Goal: Task Accomplishment & Management: Manage account settings

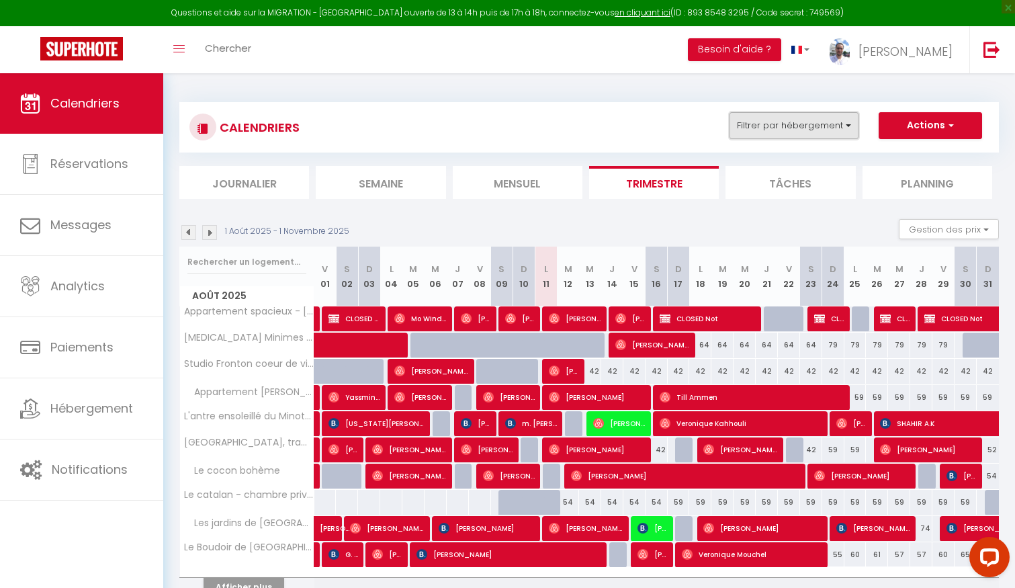
click at [773, 126] on button "Filtrer par hébergement" at bounding box center [794, 125] width 129 height 27
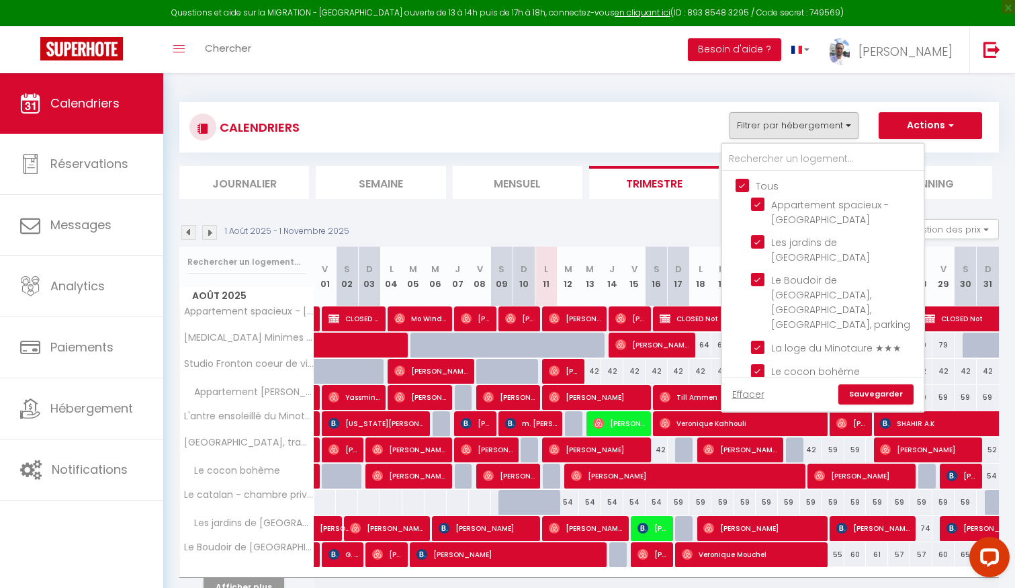
click at [747, 186] on input "Tous" at bounding box center [837, 184] width 202 height 13
checkbox input "false"
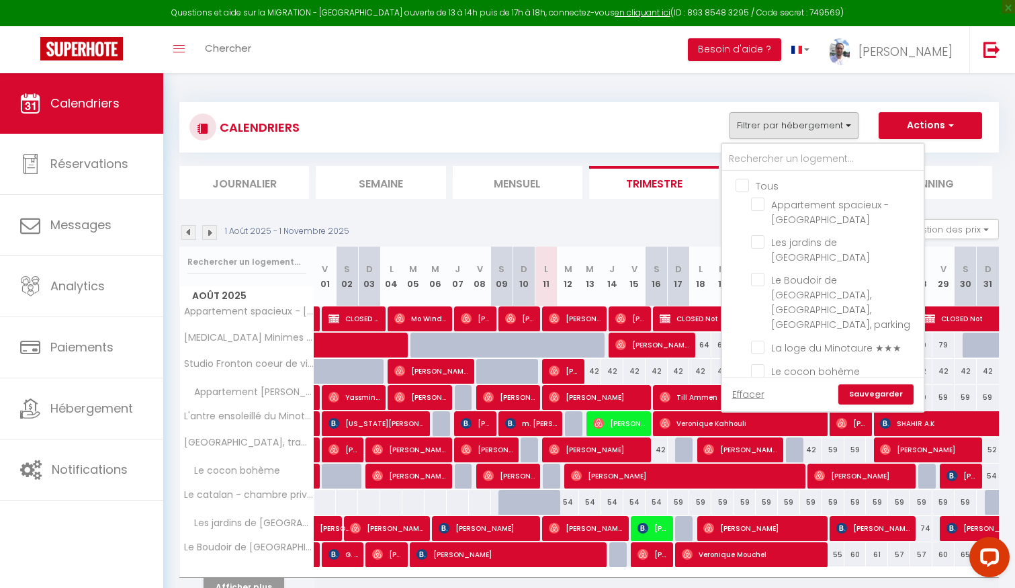
checkbox input "false"
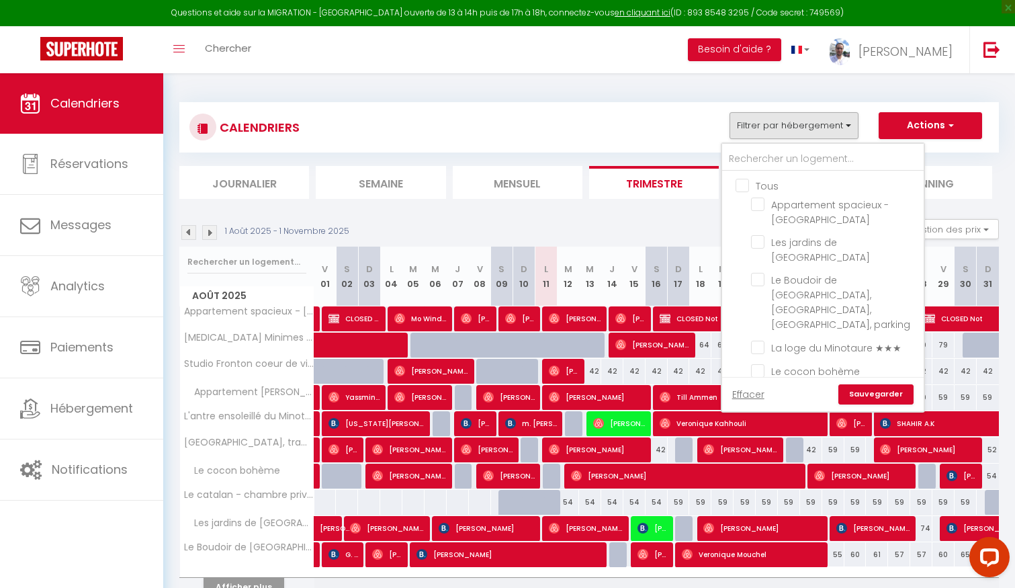
checkbox input "false"
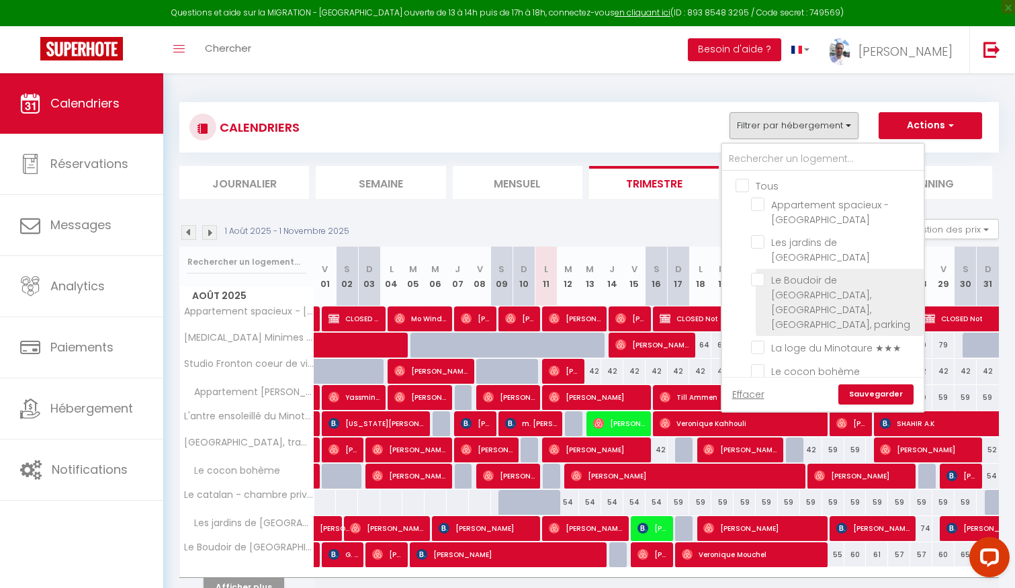
click at [762, 273] on input "Le Boudoir de [GEOGRAPHIC_DATA], [GEOGRAPHIC_DATA], [GEOGRAPHIC_DATA], parking" at bounding box center [835, 279] width 168 height 13
checkbox input "true"
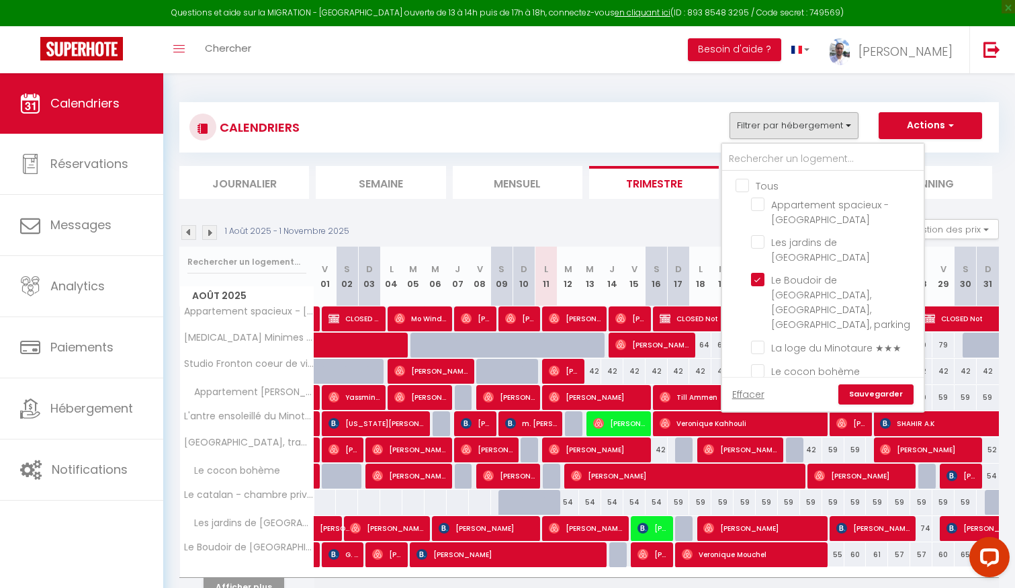
click at [856, 390] on link "Sauvegarder" at bounding box center [875, 394] width 75 height 20
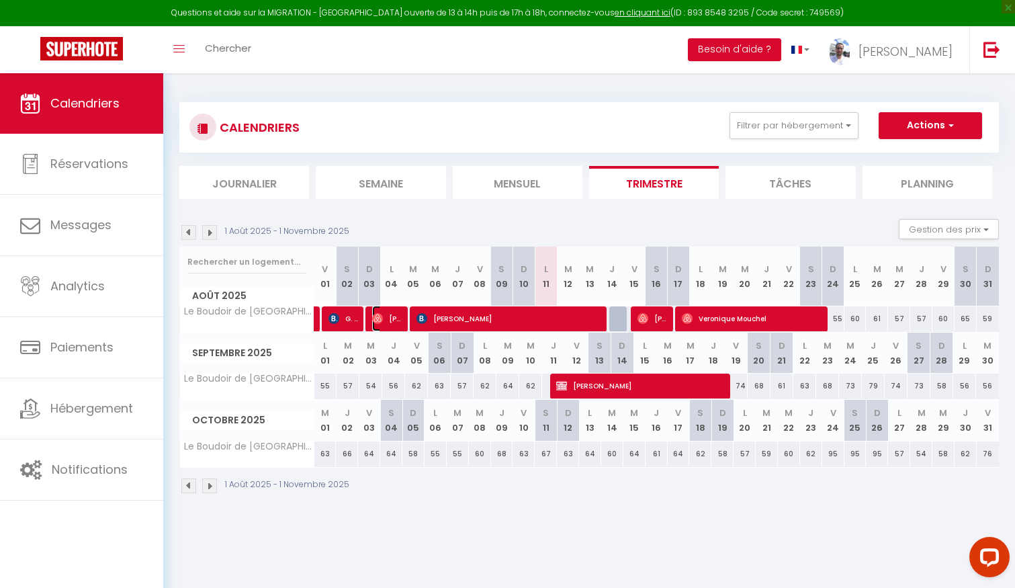
click at [391, 313] on span "[PERSON_NAME]" at bounding box center [387, 319] width 30 height 26
select select "OK"
select select "1"
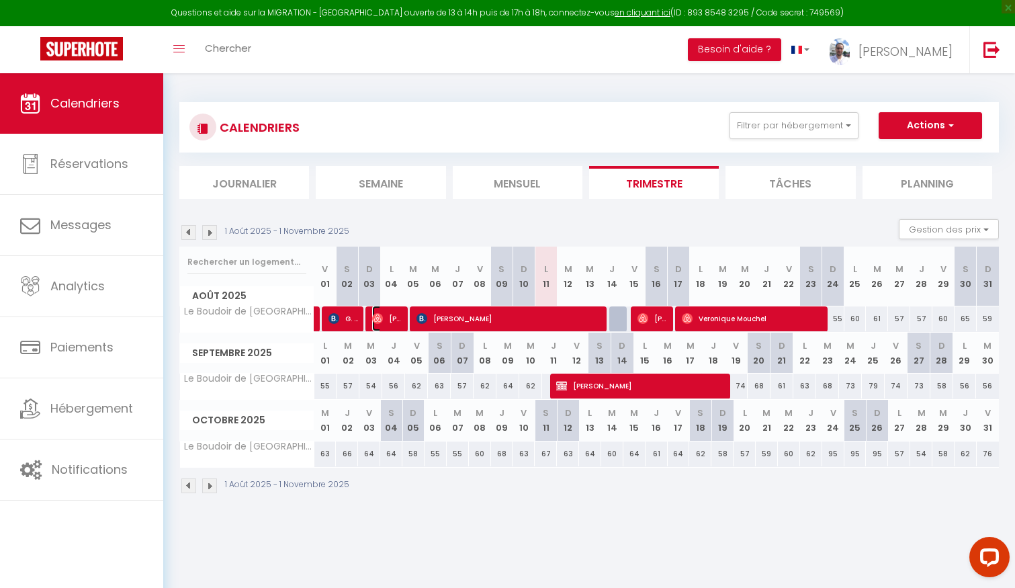
select select "1"
select select
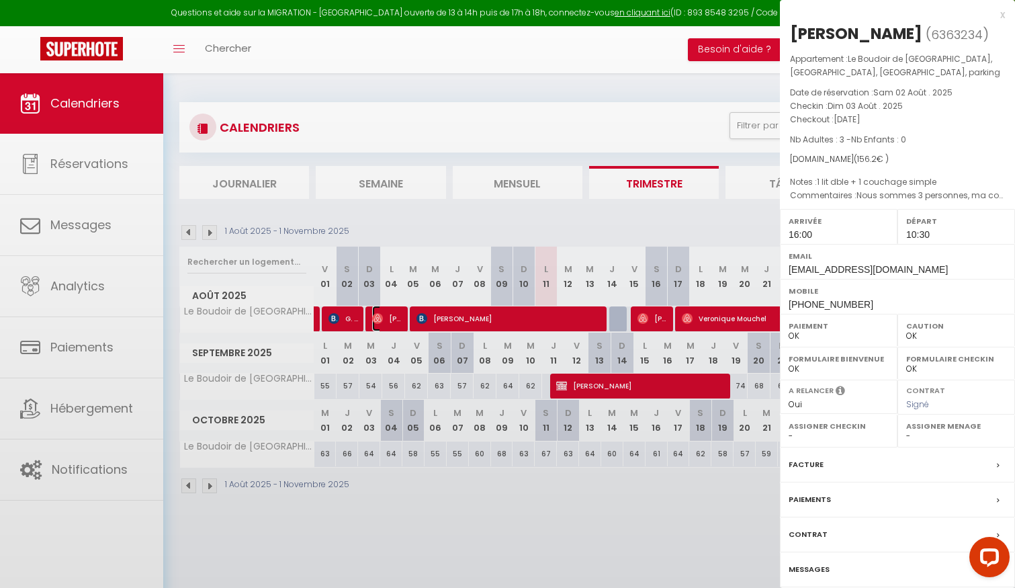
select select "25145"
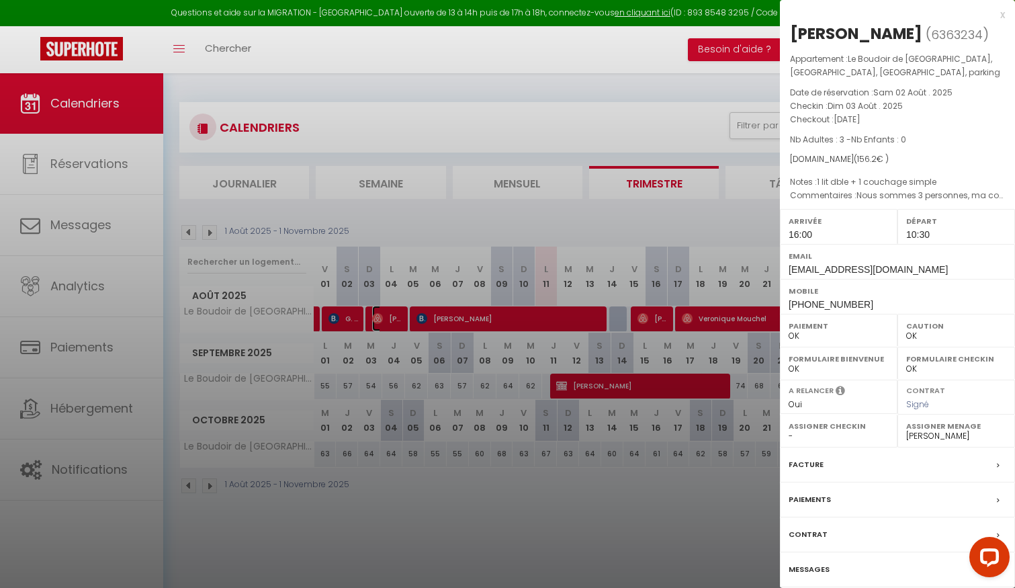
scroll to position [73, 0]
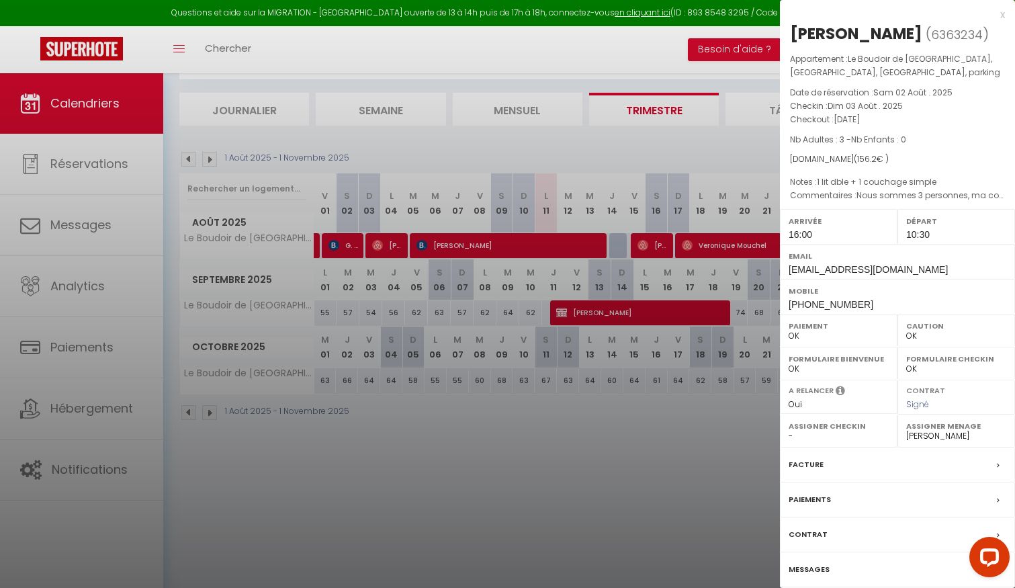
click at [830, 552] on div "Contrat" at bounding box center [897, 534] width 235 height 35
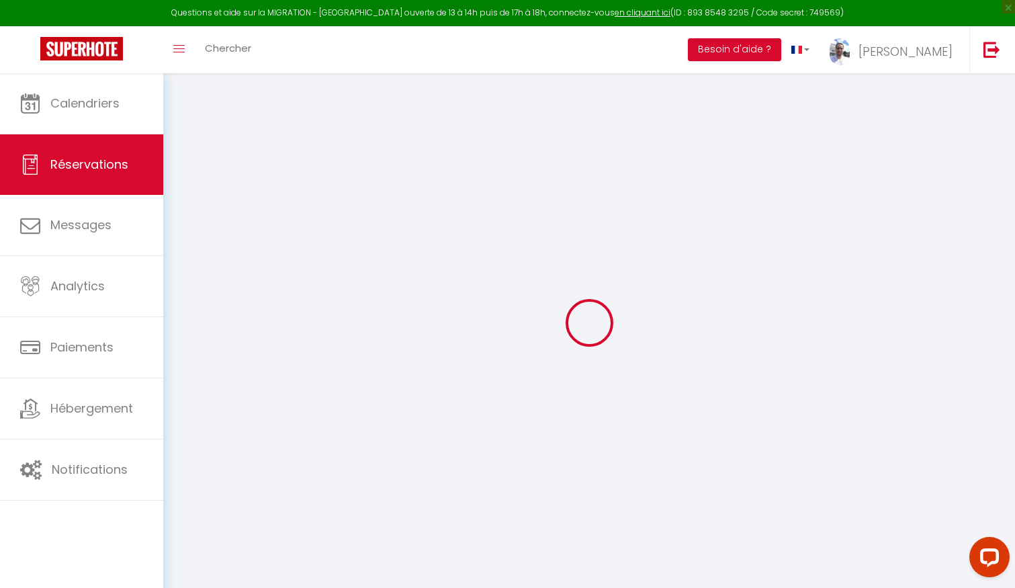
select select
checkbox input "false"
type textarea "isAutoTranslationEnabled=false user=[object Object] viewer=[object Object] head…"
type \?0 "1 lit dble + 1 couchage simple"
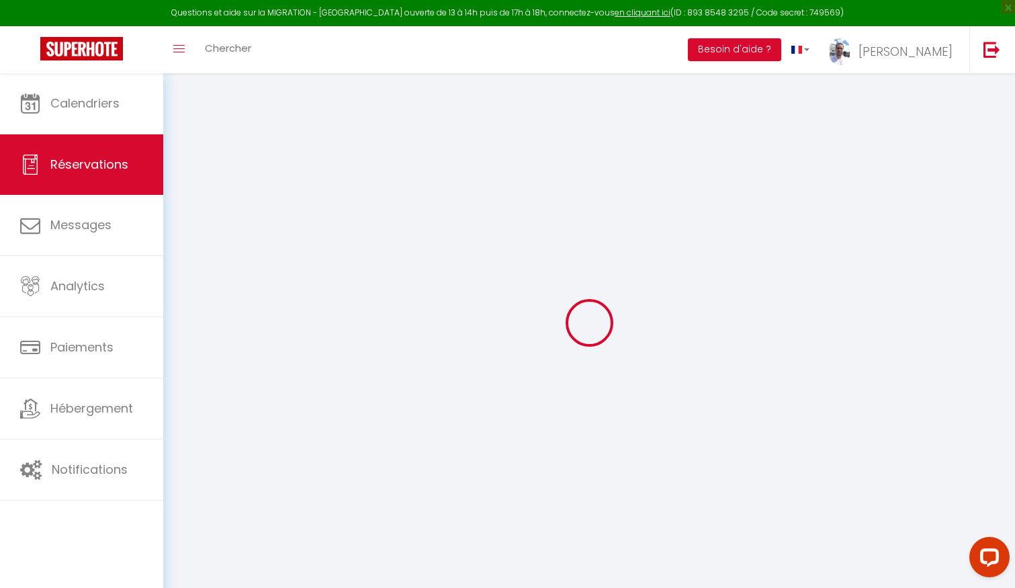
type textarea "Nous sommes 3 personnes, ma compagne et ma fille"
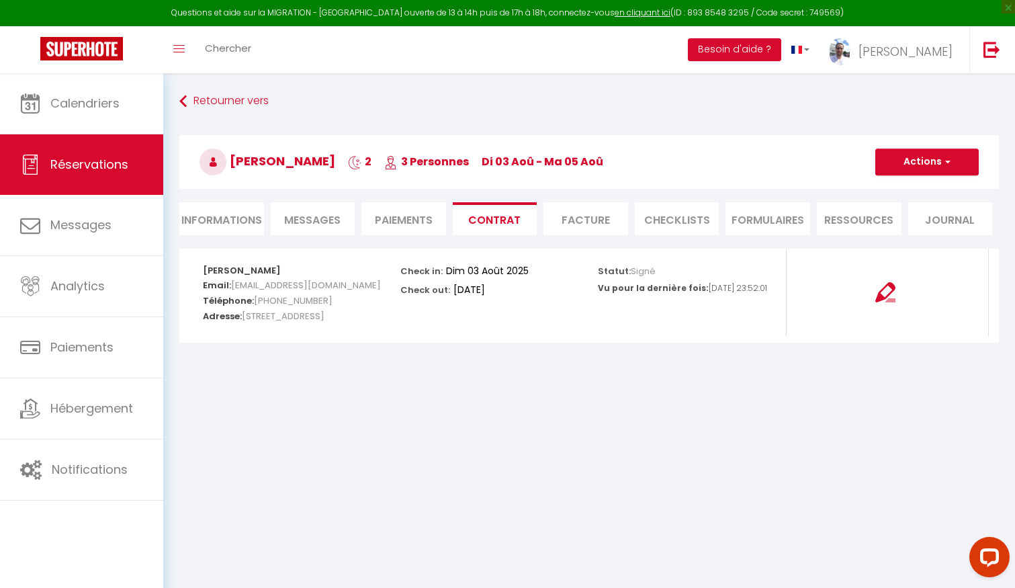
click at [322, 221] on span "Messages" at bounding box center [312, 219] width 56 height 15
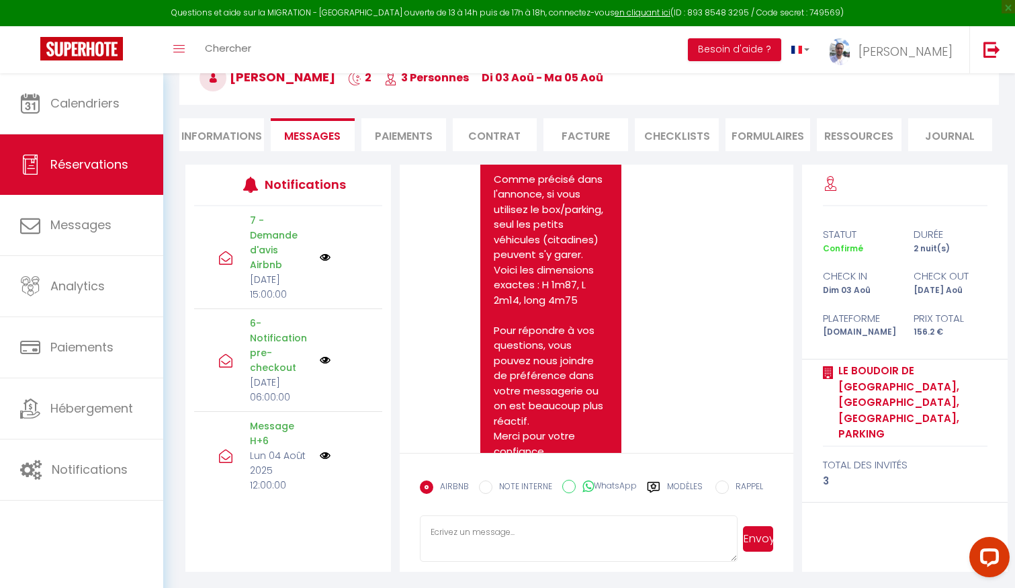
scroll to position [5188, 0]
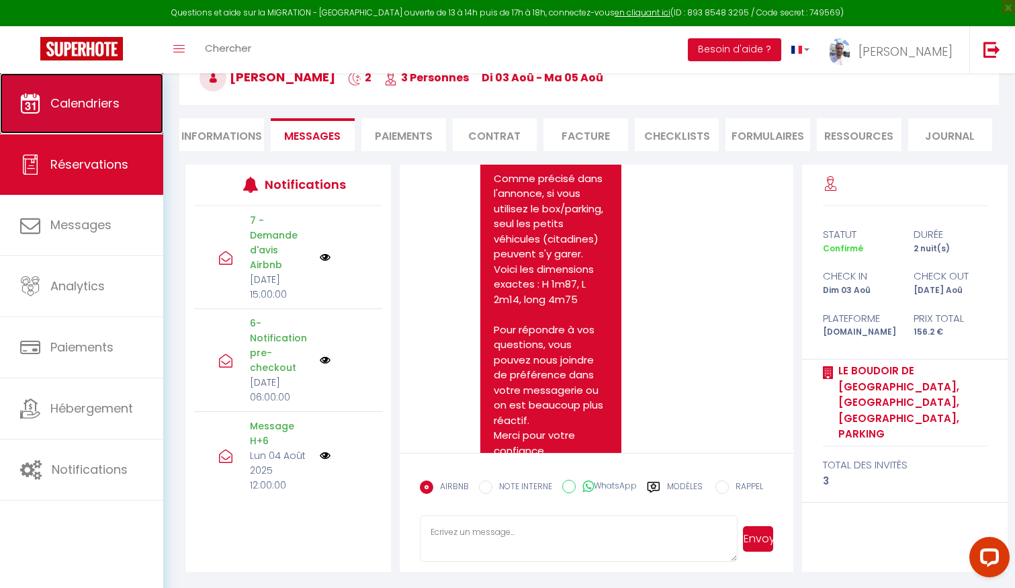
click at [85, 103] on span "Calendriers" at bounding box center [84, 103] width 69 height 17
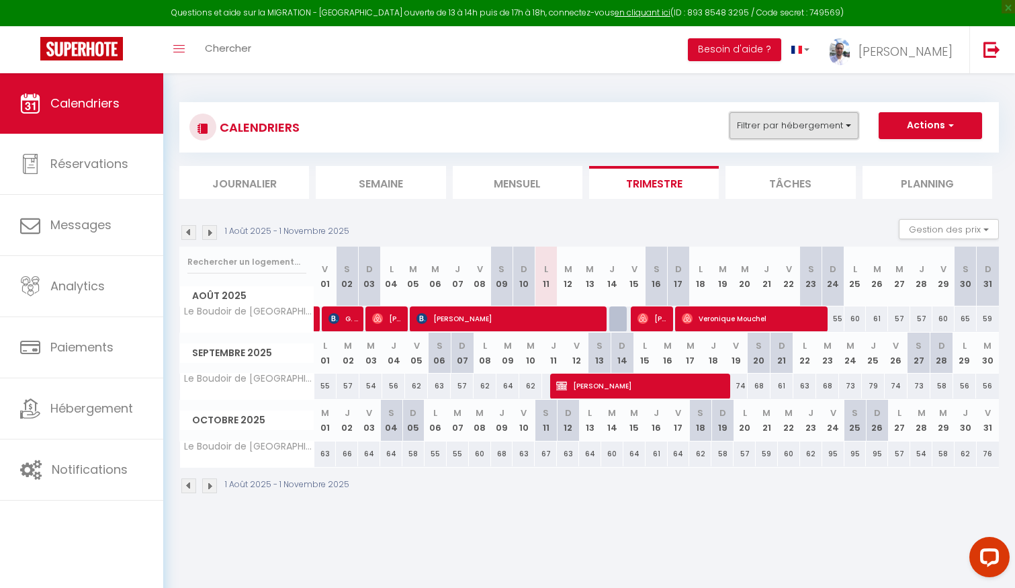
click at [760, 130] on button "Filtrer par hébergement" at bounding box center [794, 125] width 129 height 27
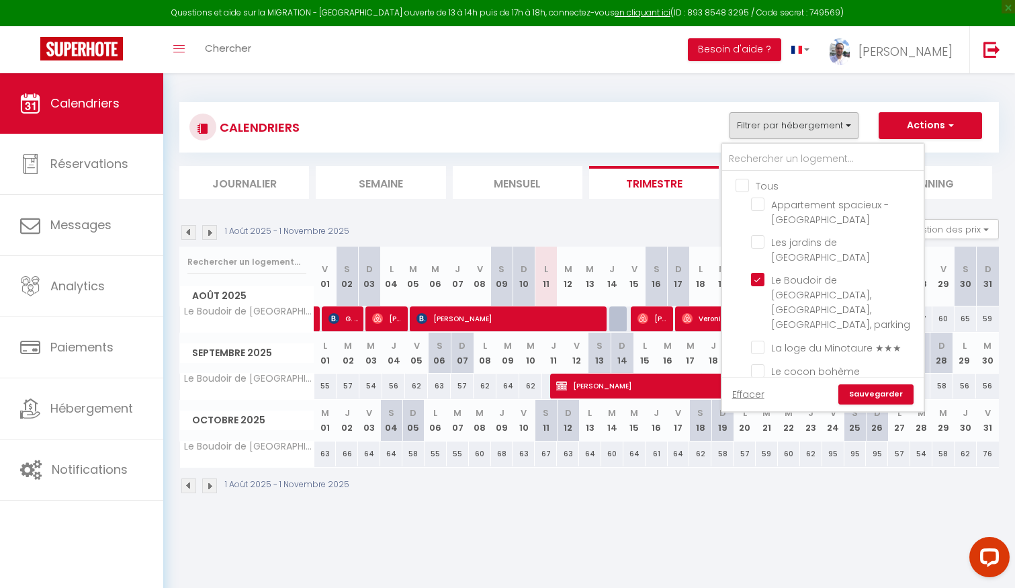
click at [752, 179] on input "Tous" at bounding box center [837, 184] width 202 height 13
checkbox input "true"
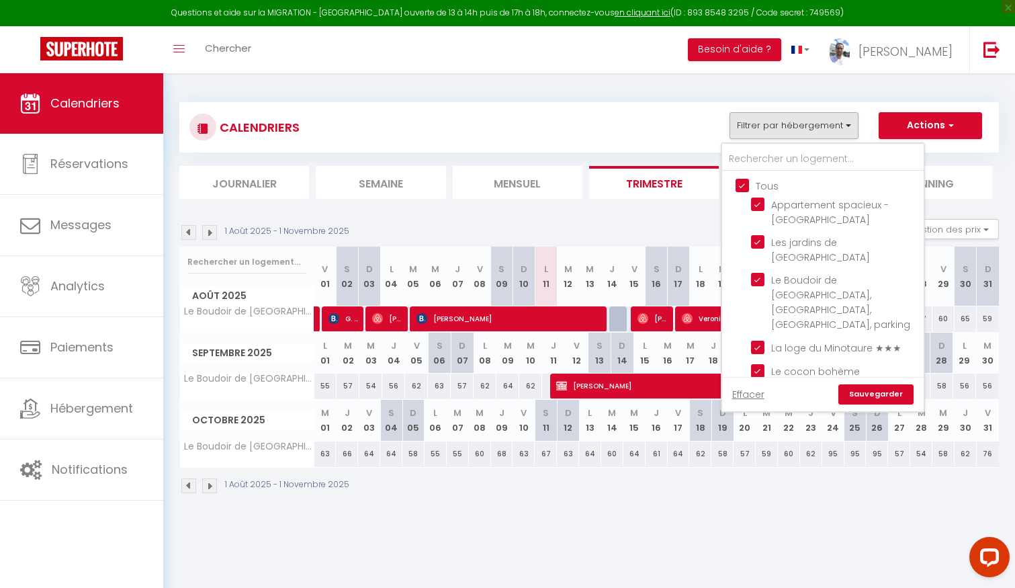
checkbox input "true"
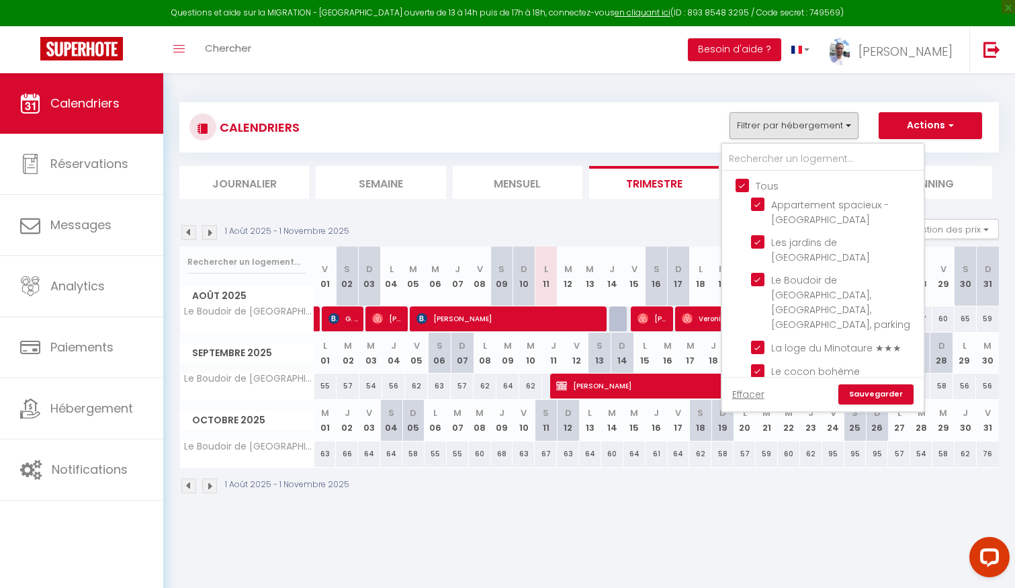
checkbox input "true"
click at [877, 389] on link "Sauvegarder" at bounding box center [875, 394] width 75 height 20
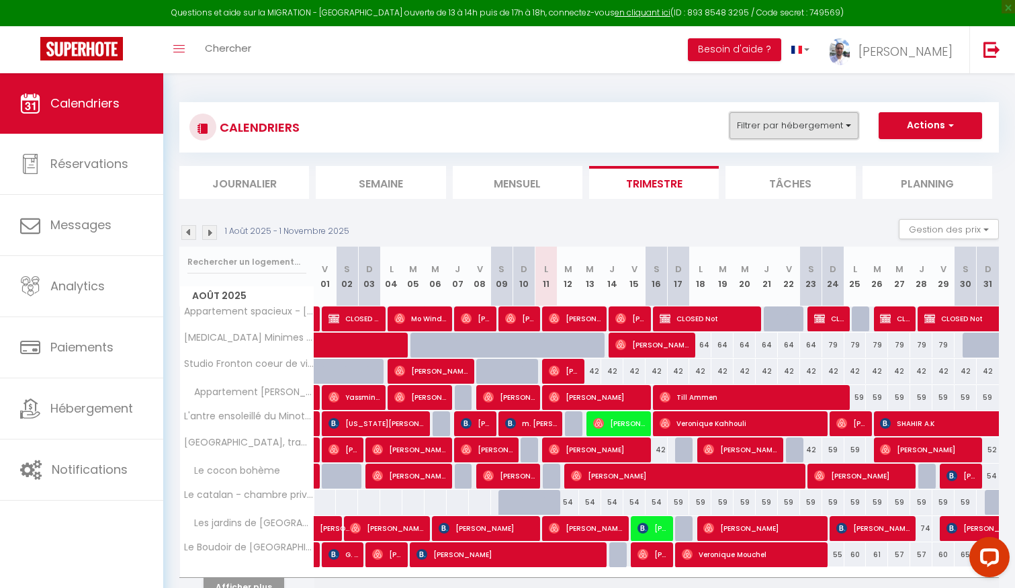
click at [814, 136] on button "Filtrer par hébergement" at bounding box center [794, 125] width 129 height 27
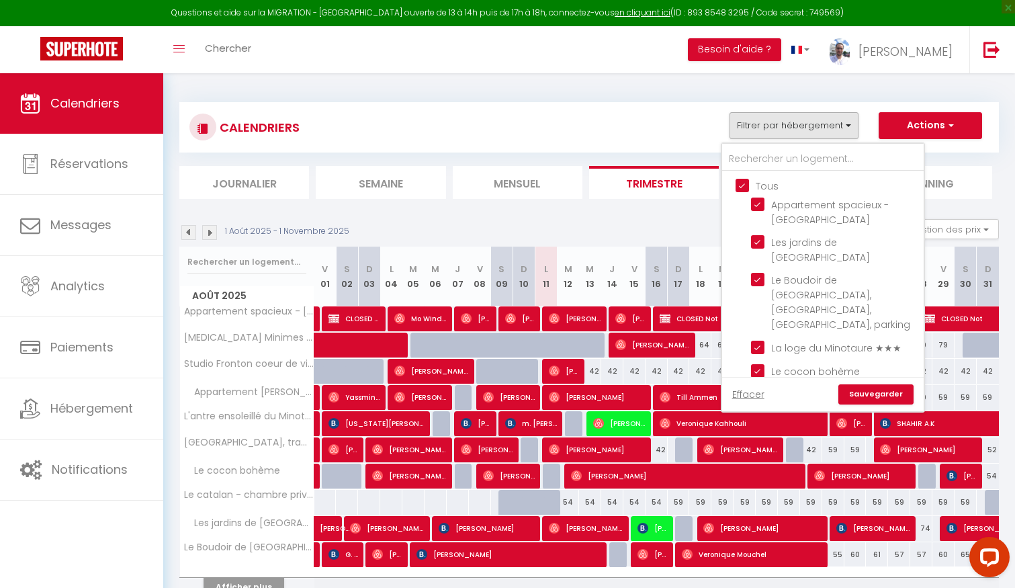
click at [744, 183] on input "Tous" at bounding box center [837, 184] width 202 height 13
checkbox input "false"
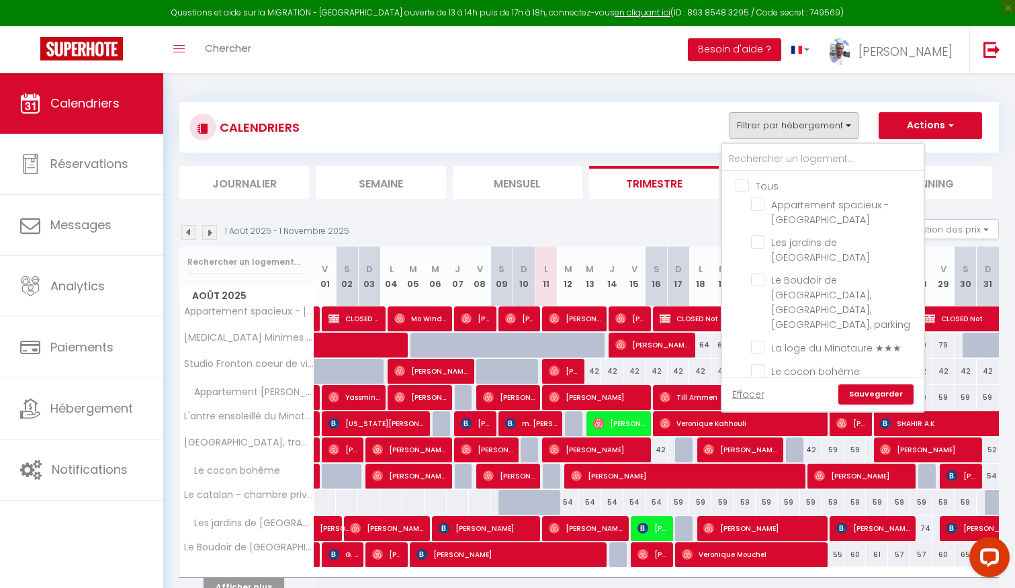
checkbox input "false"
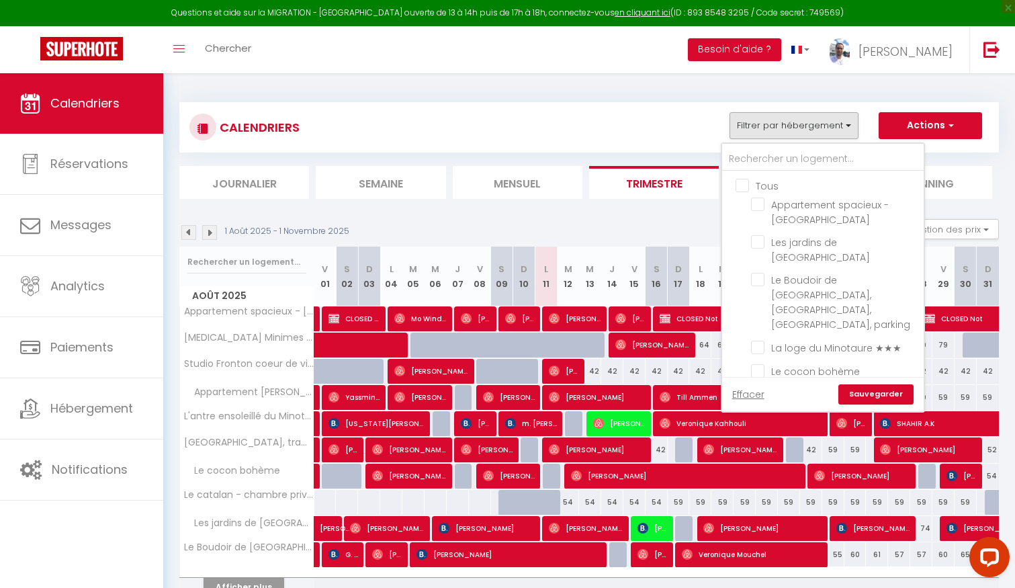
checkbox input "false"
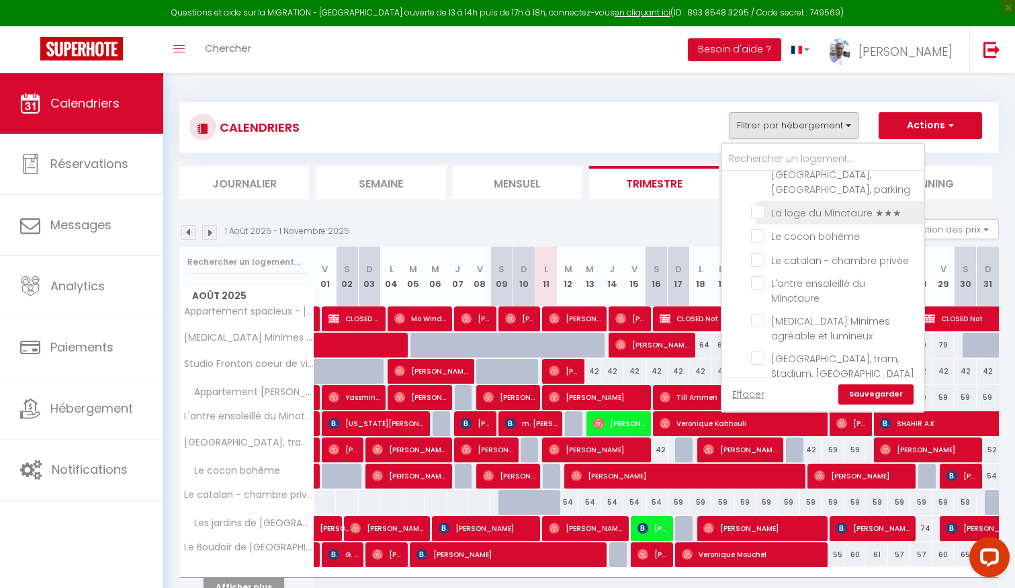
scroll to position [150, 0]
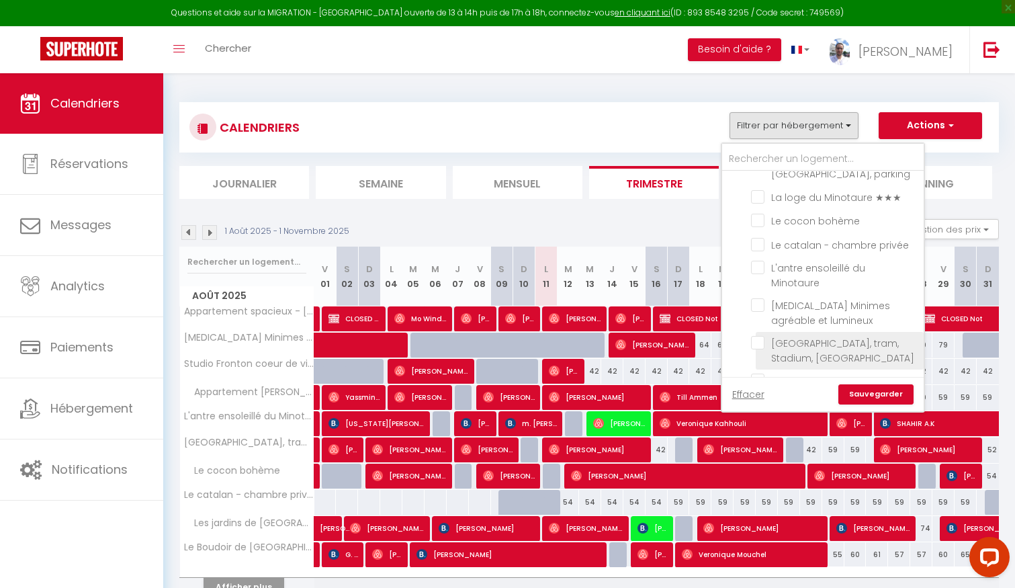
click at [755, 336] on input "[GEOGRAPHIC_DATA], tram, Stadium, [GEOGRAPHIC_DATA]" at bounding box center [835, 342] width 168 height 13
checkbox input "true"
click at [887, 397] on link "Sauvegarder" at bounding box center [875, 394] width 75 height 20
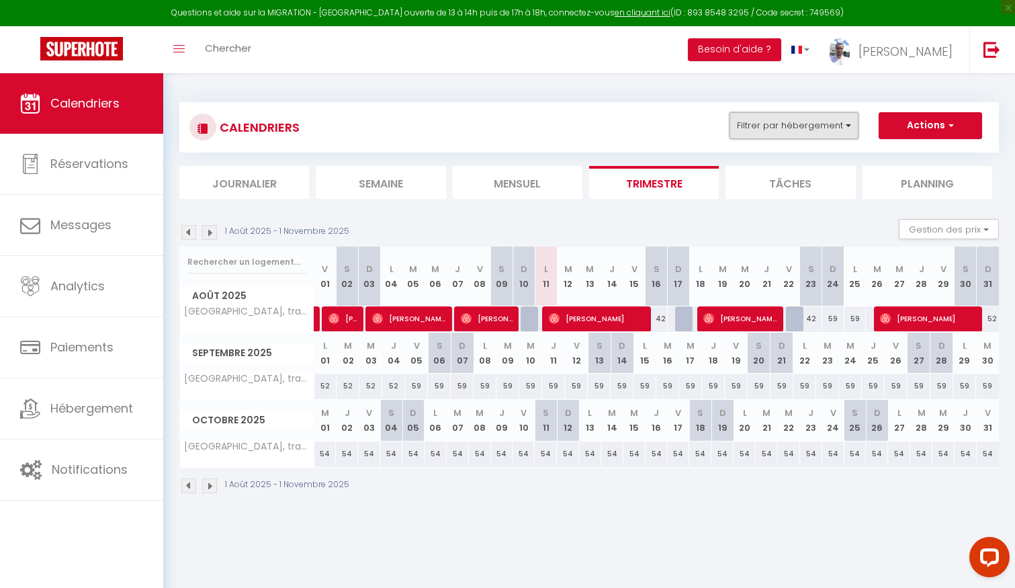
click at [806, 135] on button "Filtrer par hébergement" at bounding box center [794, 125] width 129 height 27
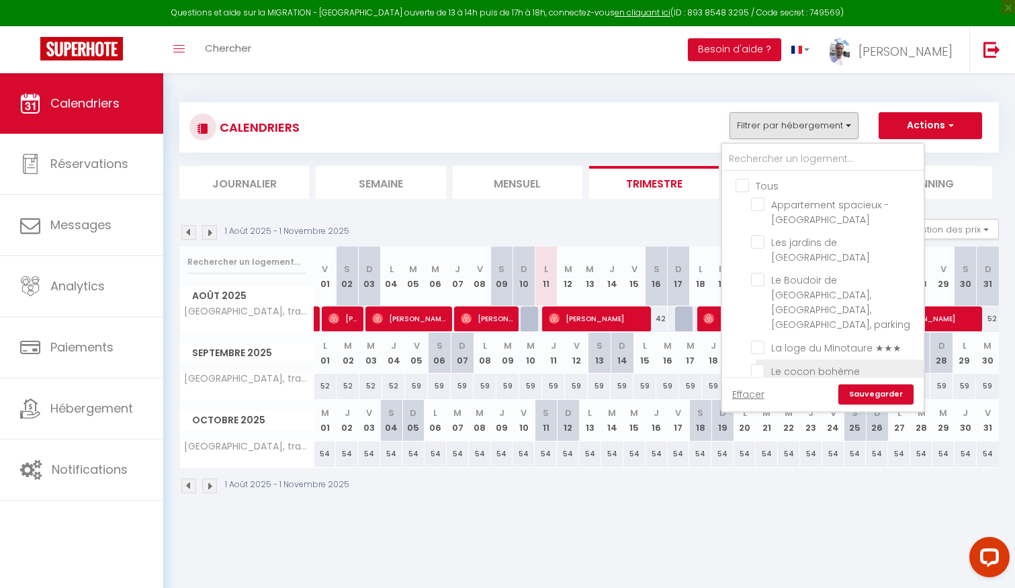
click at [826, 363] on input "Le cocon bohème" at bounding box center [835, 369] width 168 height 13
checkbox input "true"
click at [881, 393] on link "Sauvegarder" at bounding box center [875, 394] width 75 height 20
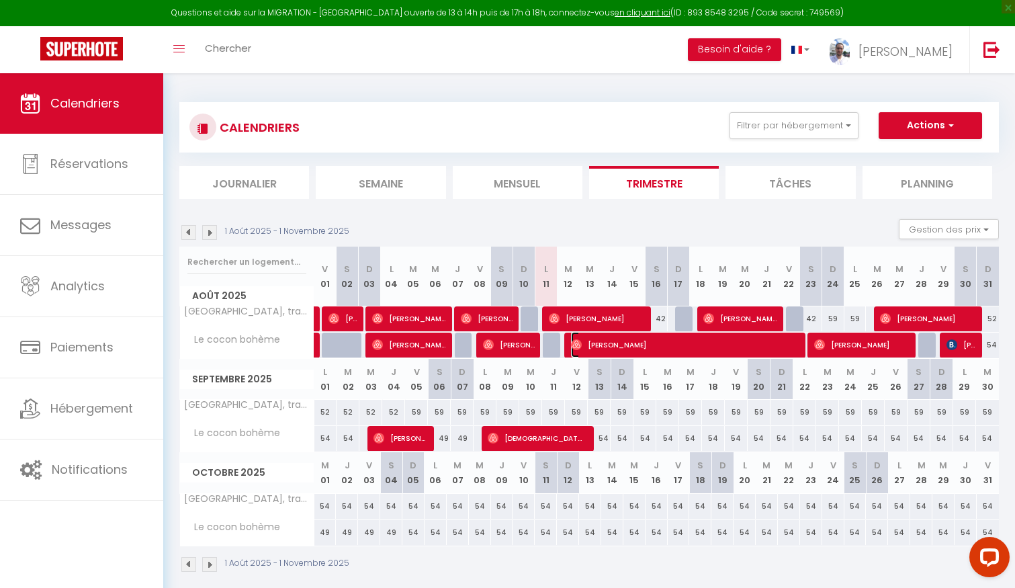
click at [598, 345] on span "[PERSON_NAME]" at bounding box center [685, 345] width 229 height 26
select select "OK"
select select "1"
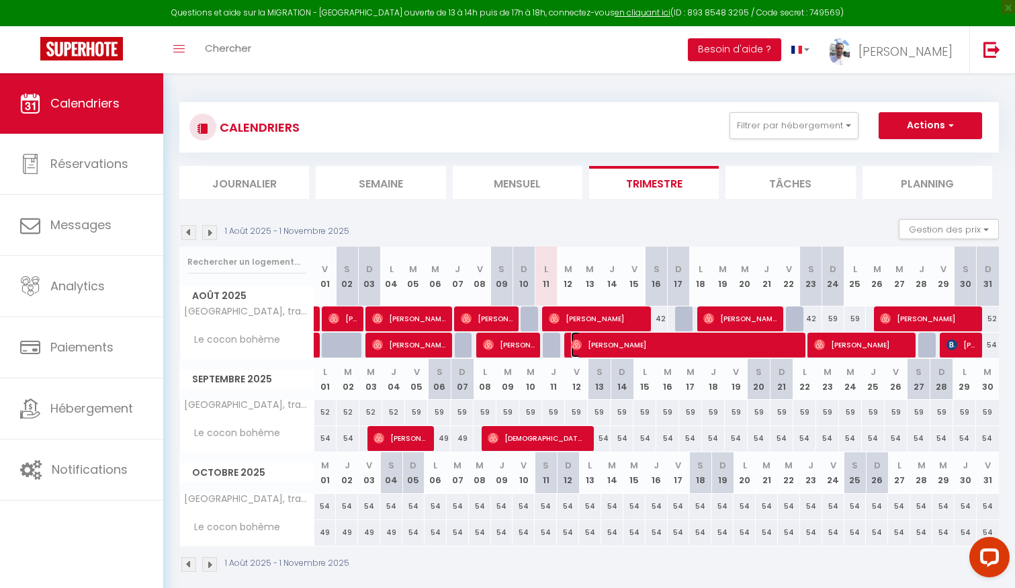
select select "1"
select select
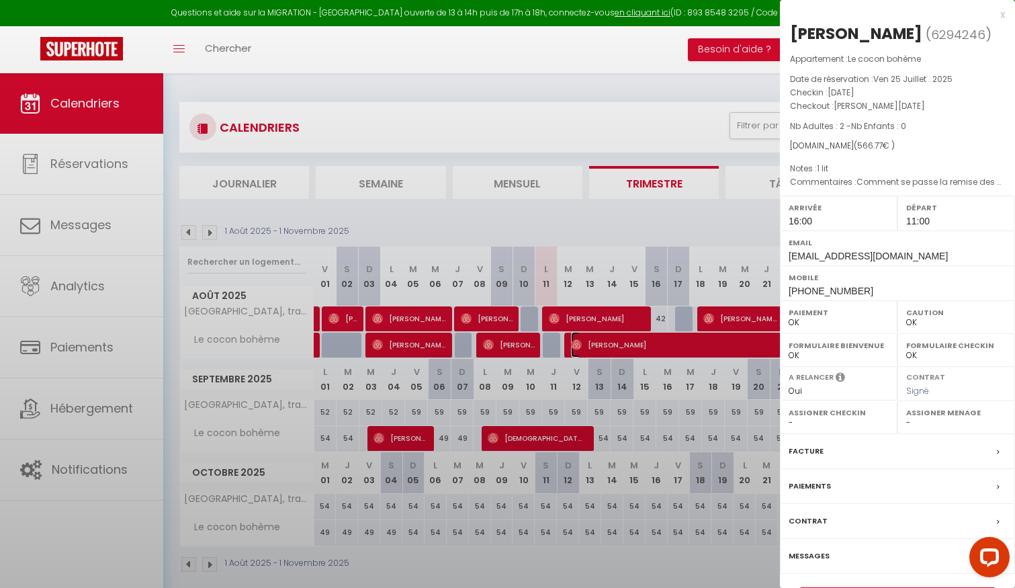
select select "25145"
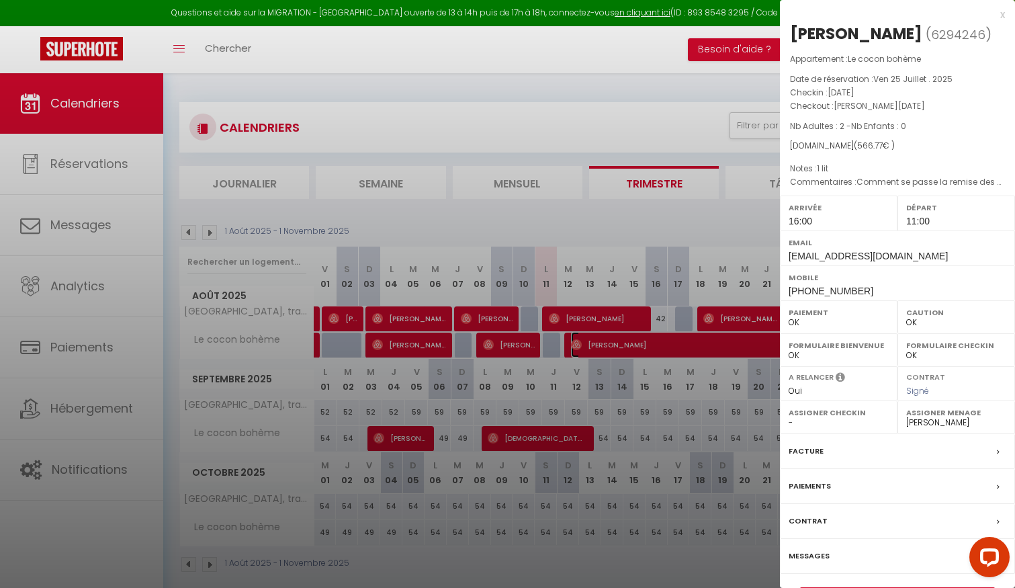
scroll to position [73, 0]
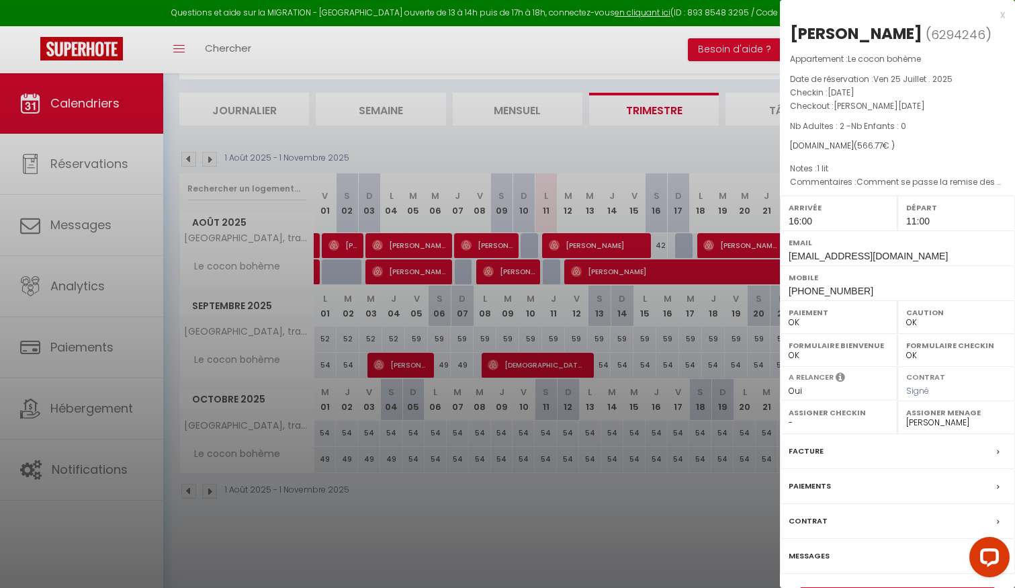
click at [816, 563] on label "Messages" at bounding box center [809, 556] width 41 height 14
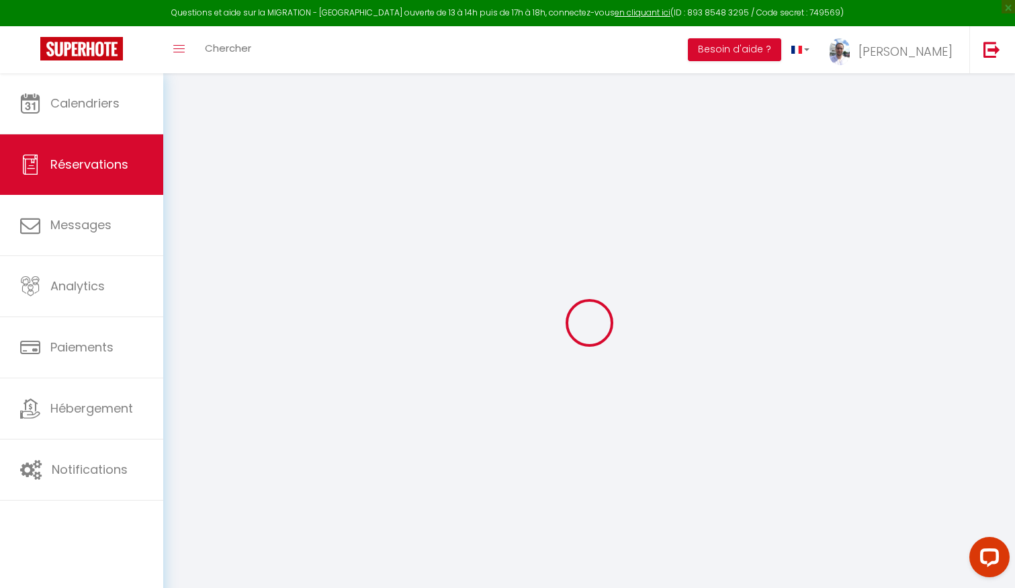
select select
checkbox input "false"
type \?0 "1 lit"
type textarea "Comment se passe la remise des clés"
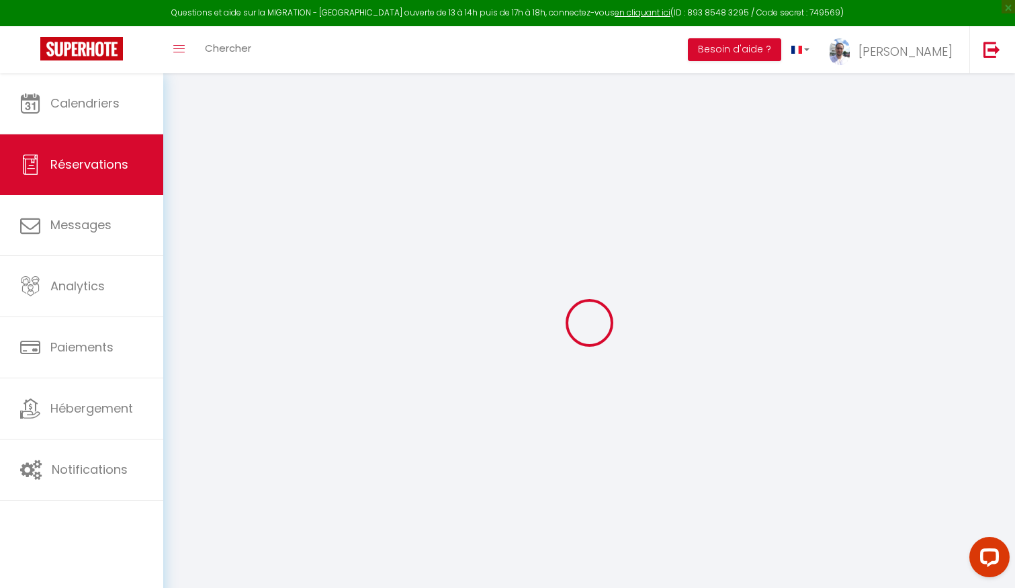
select select
checkbox input "false"
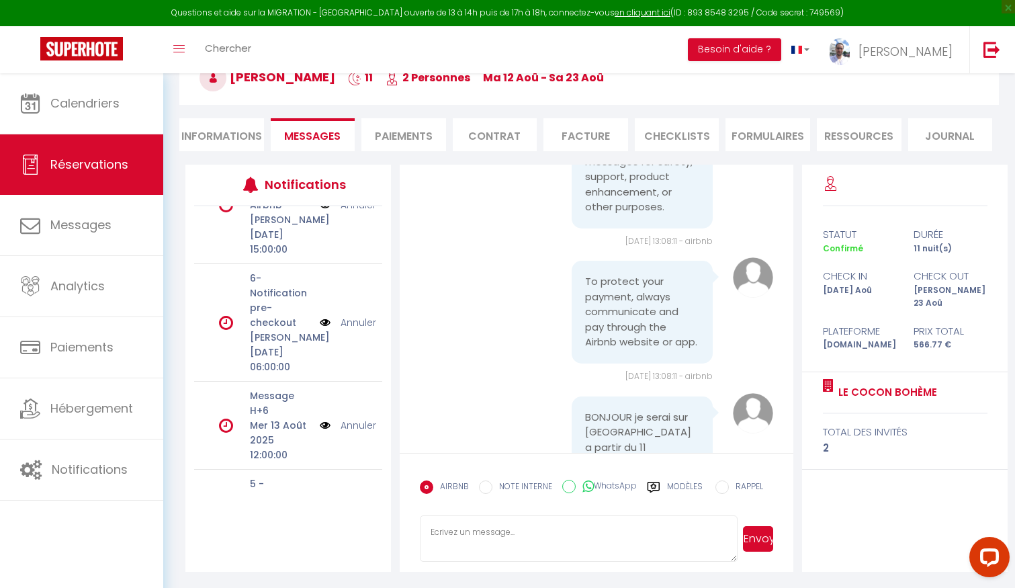
scroll to position [61, 0]
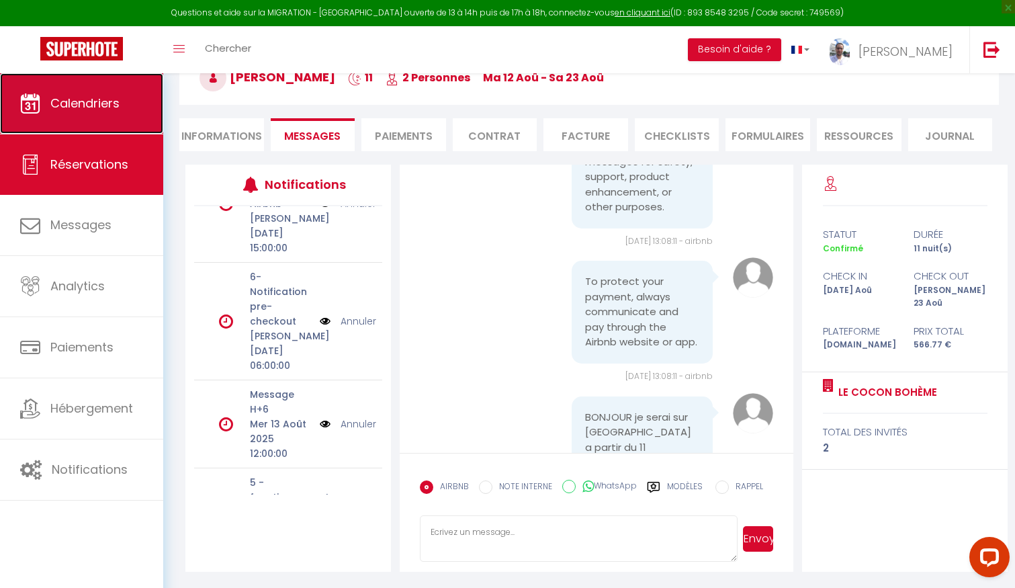
click at [95, 95] on span "Calendriers" at bounding box center [84, 103] width 69 height 17
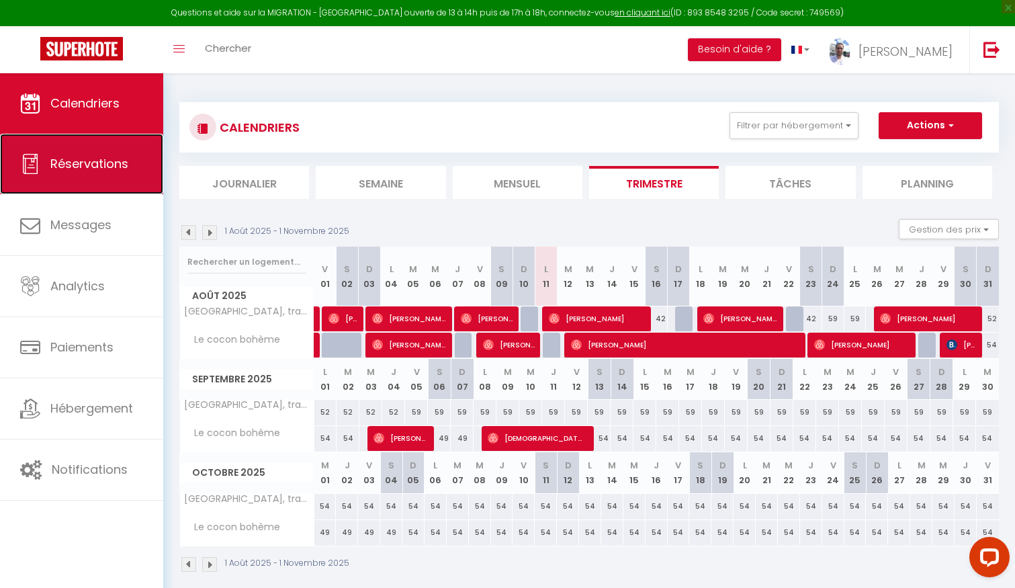
click at [118, 171] on span "Réservations" at bounding box center [89, 163] width 78 height 17
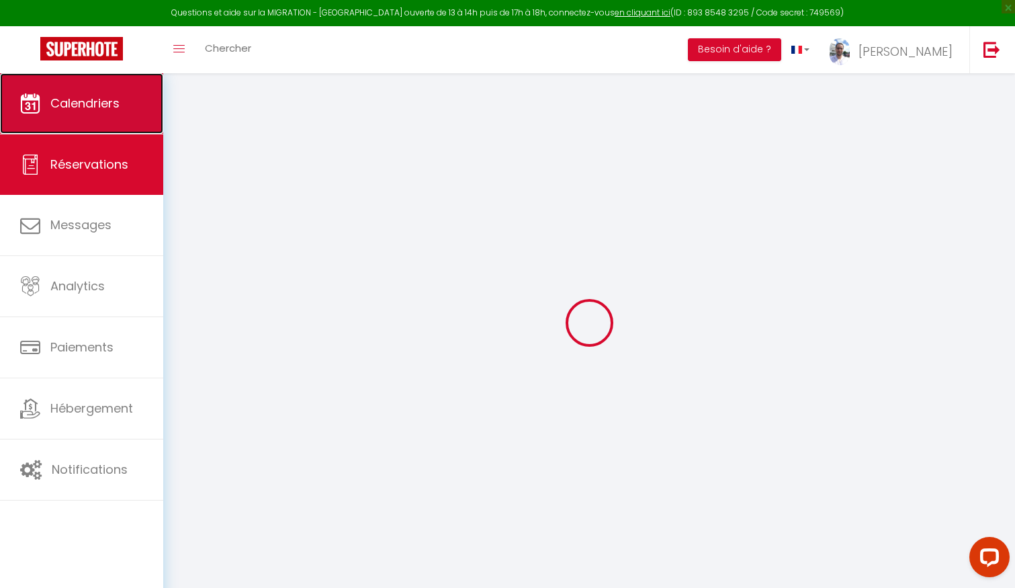
click at [118, 98] on span "Calendriers" at bounding box center [84, 103] width 69 height 17
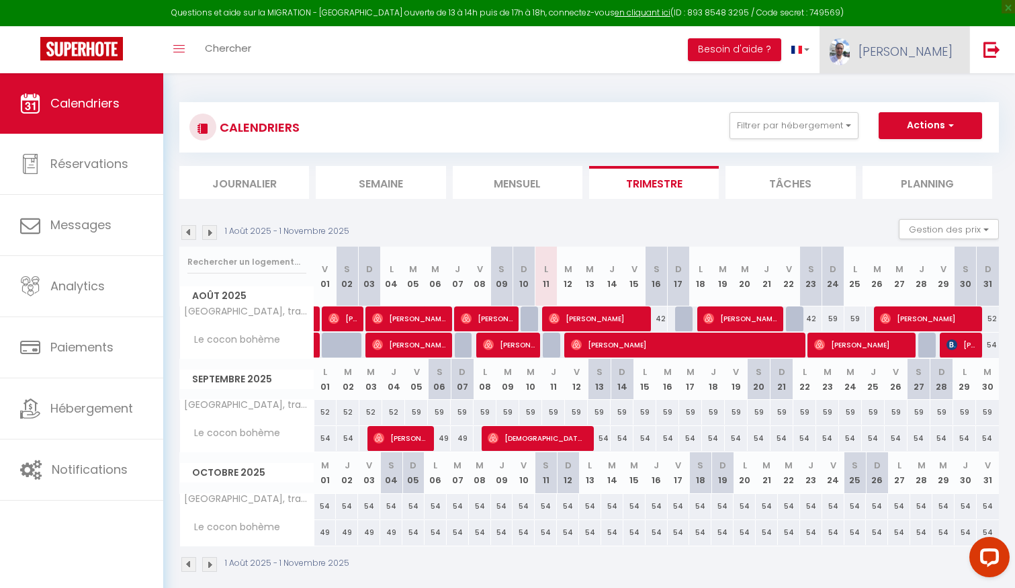
click at [914, 52] on span "[PERSON_NAME]" at bounding box center [906, 51] width 94 height 17
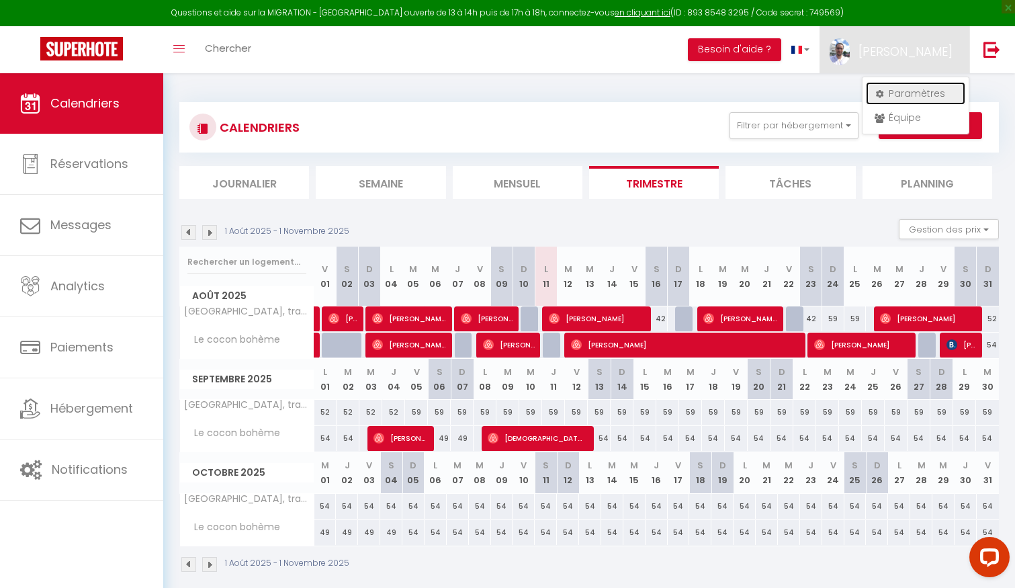
click at [901, 93] on link "Paramètres" at bounding box center [915, 93] width 99 height 23
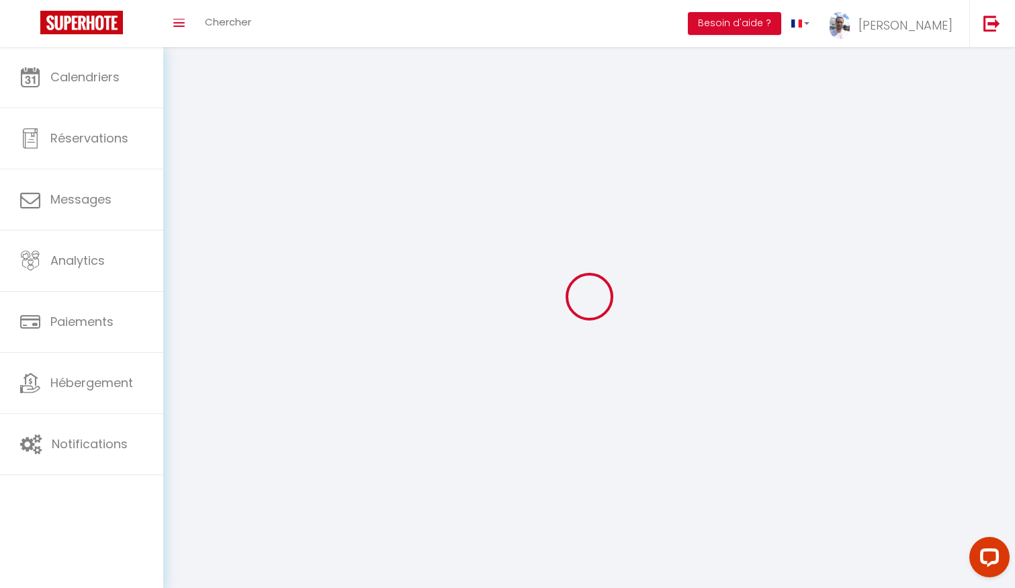
type input "[PERSON_NAME]"
type input "Raynal"
type input "[PHONE_NUMBER]"
type input "[STREET_ADDRESS][PERSON_NAME]"
type input "31520"
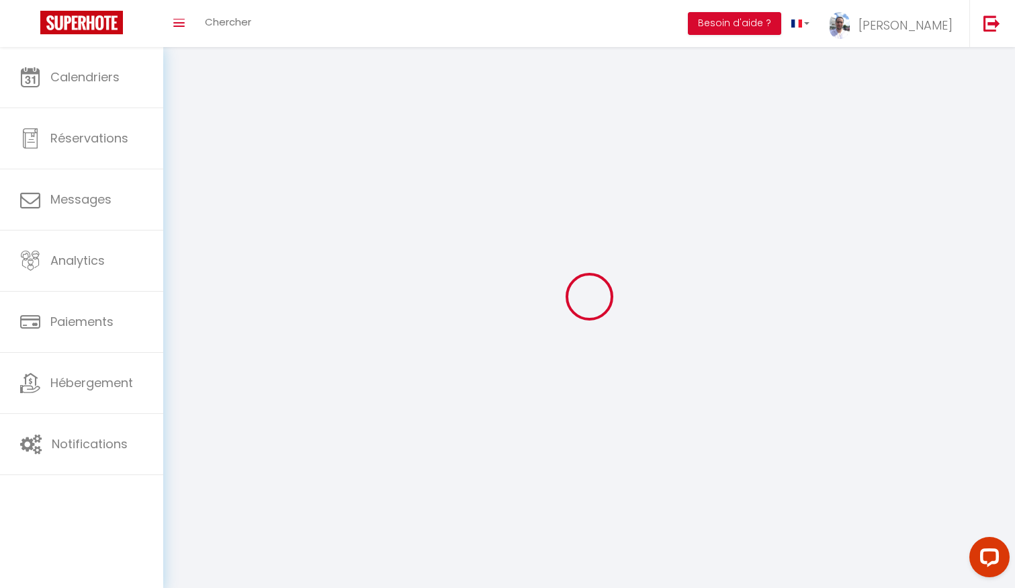
type input "Ramonville"
type input "wAURjj4FTWOFNFqRvNHzLh1FX"
type input "mhYVJTP3JgQRp88C5hGpUMBVg"
type input "[URL][DOMAIN_NAME]"
type input "FO27250"
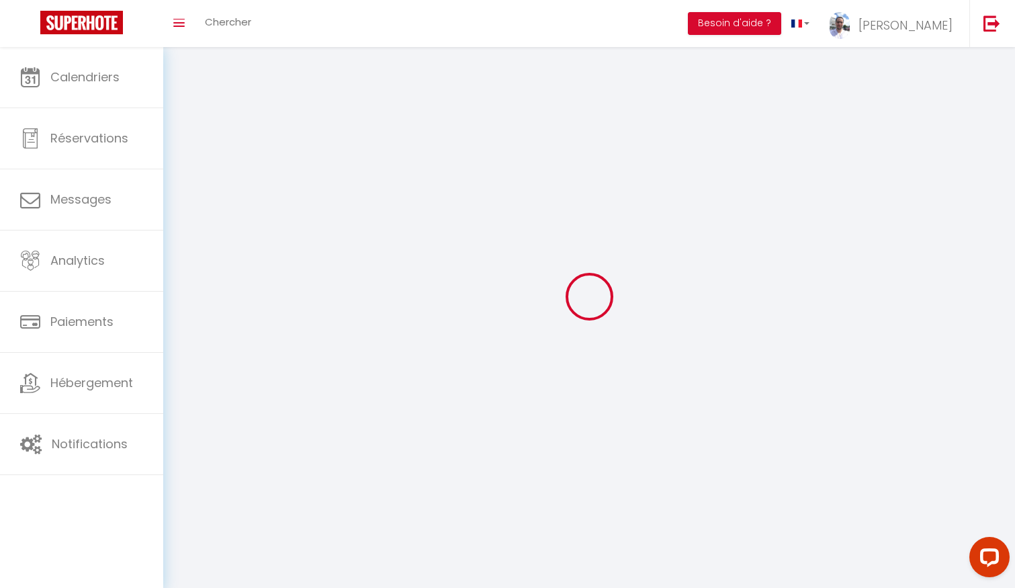
select select "28"
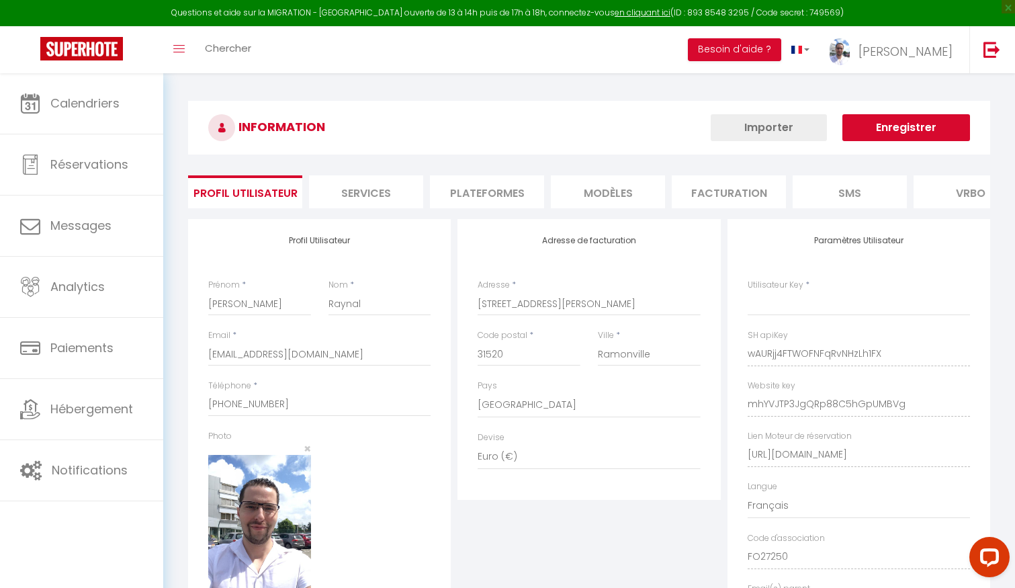
type input "wAURjj4FTWOFNFqRvNHzLh1FX"
type input "mhYVJTP3JgQRp88C5hGpUMBVg"
type input "[URL][DOMAIN_NAME]"
select select "fr"
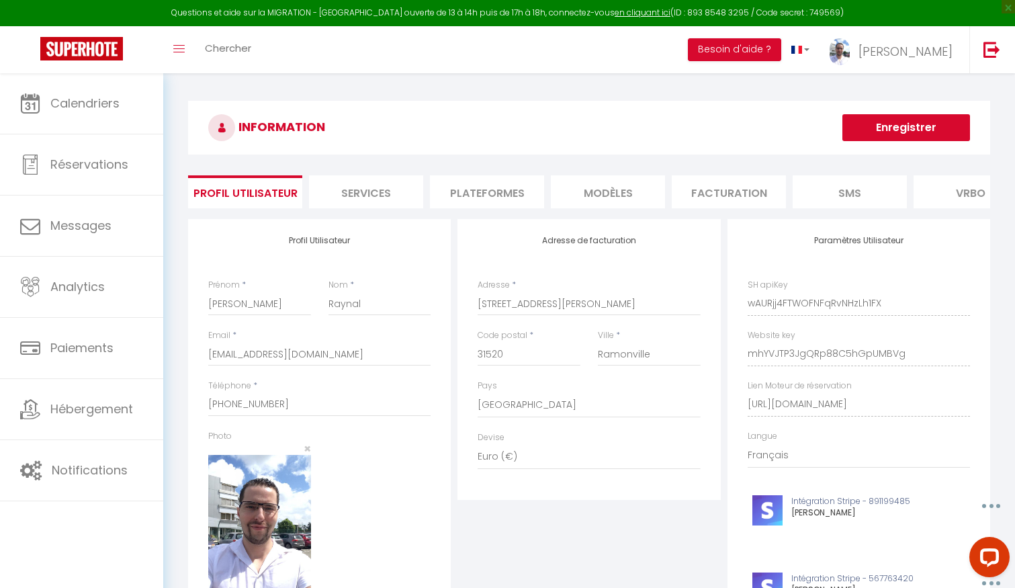
click at [384, 190] on li "Services" at bounding box center [366, 191] width 114 height 33
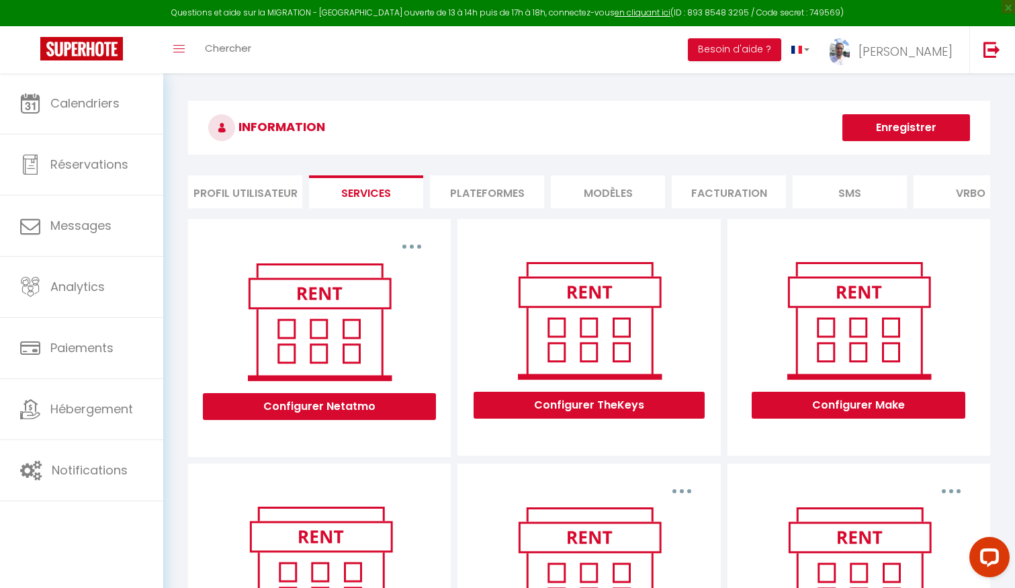
click at [484, 190] on li "Plateformes" at bounding box center [487, 191] width 114 height 33
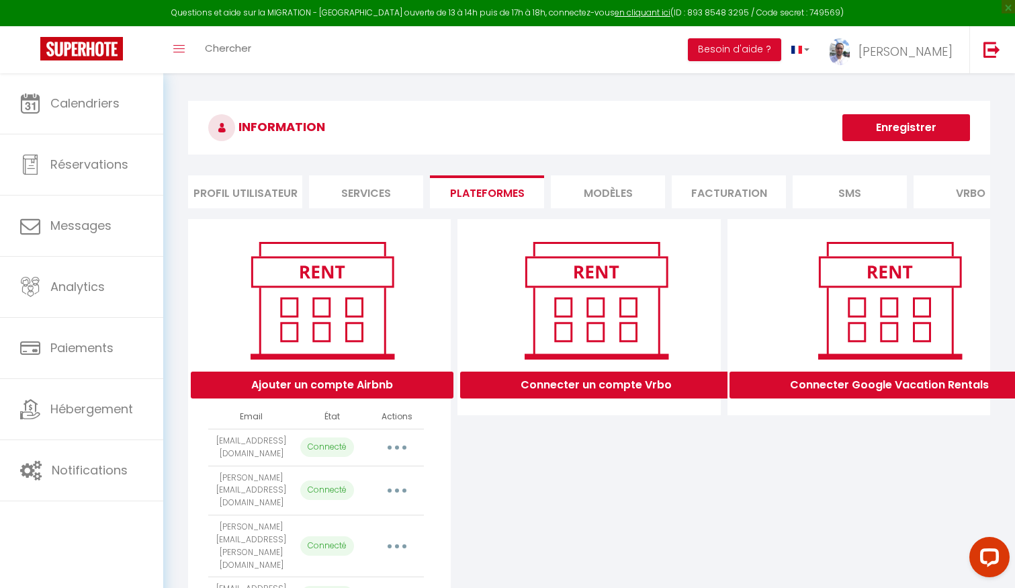
scroll to position [236, 0]
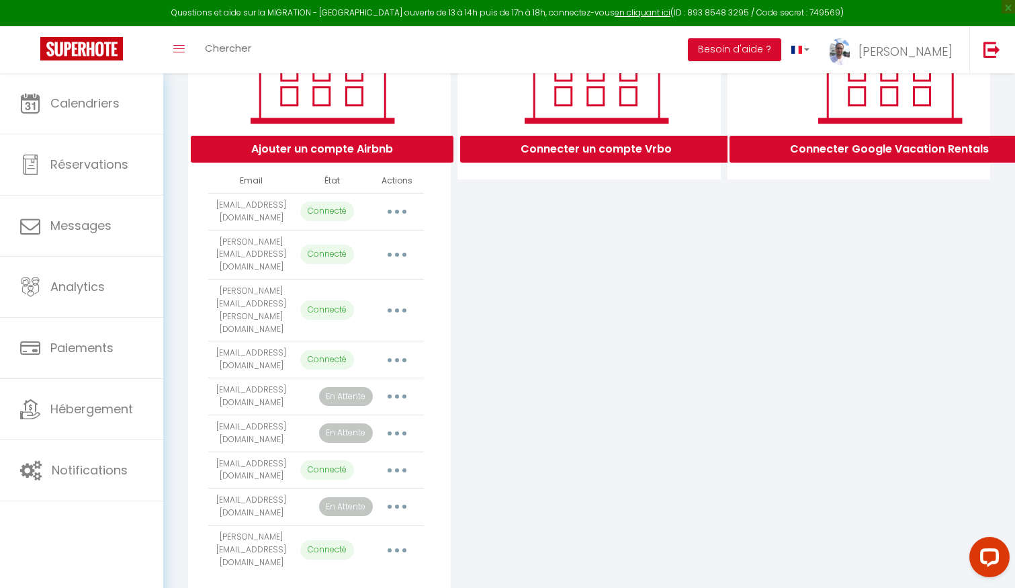
click at [396, 386] on button "button" at bounding box center [397, 396] width 38 height 21
click at [555, 353] on div "Connecter un compte Vrbo" at bounding box center [588, 291] width 269 height 617
click at [406, 423] on button "button" at bounding box center [397, 433] width 38 height 21
click at [597, 300] on div "Connecter un compte Vrbo" at bounding box center [588, 291] width 269 height 617
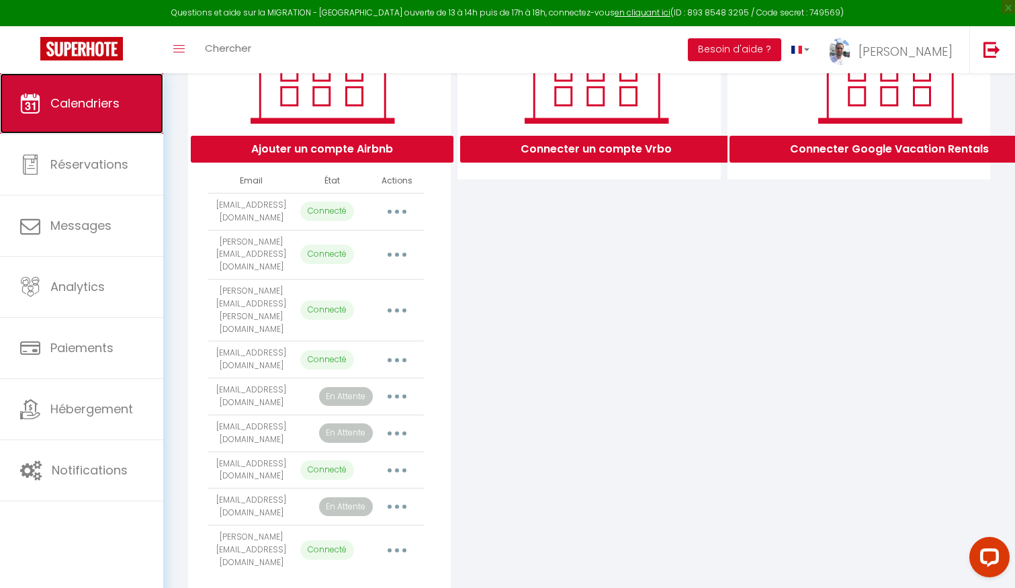
click at [107, 111] on span "Calendriers" at bounding box center [84, 103] width 69 height 17
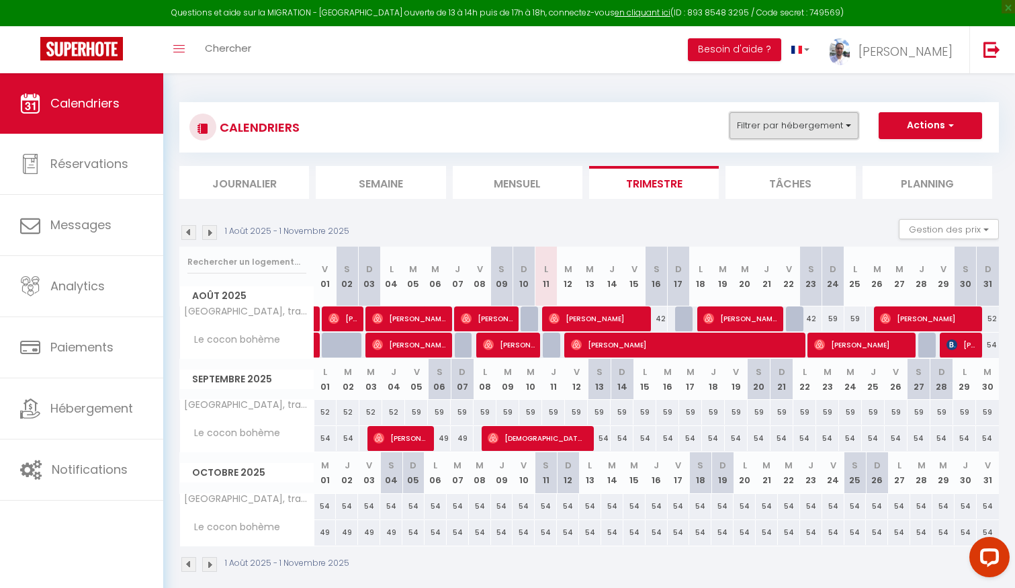
click at [787, 122] on button "Filtrer par hébergement" at bounding box center [794, 125] width 129 height 27
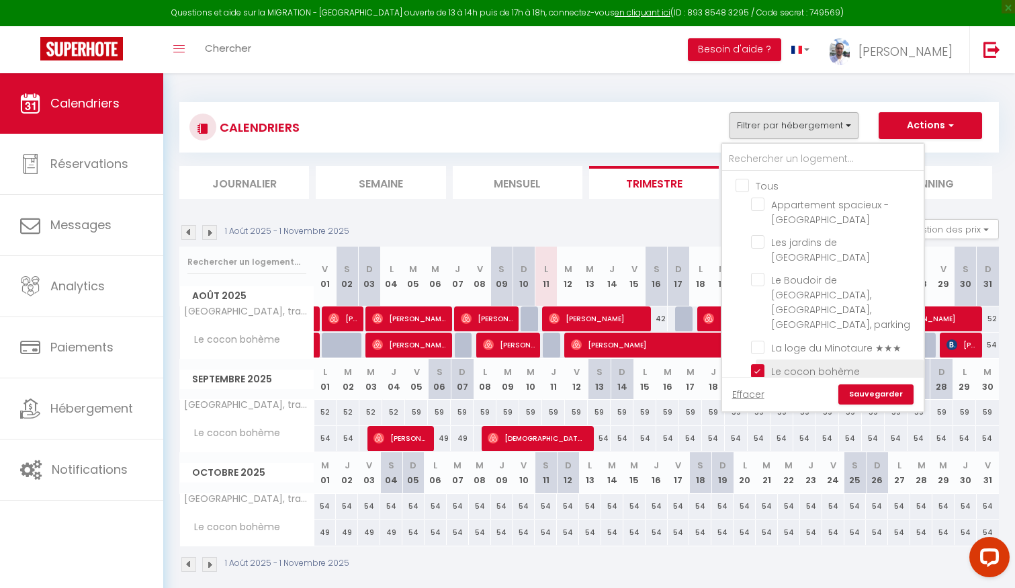
click at [758, 363] on input "Le cocon bohème" at bounding box center [835, 369] width 168 height 13
checkbox input "false"
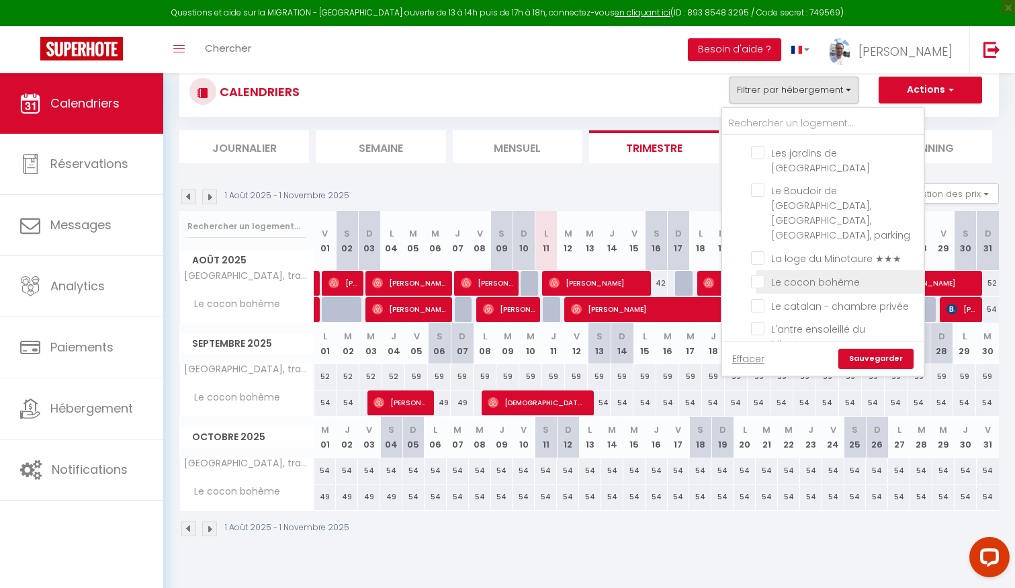
scroll to position [60, 0]
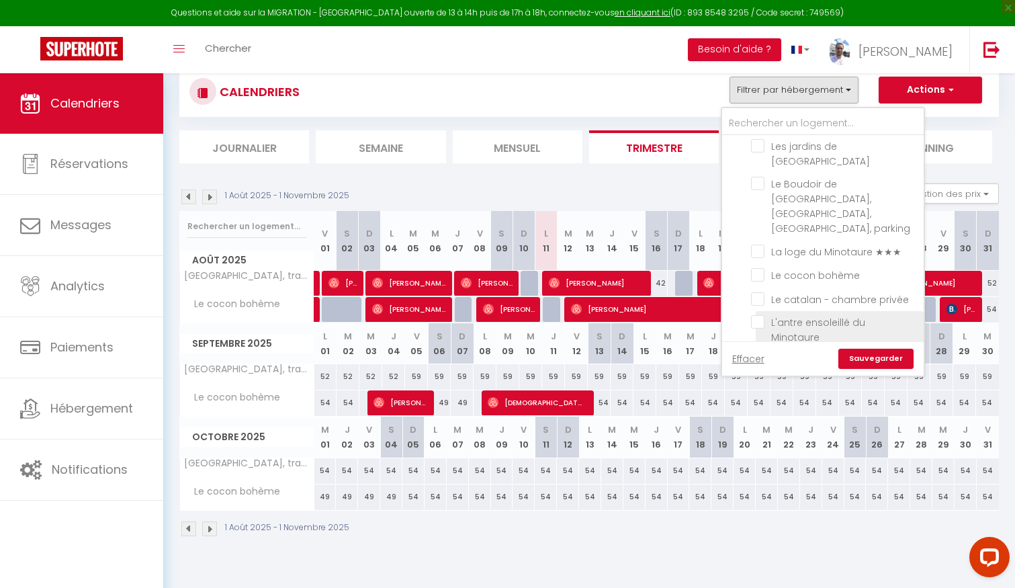
click at [754, 315] on input "L'antre ensoleillé du Minotaure" at bounding box center [835, 321] width 168 height 13
checkbox input "true"
checkbox input "false"
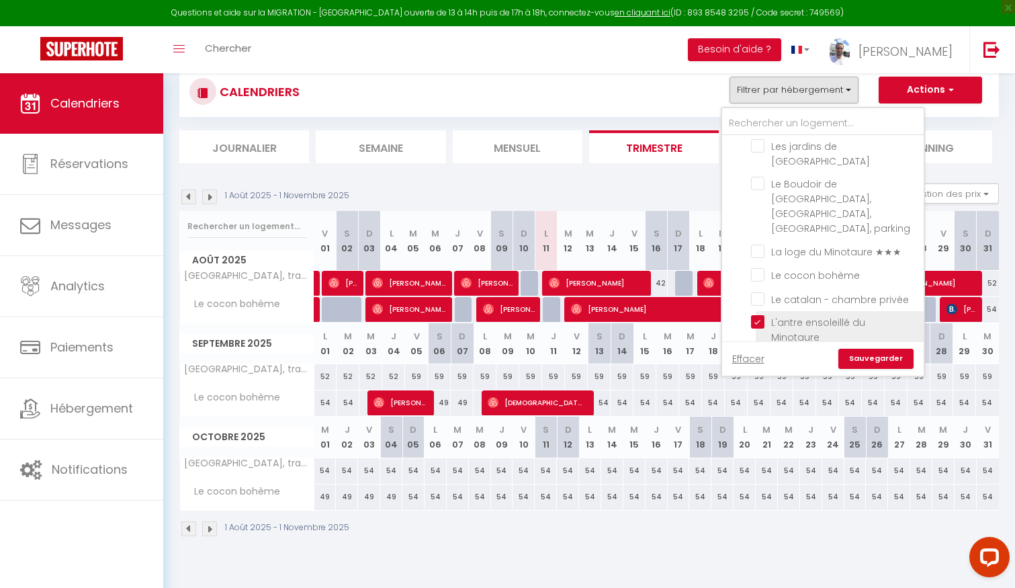
checkbox input "false"
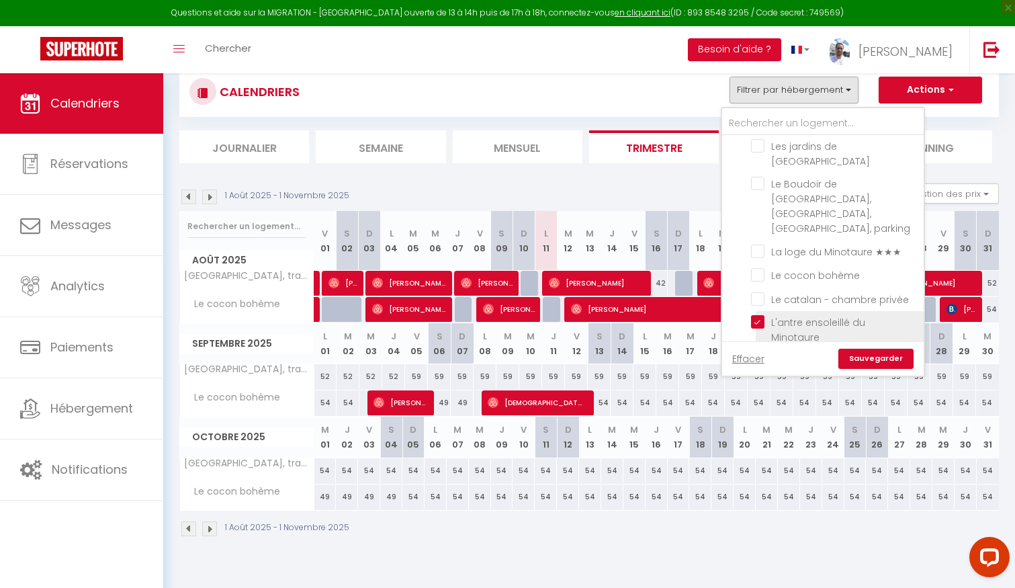
click at [756, 315] on input "L'antre ensoleillé du Minotaure" at bounding box center [835, 321] width 168 height 13
checkbox input "false"
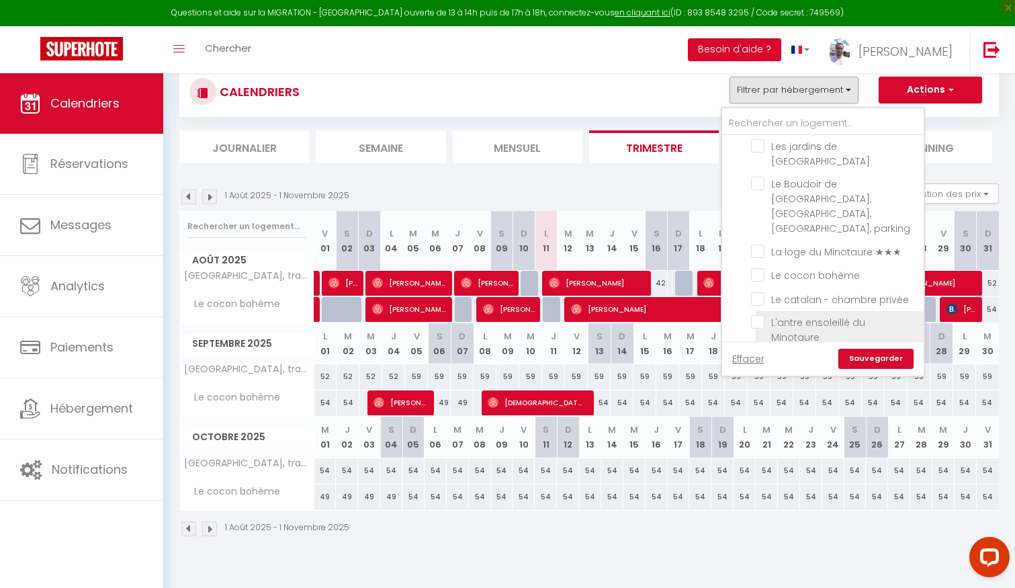
checkbox input "false"
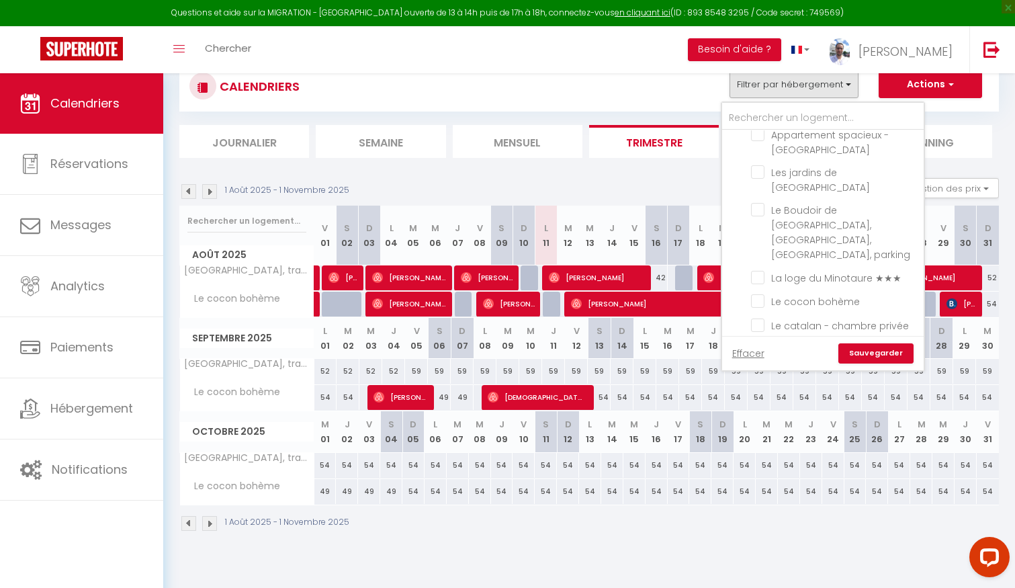
scroll to position [0, 0]
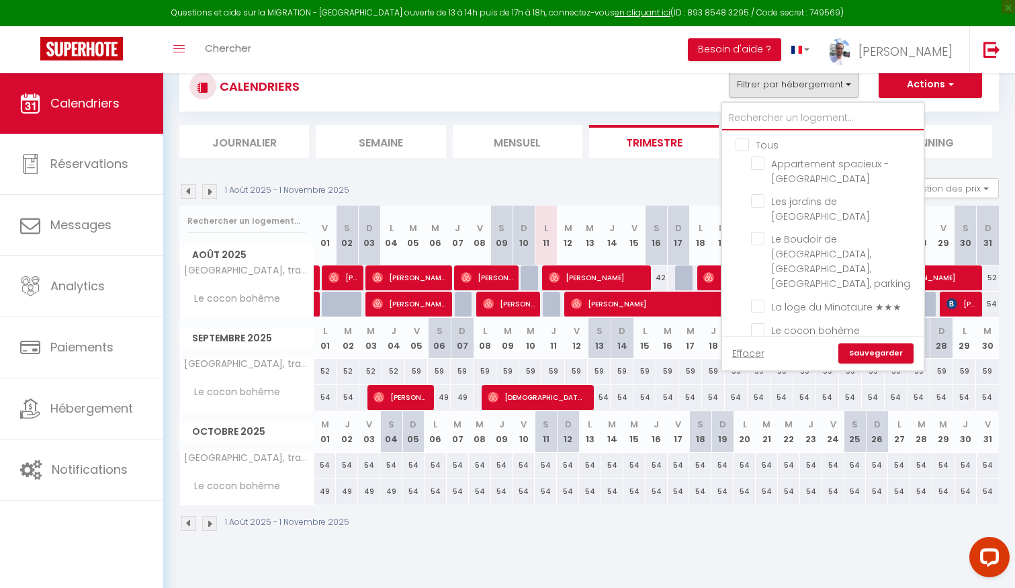
click at [790, 117] on input "text" at bounding box center [823, 118] width 202 height 24
type input "e"
checkbox input "false"
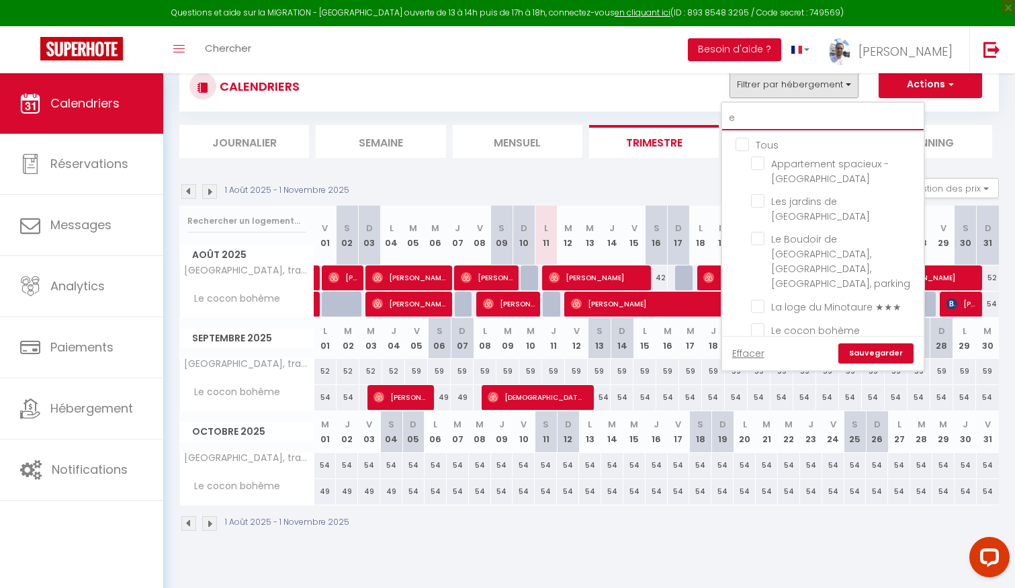
checkbox input "false"
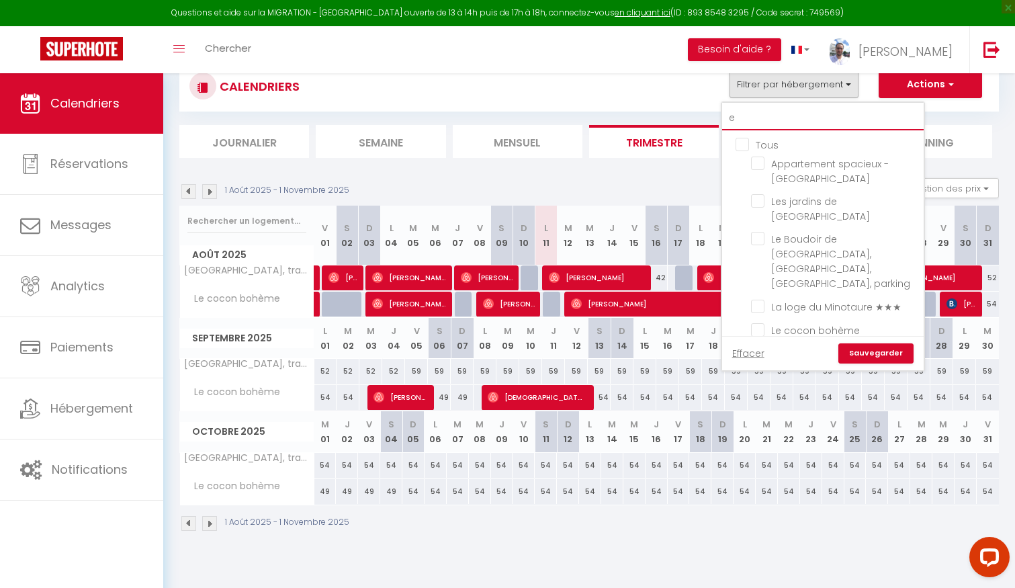
type input "em"
checkbox input "false"
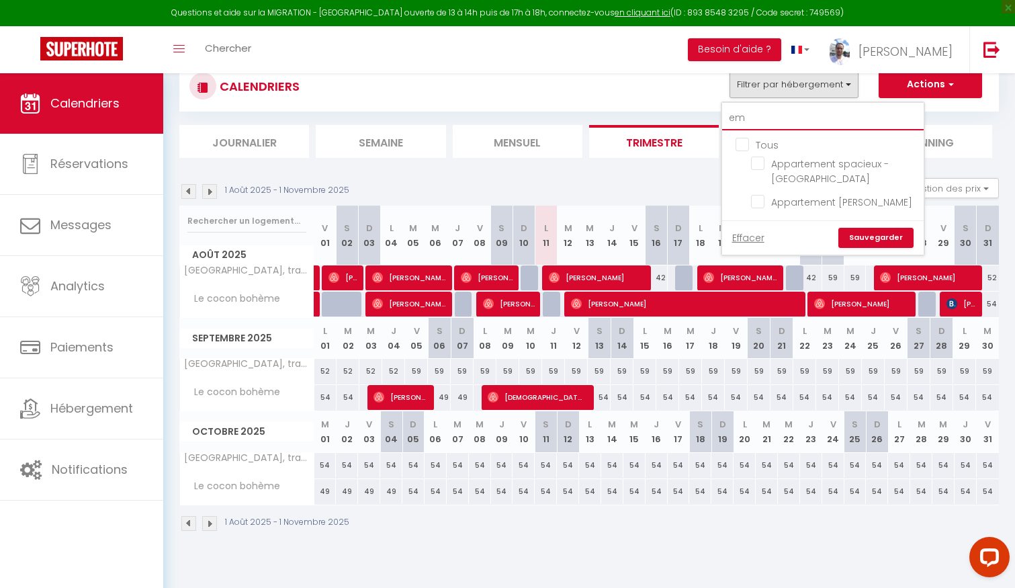
type input "e"
checkbox input "false"
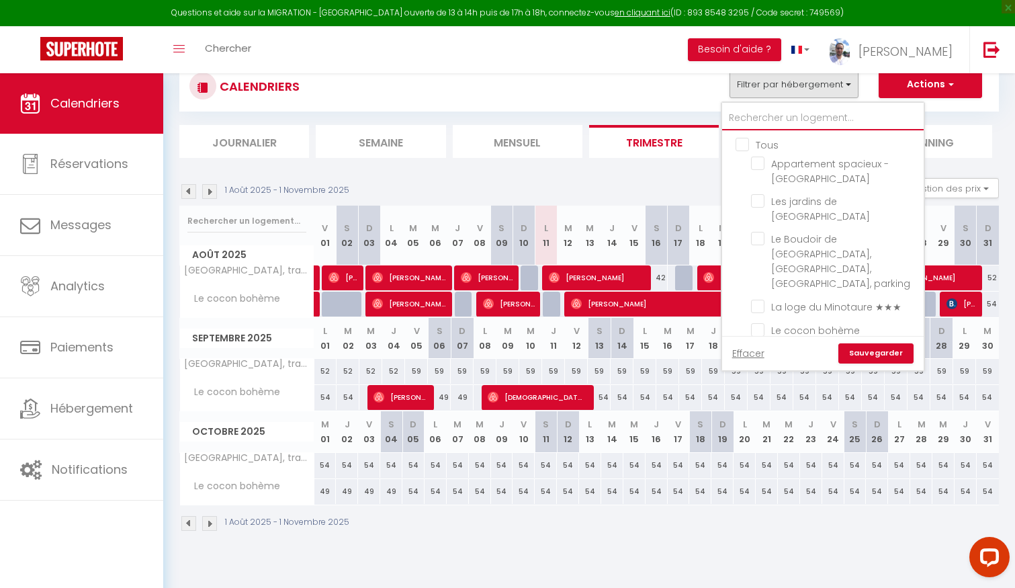
checkbox input "false"
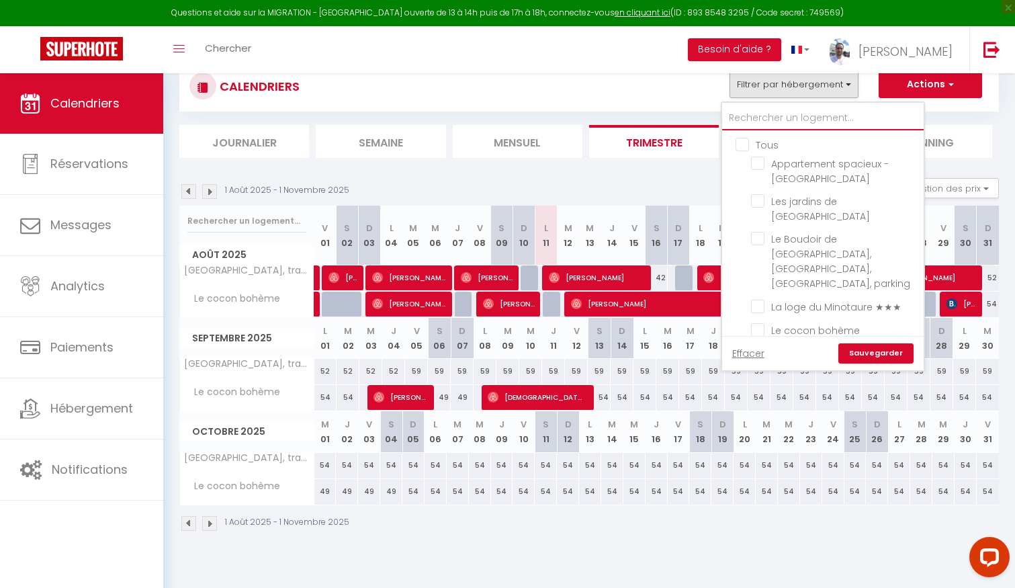
checkbox input "false"
type input "l"
checkbox input "false"
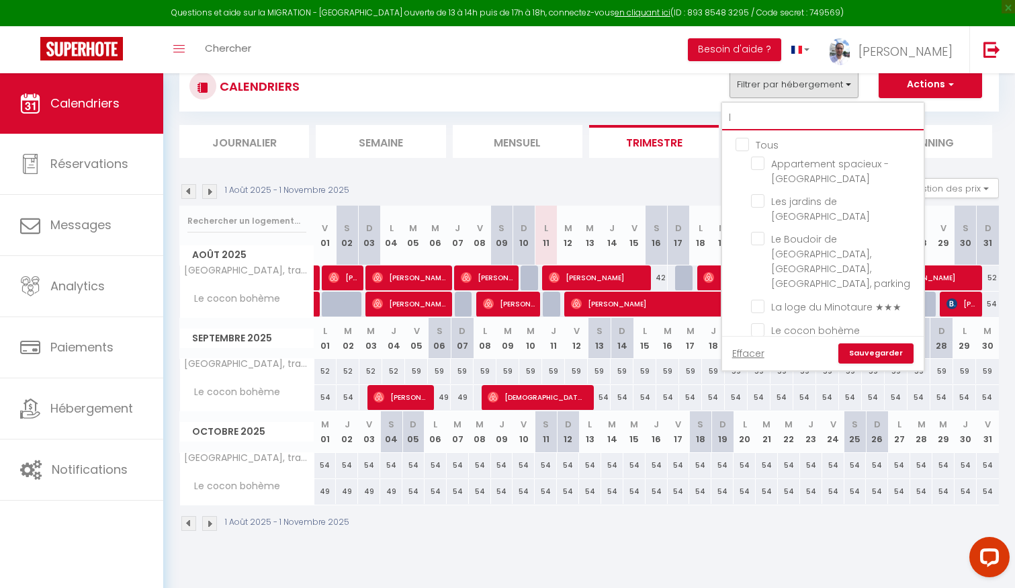
checkbox input "false"
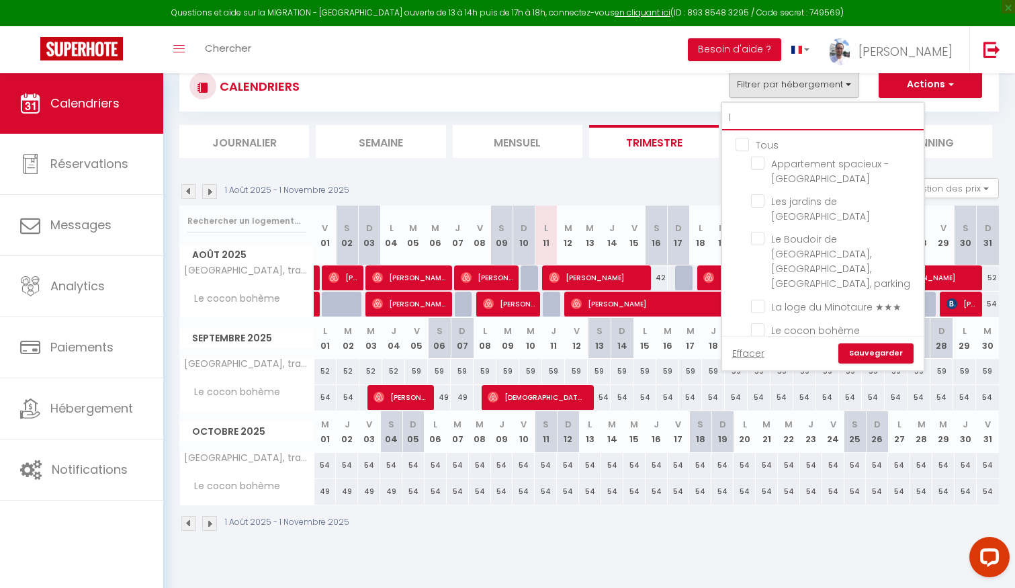
type input "le"
checkbox input "false"
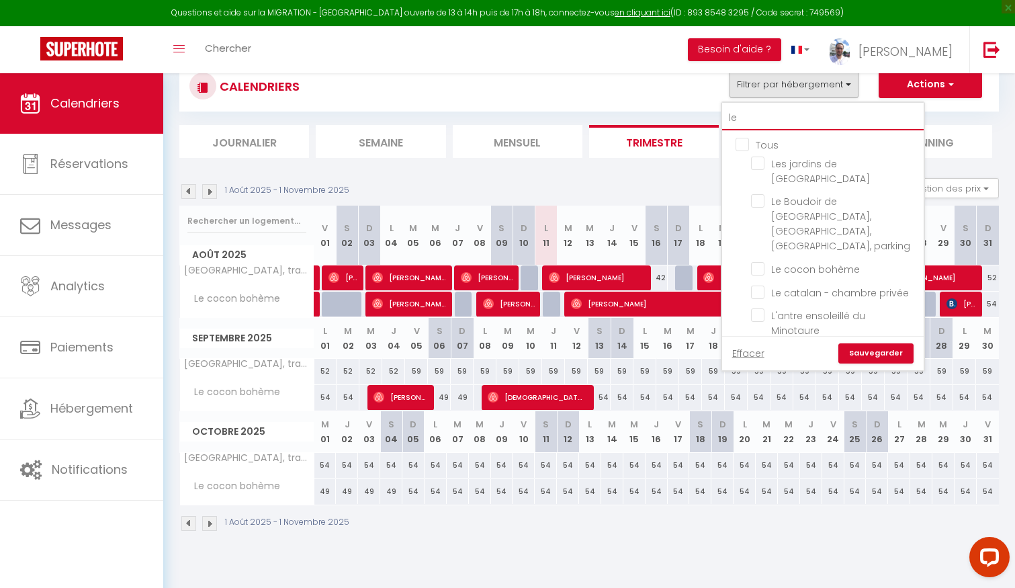
type input "le"
checkbox input "false"
type input "le b"
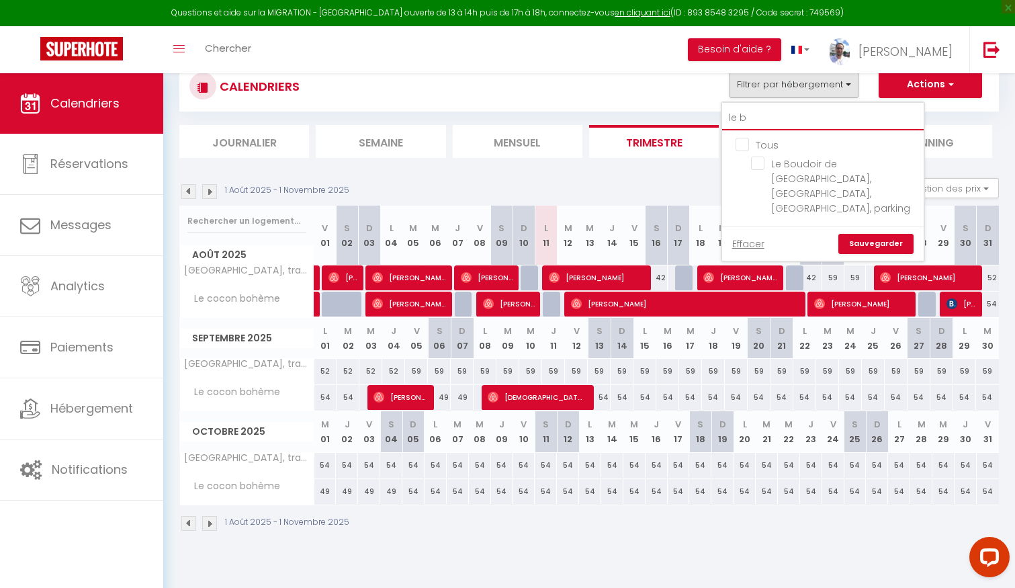
checkbox input "false"
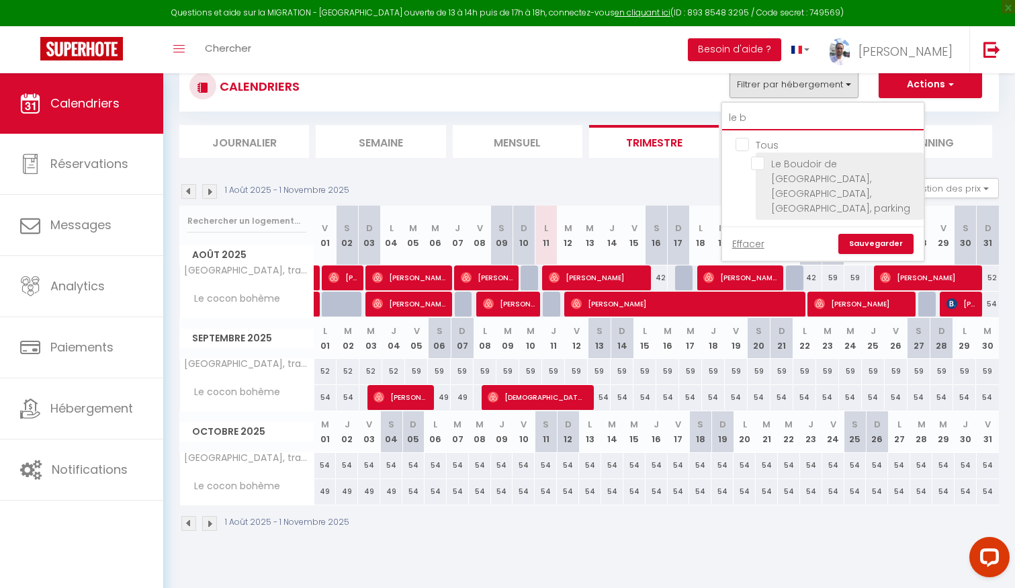
type input "le b"
click at [809, 165] on input "Le Boudoir de [GEOGRAPHIC_DATA], [GEOGRAPHIC_DATA], [GEOGRAPHIC_DATA], parking" at bounding box center [835, 163] width 168 height 13
checkbox input "true"
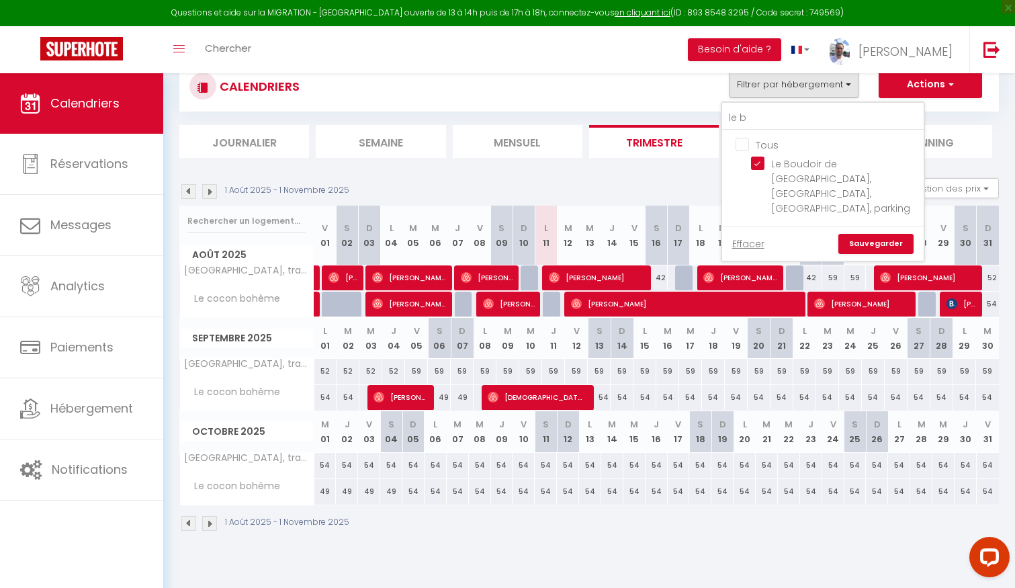
click at [884, 234] on link "Sauvegarder" at bounding box center [875, 244] width 75 height 20
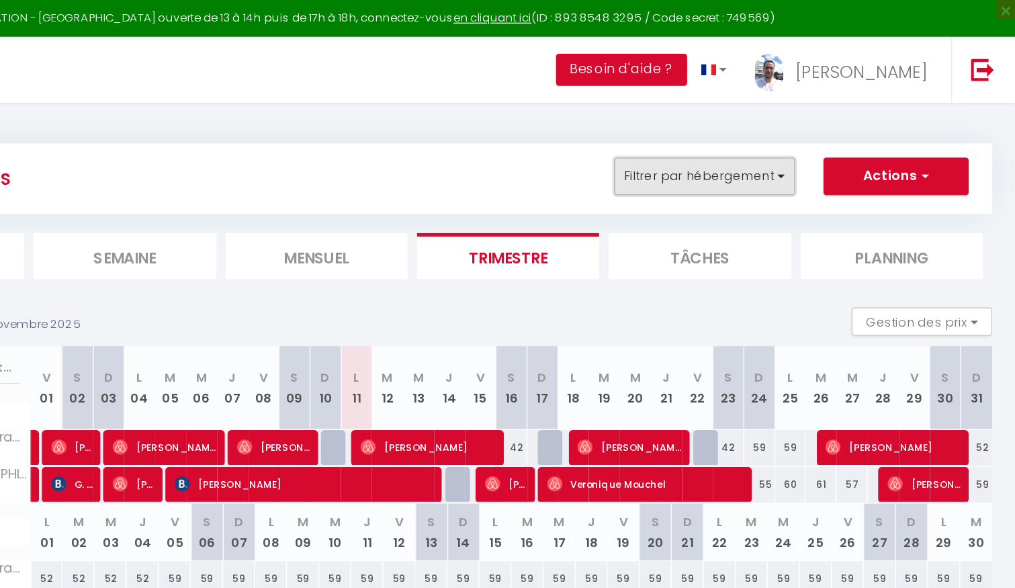
click at [792, 122] on button "Filtrer par hébergement" at bounding box center [794, 125] width 129 height 27
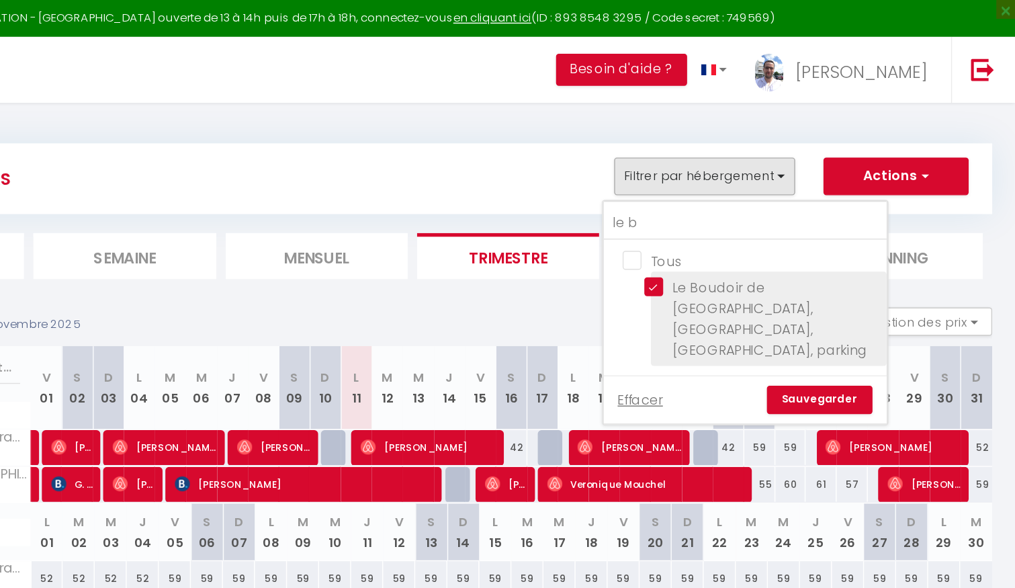
click at [761, 208] on input "Le Boudoir de [GEOGRAPHIC_DATA], [GEOGRAPHIC_DATA], [GEOGRAPHIC_DATA], parking" at bounding box center [835, 204] width 168 height 13
checkbox input "false"
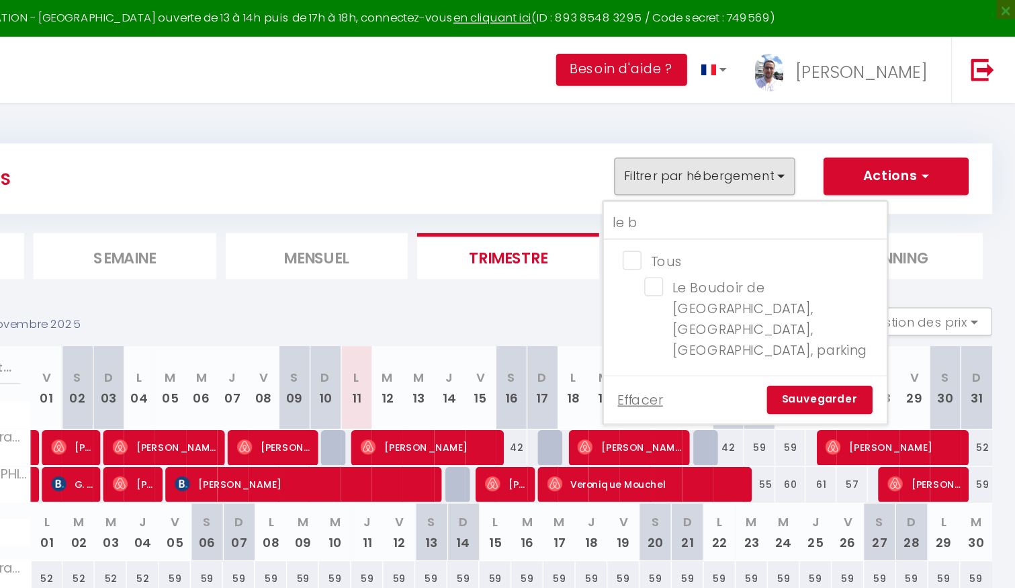
click at [744, 184] on input "Tous" at bounding box center [837, 184] width 202 height 13
checkbox input "true"
click at [877, 275] on link "Sauvegarder" at bounding box center [875, 285] width 75 height 20
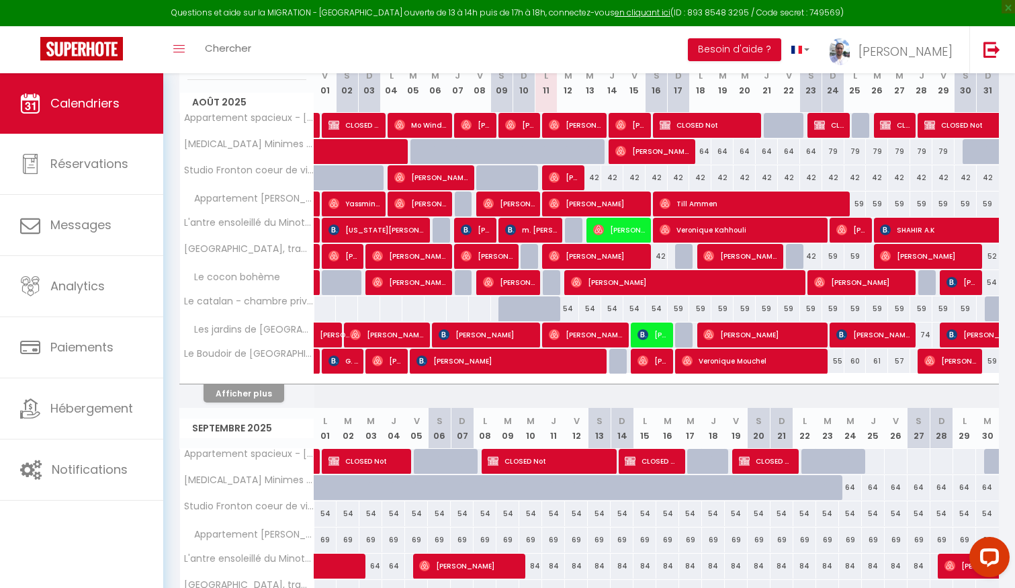
scroll to position [200, 0]
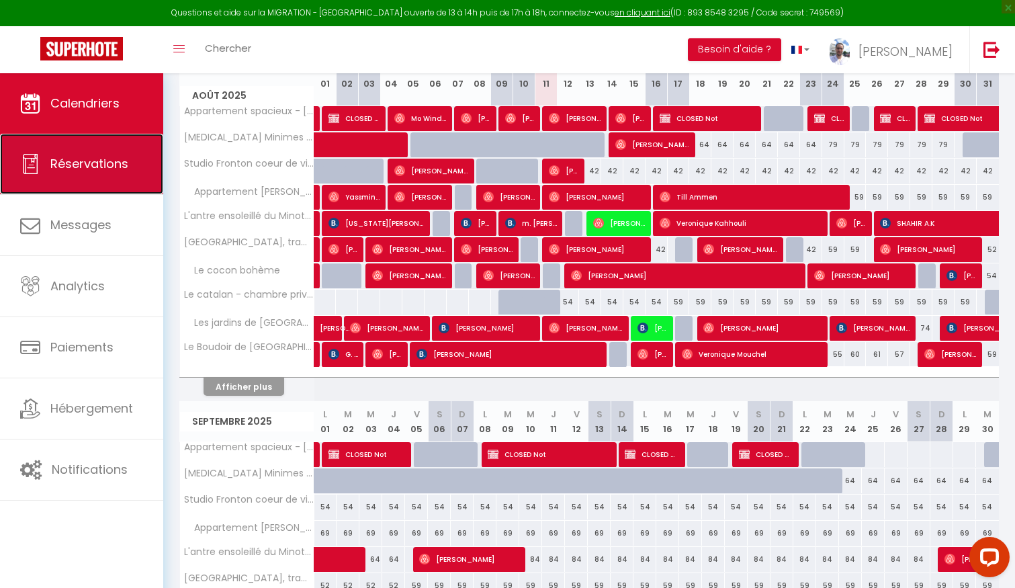
click at [93, 142] on link "Réservations" at bounding box center [81, 164] width 163 height 60
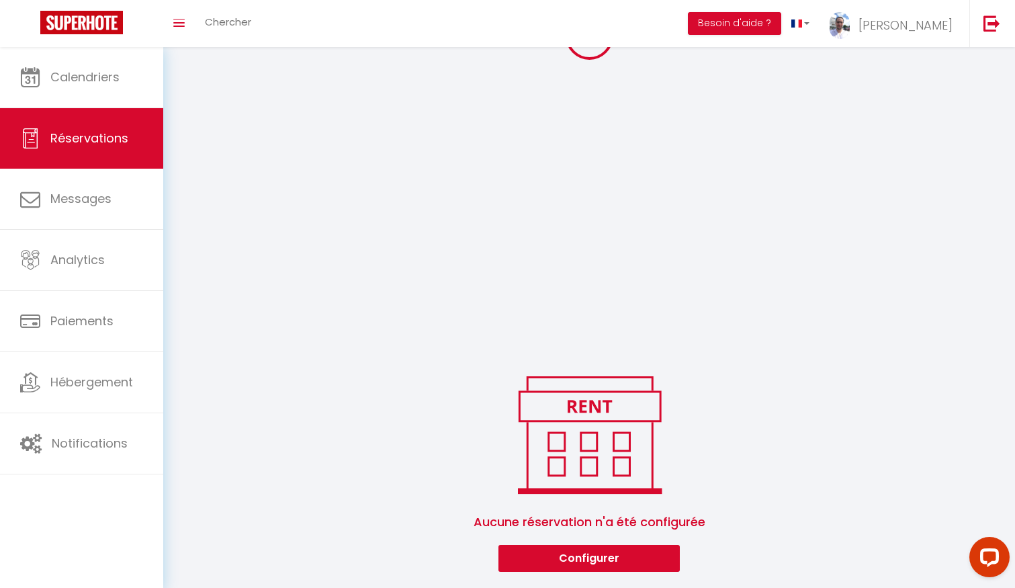
scroll to position [287, 0]
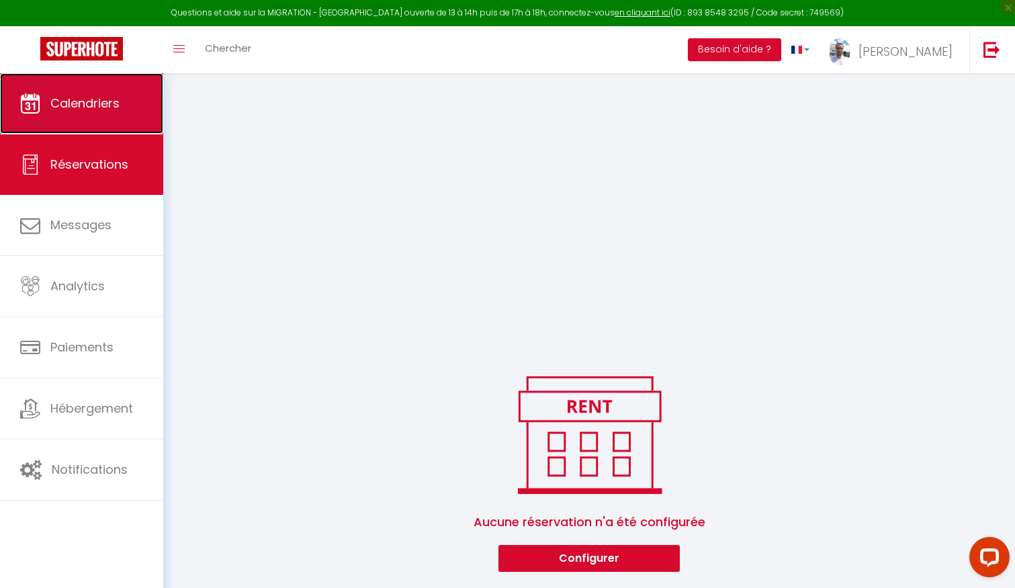
click at [93, 105] on span "Calendriers" at bounding box center [84, 103] width 69 height 17
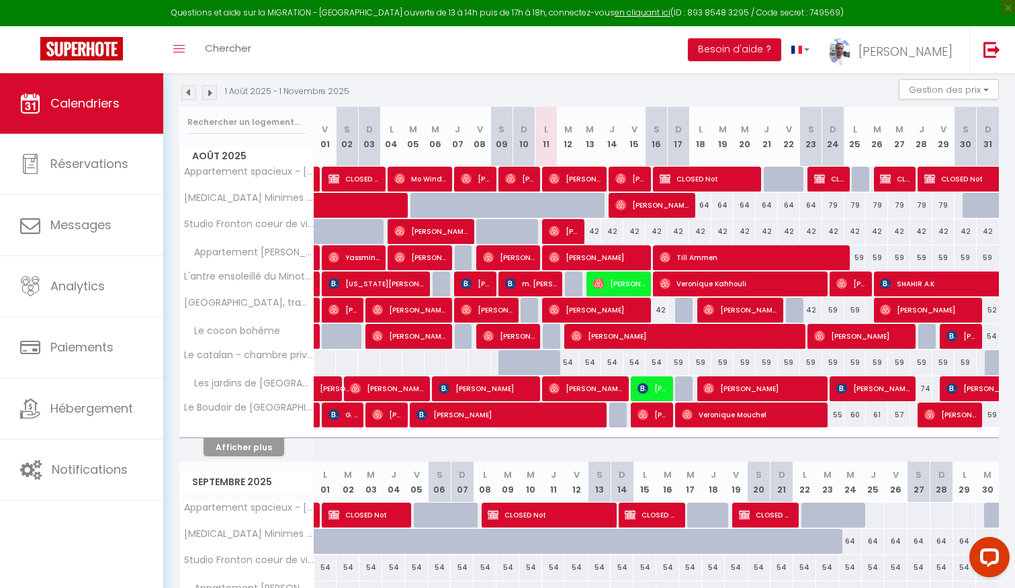
scroll to position [141, 0]
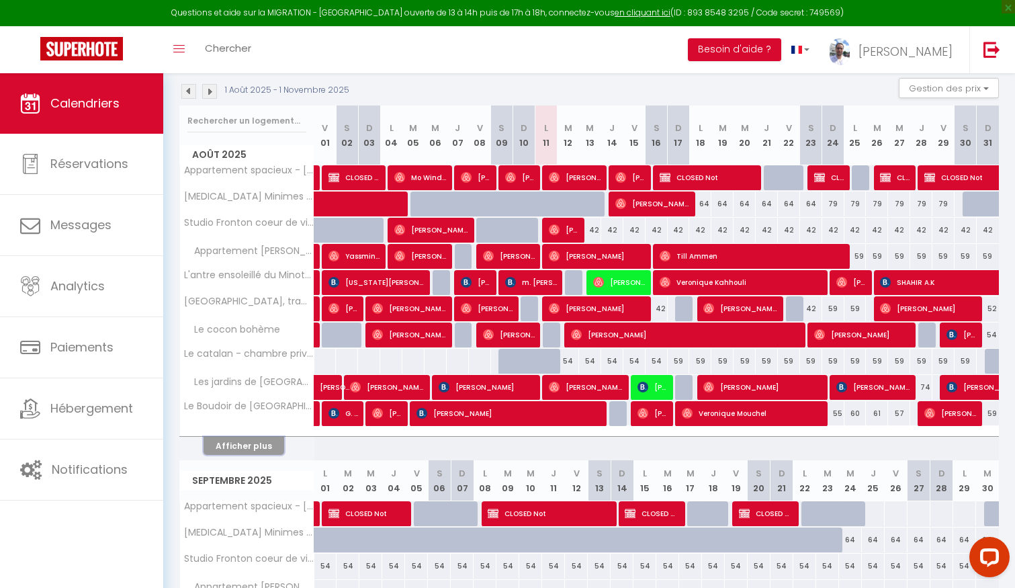
click at [232, 440] on button "Afficher plus" at bounding box center [244, 446] width 81 height 18
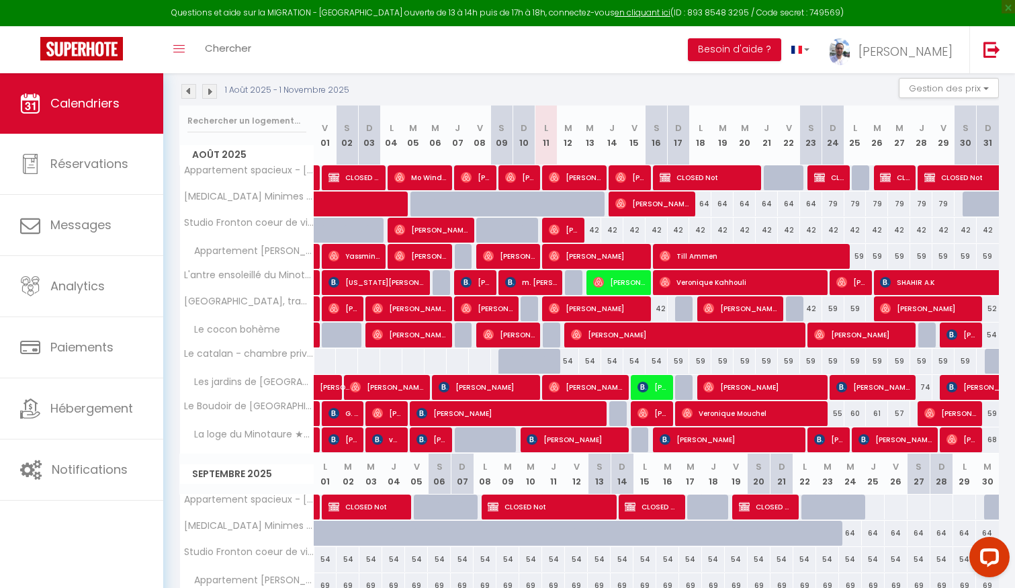
click at [833, 306] on div "59" at bounding box center [833, 308] width 22 height 25
type input "59"
type input "Dim 24 Août 2025"
type input "Lun 25 Août 2025"
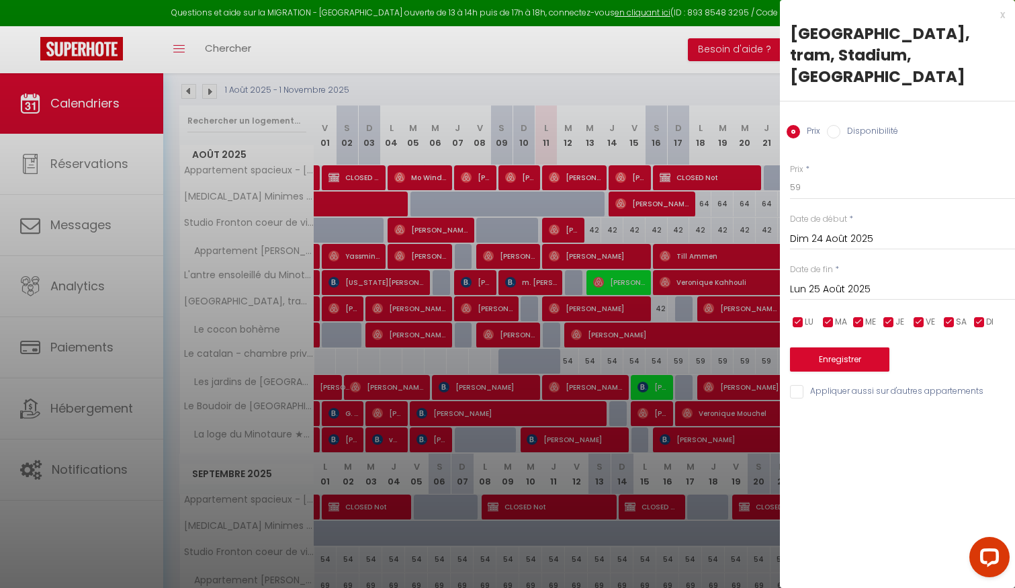
drag, startPoint x: 840, startPoint y: 113, endPoint x: 840, endPoint y: 121, distance: 8.1
click at [840, 125] on label "Disponibilité" at bounding box center [869, 132] width 58 height 15
click at [840, 125] on input "Disponibilité" at bounding box center [833, 131] width 13 height 13
radio input "true"
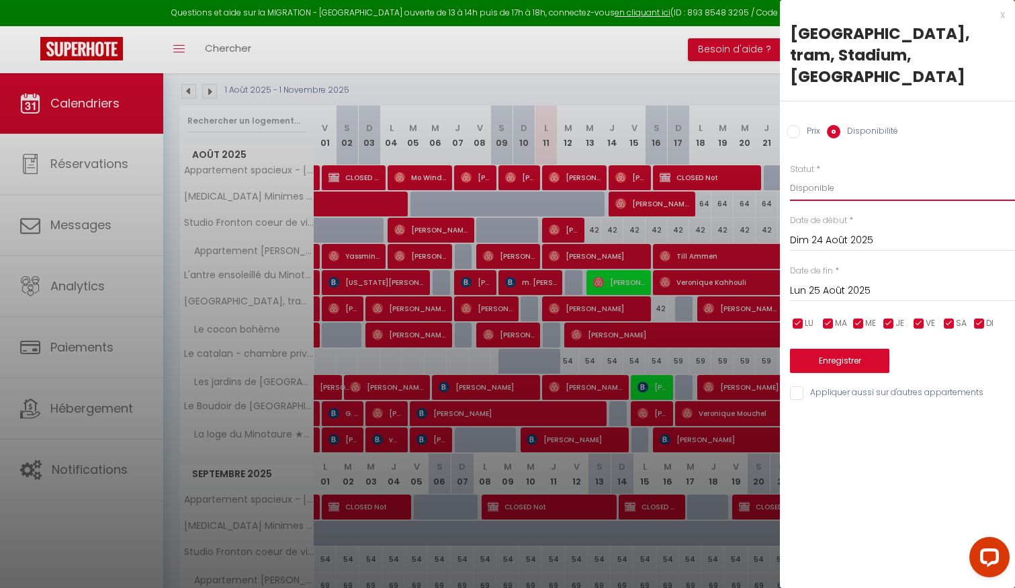
click at [822, 175] on select "Disponible Indisponible" at bounding box center [902, 188] width 225 height 26
click at [812, 125] on label "Prix" at bounding box center [810, 132] width 20 height 15
click at [800, 125] on input "Prix" at bounding box center [793, 131] width 13 height 13
radio input "true"
radio input "false"
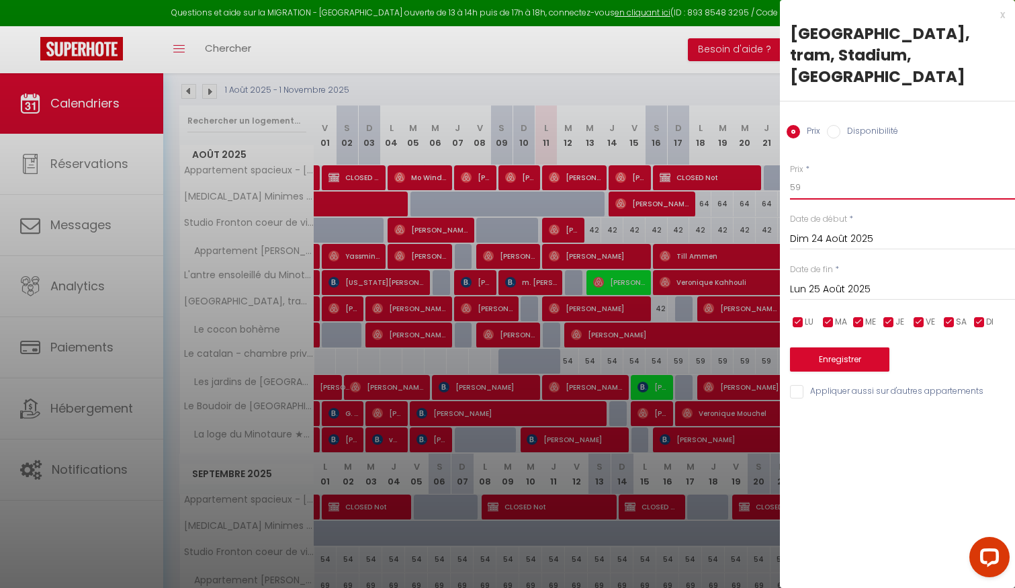
drag, startPoint x: 804, startPoint y: 169, endPoint x: 778, endPoint y: 169, distance: 26.2
click at [778, 169] on body "Questions et aide sur la MIGRATION - [GEOGRAPHIC_DATA] ouverte de 13 à 14h puis…" at bounding box center [507, 550] width 1015 height 1236
type input "42"
click at [848, 347] on button "Enregistrer" at bounding box center [839, 359] width 99 height 24
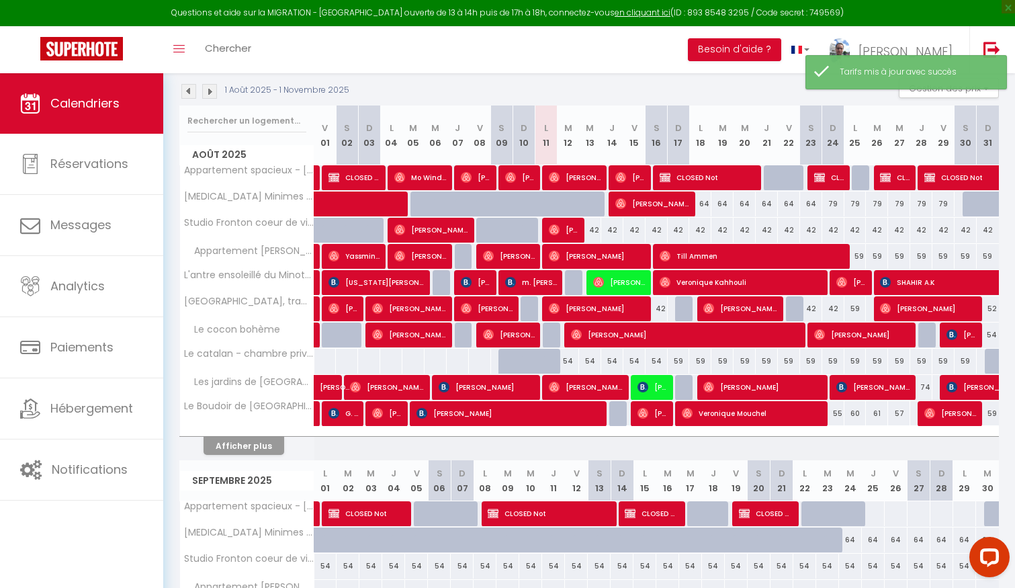
click at [854, 308] on div "59" at bounding box center [855, 308] width 22 height 25
type input "59"
type input "Lun 25 Août 2025"
type input "[DATE]"
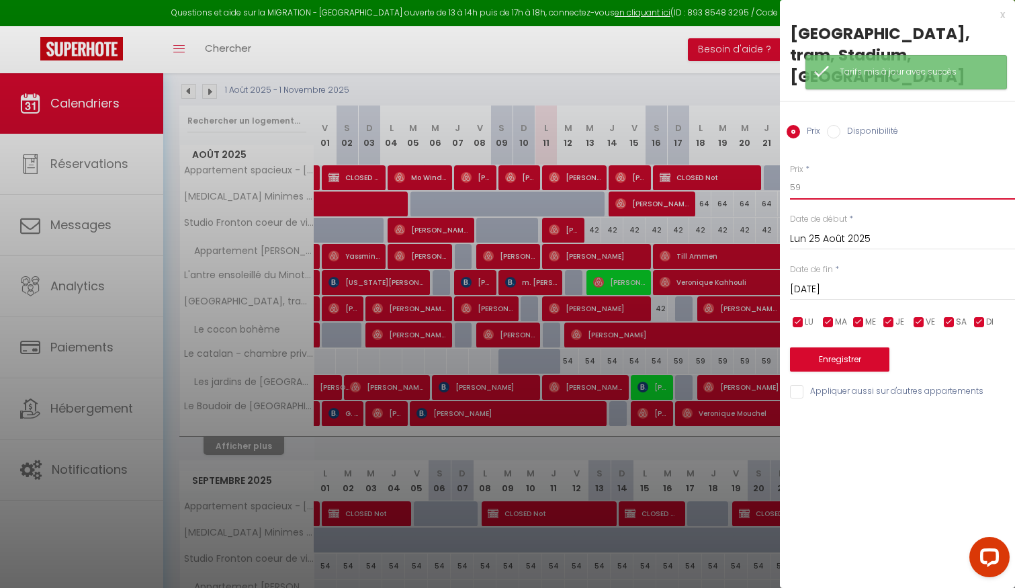
drag, startPoint x: 805, startPoint y: 163, endPoint x: 760, endPoint y: 160, distance: 45.8
click at [760, 161] on body "Questions et aide sur la MIGRATION - [GEOGRAPHIC_DATA] ouverte de 13 à 14h puis…" at bounding box center [507, 560] width 1015 height 1256
type input "42"
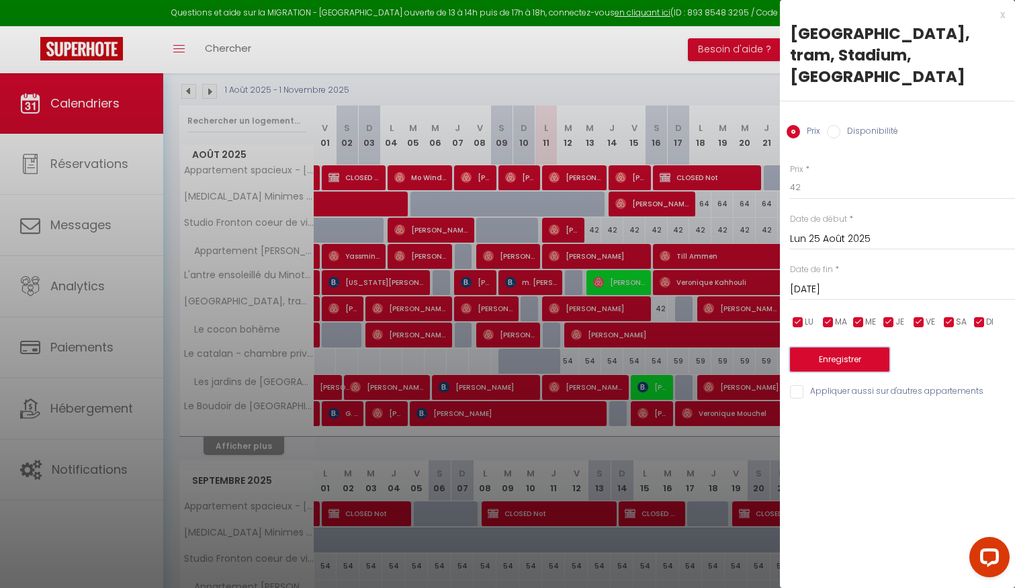
click at [834, 347] on button "Enregistrer" at bounding box center [839, 359] width 99 height 24
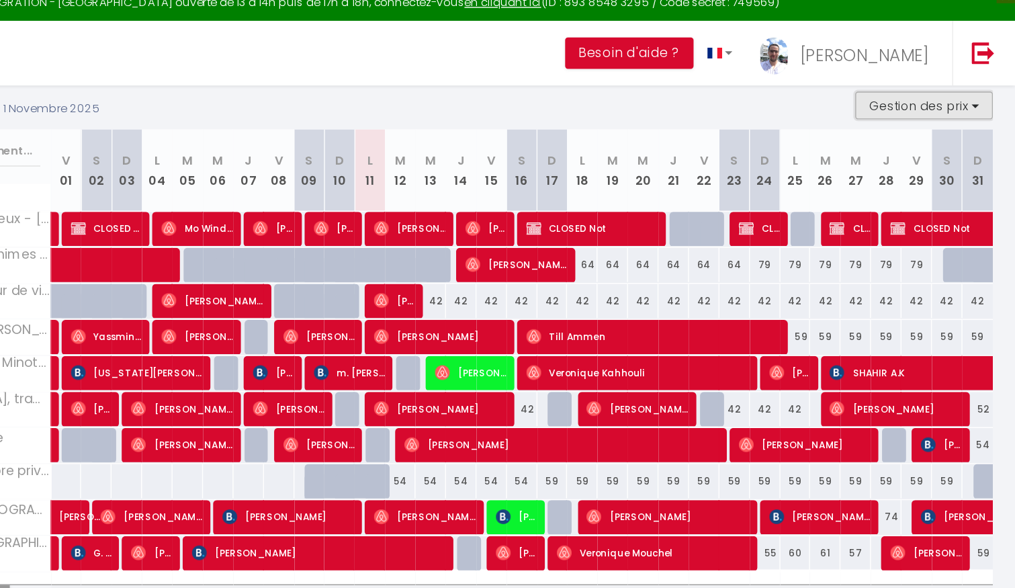
click at [942, 92] on button "Gestion des prix" at bounding box center [949, 88] width 100 height 20
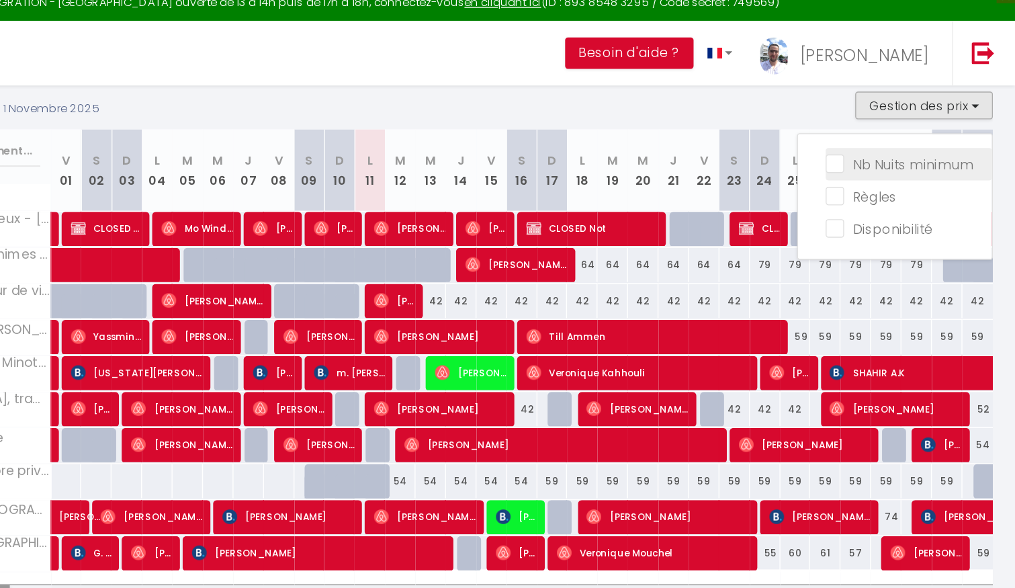
click at [907, 126] on input "Nb Nuits minimum" at bounding box center [937, 129] width 121 height 13
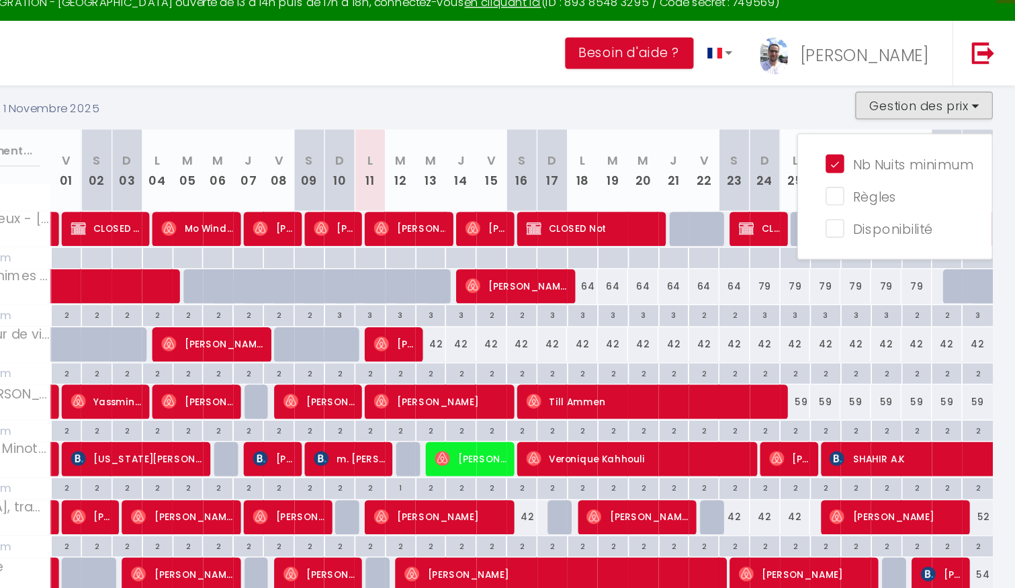
click at [787, 95] on div "1 Août 2025 - 1 Novembre 2025 Gestion des prix Nb Nuits minimum Règles Disponib…" at bounding box center [589, 92] width 820 height 28
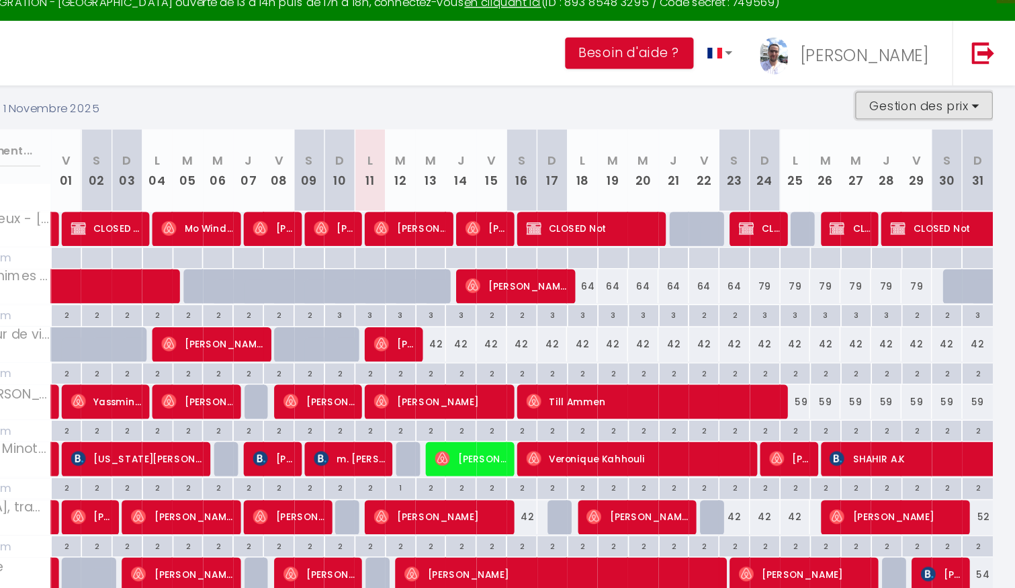
click at [926, 87] on button "Gestion des prix" at bounding box center [949, 88] width 100 height 20
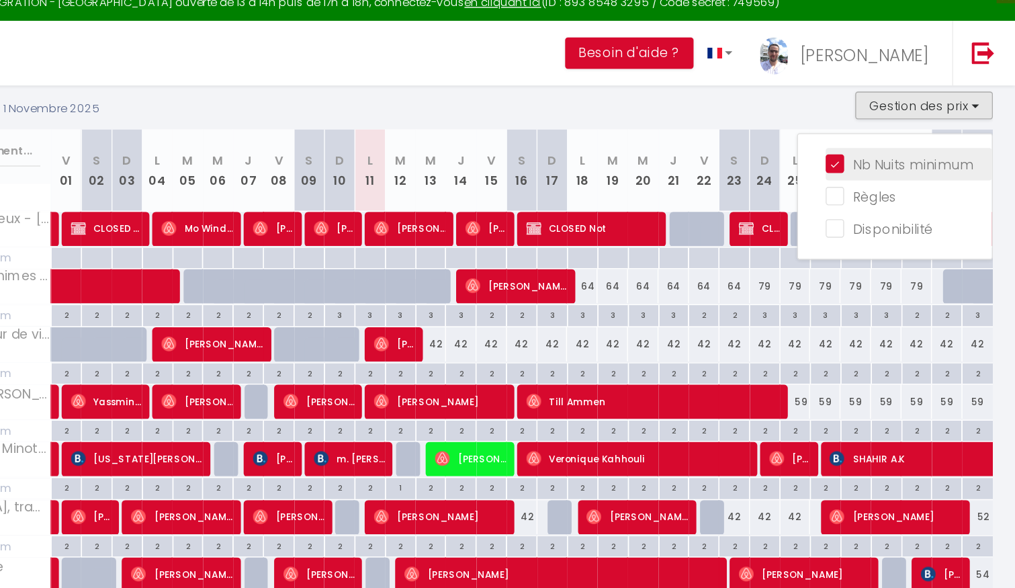
click at [891, 127] on input "Nb Nuits minimum" at bounding box center [937, 129] width 121 height 13
checkbox input "false"
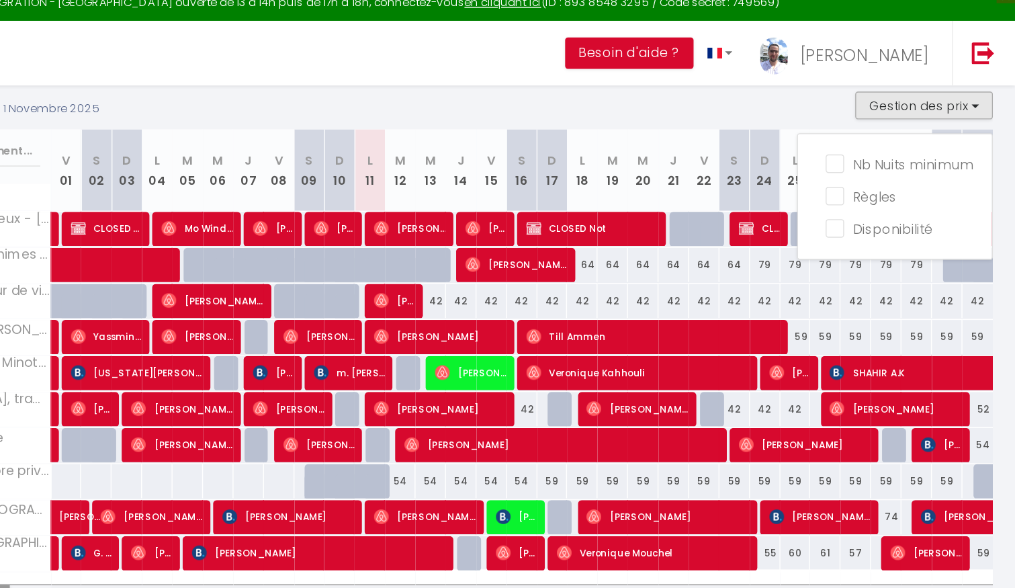
click at [799, 95] on div "1 Août 2025 - 1 Novembre 2025 Gestion des prix Nb Nuits minimum Règles Disponib…" at bounding box center [589, 92] width 820 height 28
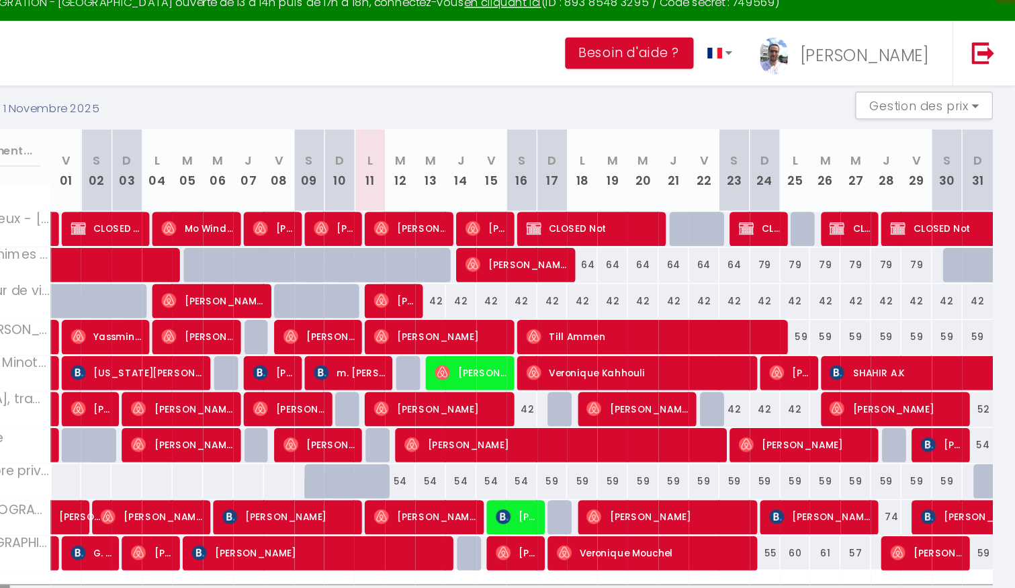
click at [832, 206] on div "79" at bounding box center [833, 203] width 22 height 25
type input "79"
type input "Dim 24 Août 2025"
type input "Lun 25 Août 2025"
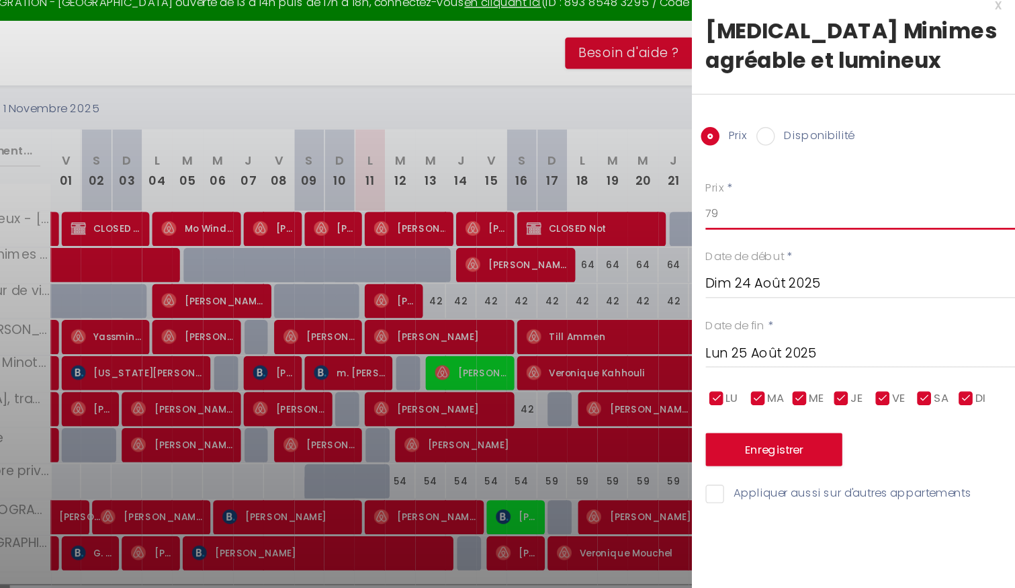
drag, startPoint x: 808, startPoint y: 165, endPoint x: 779, endPoint y: 165, distance: 28.9
click at [779, 165] on body "Questions et aide sur la MIGRATION - [GEOGRAPHIC_DATA] ouverte de 13 à 14h puis…" at bounding box center [507, 560] width 1015 height 1256
type input "64"
click at [808, 265] on input "Lun 25 Août 2025" at bounding box center [902, 267] width 225 height 17
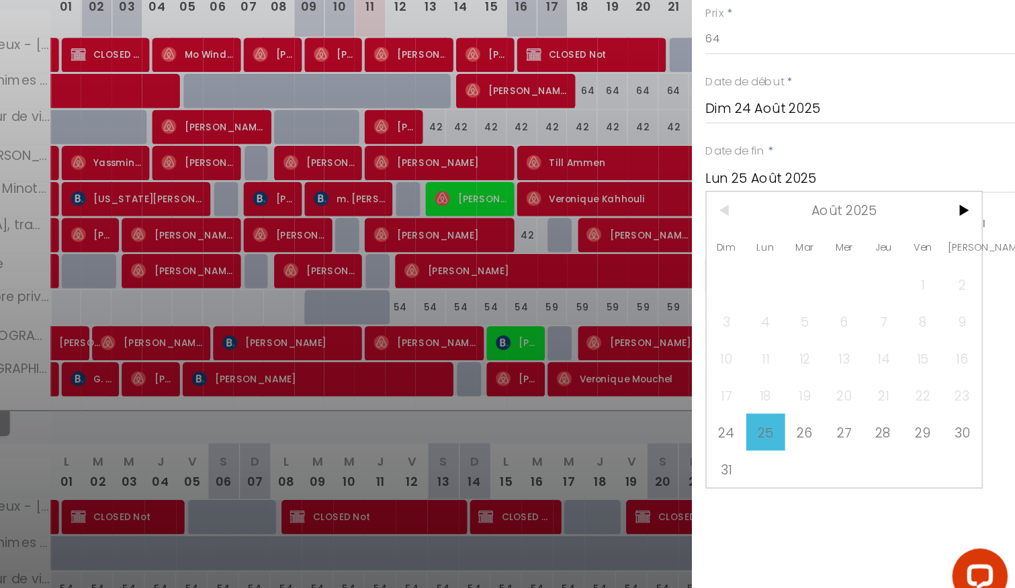
scroll to position [146, 0]
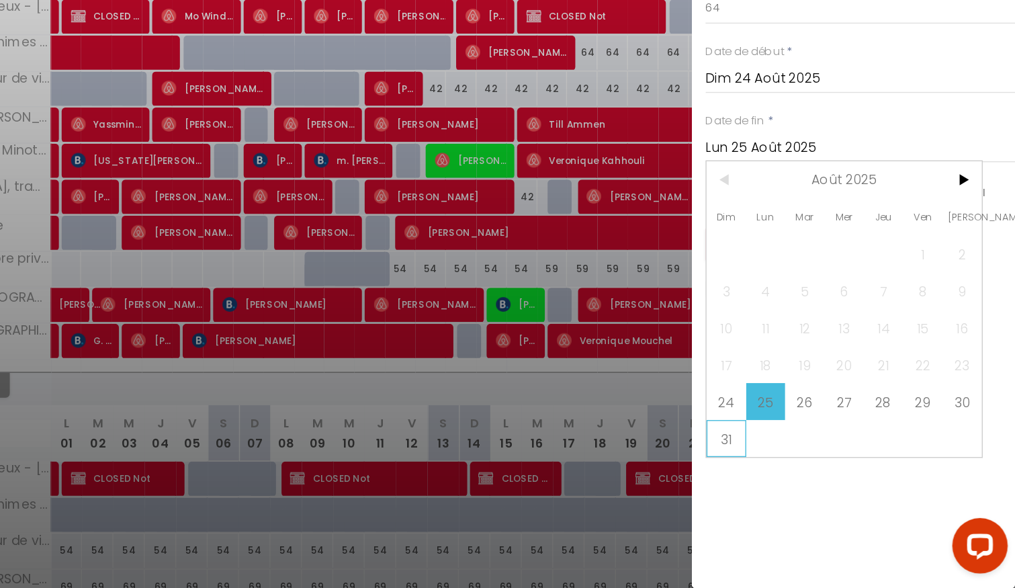
click at [807, 479] on span "31" at bounding box center [805, 479] width 29 height 27
type input "Dim 31 Août 2025"
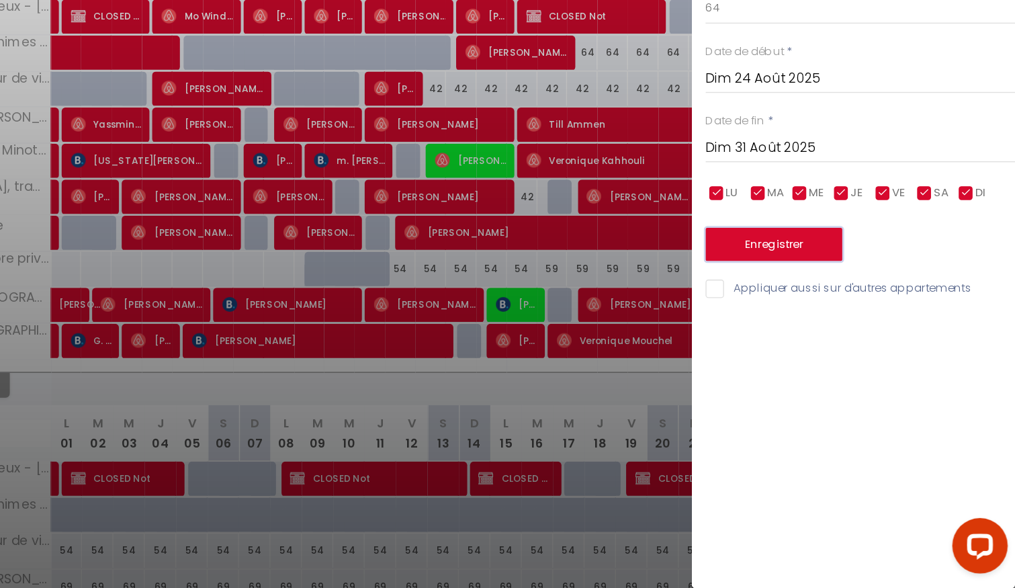
click at [869, 335] on button "Enregistrer" at bounding box center [839, 338] width 99 height 24
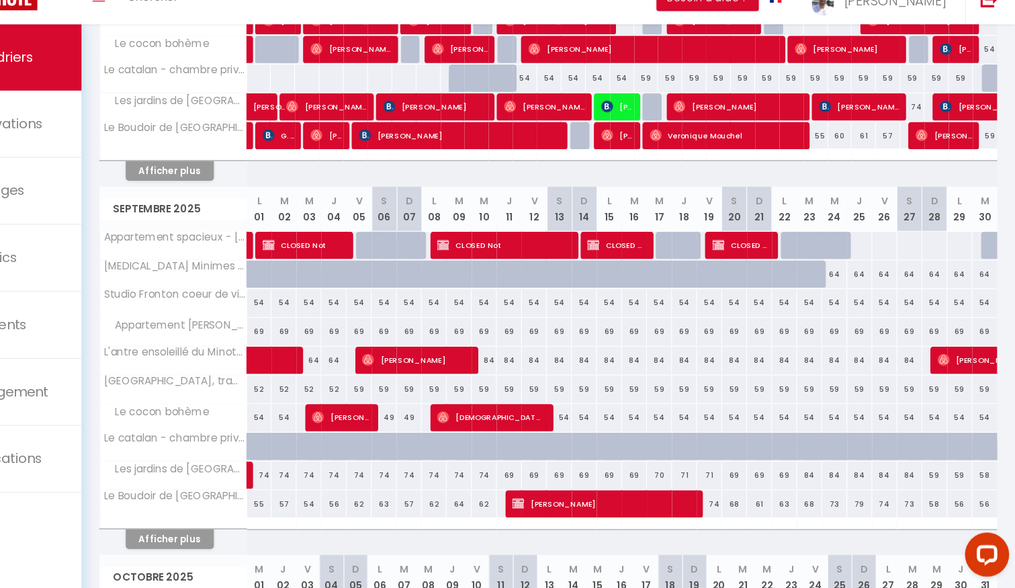
scroll to position [382, 0]
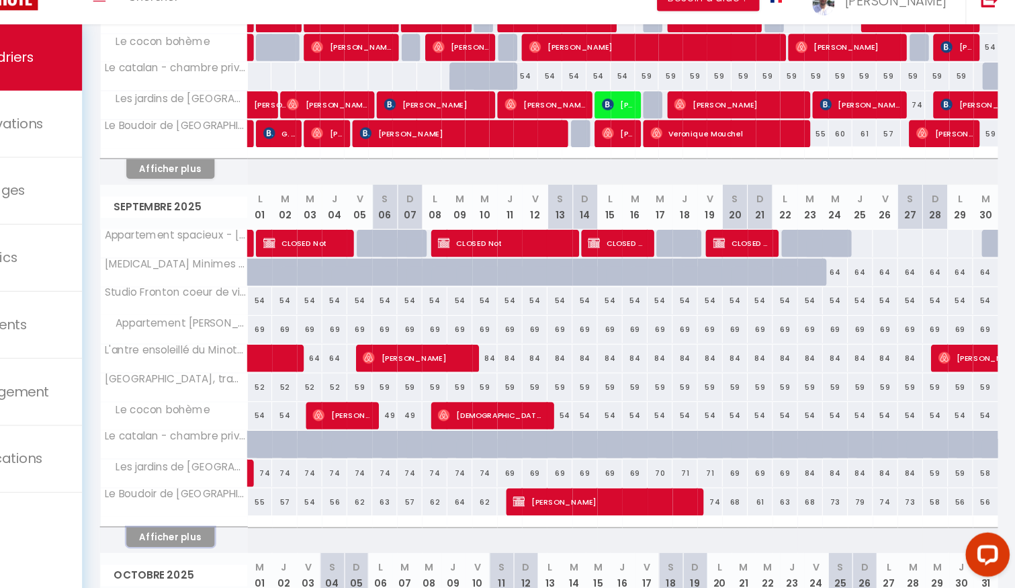
click at [273, 535] on button "Afficher plus" at bounding box center [244, 541] width 81 height 18
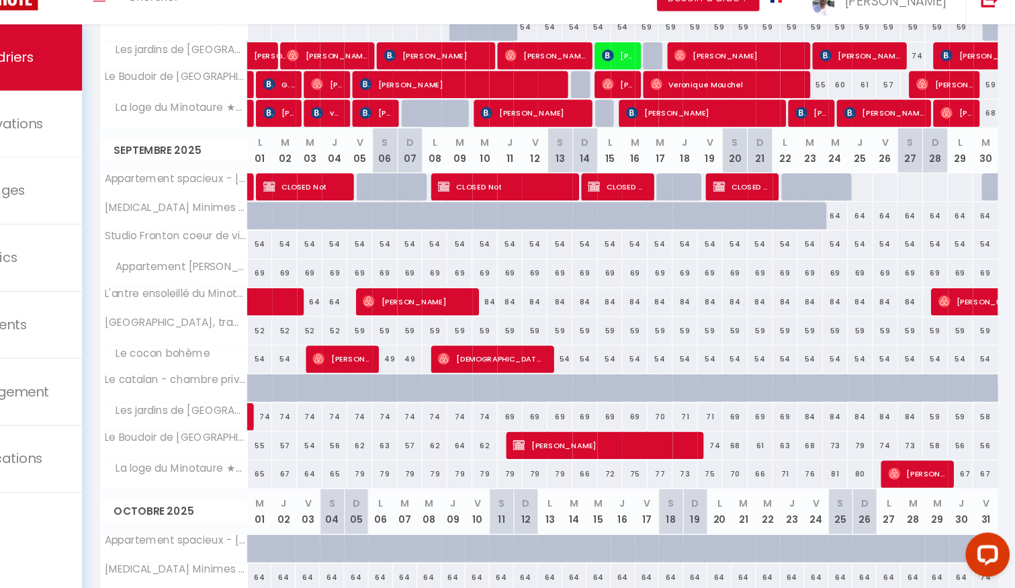
scroll to position [433, 0]
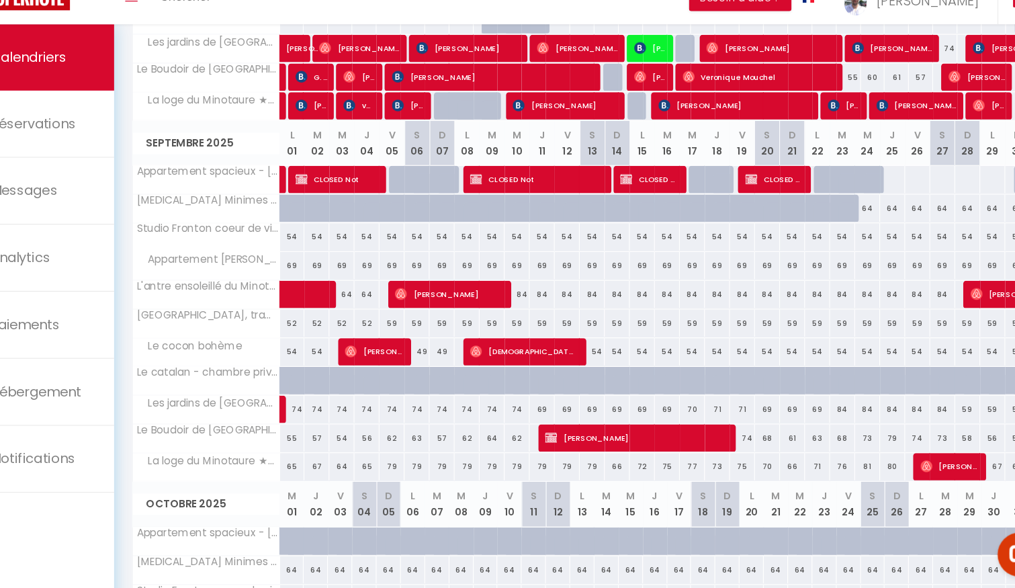
click at [445, 376] on div "49" at bounding box center [439, 371] width 23 height 25
type input "49"
type input "Sam 06 Septembre 2025"
type input "Dim 07 Septembre 2025"
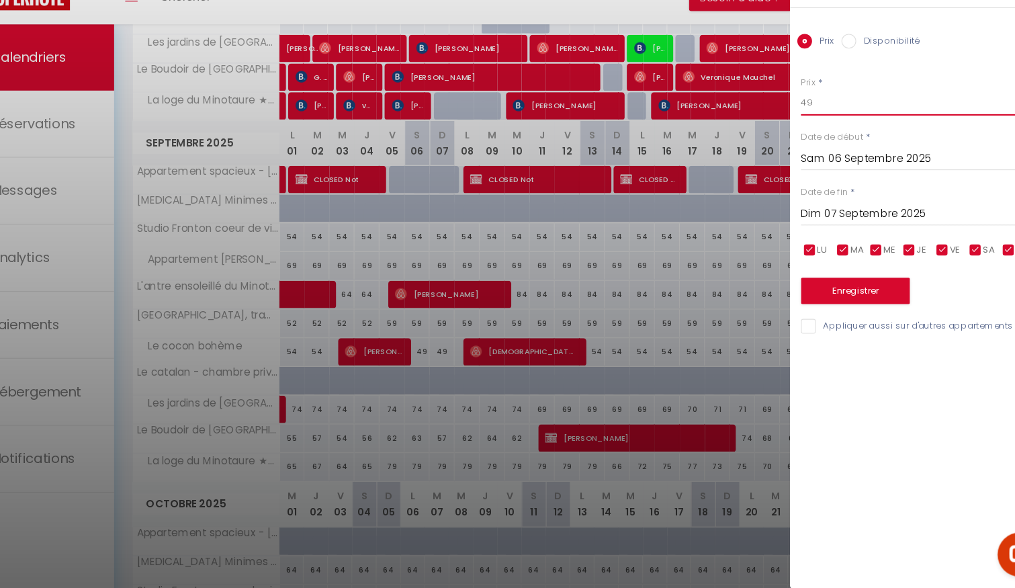
drag, startPoint x: 815, startPoint y: 149, endPoint x: 754, endPoint y: 139, distance: 62.0
click at [754, 139] on body "Questions et aide sur la MIGRATION - [GEOGRAPHIC_DATA] ouverte de 13 à 14h puis…" at bounding box center [507, 258] width 1015 height 1236
type input "42"
click at [834, 328] on button "Enregistrer" at bounding box center [839, 316] width 99 height 24
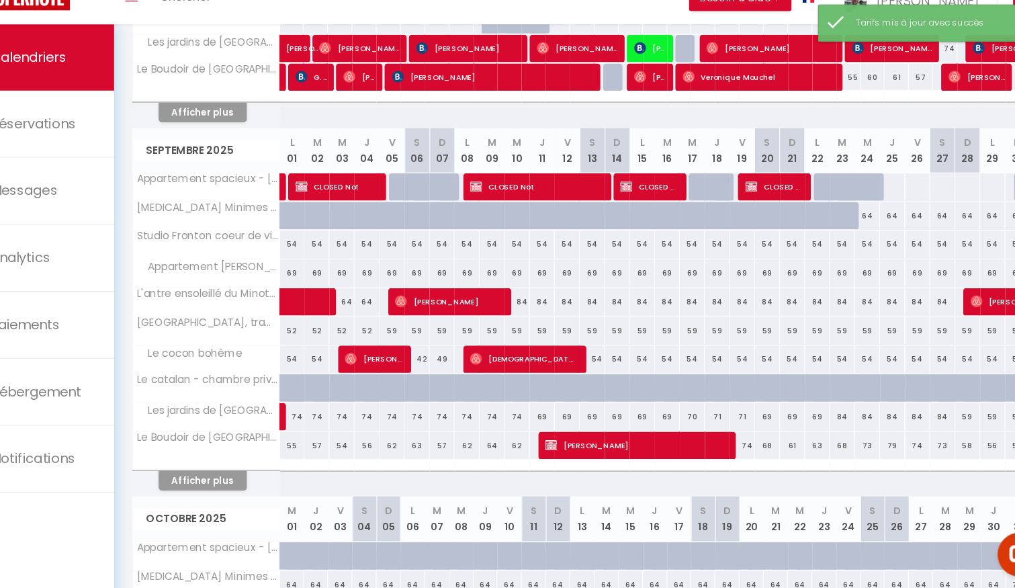
click at [463, 378] on div "49" at bounding box center [462, 378] width 23 height 25
type input "49"
type input "Dim 07 Septembre 2025"
type input "Lun 08 Septembre 2025"
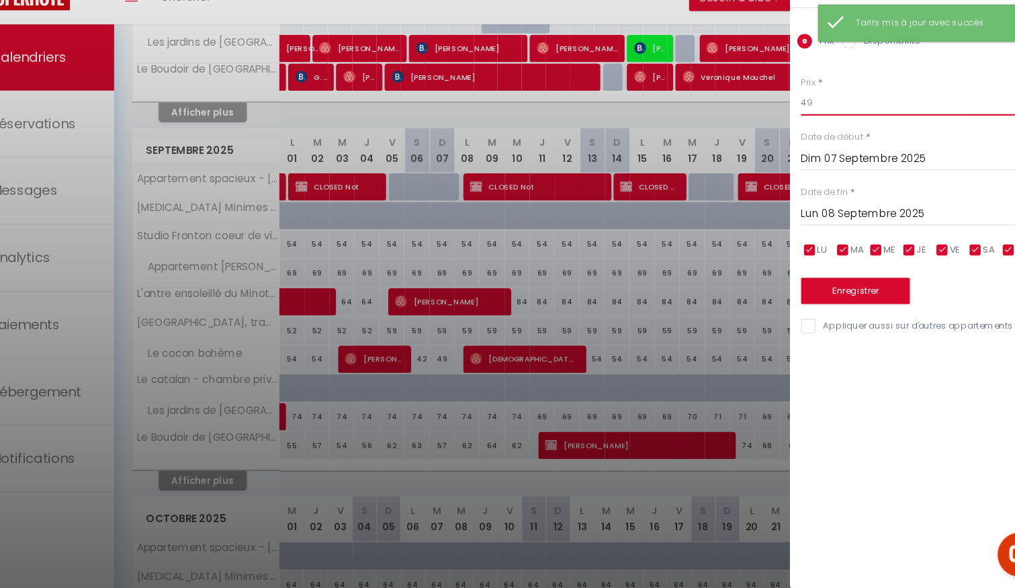
drag, startPoint x: 809, startPoint y: 143, endPoint x: 765, endPoint y: 141, distance: 44.4
click at [765, 142] on body "Questions et aide sur la MIGRATION - [GEOGRAPHIC_DATA] ouverte de 13 à 14h puis…" at bounding box center [507, 268] width 1015 height 1256
type input "42"
click at [824, 324] on button "Enregistrer" at bounding box center [839, 316] width 99 height 24
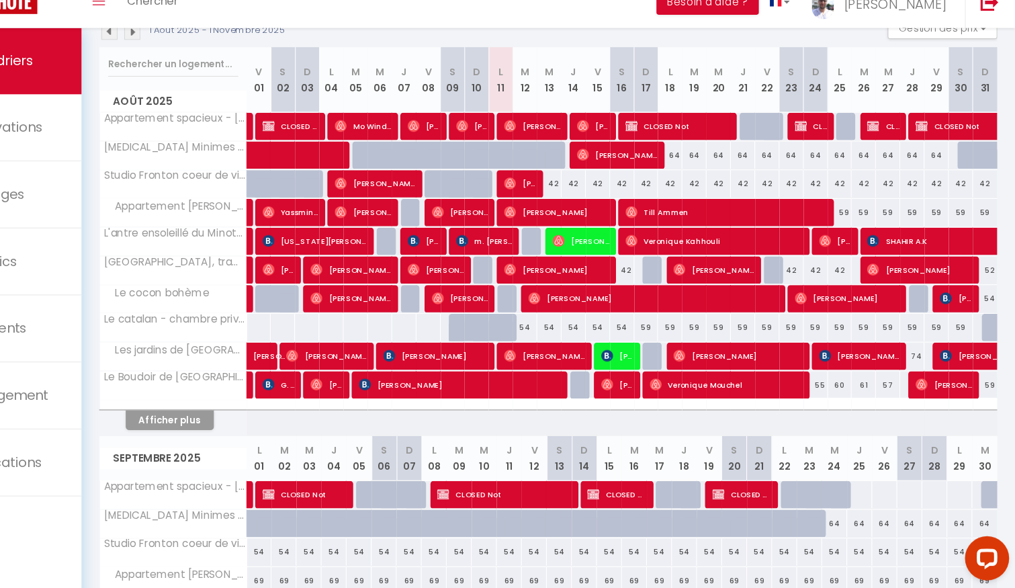
scroll to position [161, 0]
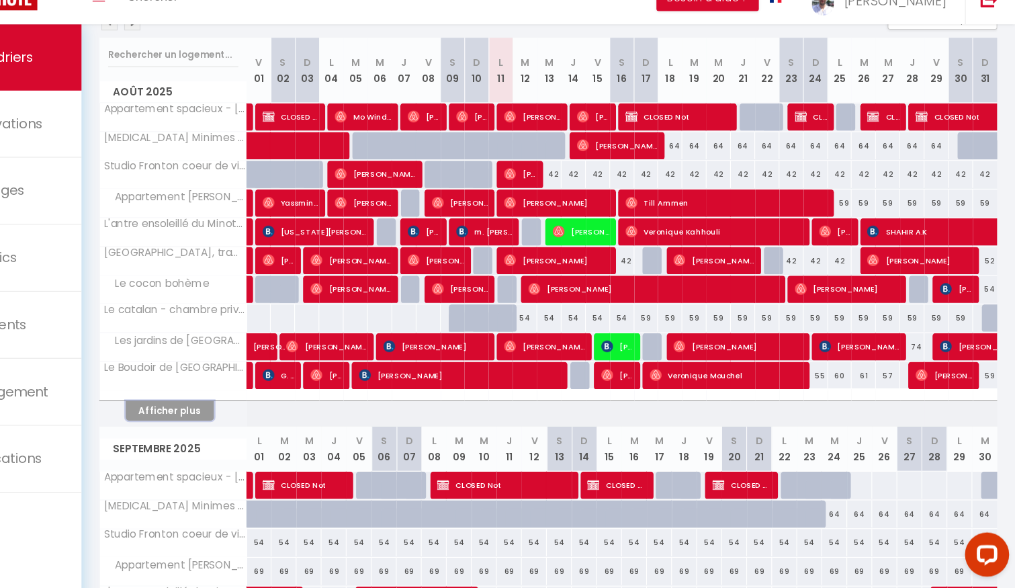
click at [264, 425] on button "Afficher plus" at bounding box center [244, 426] width 81 height 18
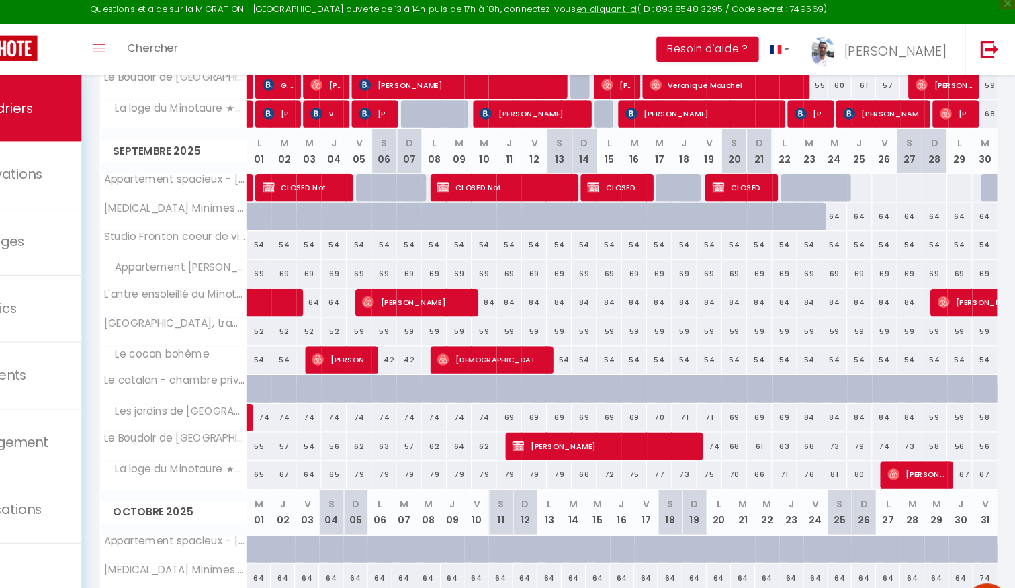
scroll to position [462, 0]
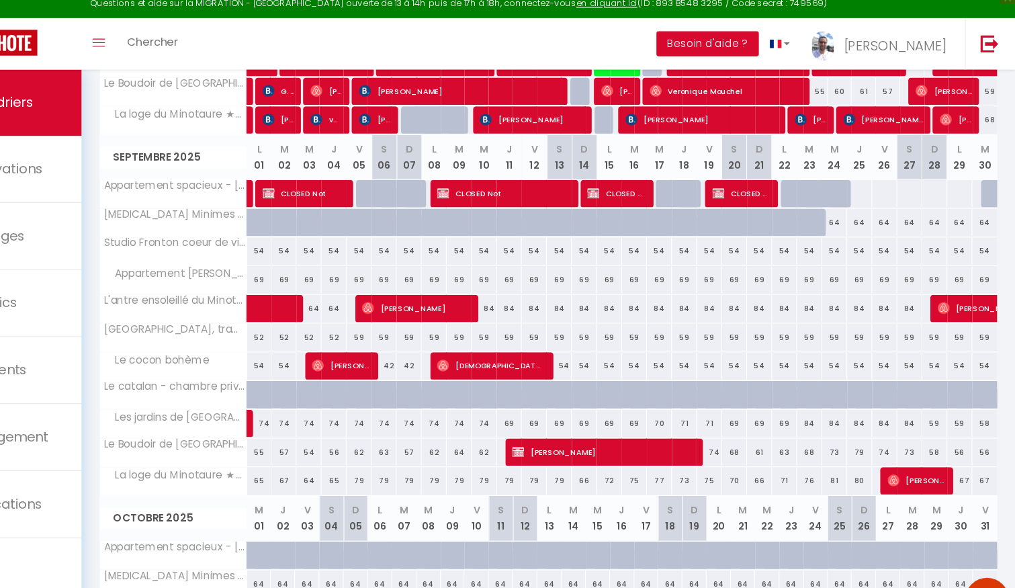
click at [536, 289] on div "84" at bounding box center [530, 291] width 23 height 25
type input "84"
type input "Mer 10 Septembre 2025"
type input "Jeu 11 Septembre 2025"
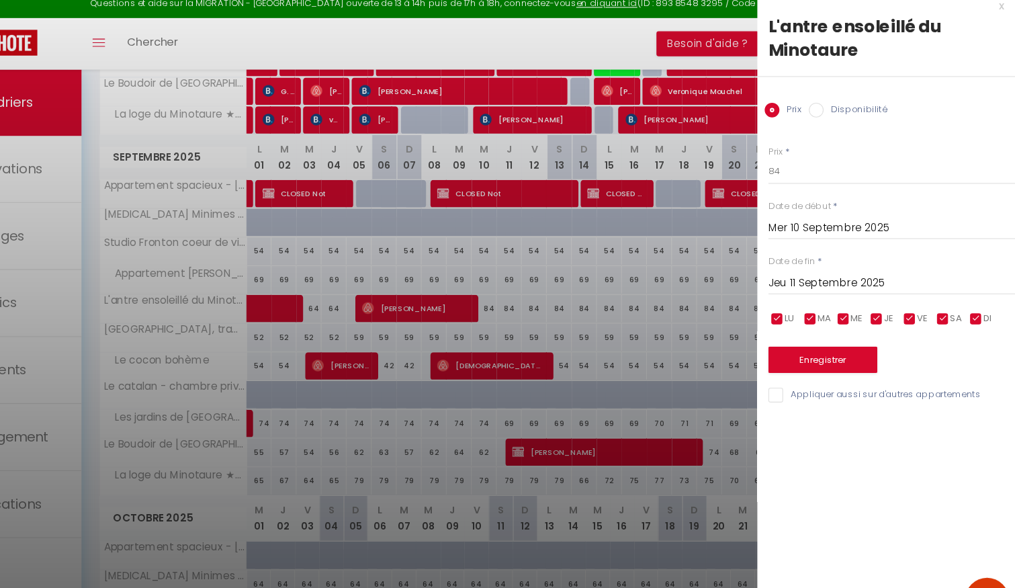
click at [553, 290] on div at bounding box center [507, 294] width 1015 height 588
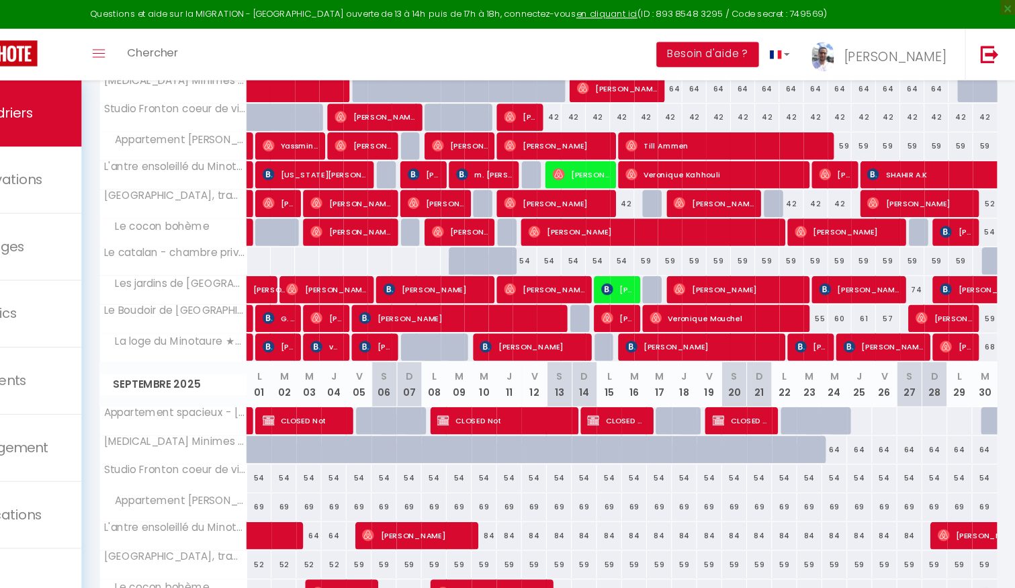
scroll to position [0, 0]
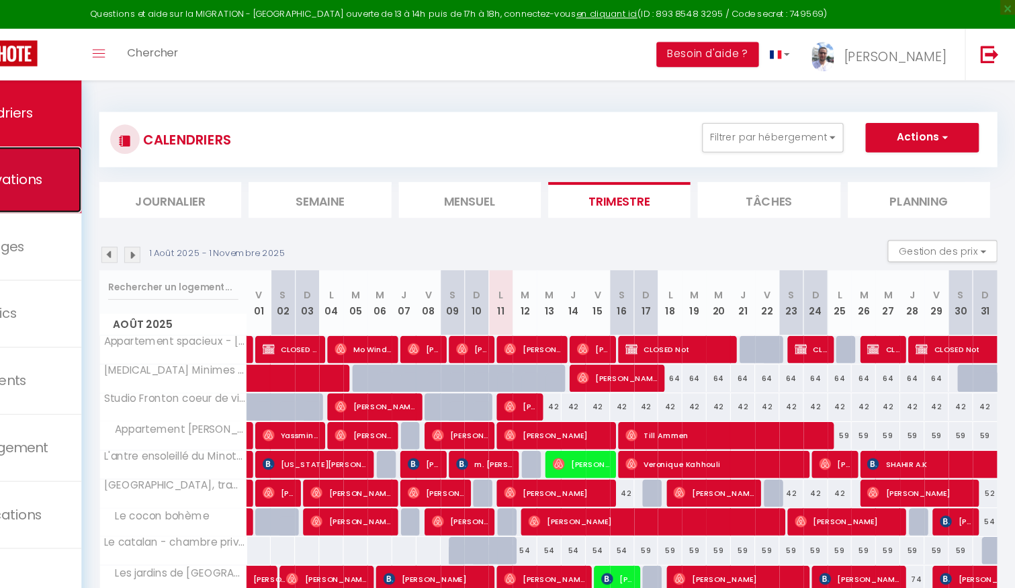
click at [116, 151] on link "Réservations" at bounding box center [81, 164] width 163 height 60
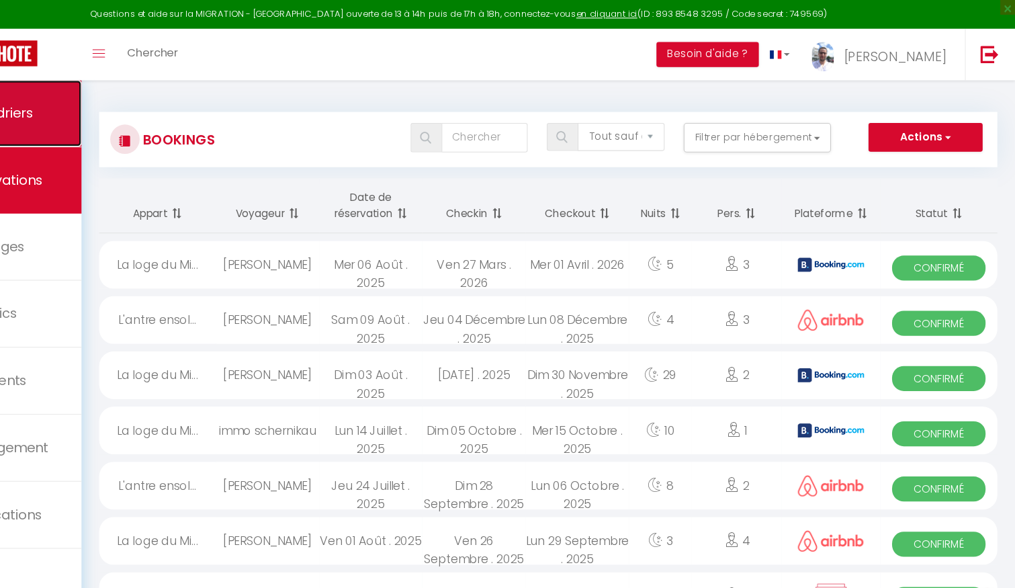
click at [131, 81] on link "Calendriers" at bounding box center [81, 103] width 163 height 60
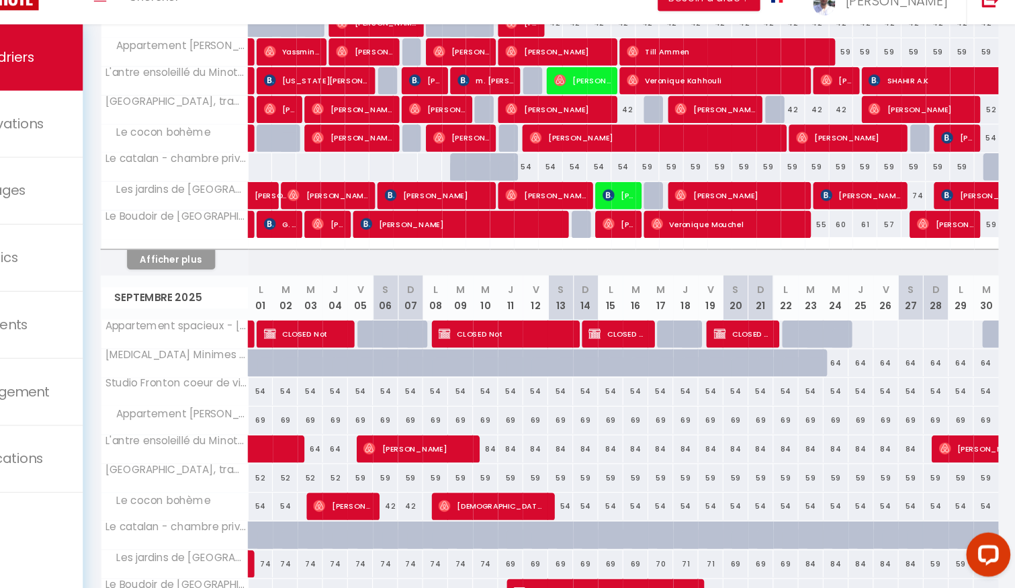
scroll to position [302, 0]
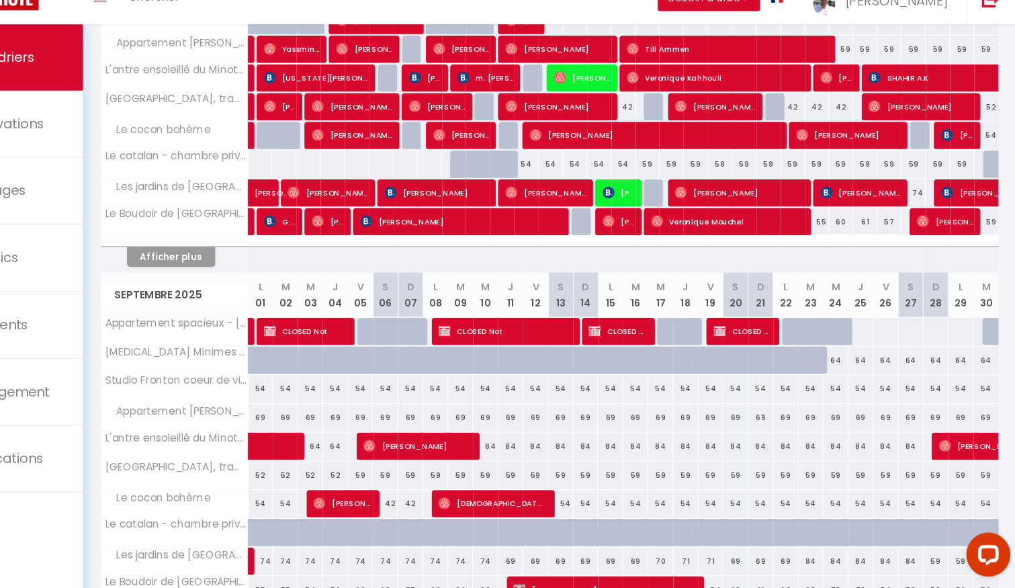
click at [324, 406] on div "54" at bounding box center [325, 405] width 23 height 25
type input "54"
type input "Lun 01 Septembre 2025"
type input "[DATE]"
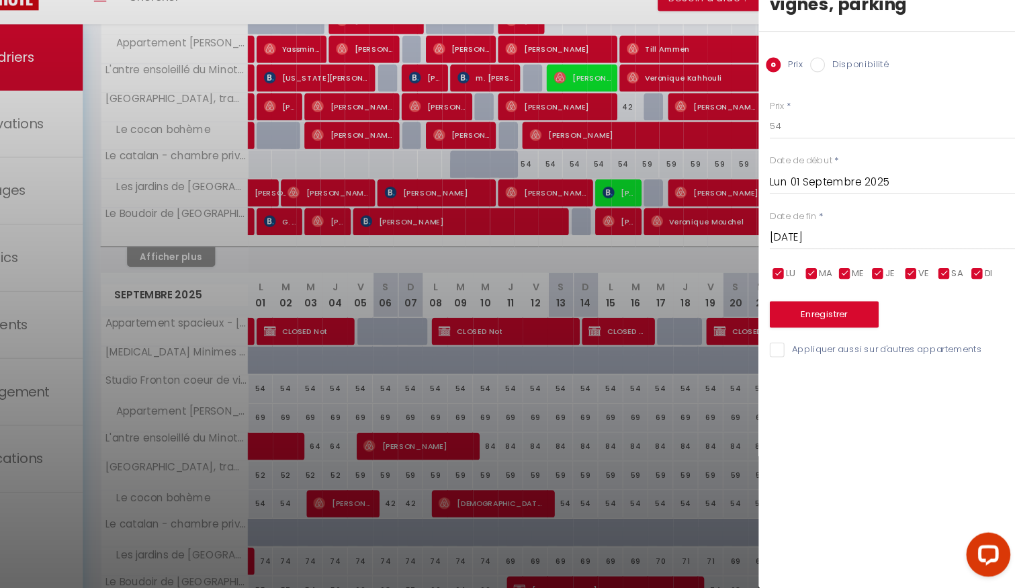
click at [860, 110] on label "Disponibilité" at bounding box center [869, 110] width 58 height 15
click at [840, 110] on input "Disponibilité" at bounding box center [833, 109] width 13 height 13
radio input "true"
click at [801, 115] on label "Prix" at bounding box center [810, 110] width 20 height 15
click at [800, 115] on input "Prix" at bounding box center [793, 109] width 13 height 13
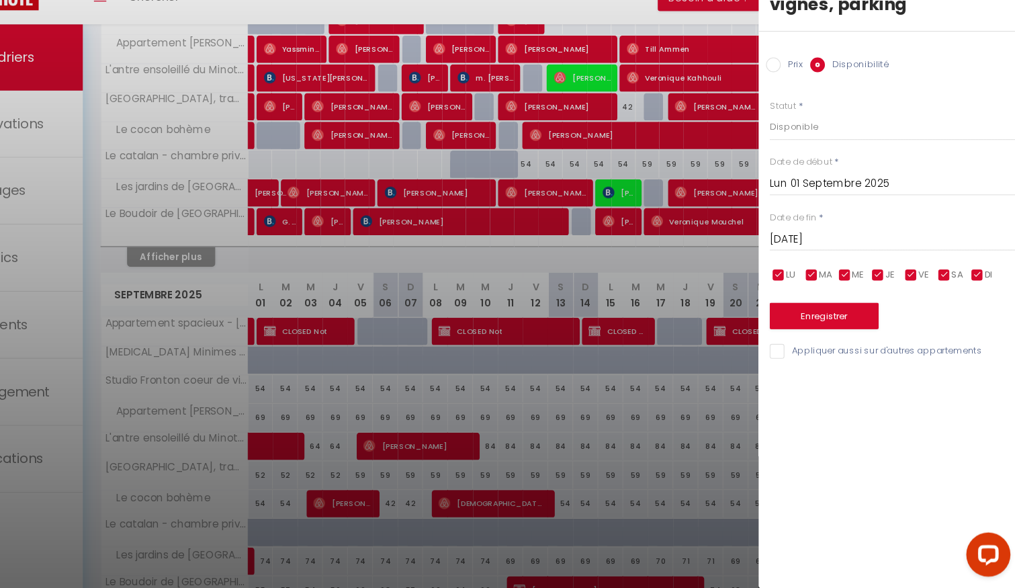
radio input "true"
radio input "false"
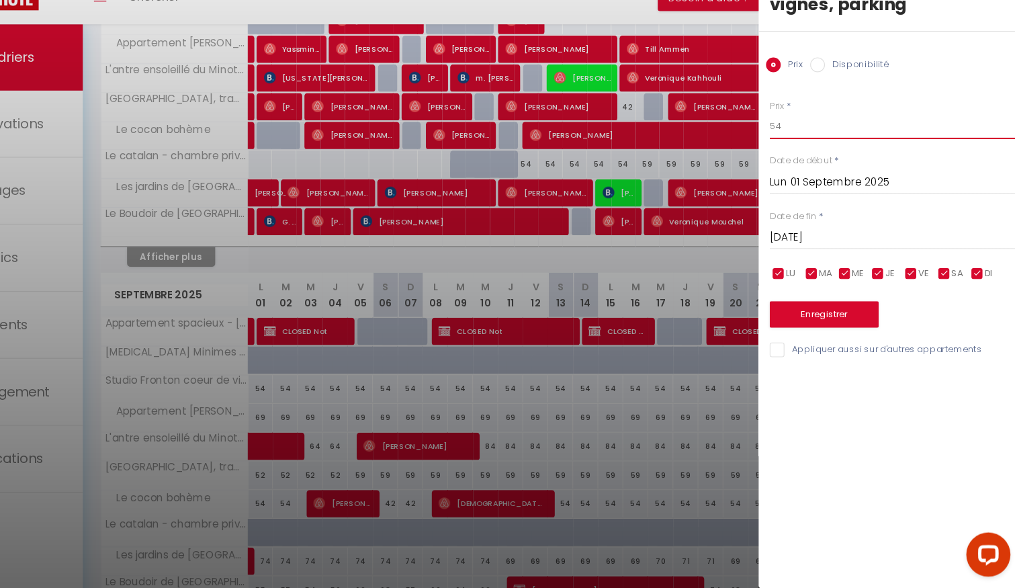
drag, startPoint x: 803, startPoint y: 167, endPoint x: 779, endPoint y: 167, distance: 24.9
click at [779, 167] on body "Questions et aide sur la MIGRATION - [GEOGRAPHIC_DATA] ouverte de 13 à 14h puis…" at bounding box center [507, 400] width 1015 height 1256
type input "42"
click at [838, 267] on input "[DATE]" at bounding box center [902, 267] width 225 height 17
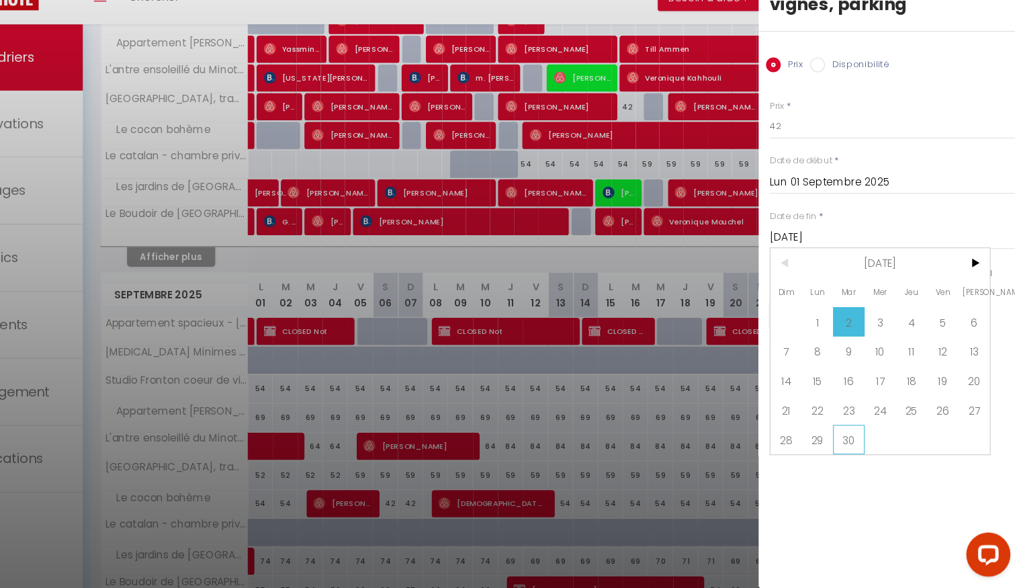
click at [869, 452] on span "30" at bounding box center [862, 452] width 29 height 27
type input "[DATE]"
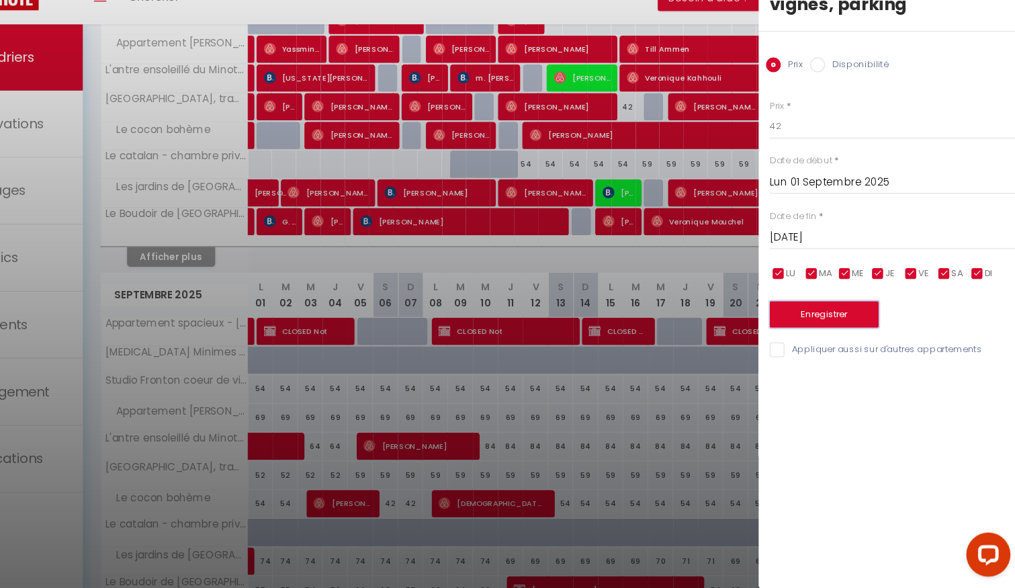
click at [837, 330] on button "Enregistrer" at bounding box center [839, 338] width 99 height 24
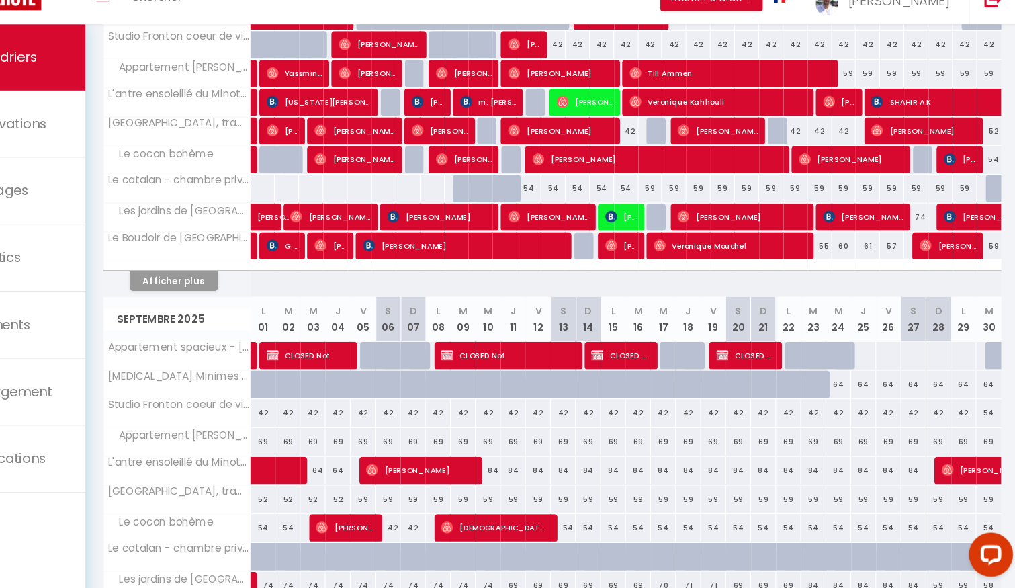
scroll to position [285, 0]
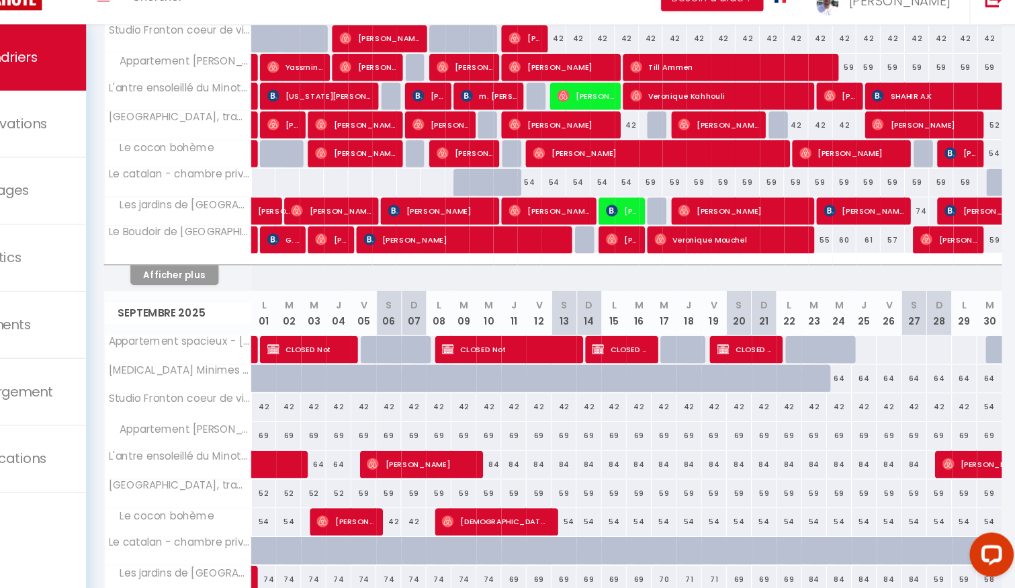
click at [324, 448] on div "69" at bounding box center [325, 448] width 23 height 25
type input "69"
select select "1"
type input "Lun 01 Septembre 2025"
type input "[DATE]"
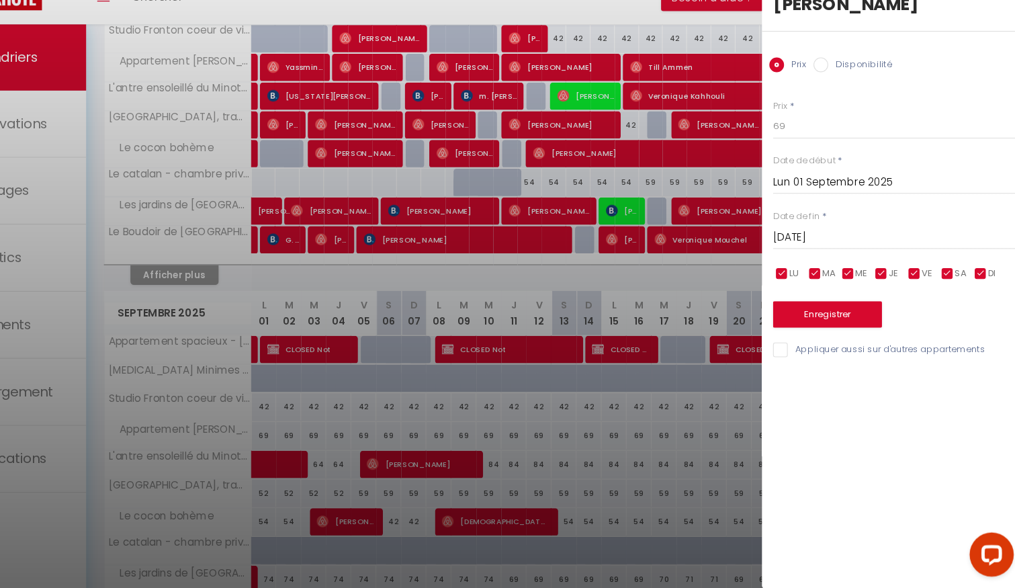
click at [869, 103] on label "Disponibilité" at bounding box center [869, 110] width 58 height 15
click at [840, 103] on input "Disponibilité" at bounding box center [833, 109] width 13 height 13
radio input "true"
radio input "false"
click at [817, 261] on input "[DATE]" at bounding box center [902, 269] width 225 height 17
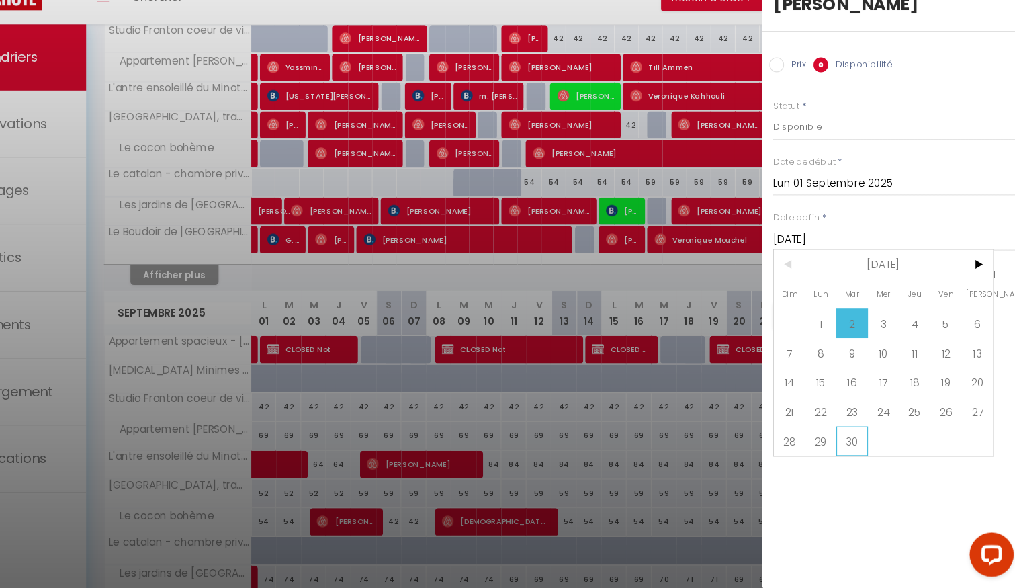
click at [865, 440] on span "30" at bounding box center [862, 453] width 29 height 27
type input "[DATE]"
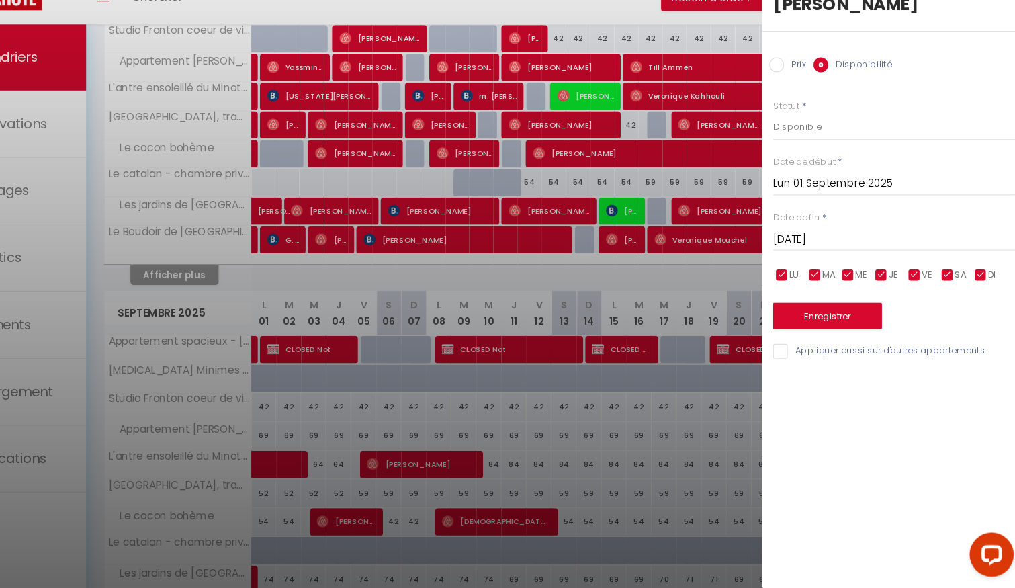
drag, startPoint x: 805, startPoint y: 85, endPoint x: 805, endPoint y: 95, distance: 10.7
click at [805, 103] on label "Prix" at bounding box center [810, 110] width 20 height 15
click at [800, 103] on input "Prix" at bounding box center [793, 109] width 13 height 13
radio input "true"
radio input "false"
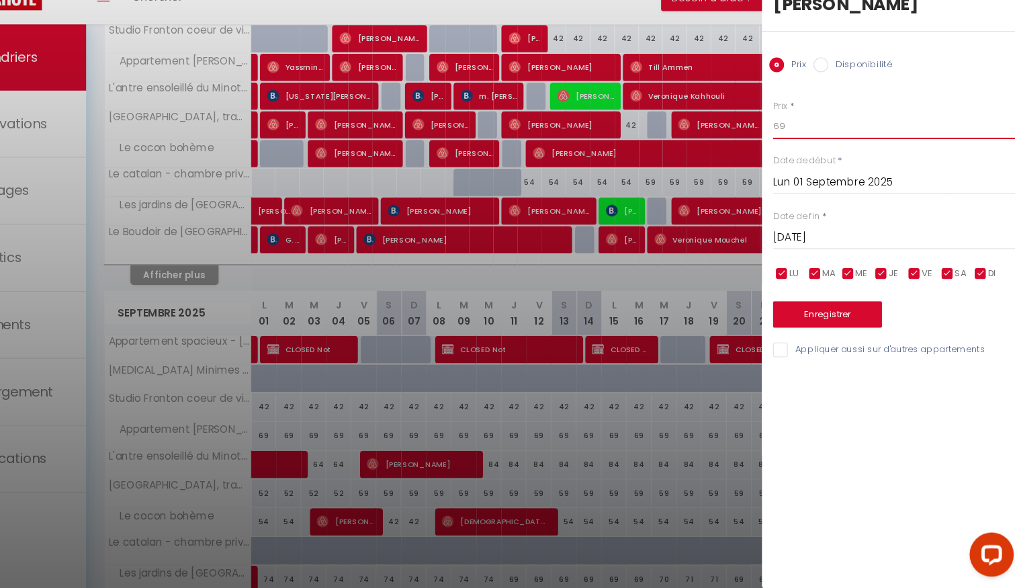
drag, startPoint x: 805, startPoint y: 147, endPoint x: 761, endPoint y: 141, distance: 44.7
click at [761, 142] on body "Questions et aide sur la MIGRATION - [GEOGRAPHIC_DATA] ouverte de 13 à 14h puis…" at bounding box center [507, 416] width 1015 height 1256
type input "64"
click at [837, 326] on button "Enregistrer" at bounding box center [839, 338] width 99 height 24
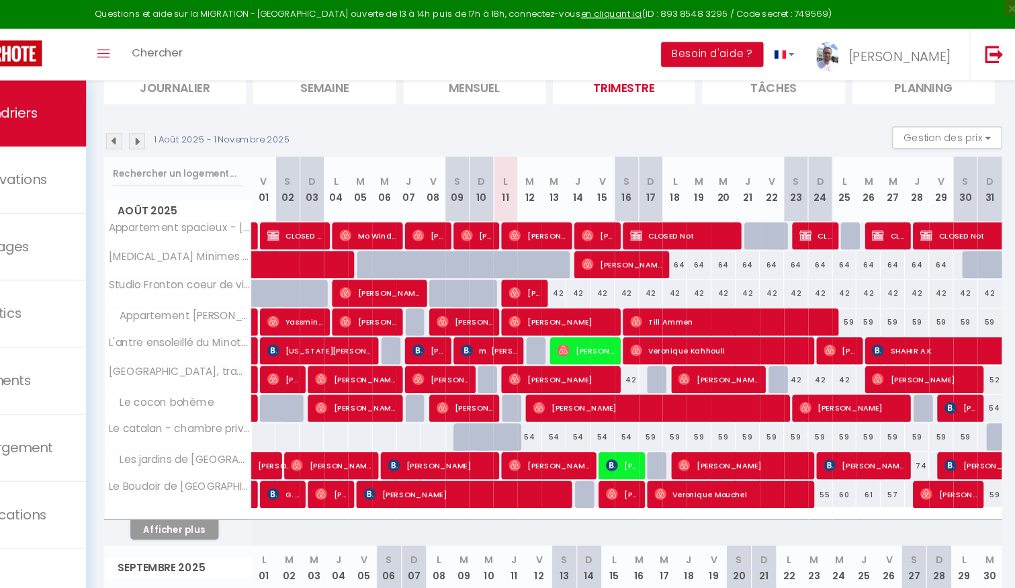
scroll to position [101, 0]
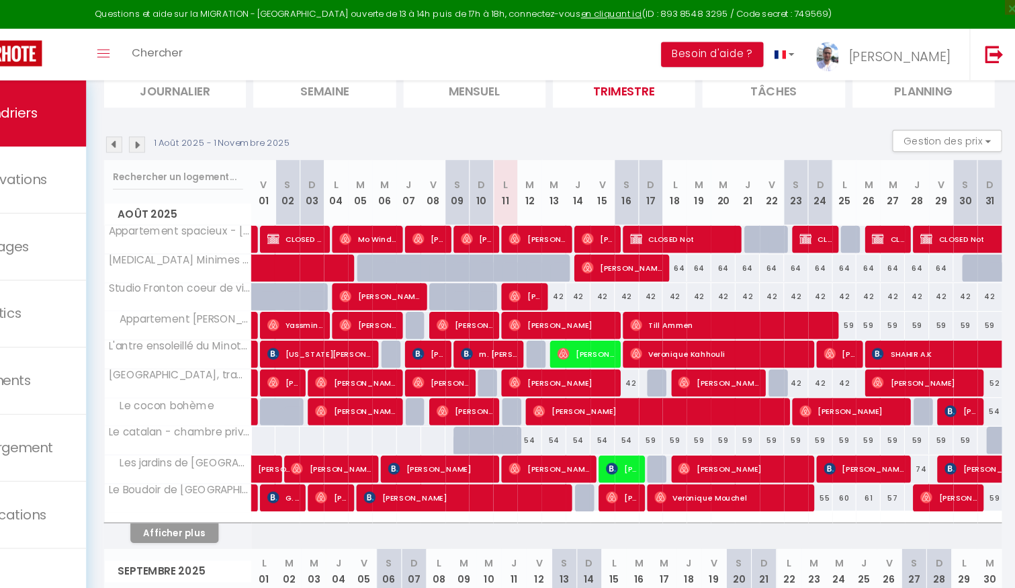
click at [926, 428] on div "74" at bounding box center [921, 427] width 22 height 25
type input "74"
select select "1"
type input "Jeu 28 Août 2025"
type input "Ven 29 Août 2025"
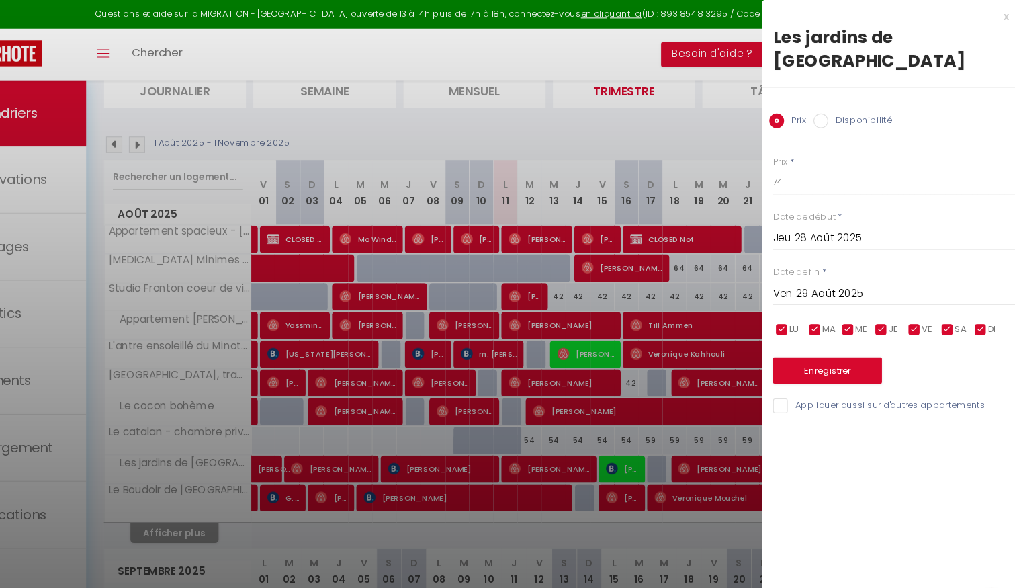
click at [841, 103] on label "Disponibilité" at bounding box center [869, 110] width 58 height 15
click at [840, 103] on input "Disponibilité" at bounding box center [833, 109] width 13 height 13
radio input "true"
radio input "false"
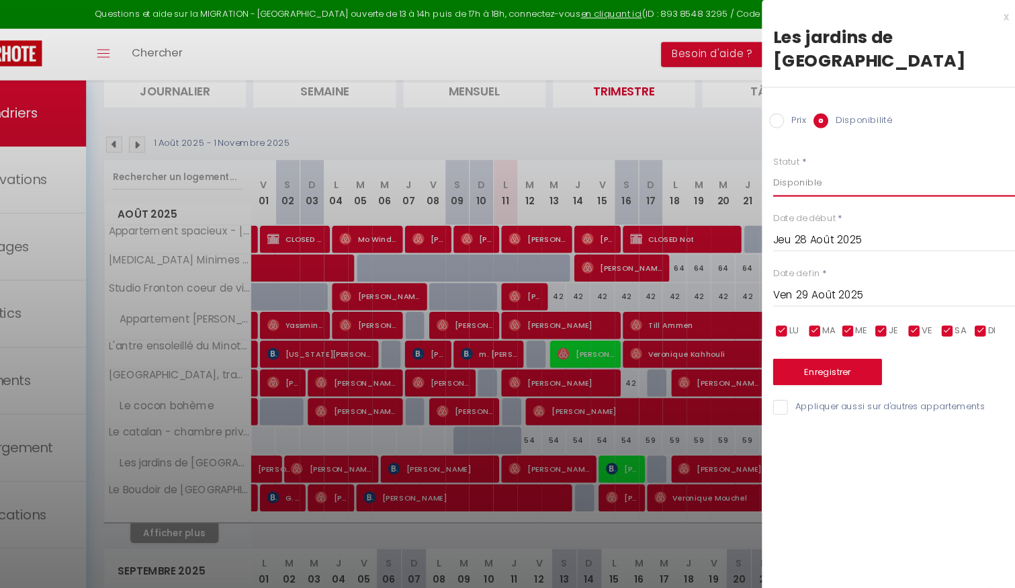
click at [831, 154] on select "Disponible Indisponible" at bounding box center [902, 167] width 225 height 26
select select "0"
click at [842, 327] on button "Enregistrer" at bounding box center [839, 339] width 99 height 24
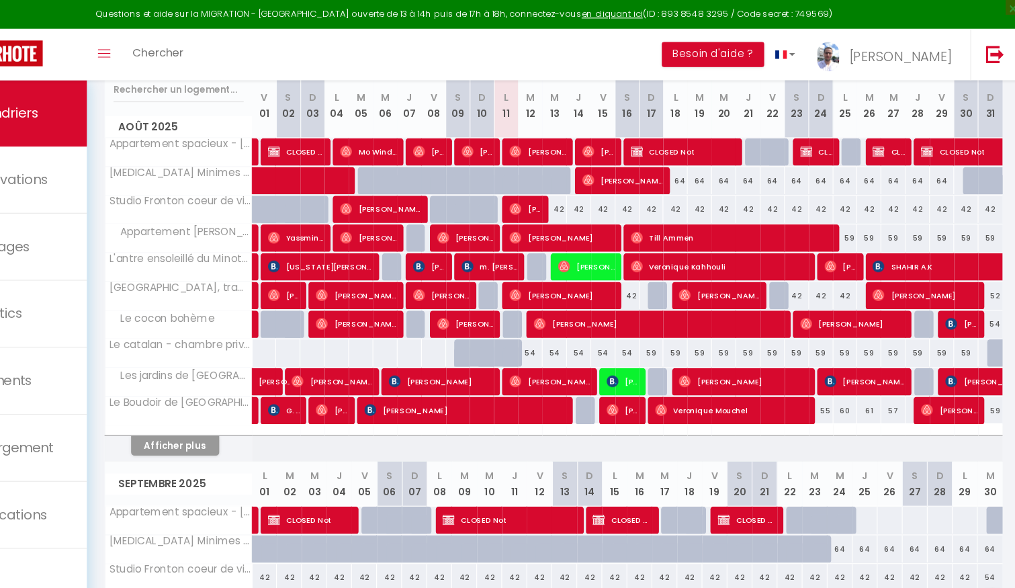
scroll to position [0, 0]
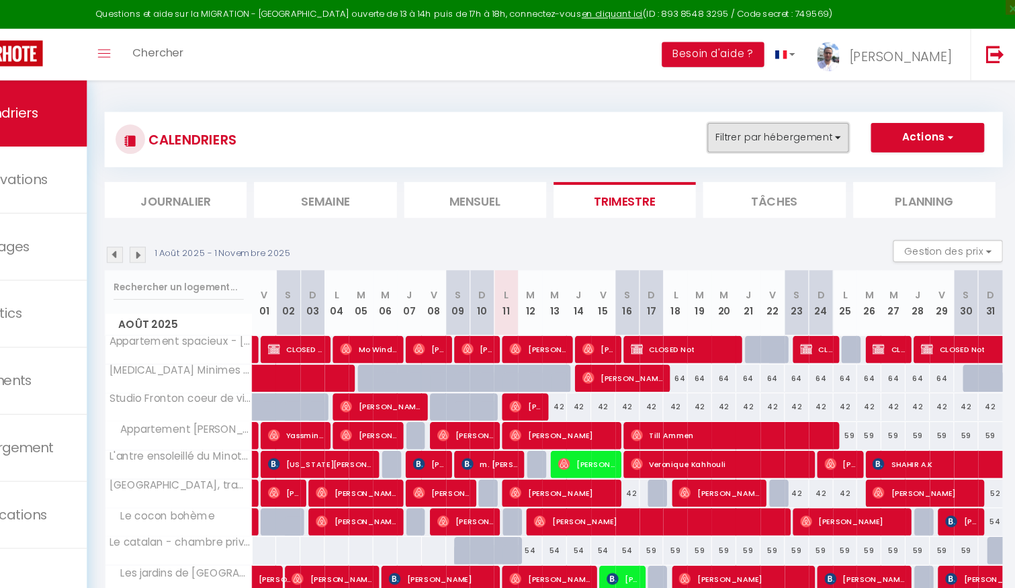
click at [801, 128] on button "Filtrer par hébergement" at bounding box center [794, 125] width 129 height 27
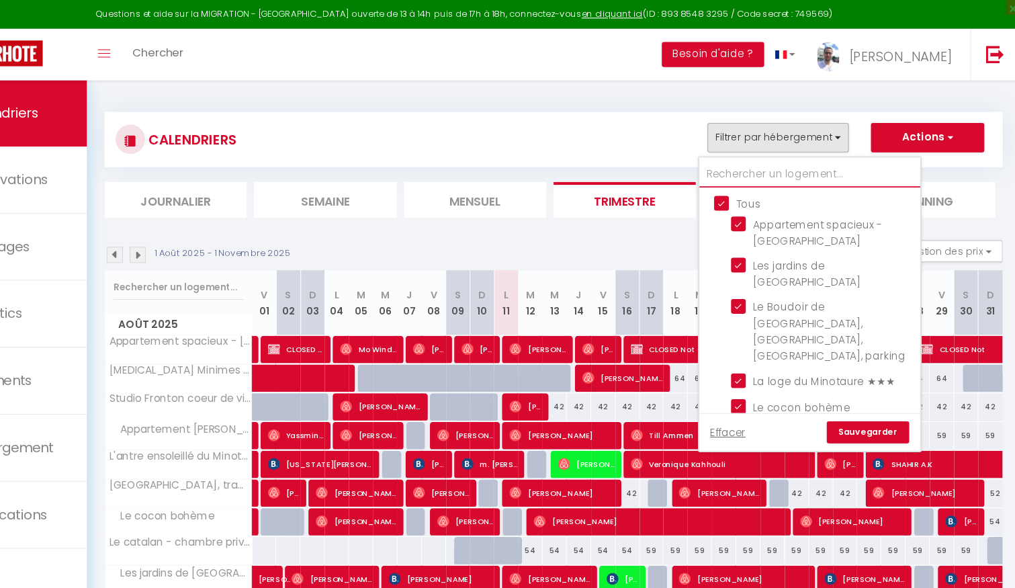
click at [760, 155] on input "text" at bounding box center [823, 159] width 202 height 24
click at [742, 187] on input "Tous" at bounding box center [837, 184] width 202 height 13
click at [758, 161] on input "text" at bounding box center [823, 159] width 202 height 24
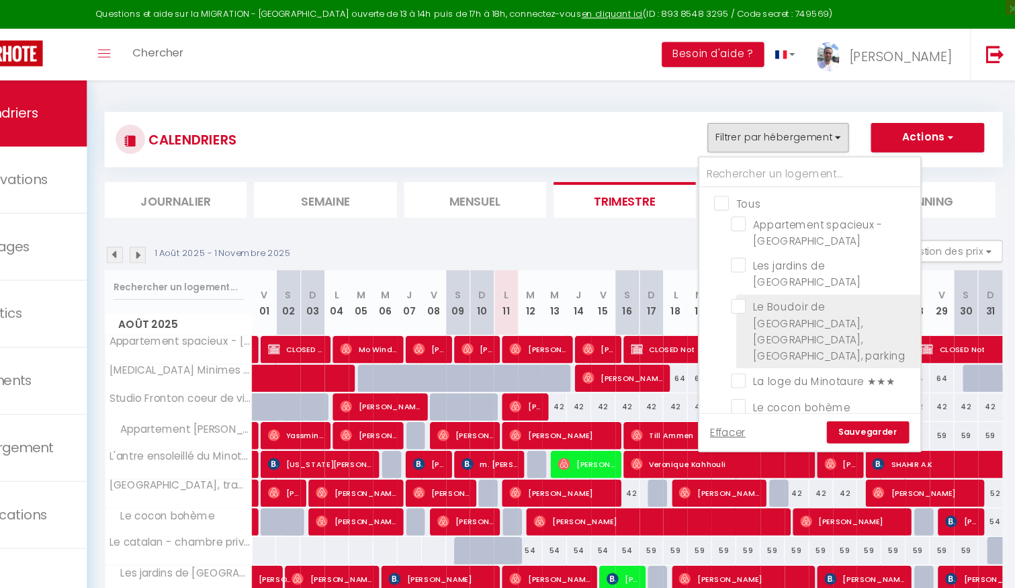
click at [757, 273] on input "Le Boudoir de [GEOGRAPHIC_DATA], [GEOGRAPHIC_DATA], [GEOGRAPHIC_DATA], parking" at bounding box center [835, 279] width 168 height 13
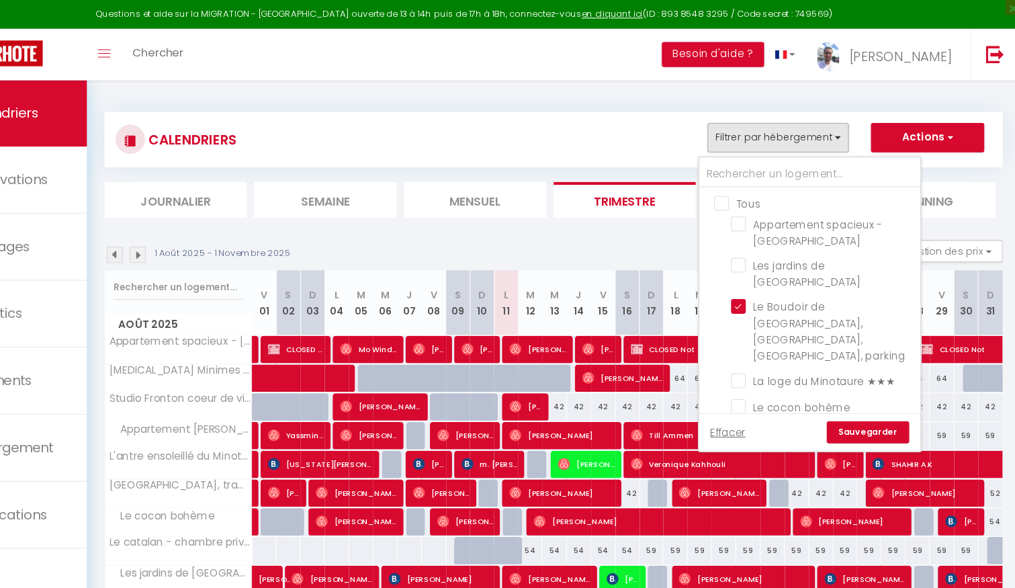
click at [881, 392] on link "Sauvegarder" at bounding box center [875, 394] width 75 height 20
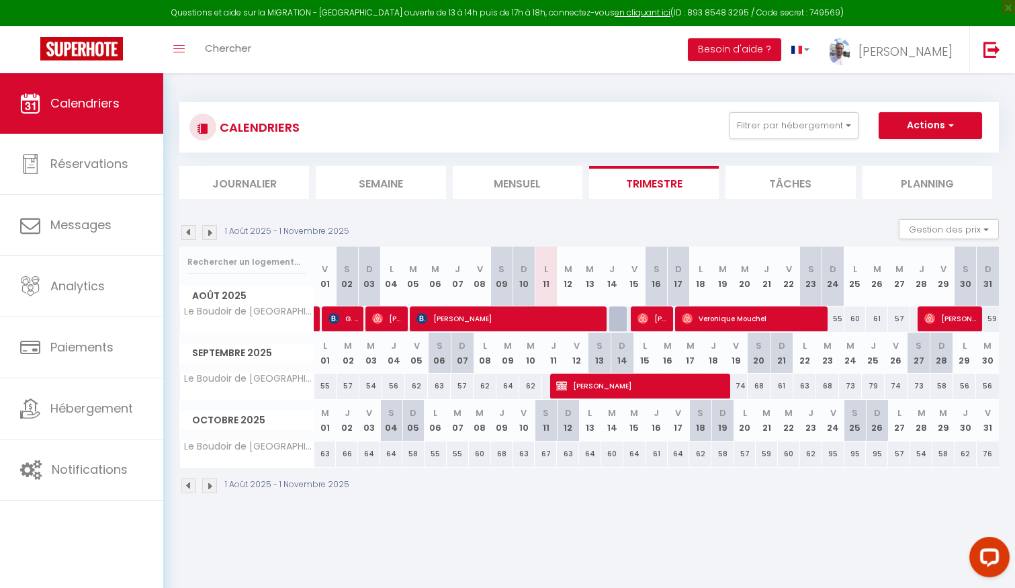
click at [511, 220] on div "1 Août 2025 - 1 Novembre 2025 Gestion des prix Nb Nuits minimum Règles Disponib…" at bounding box center [589, 233] width 820 height 28
click at [654, 316] on span "[PERSON_NAME]" at bounding box center [653, 319] width 30 height 26
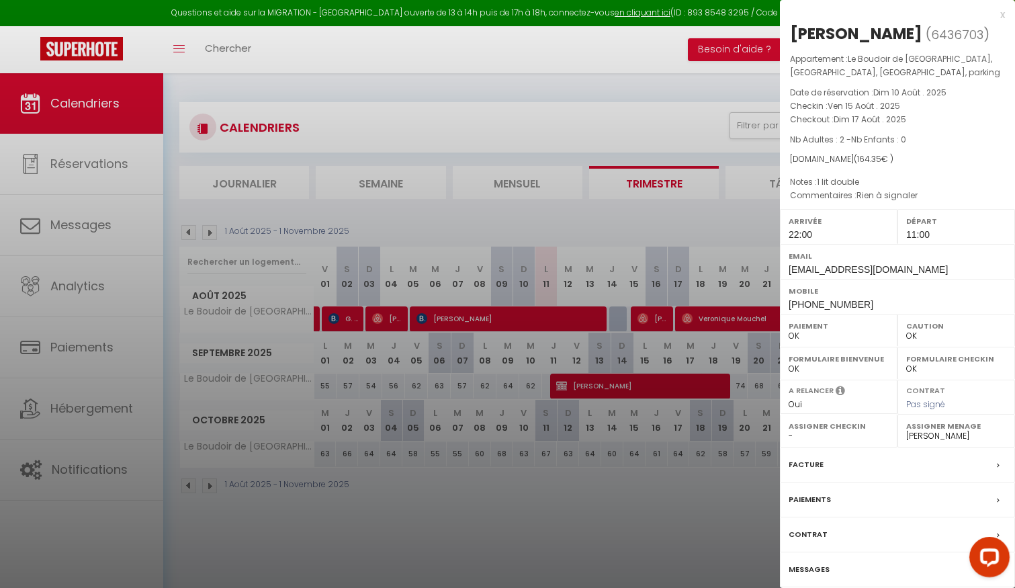
click at [654, 316] on div at bounding box center [507, 294] width 1015 height 588
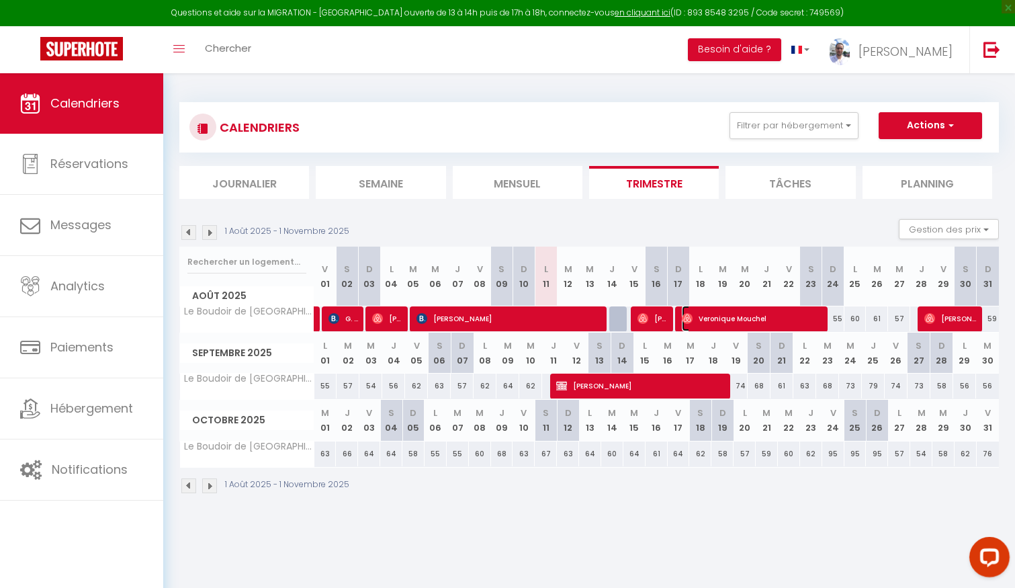
click at [707, 316] on span "Veronique Mouchel" at bounding box center [752, 319] width 140 height 26
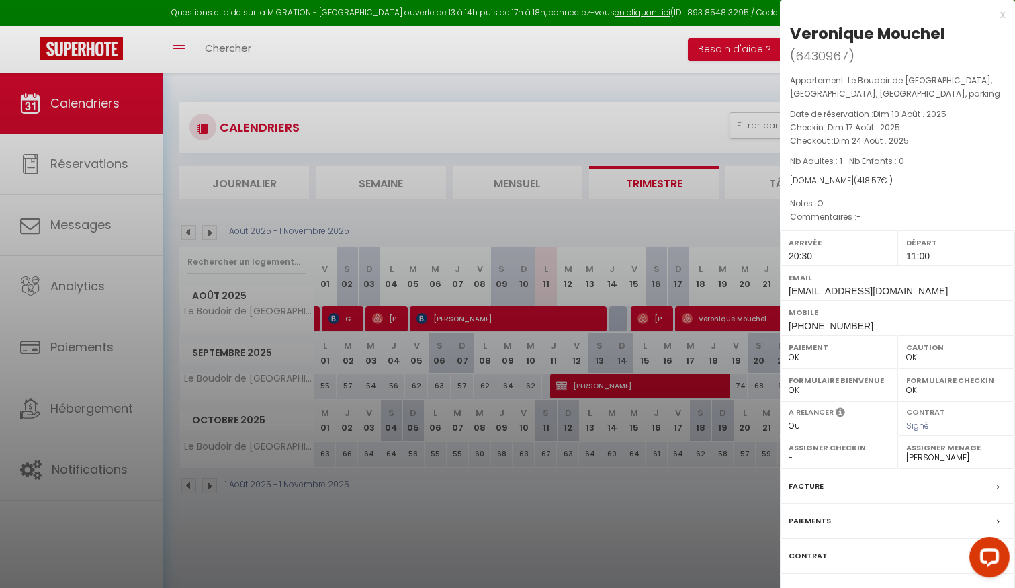
click at [707, 316] on div at bounding box center [507, 294] width 1015 height 588
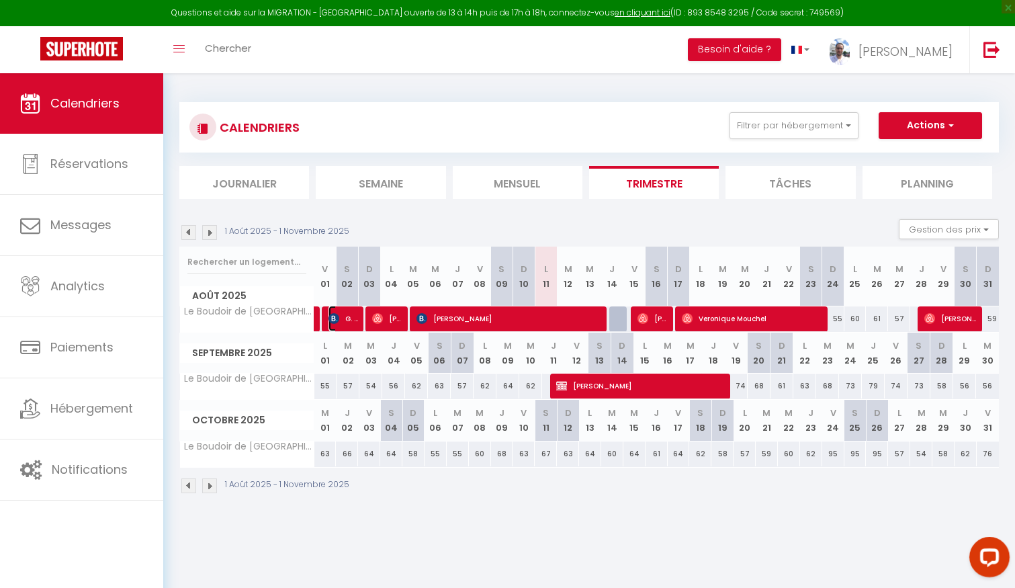
click at [334, 320] on img at bounding box center [334, 318] width 11 height 11
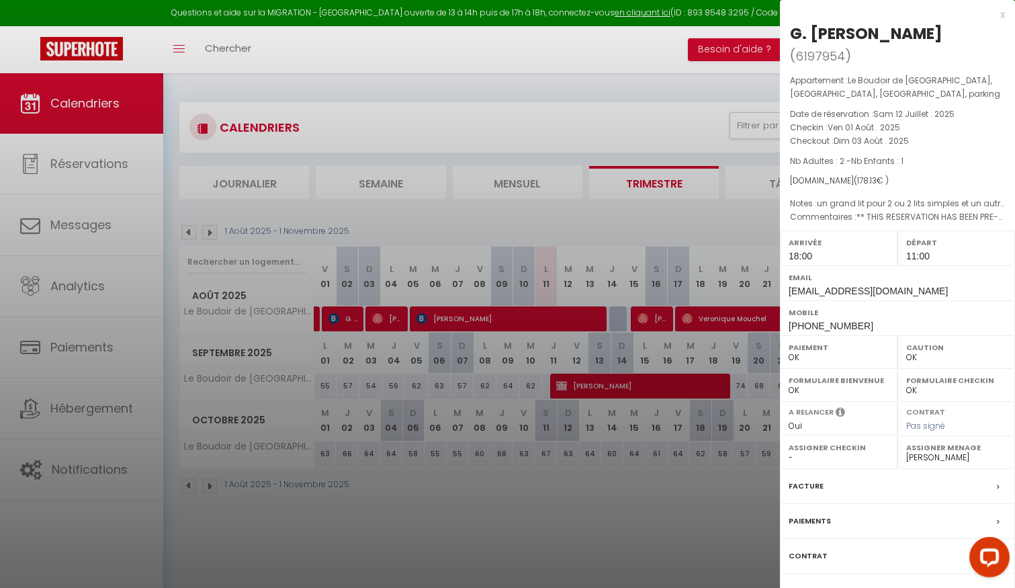
click at [336, 320] on div at bounding box center [507, 294] width 1015 height 588
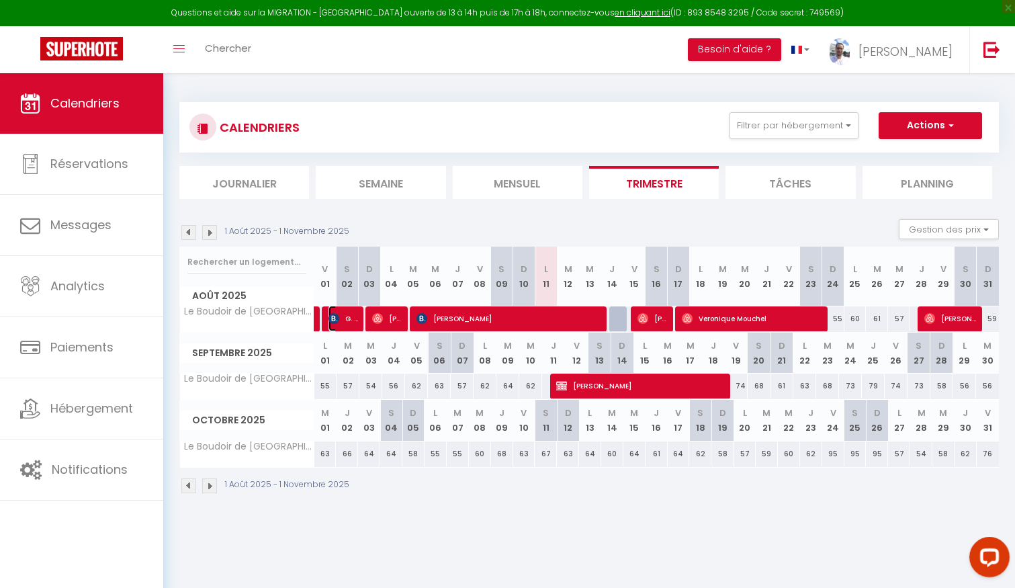
click at [341, 317] on span "G. [PERSON_NAME]" at bounding box center [344, 319] width 30 height 26
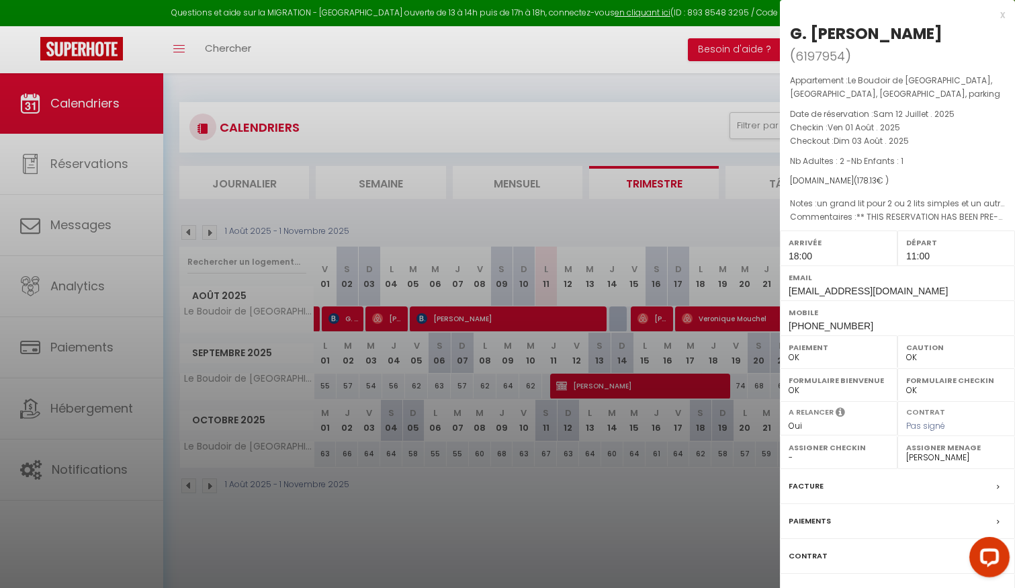
click at [343, 320] on div at bounding box center [507, 294] width 1015 height 588
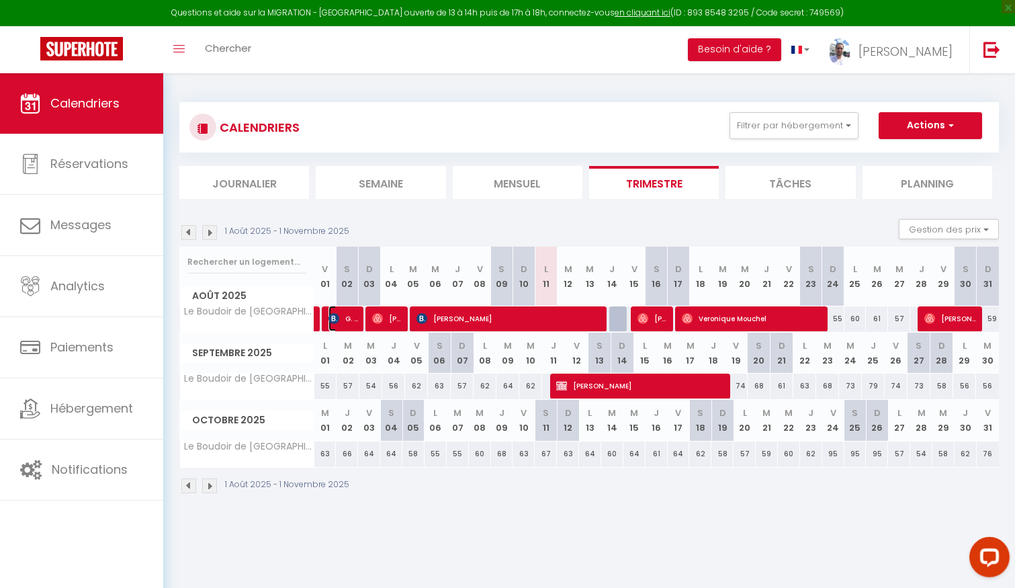
click at [337, 320] on img at bounding box center [334, 318] width 11 height 11
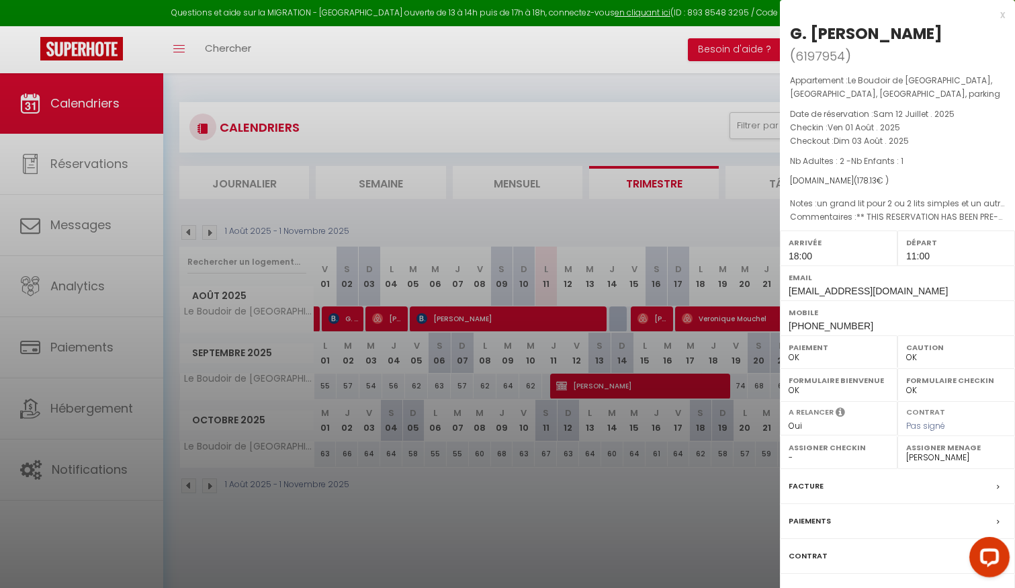
click at [457, 407] on div at bounding box center [507, 294] width 1015 height 588
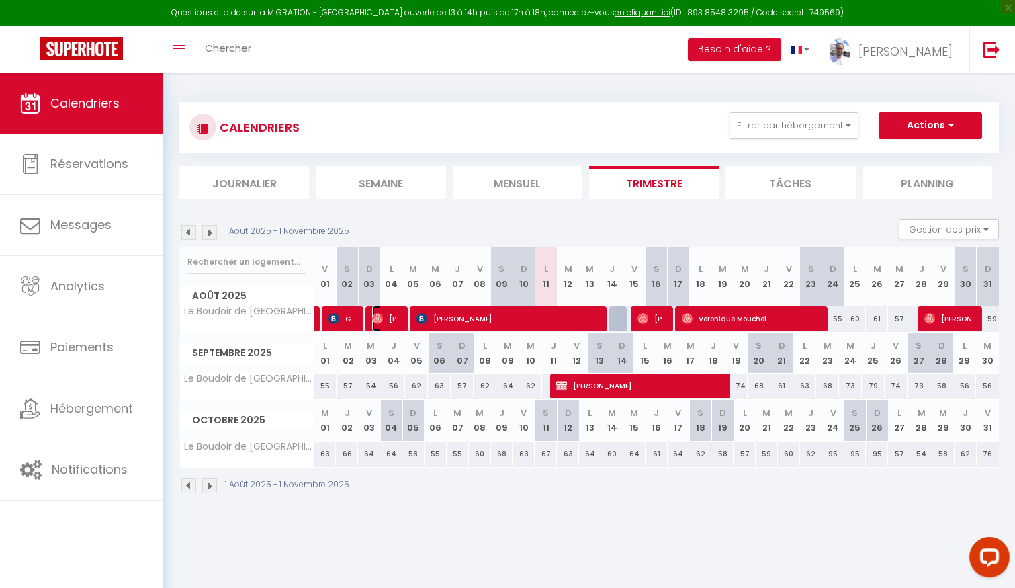
click at [389, 318] on span "[PERSON_NAME]" at bounding box center [387, 319] width 30 height 26
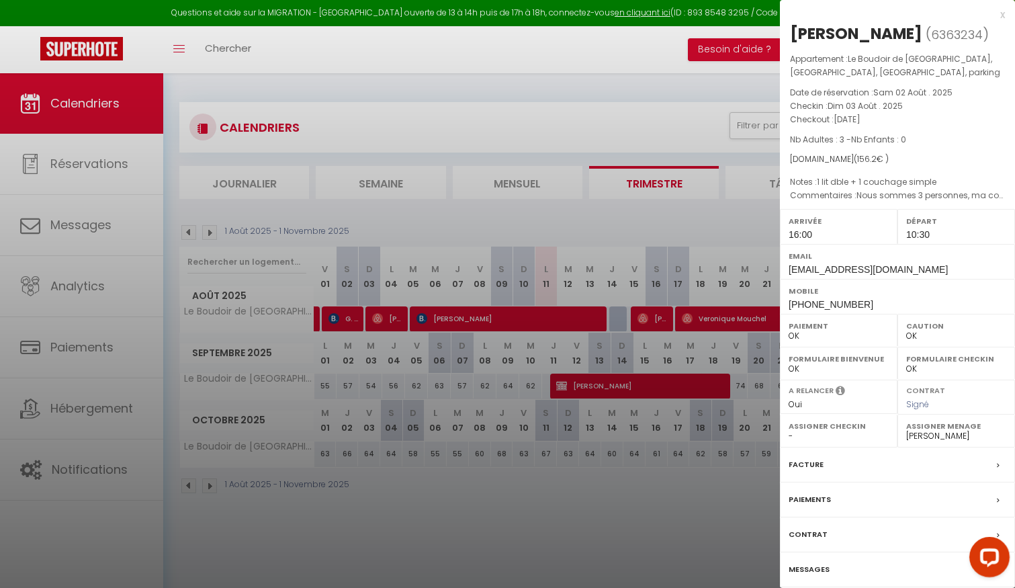
click at [390, 318] on div at bounding box center [507, 294] width 1015 height 588
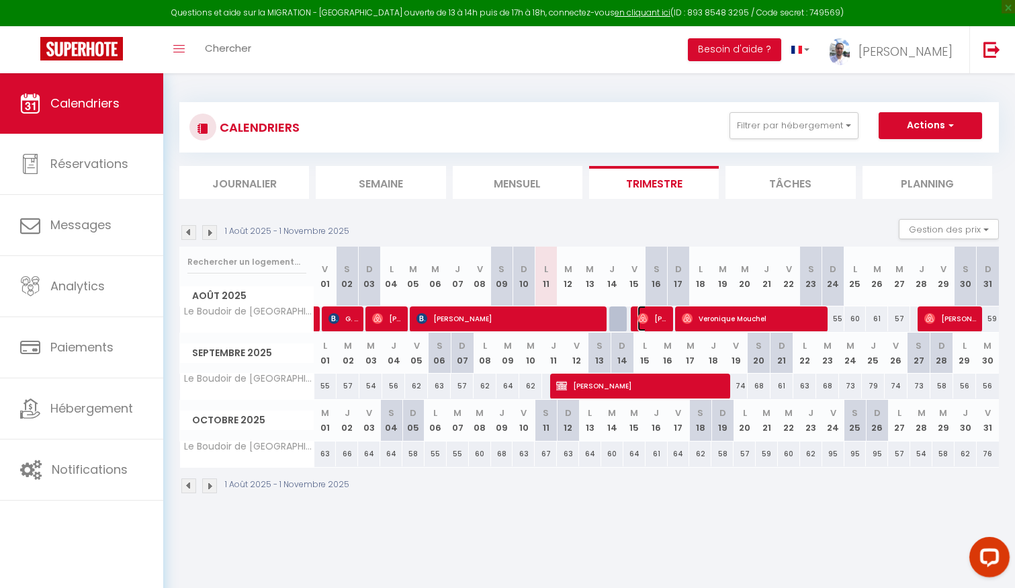
click at [646, 320] on img at bounding box center [643, 318] width 11 height 11
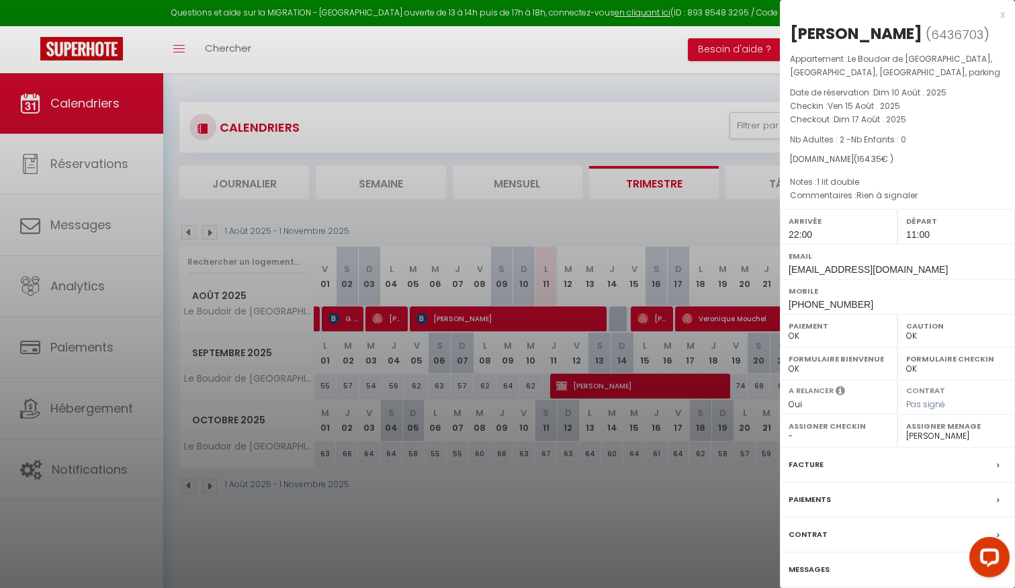
click at [647, 320] on div at bounding box center [507, 294] width 1015 height 588
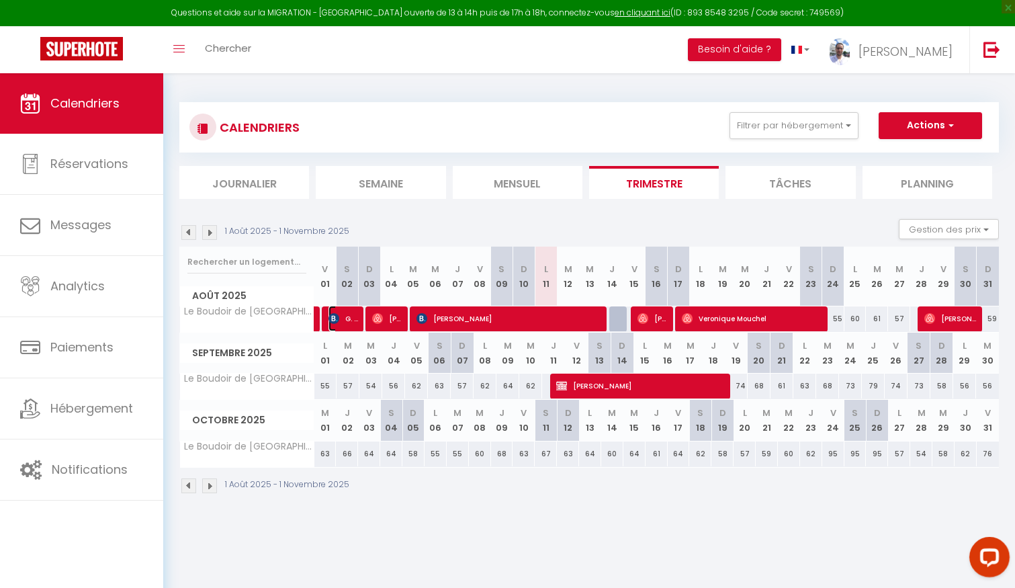
click at [347, 321] on span "G. [PERSON_NAME]" at bounding box center [344, 319] width 30 height 26
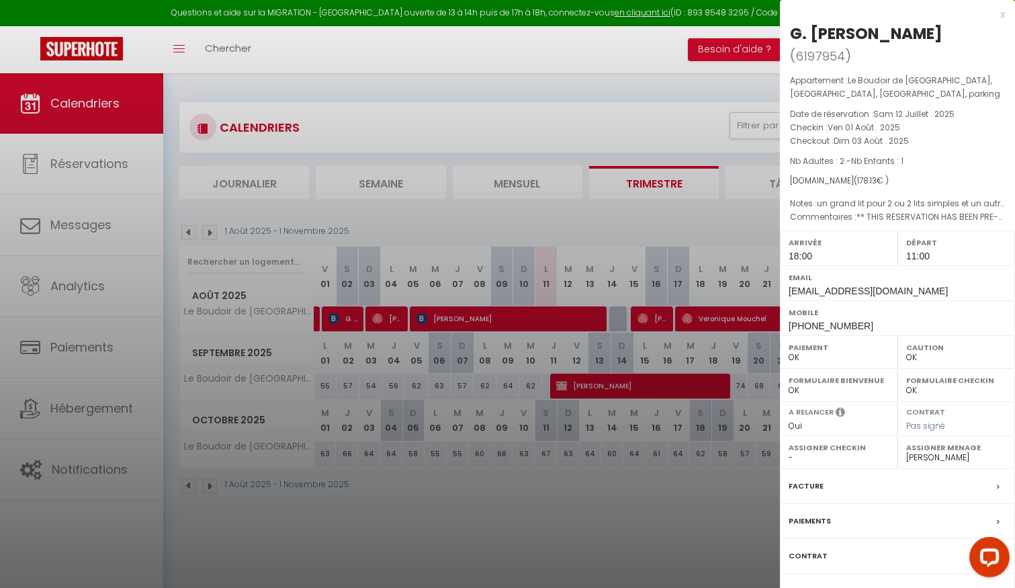
click at [379, 291] on div at bounding box center [507, 294] width 1015 height 588
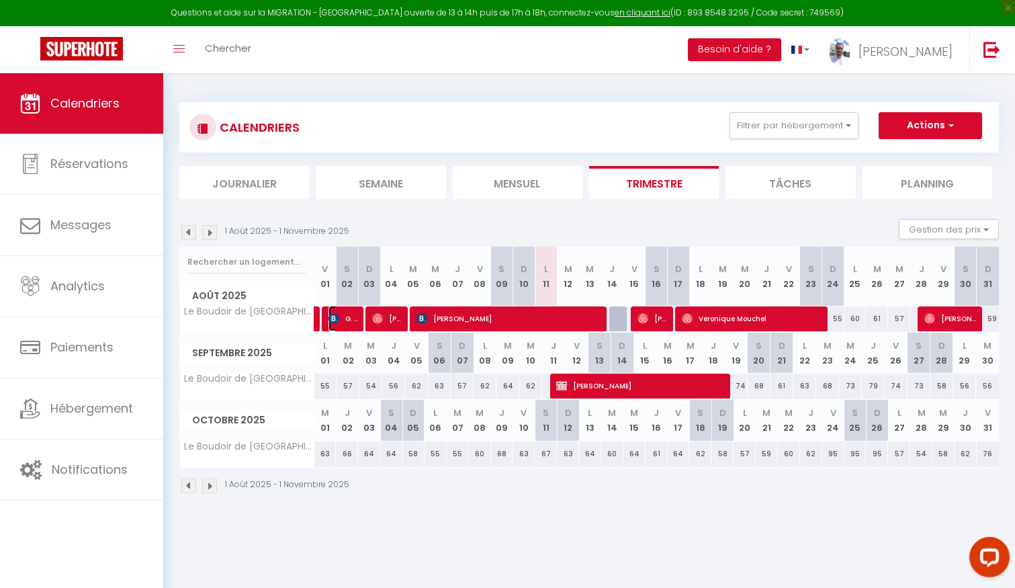
click at [345, 318] on span "G. [PERSON_NAME]" at bounding box center [344, 319] width 30 height 26
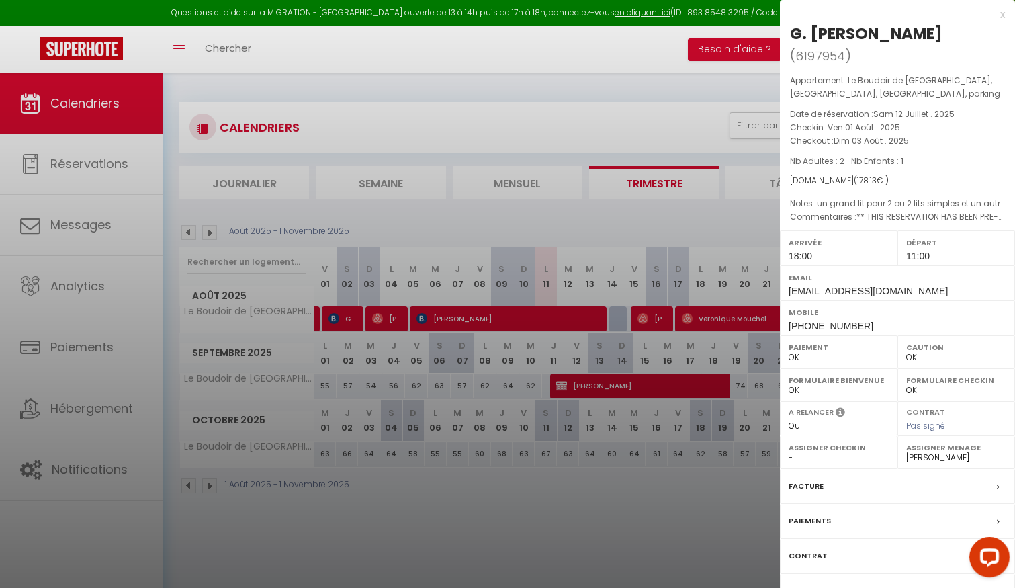
click at [345, 319] on div at bounding box center [507, 294] width 1015 height 588
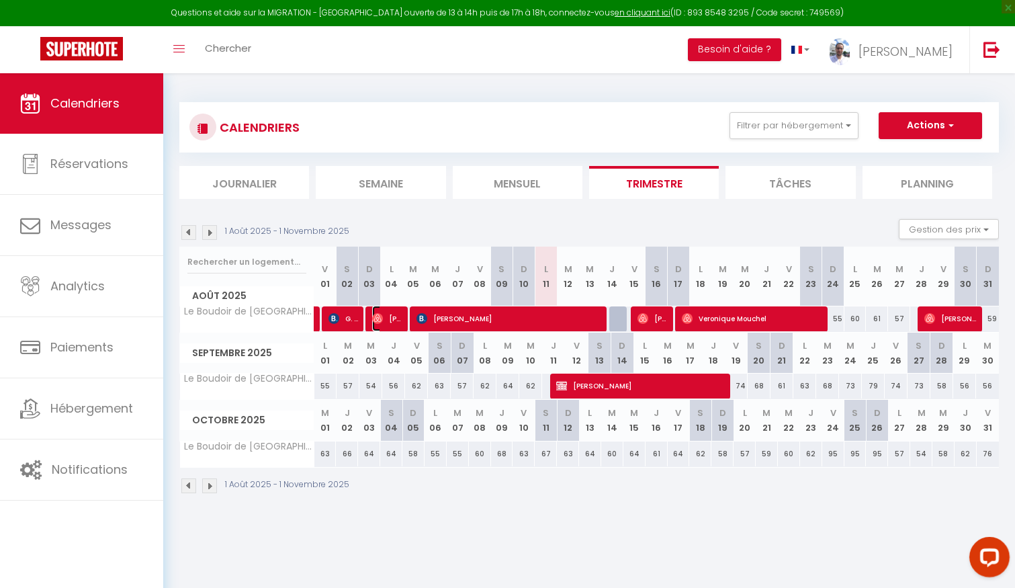
click at [386, 315] on span "[PERSON_NAME]" at bounding box center [387, 319] width 30 height 26
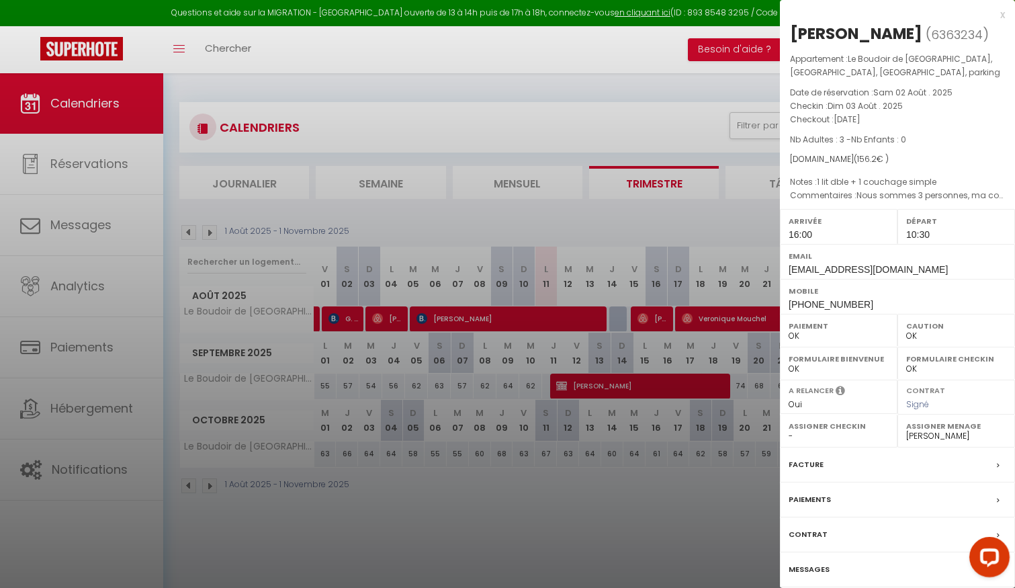
click at [388, 315] on div at bounding box center [507, 294] width 1015 height 588
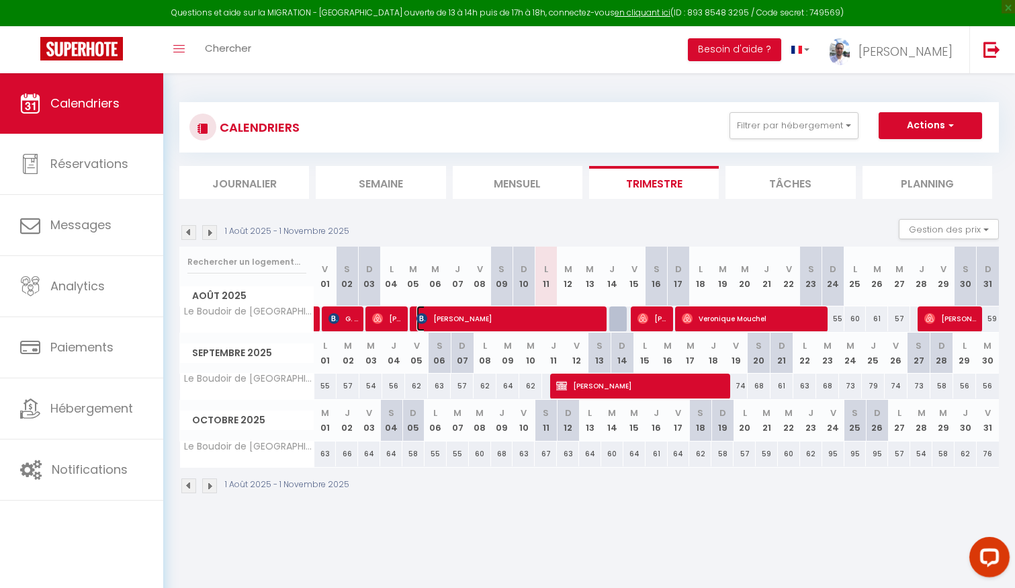
click at [458, 326] on span "[PERSON_NAME]" at bounding box center [509, 319] width 185 height 26
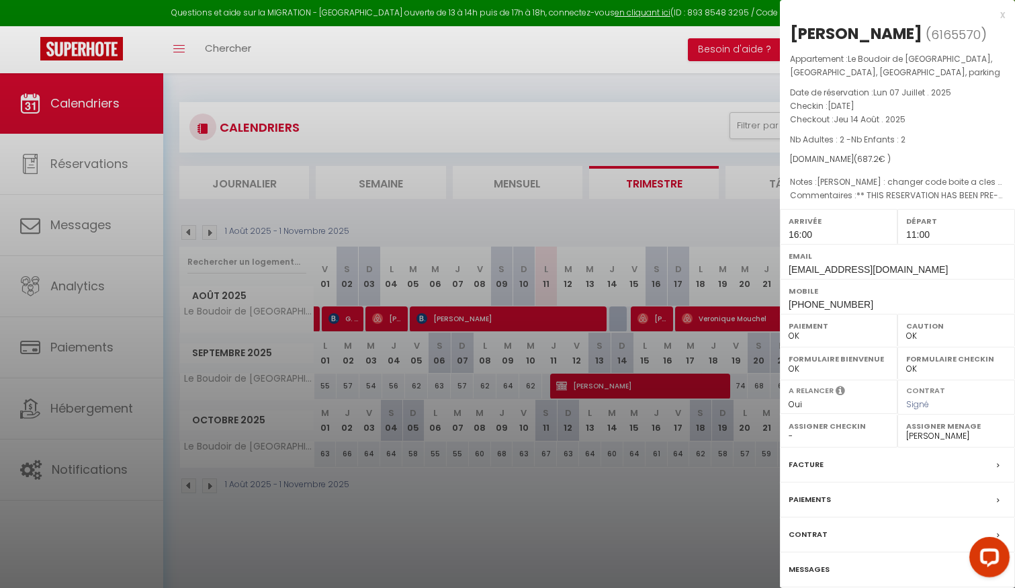
click at [455, 320] on div at bounding box center [507, 294] width 1015 height 588
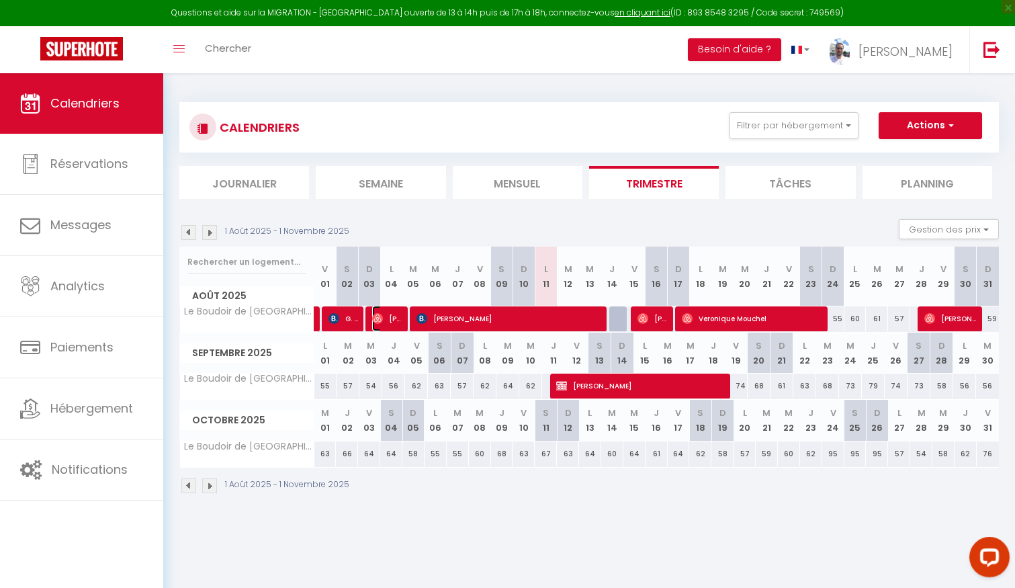
click at [386, 319] on span "[PERSON_NAME]" at bounding box center [387, 319] width 30 height 26
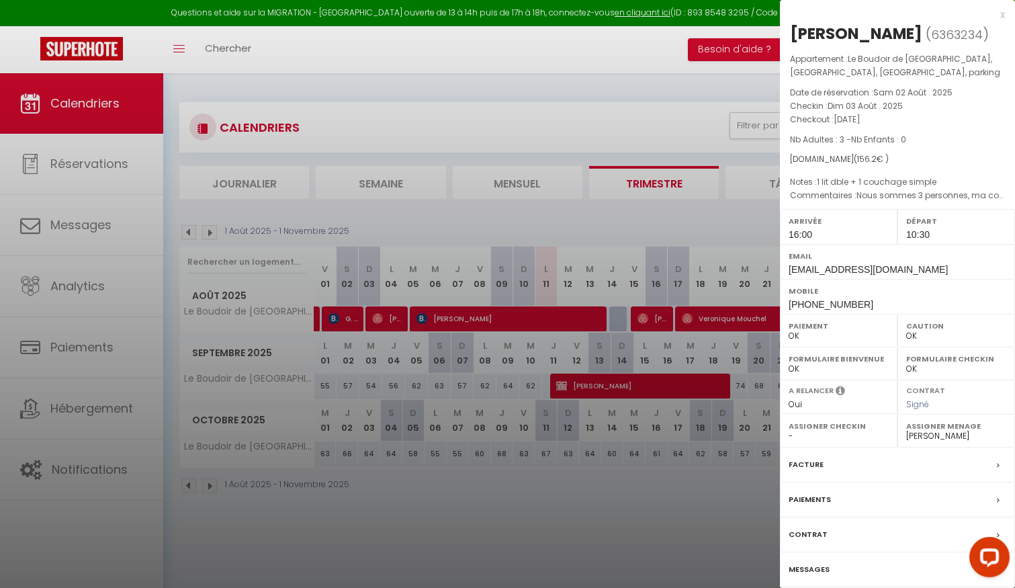
click at [387, 319] on div at bounding box center [507, 294] width 1015 height 588
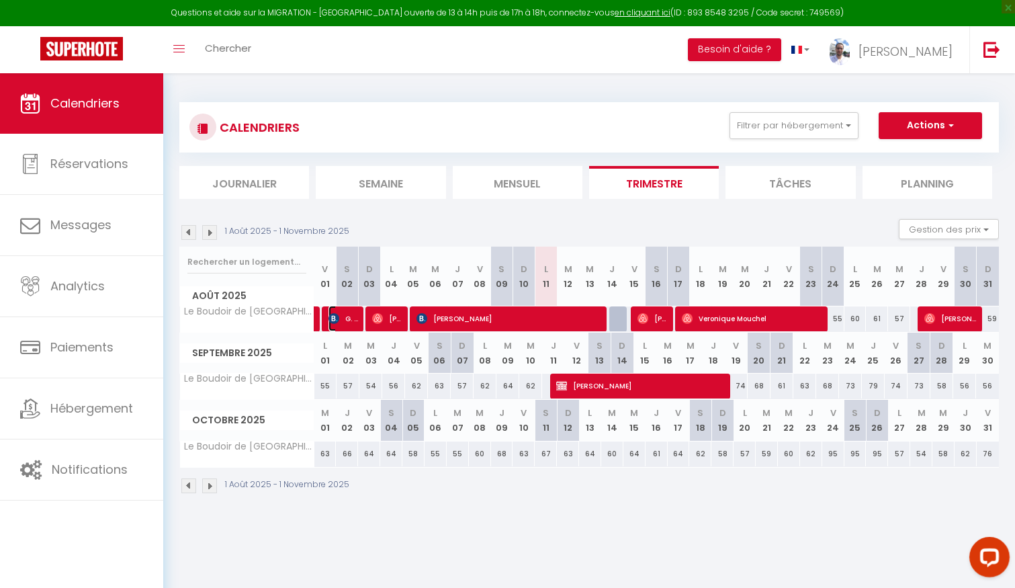
click at [341, 316] on span "G. [PERSON_NAME]" at bounding box center [344, 319] width 30 height 26
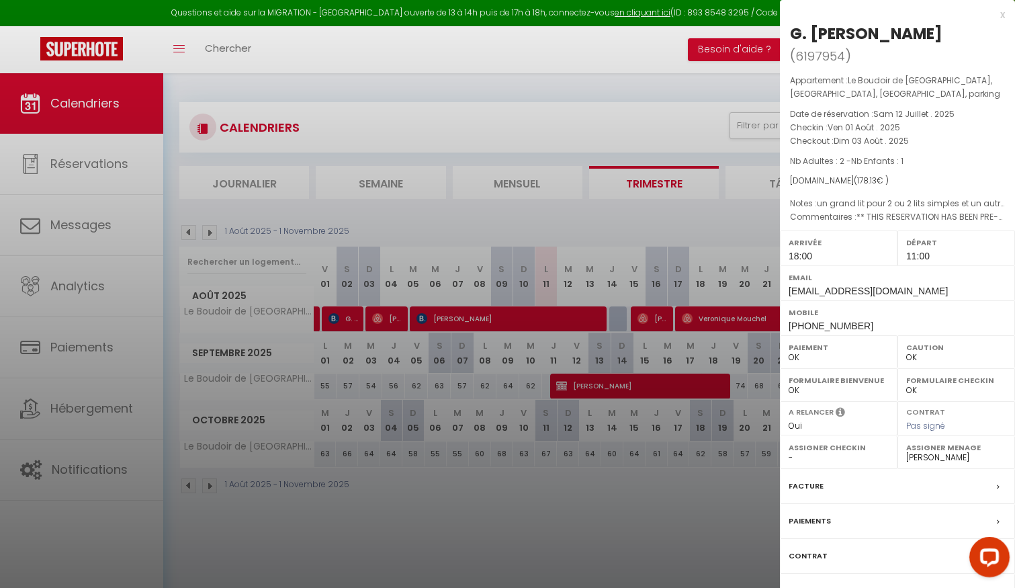
click at [340, 315] on div at bounding box center [507, 294] width 1015 height 588
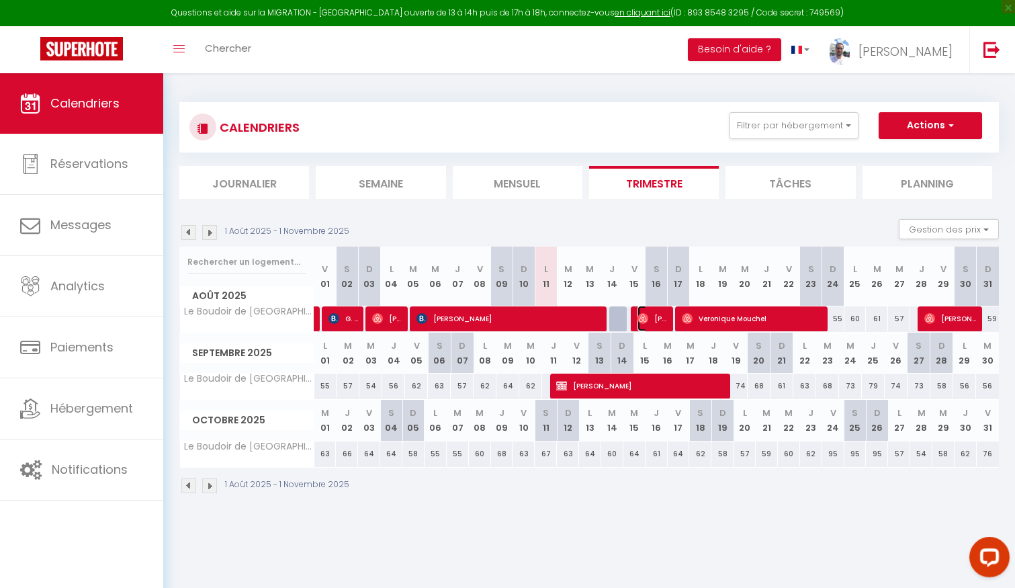
click at [648, 320] on span "[PERSON_NAME]" at bounding box center [653, 319] width 30 height 26
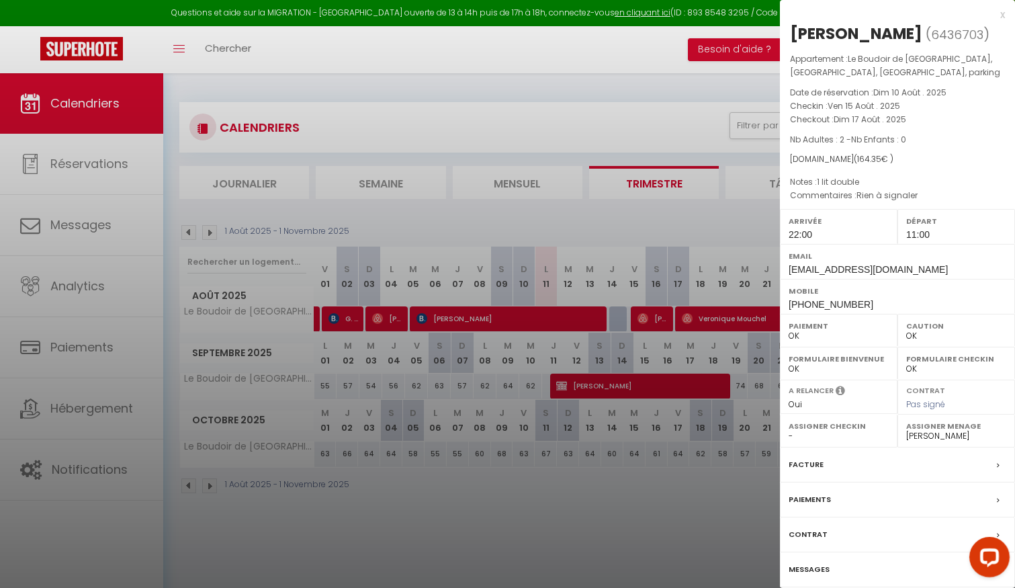
click at [648, 320] on div at bounding box center [507, 294] width 1015 height 588
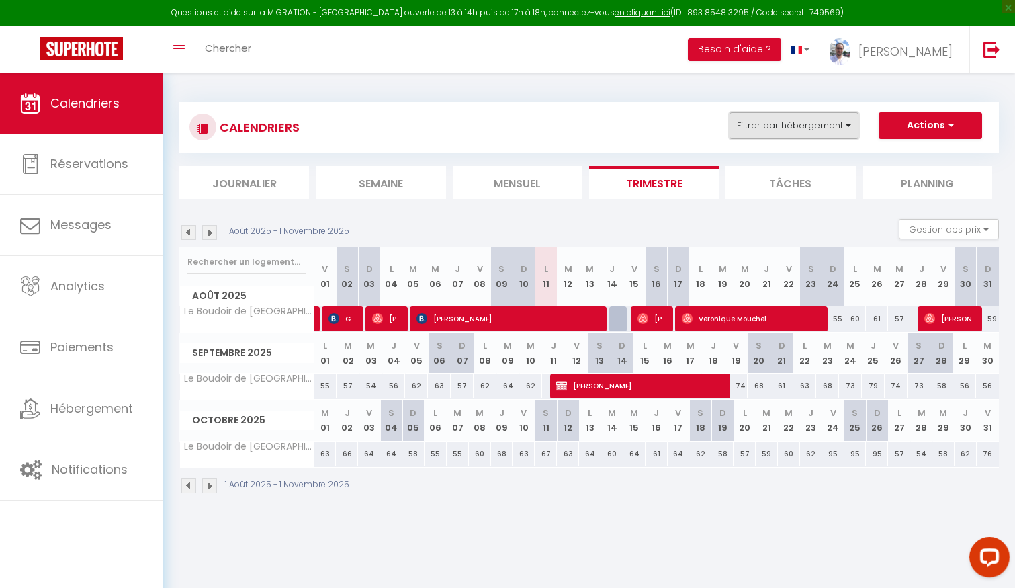
click at [826, 116] on button "Filtrer par hébergement" at bounding box center [794, 125] width 129 height 27
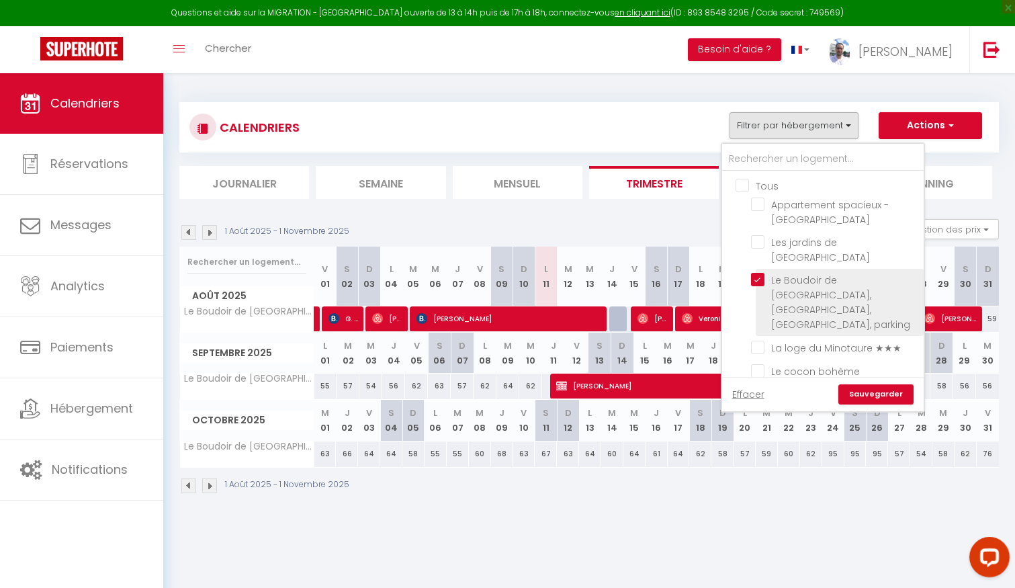
click at [763, 273] on input "Le Boudoir de [GEOGRAPHIC_DATA], [GEOGRAPHIC_DATA], [GEOGRAPHIC_DATA], parking" at bounding box center [835, 279] width 168 height 13
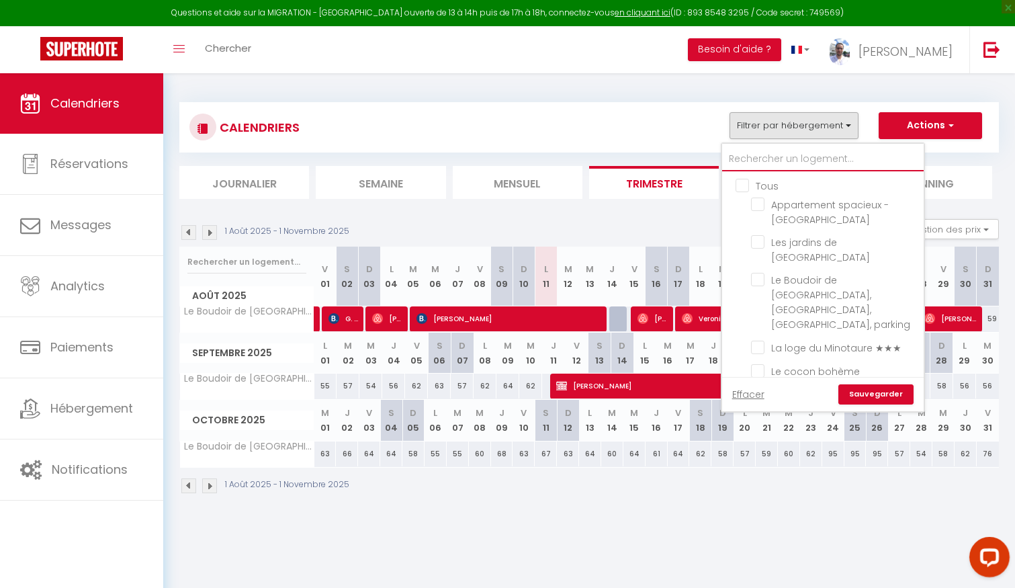
click at [782, 161] on input "text" at bounding box center [823, 159] width 202 height 24
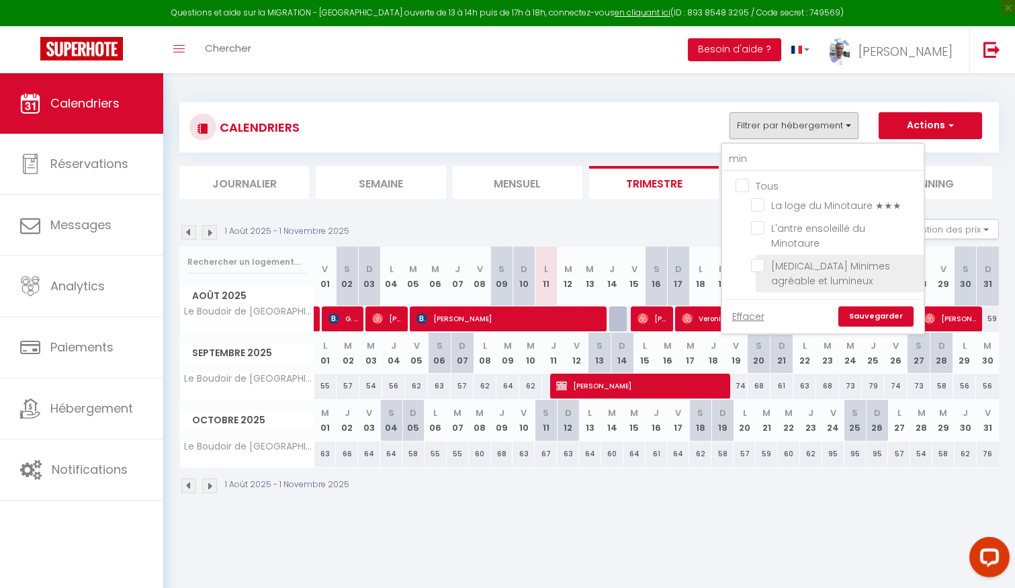
click at [797, 259] on input "[MEDICAL_DATA] Minimes agréable et lumineux" at bounding box center [835, 265] width 168 height 13
click at [859, 306] on link "Sauvegarder" at bounding box center [875, 316] width 75 height 20
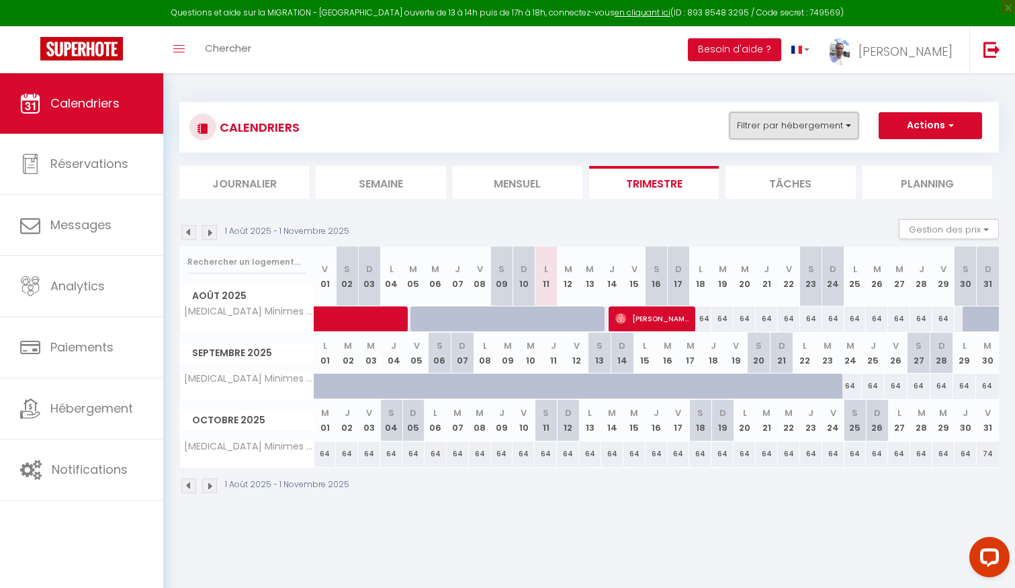
click at [791, 129] on button "Filtrer par hébergement" at bounding box center [794, 125] width 129 height 27
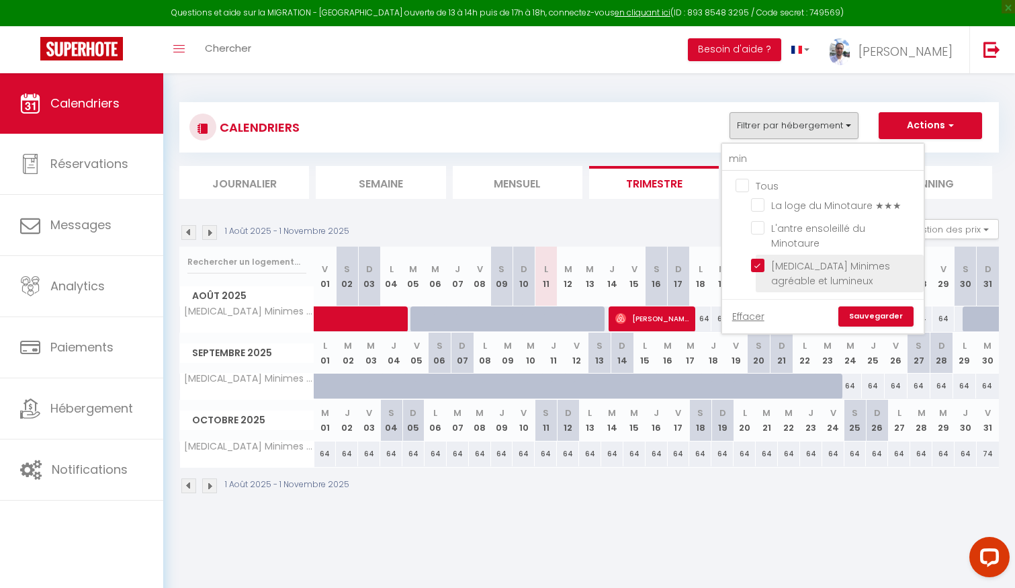
click at [756, 259] on input "[MEDICAL_DATA] Minimes agréable et lumineux" at bounding box center [835, 265] width 168 height 13
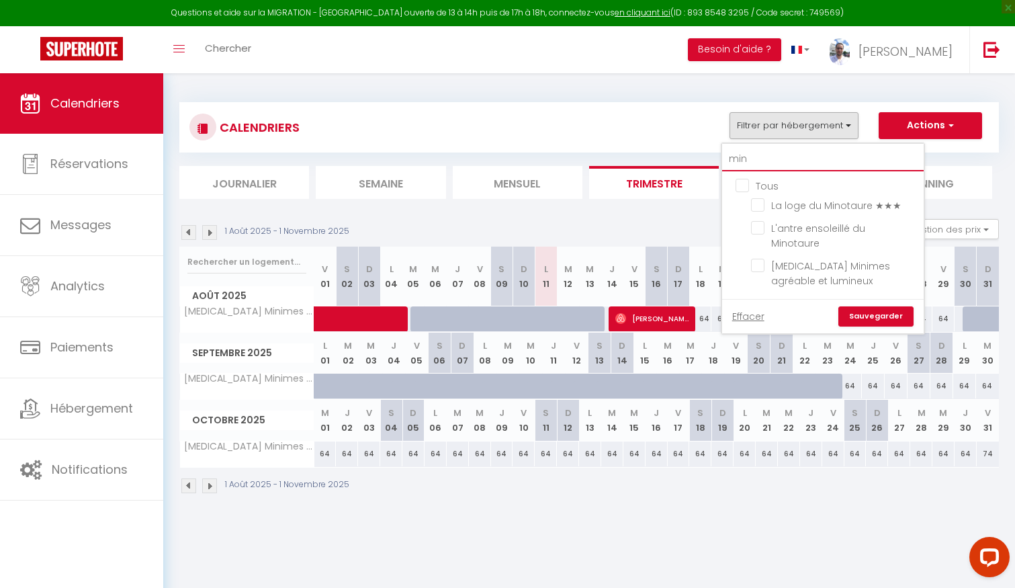
drag, startPoint x: 765, startPoint y: 158, endPoint x: 650, endPoint y: 156, distance: 114.9
click at [650, 156] on div "CALENDRIERS Filtrer par hébergement min Tous La loge du Minotaure ★★★ L'antre e…" at bounding box center [589, 150] width 820 height 97
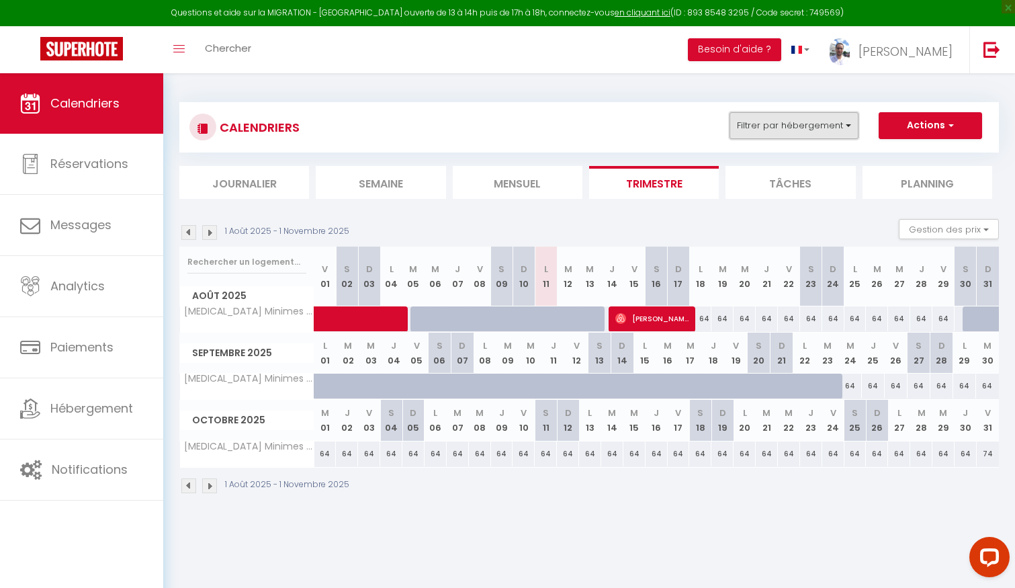
click at [803, 133] on button "Filtrer par hébergement" at bounding box center [794, 125] width 129 height 27
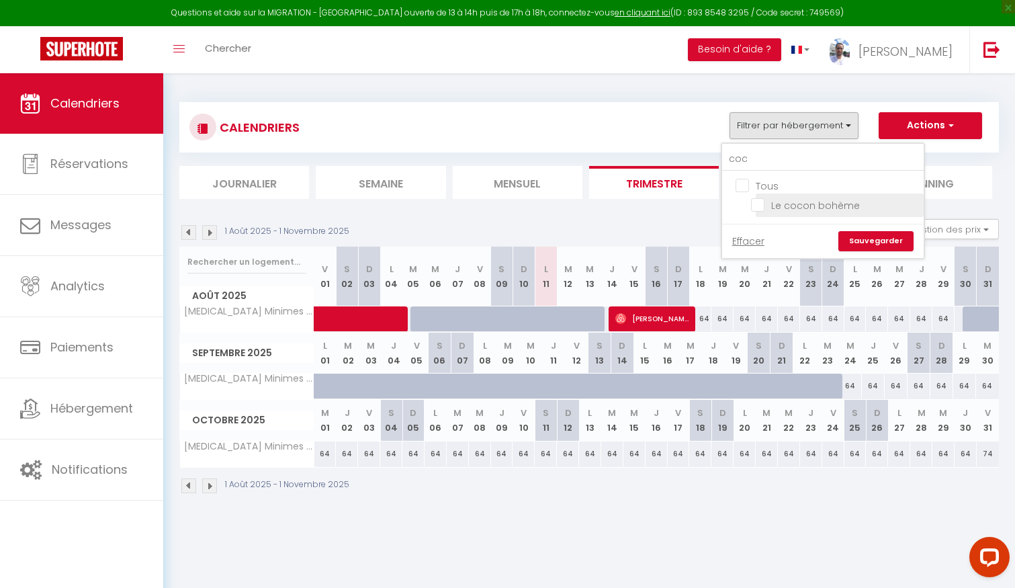
click at [789, 209] on input "Le cocon bohème" at bounding box center [835, 204] width 168 height 13
click at [885, 251] on div "Effacer Sauvegarder" at bounding box center [823, 241] width 202 height 34
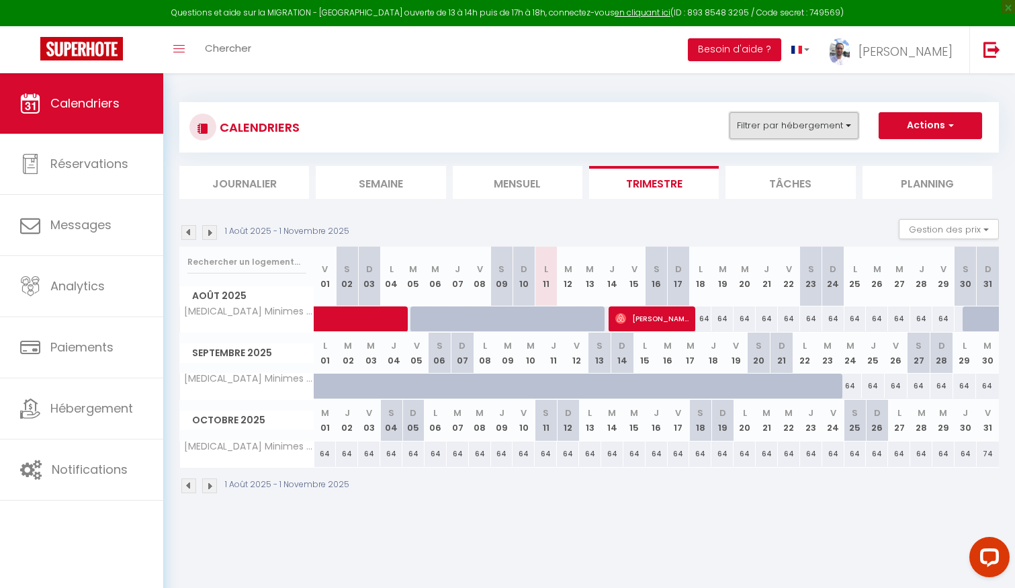
click at [793, 128] on button "Filtrer par hébergement" at bounding box center [794, 125] width 129 height 27
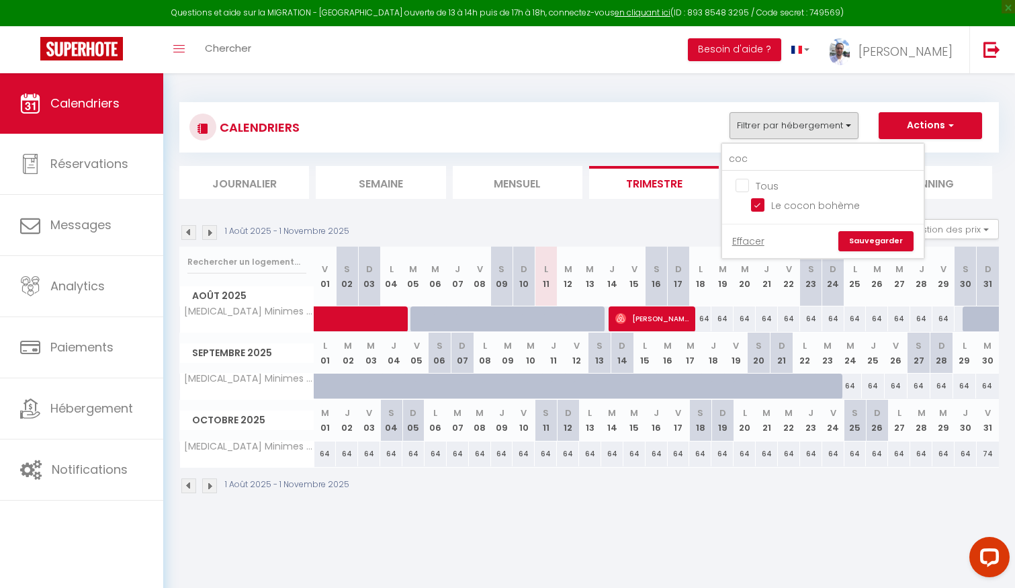
click at [864, 239] on link "Sauvegarder" at bounding box center [875, 241] width 75 height 20
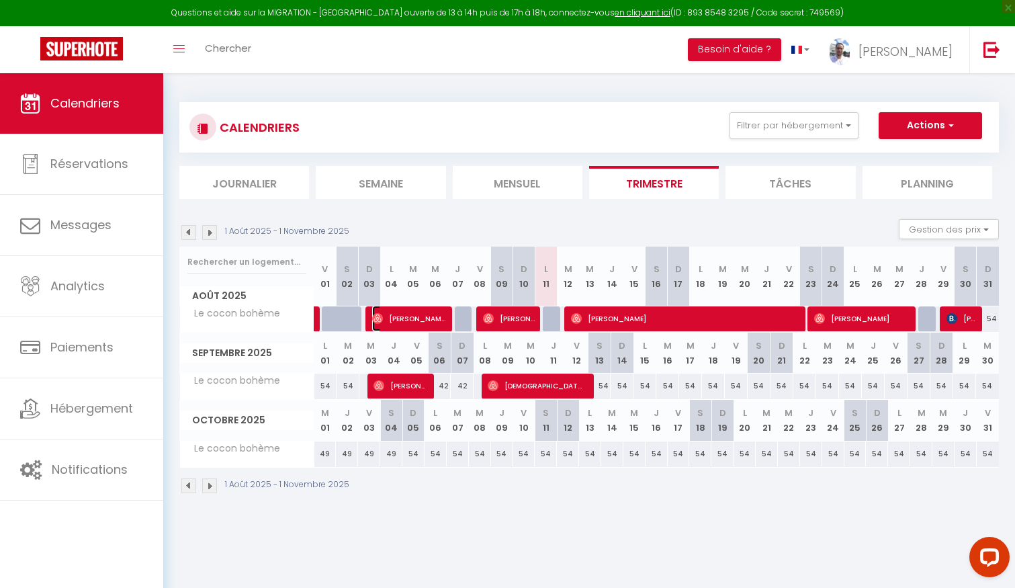
click at [415, 314] on span "[PERSON_NAME]" at bounding box center [409, 319] width 74 height 26
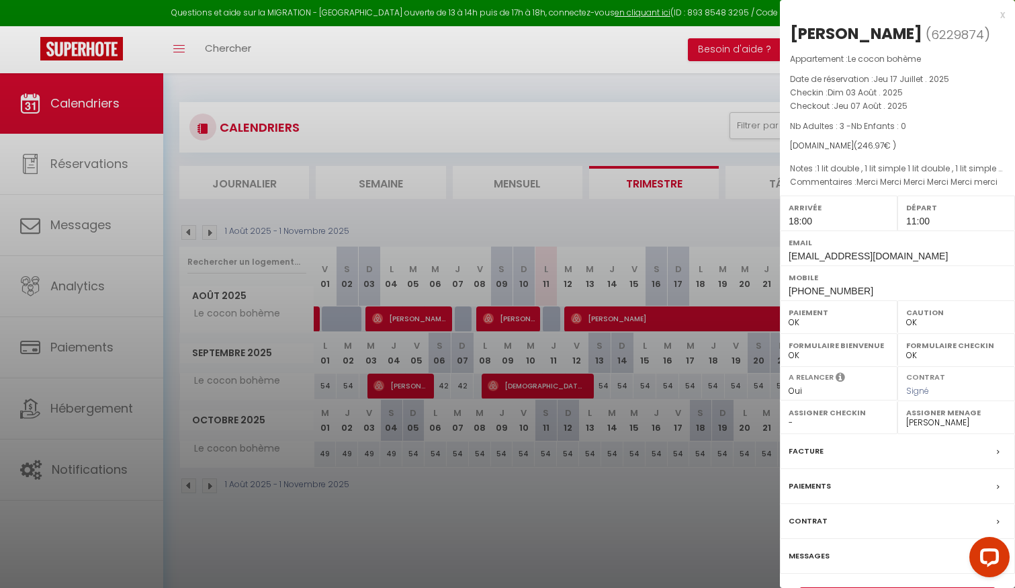
click at [415, 314] on div at bounding box center [507, 294] width 1015 height 588
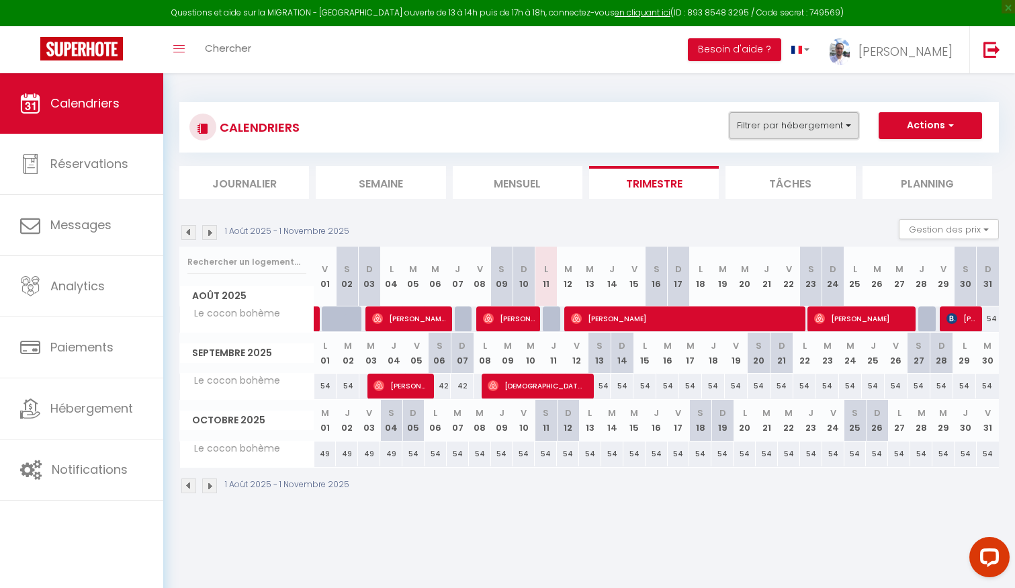
click at [750, 120] on button "Filtrer par hébergement" at bounding box center [794, 125] width 129 height 27
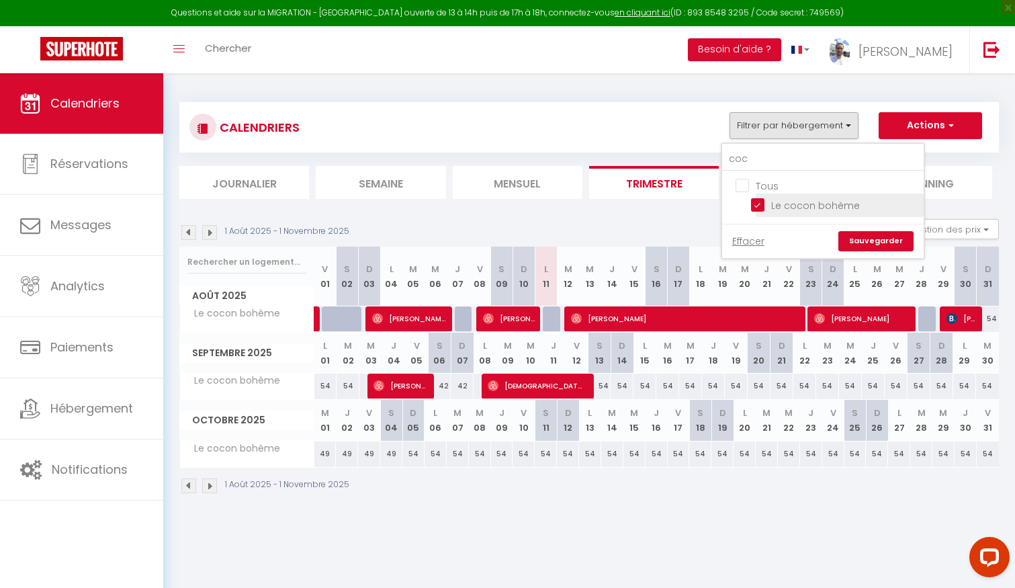
click at [760, 204] on input "Le cocon bohème" at bounding box center [835, 204] width 168 height 13
drag, startPoint x: 773, startPoint y: 159, endPoint x: 716, endPoint y: 153, distance: 57.4
click at [716, 153] on div "CALENDRIERS Filtrer par hébergement coc Tous Le cocon bohème Effacer Sauvegarde…" at bounding box center [589, 150] width 820 height 97
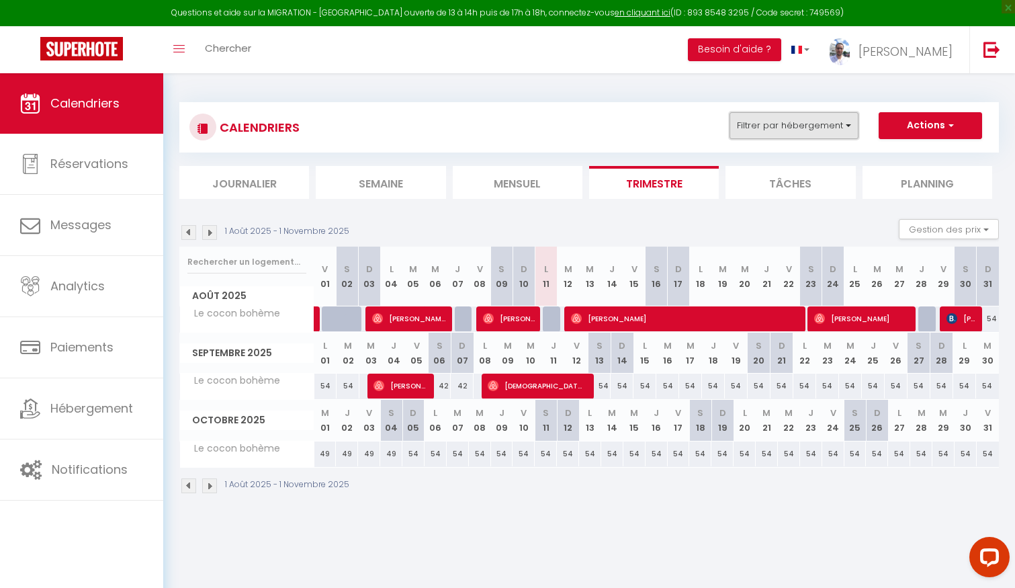
click at [756, 135] on button "Filtrer par hébergement" at bounding box center [794, 125] width 129 height 27
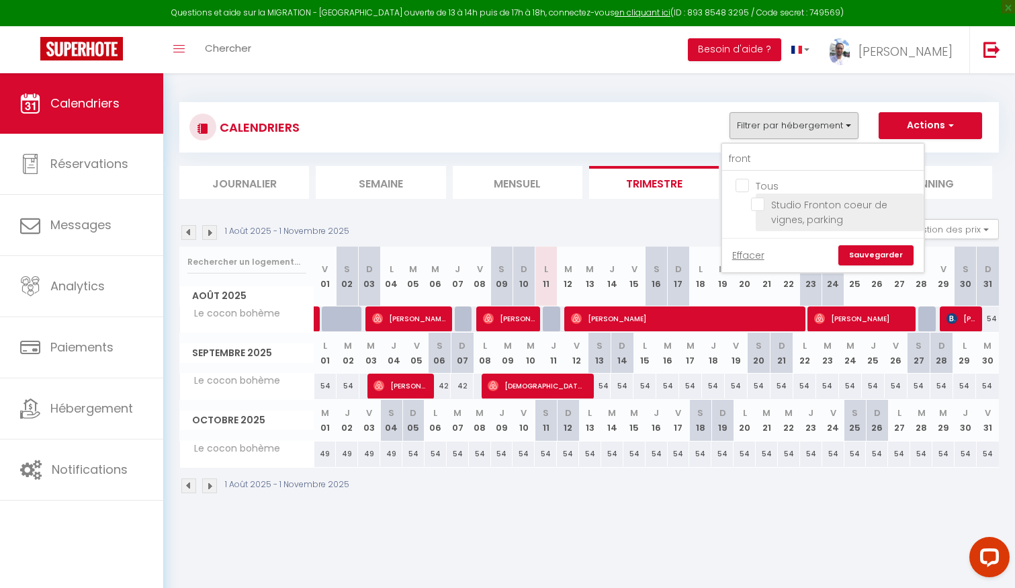
click at [772, 207] on input "Studio Fronton coeur de vignes, parking" at bounding box center [835, 204] width 168 height 13
click at [875, 253] on link "Sauvegarder" at bounding box center [875, 255] width 75 height 20
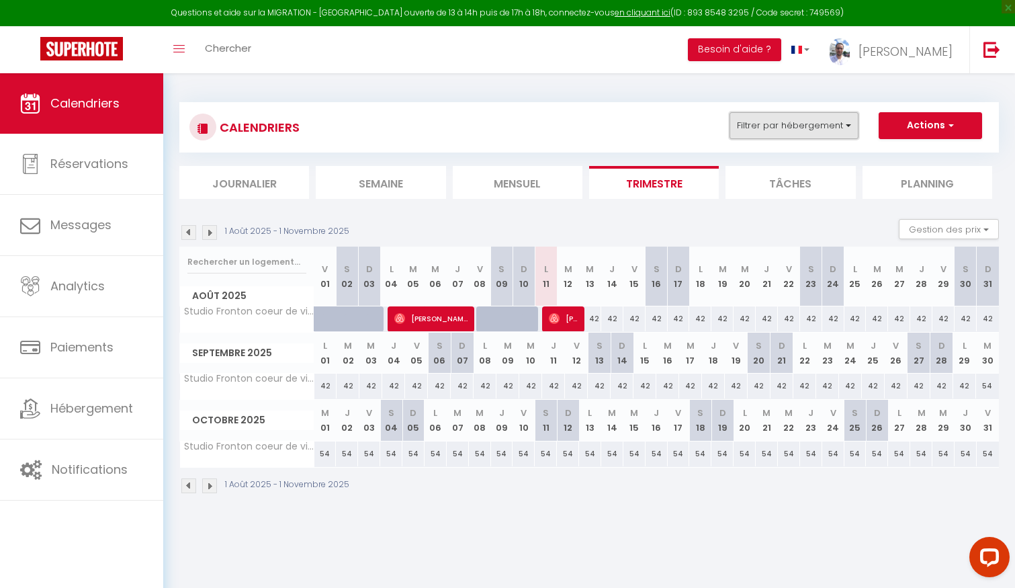
click at [778, 126] on button "Filtrer par hébergement" at bounding box center [794, 125] width 129 height 27
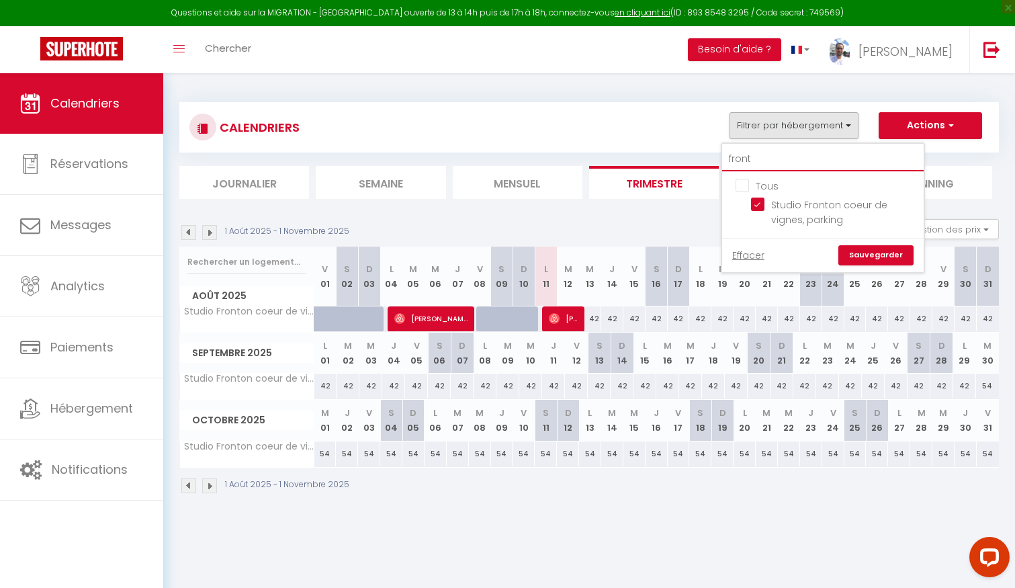
drag, startPoint x: 780, startPoint y: 161, endPoint x: 664, endPoint y: 150, distance: 116.7
click at [664, 151] on div "CALENDRIERS Filtrer par hébergement front Tous Studio Fronton coeur de vignes, …" at bounding box center [589, 127] width 820 height 50
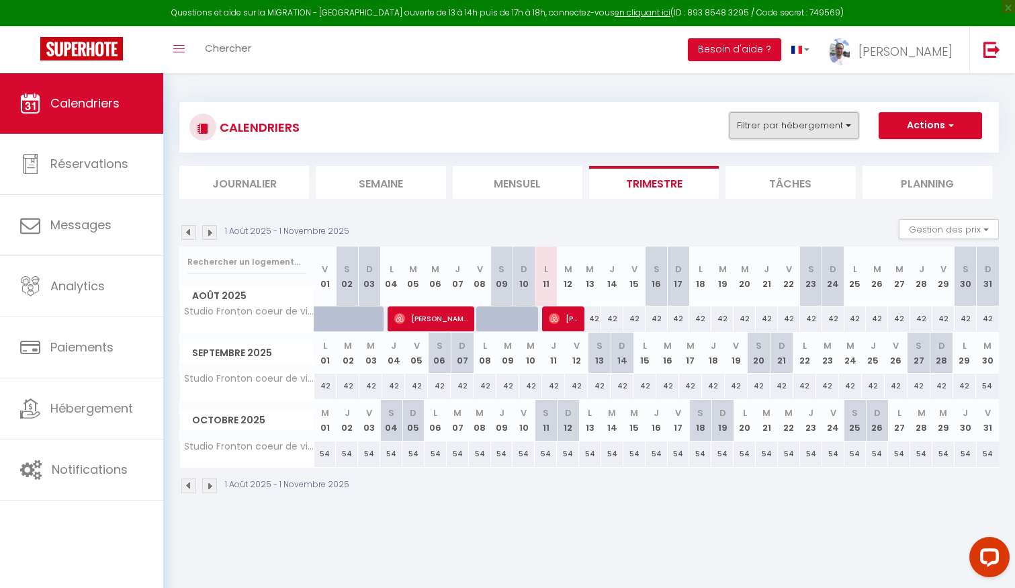
click at [811, 122] on button "Filtrer par hébergement" at bounding box center [794, 125] width 129 height 27
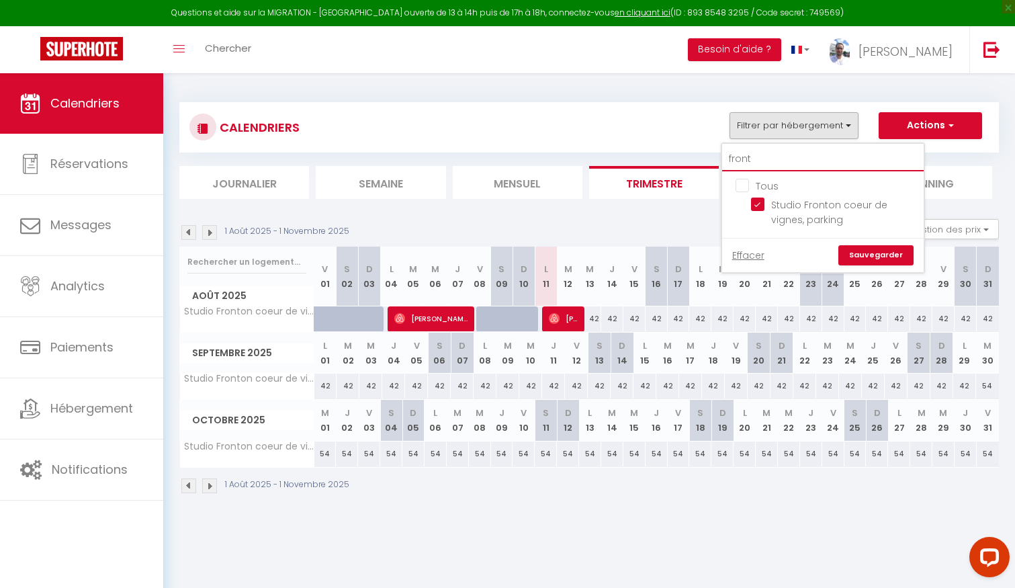
click at [763, 151] on input "front" at bounding box center [823, 159] width 202 height 24
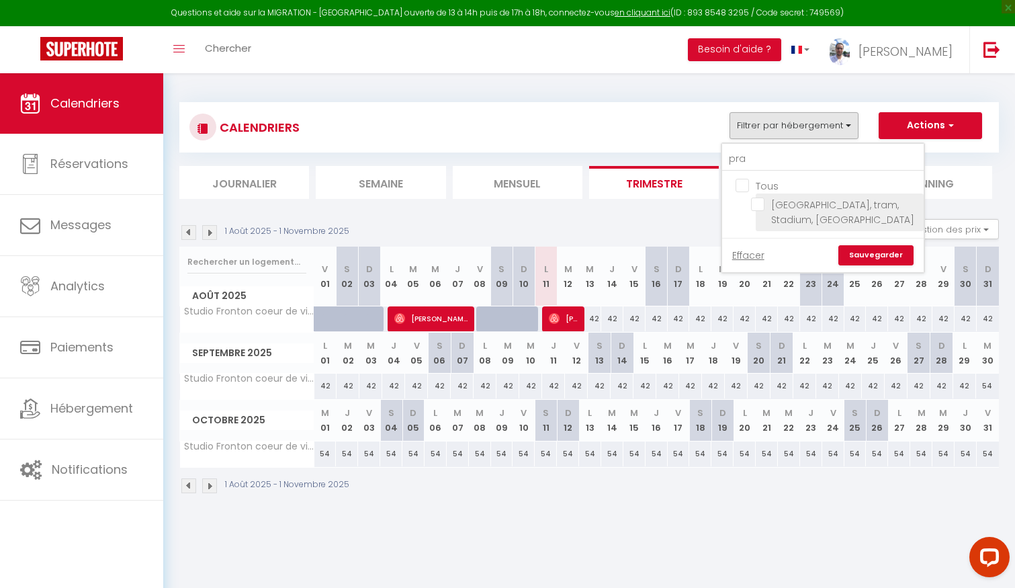
click at [811, 204] on input "[GEOGRAPHIC_DATA], tram, Stadium, [GEOGRAPHIC_DATA]" at bounding box center [835, 204] width 168 height 13
click at [859, 244] on div "Effacer Sauvegarder" at bounding box center [823, 255] width 202 height 34
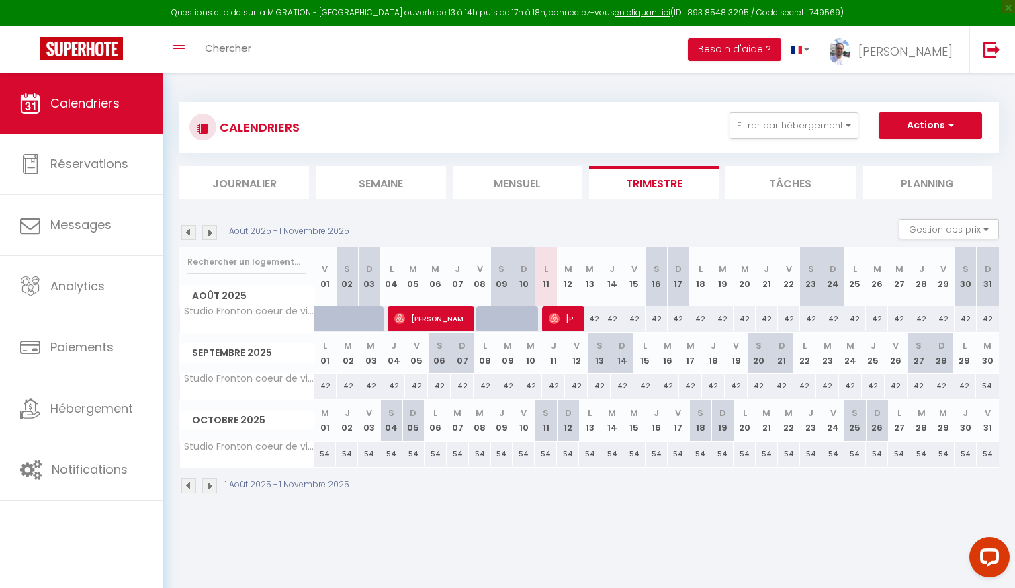
click at [819, 111] on div "CALENDRIERS Filtrer par hébergement pra [GEOGRAPHIC_DATA], tram, Stadium, [GEOG…" at bounding box center [589, 127] width 820 height 50
click at [823, 121] on button "Filtrer par hébergement" at bounding box center [794, 125] width 129 height 27
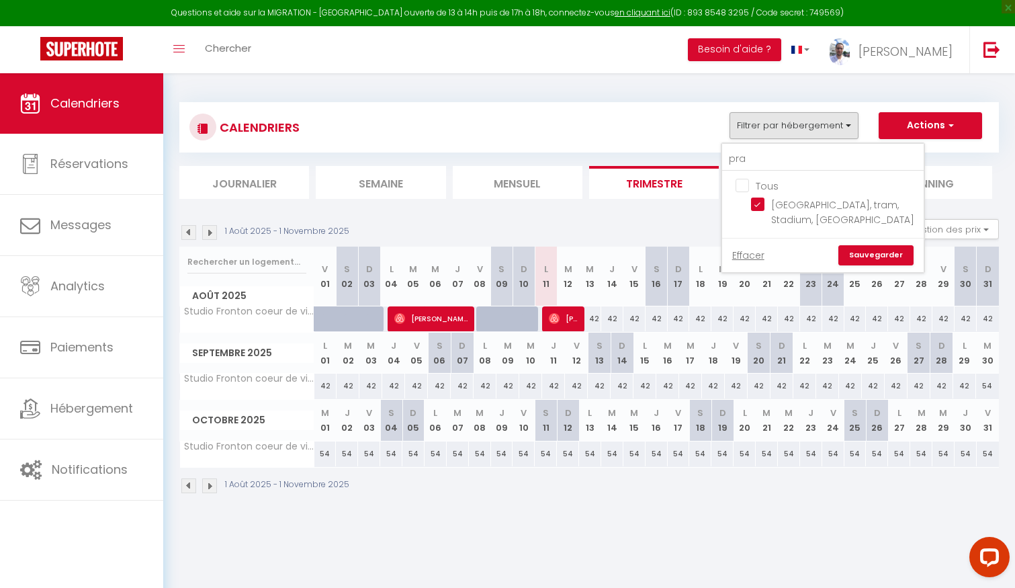
click at [859, 251] on link "Sauvegarder" at bounding box center [875, 255] width 75 height 20
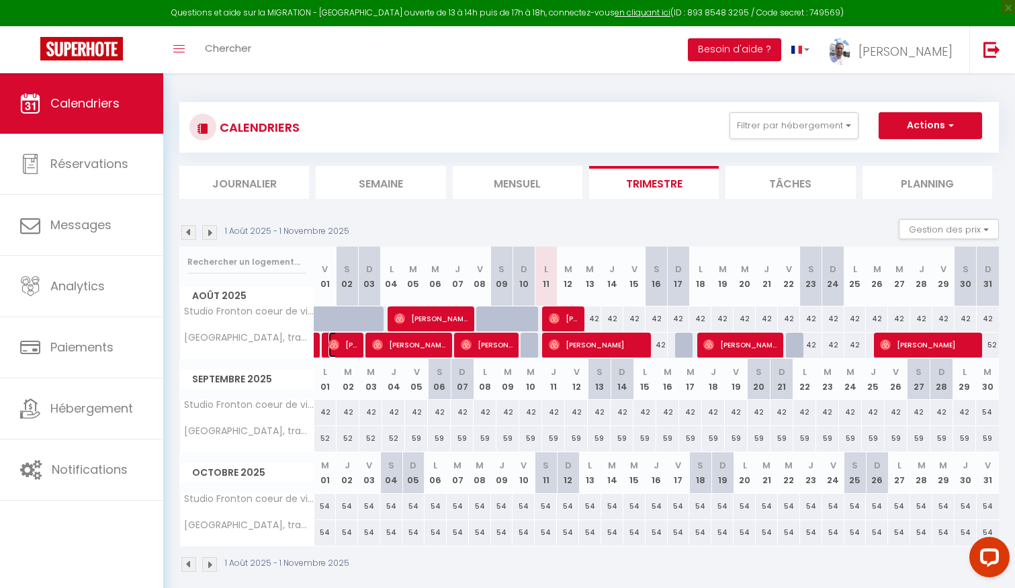
click at [341, 351] on span "[PERSON_NAME]" at bounding box center [344, 345] width 30 height 26
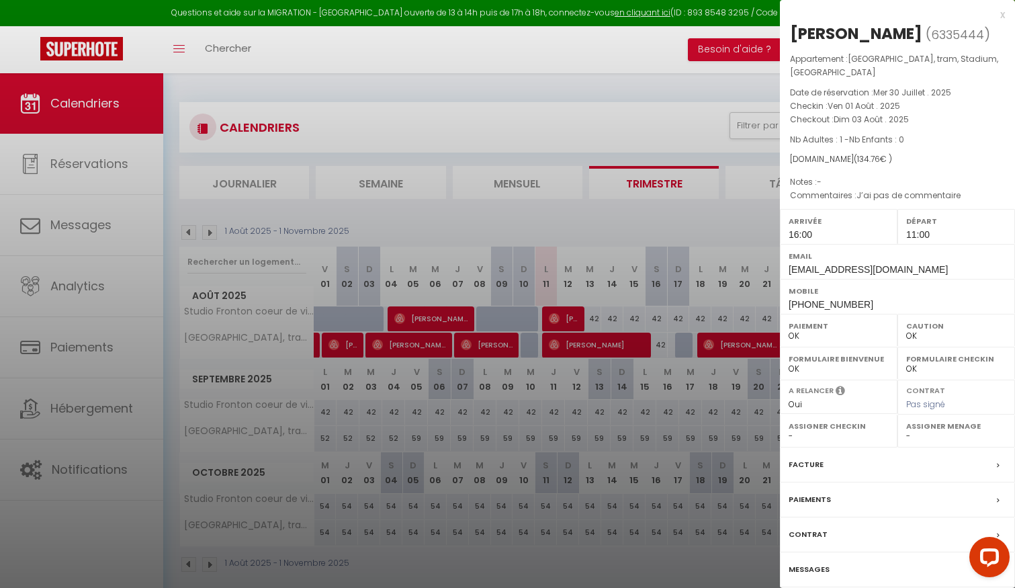
click at [341, 349] on div at bounding box center [507, 294] width 1015 height 588
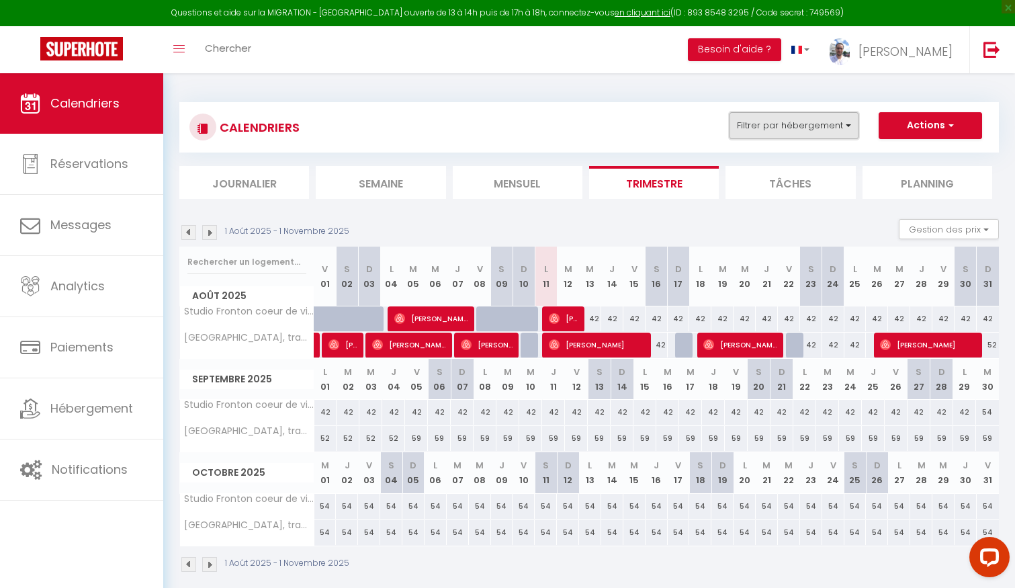
click at [781, 114] on button "Filtrer par hébergement" at bounding box center [794, 125] width 129 height 27
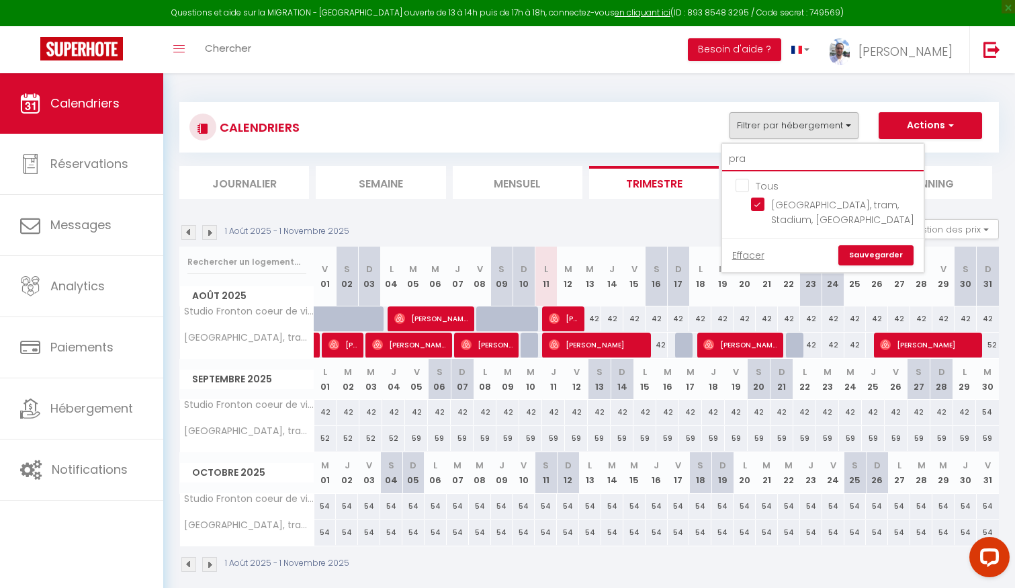
drag, startPoint x: 754, startPoint y: 161, endPoint x: 730, endPoint y: 161, distance: 24.2
click at [732, 161] on input "pra" at bounding box center [823, 159] width 202 height 24
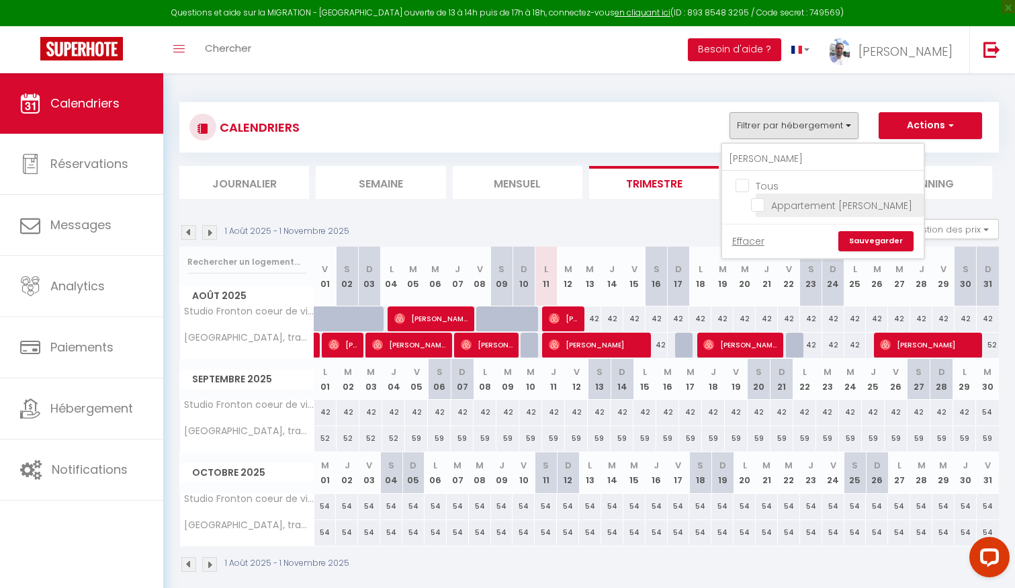
click at [775, 207] on input "Appartement [PERSON_NAME]" at bounding box center [835, 204] width 168 height 13
click at [863, 239] on link "Sauvegarder" at bounding box center [875, 241] width 75 height 20
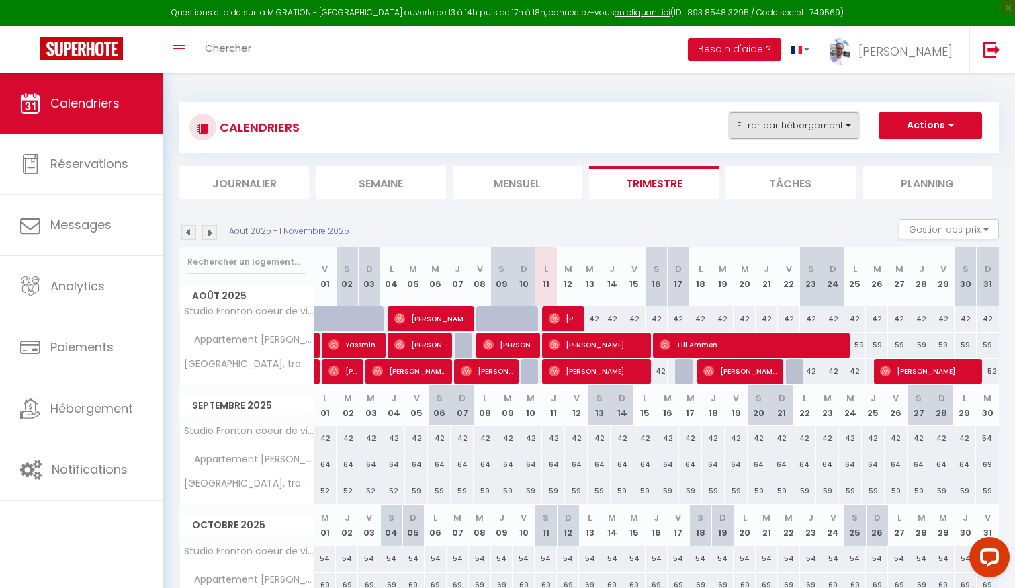
click at [779, 118] on button "Filtrer par hébergement" at bounding box center [794, 125] width 129 height 27
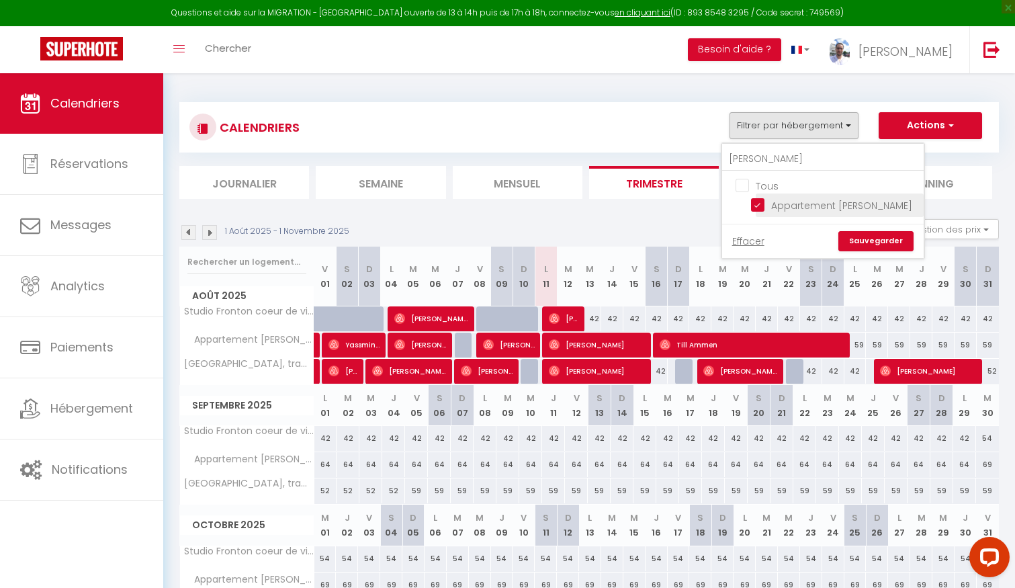
click at [761, 195] on li "Appartement [PERSON_NAME]" at bounding box center [840, 205] width 168 height 24
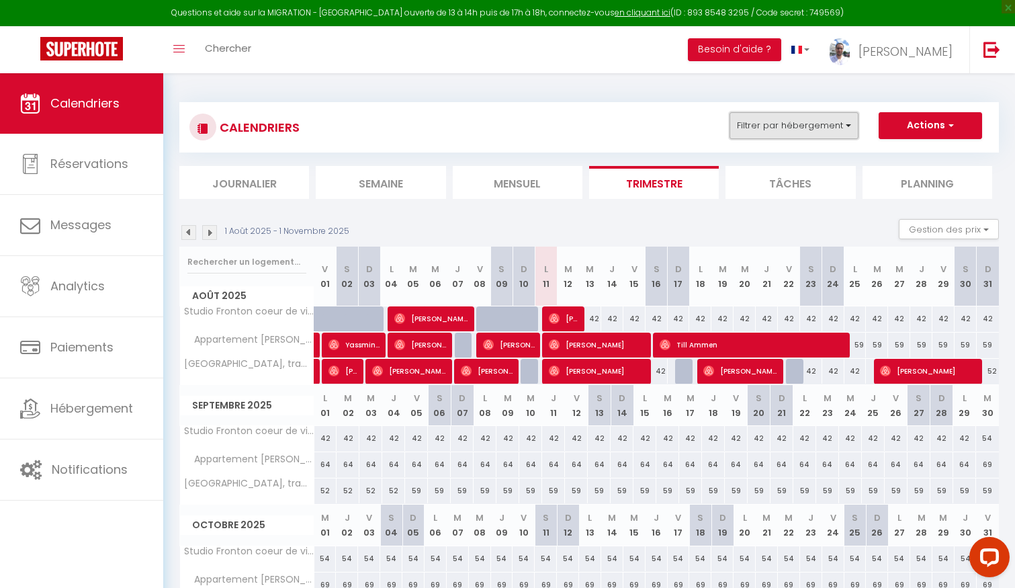
click at [780, 120] on button "Filtrer par hébergement" at bounding box center [794, 125] width 129 height 27
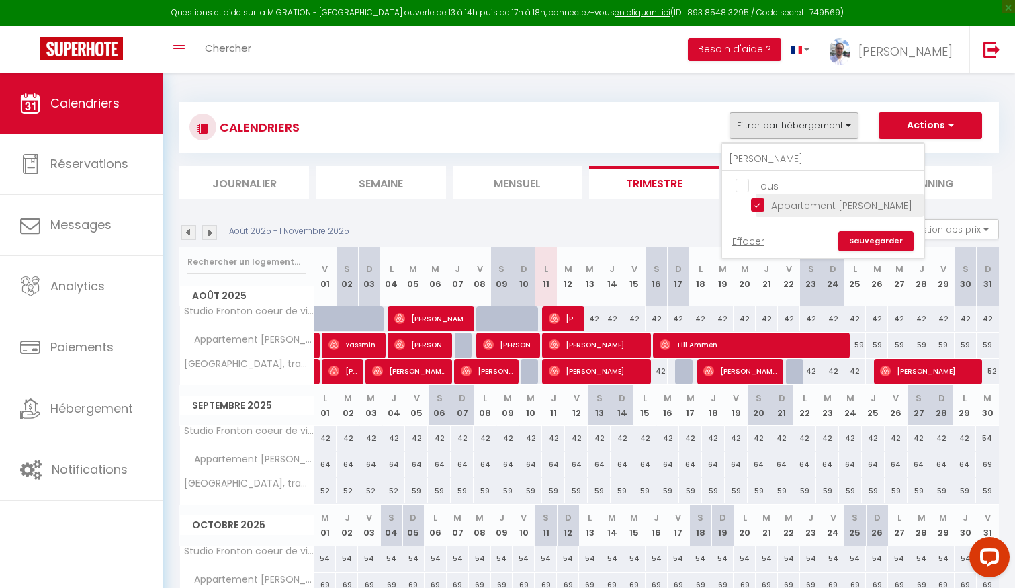
click at [762, 203] on input "Appartement [PERSON_NAME]" at bounding box center [835, 204] width 168 height 13
click at [761, 169] on input "[PERSON_NAME]" at bounding box center [823, 159] width 202 height 24
drag, startPoint x: 761, startPoint y: 163, endPoint x: 703, endPoint y: 162, distance: 58.5
click at [703, 162] on div "CALENDRIERS Filtrer par hébergement [PERSON_NAME] Appartement [PERSON_NAME] Eff…" at bounding box center [589, 150] width 820 height 97
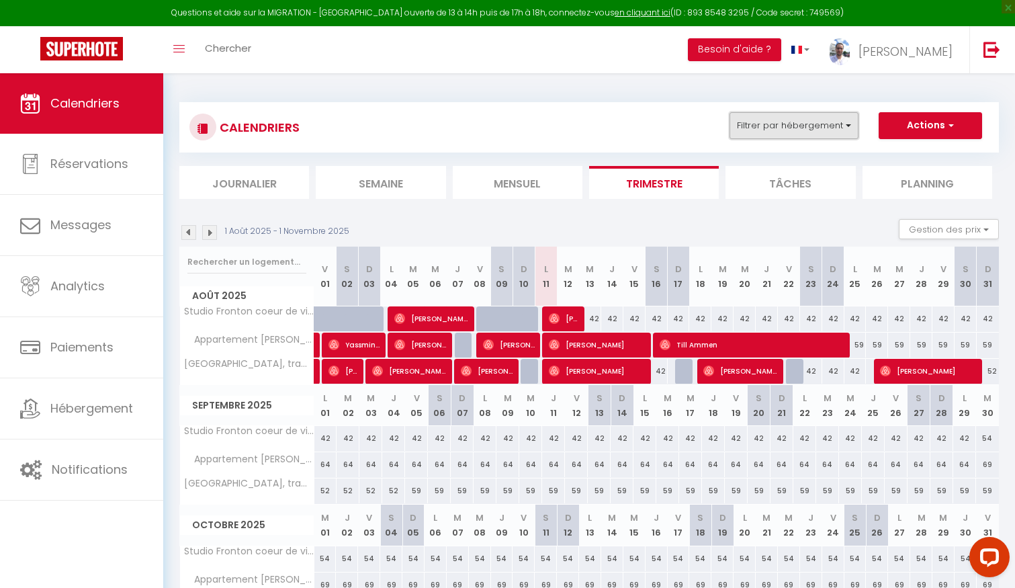
click at [765, 134] on button "Filtrer par hébergement" at bounding box center [794, 125] width 129 height 27
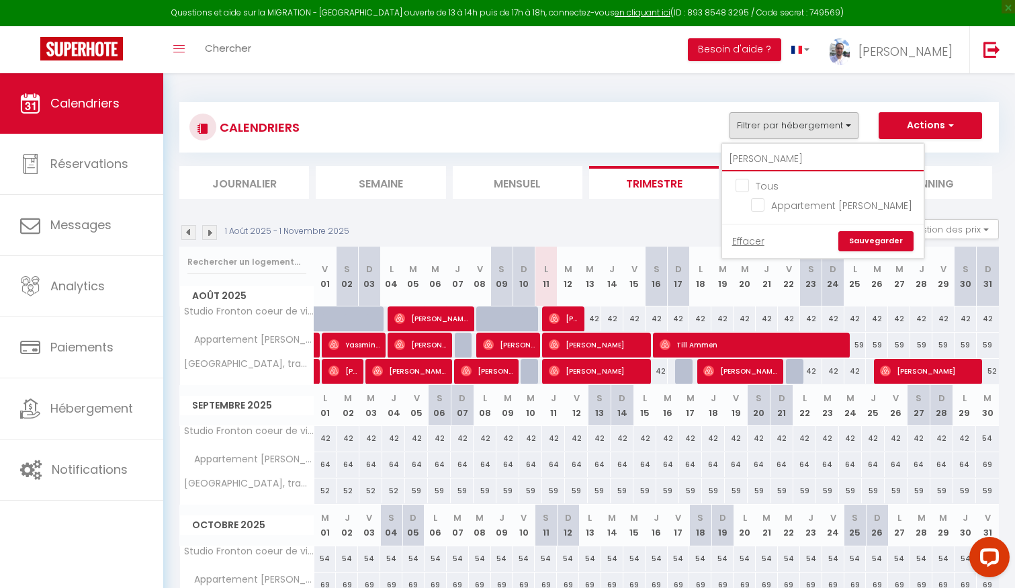
click at [753, 155] on input "[PERSON_NAME]" at bounding box center [823, 159] width 202 height 24
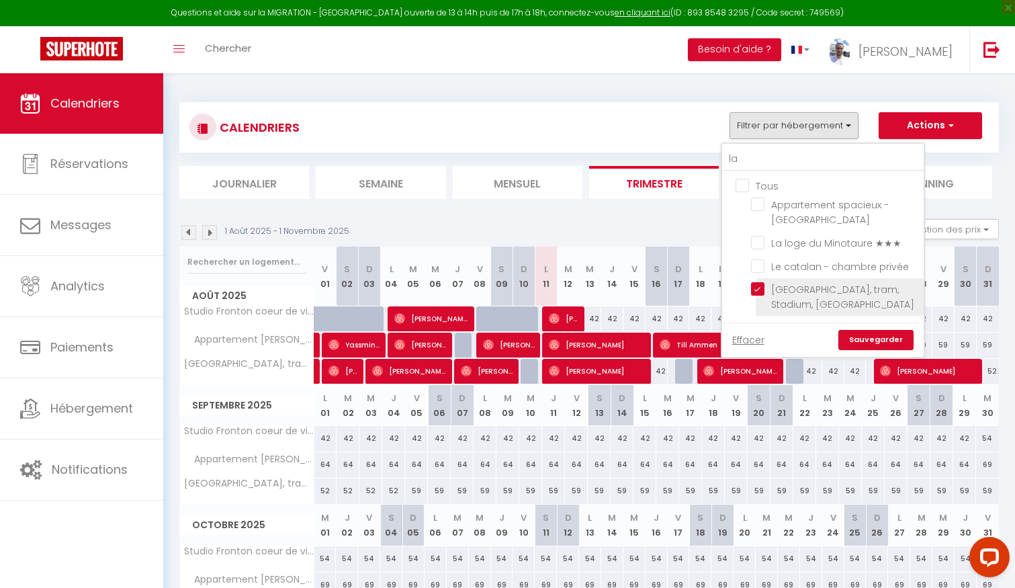
click at [757, 284] on input "[GEOGRAPHIC_DATA], tram, Stadium, [GEOGRAPHIC_DATA]" at bounding box center [835, 288] width 168 height 13
click at [754, 159] on input "la" at bounding box center [823, 159] width 202 height 24
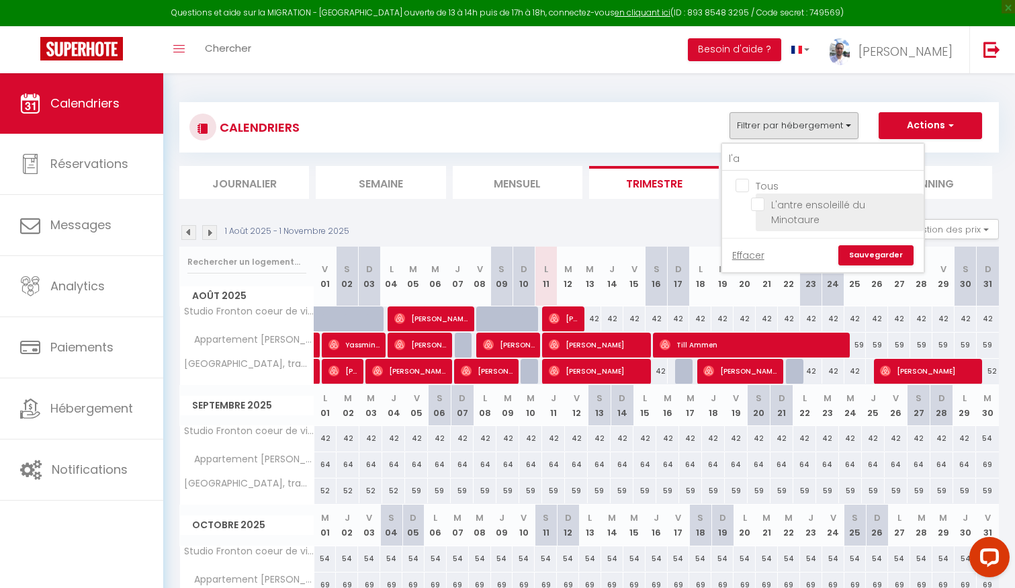
click at [779, 206] on input "L'antre ensoleillé du Minotaure" at bounding box center [835, 204] width 168 height 13
click at [866, 245] on link "Sauvegarder" at bounding box center [875, 255] width 75 height 20
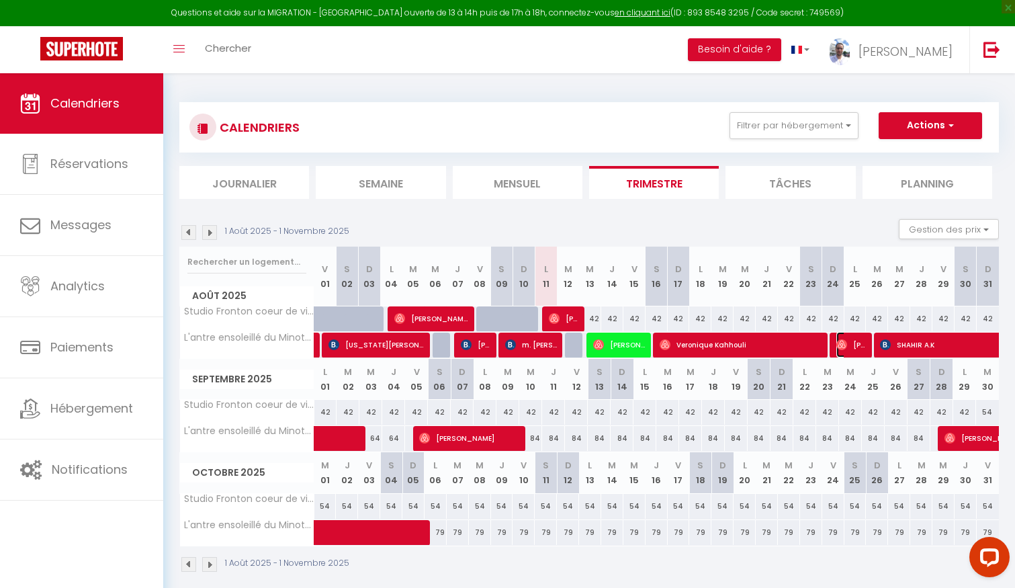
click at [855, 350] on span "[PERSON_NAME]" at bounding box center [851, 345] width 30 height 26
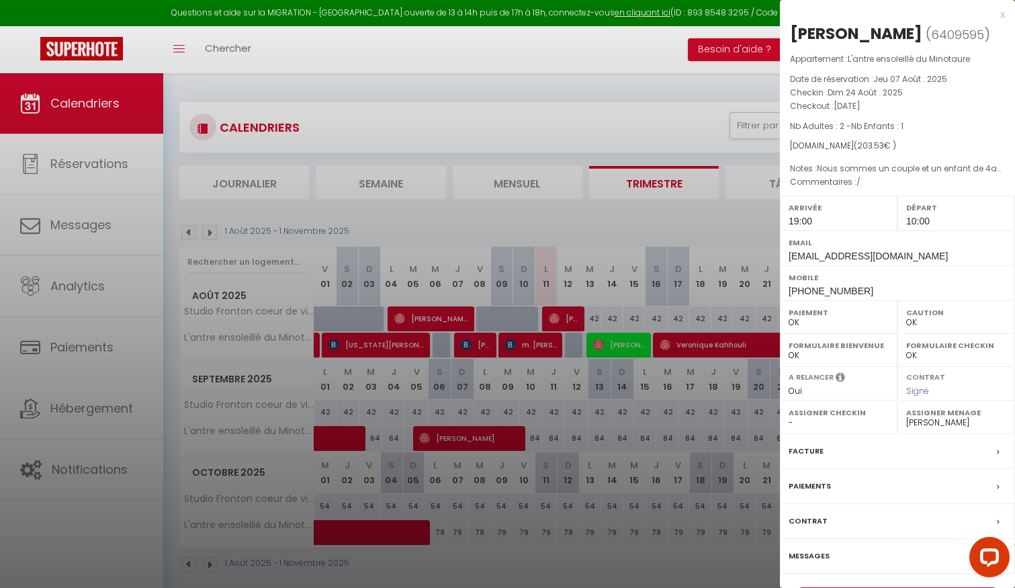
click at [695, 427] on div at bounding box center [507, 294] width 1015 height 588
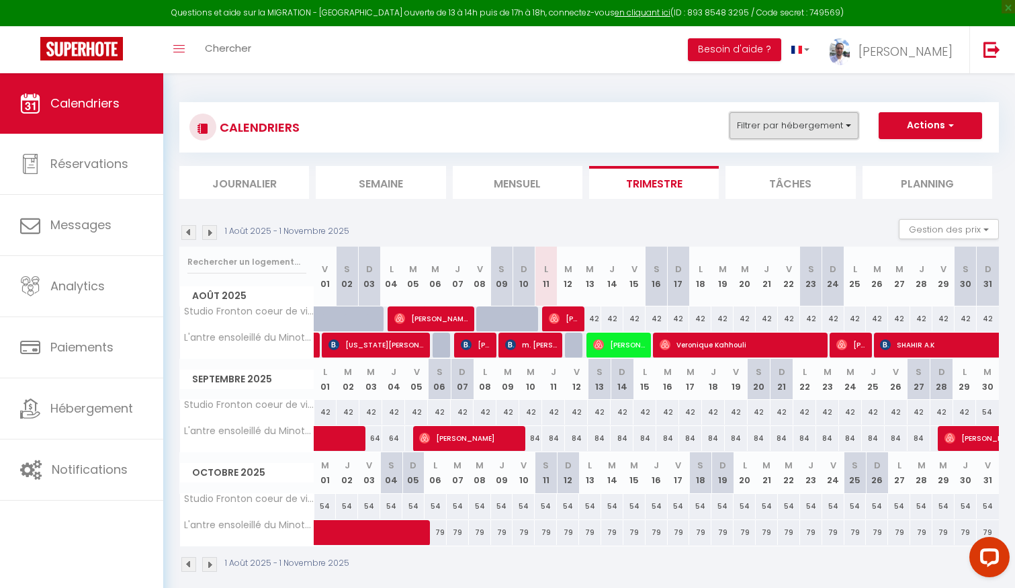
click at [779, 133] on button "Filtrer par hébergement" at bounding box center [794, 125] width 129 height 27
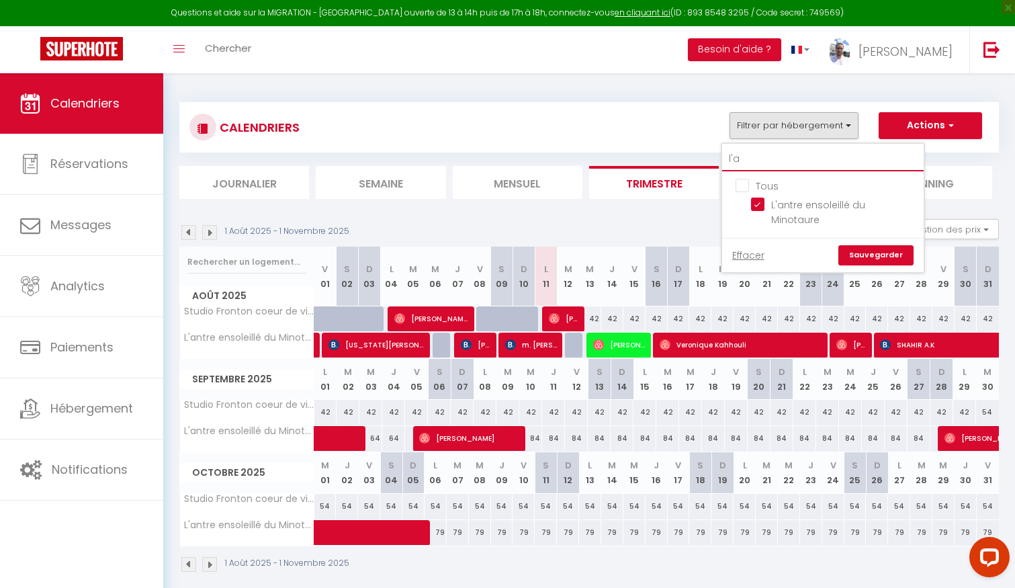
drag, startPoint x: 750, startPoint y: 161, endPoint x: 703, endPoint y: 161, distance: 46.4
click at [703, 161] on div "CALENDRIERS Filtrer par hébergement l'a Tous L'antre ensoleillé du Minotaure Ef…" at bounding box center [589, 150] width 820 height 97
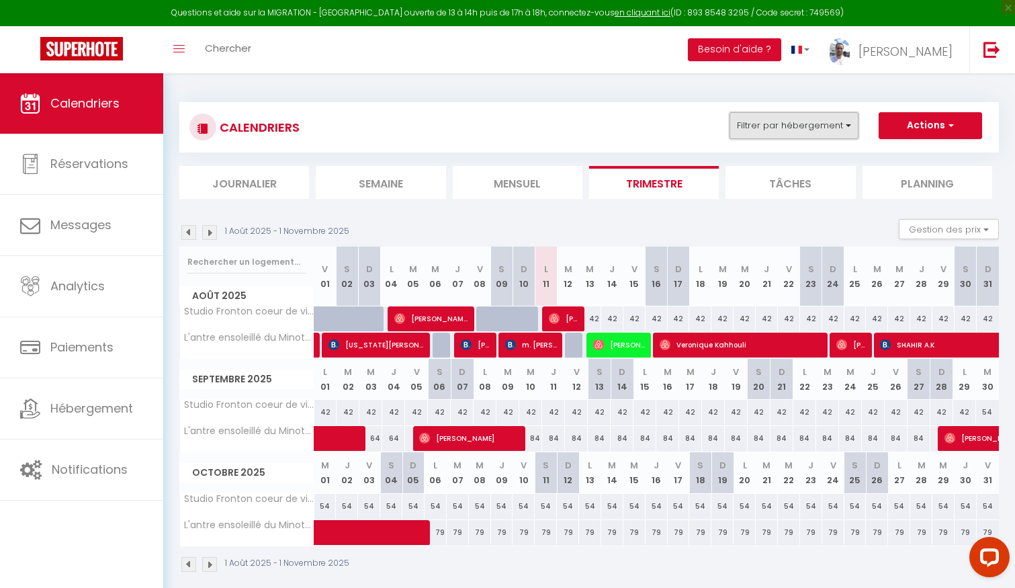
click at [793, 138] on button "Filtrer par hébergement" at bounding box center [794, 125] width 129 height 27
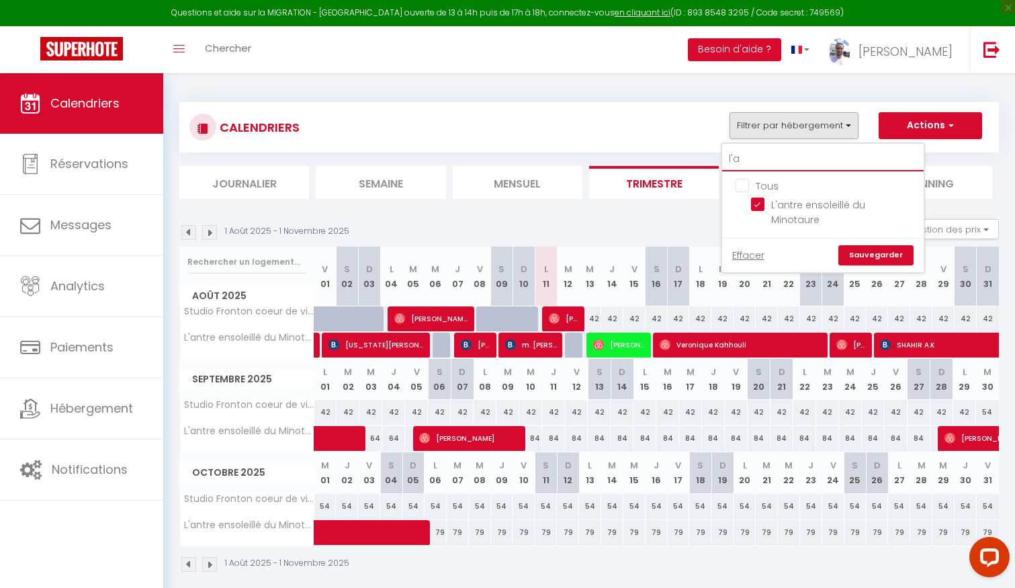
drag, startPoint x: 744, startPoint y: 158, endPoint x: 721, endPoint y: 156, distance: 23.6
click at [721, 156] on div "l'a Tous L'antre ensoleillé du Minotaure Effacer Sauvegarder" at bounding box center [823, 207] width 204 height 131
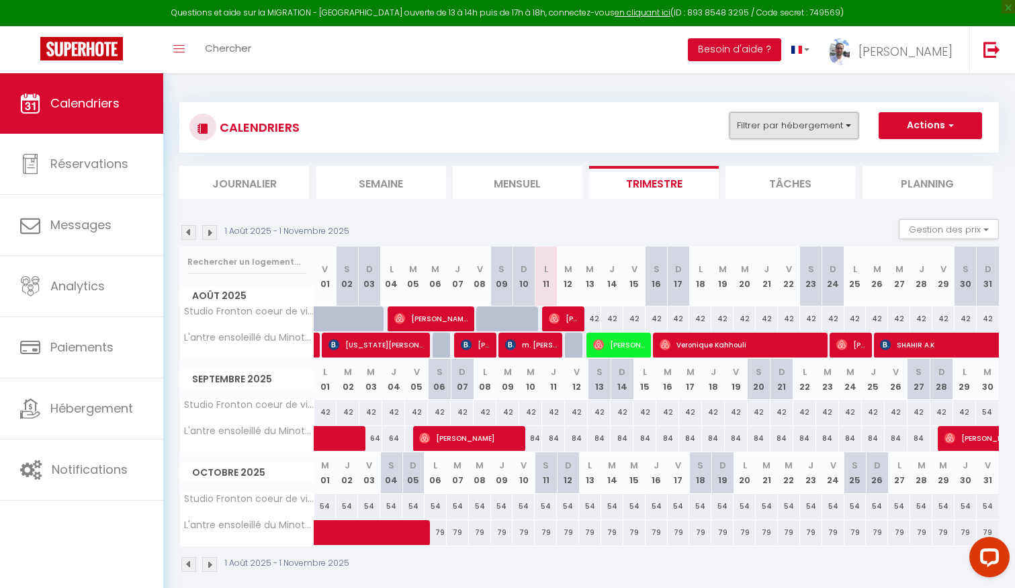
click at [760, 127] on button "Filtrer par hébergement" at bounding box center [794, 125] width 129 height 27
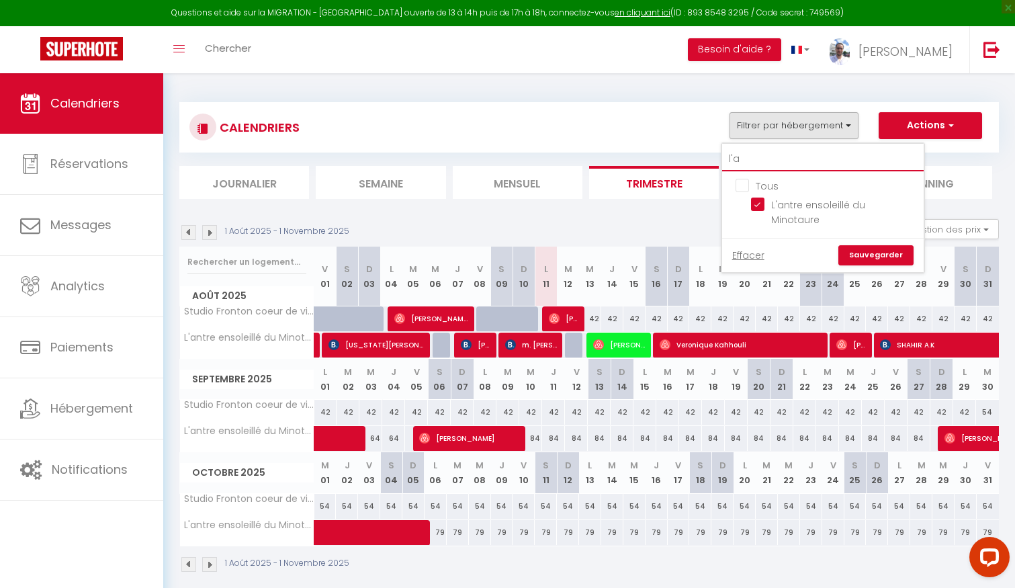
click at [754, 157] on input "l'a" at bounding box center [823, 159] width 202 height 24
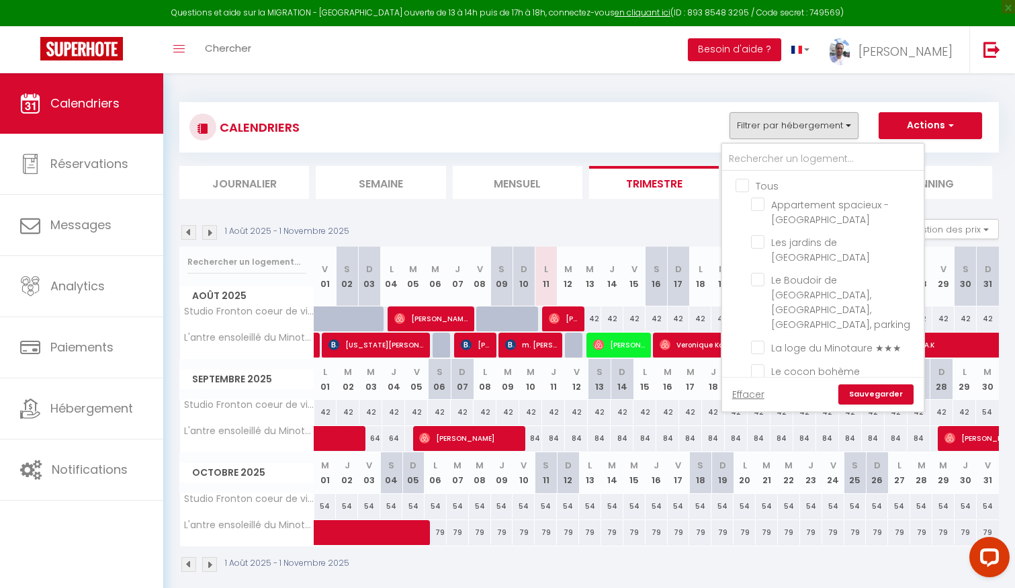
click at [742, 183] on input "Tous" at bounding box center [837, 184] width 202 height 13
click at [867, 394] on link "Sauvegarder" at bounding box center [875, 394] width 75 height 20
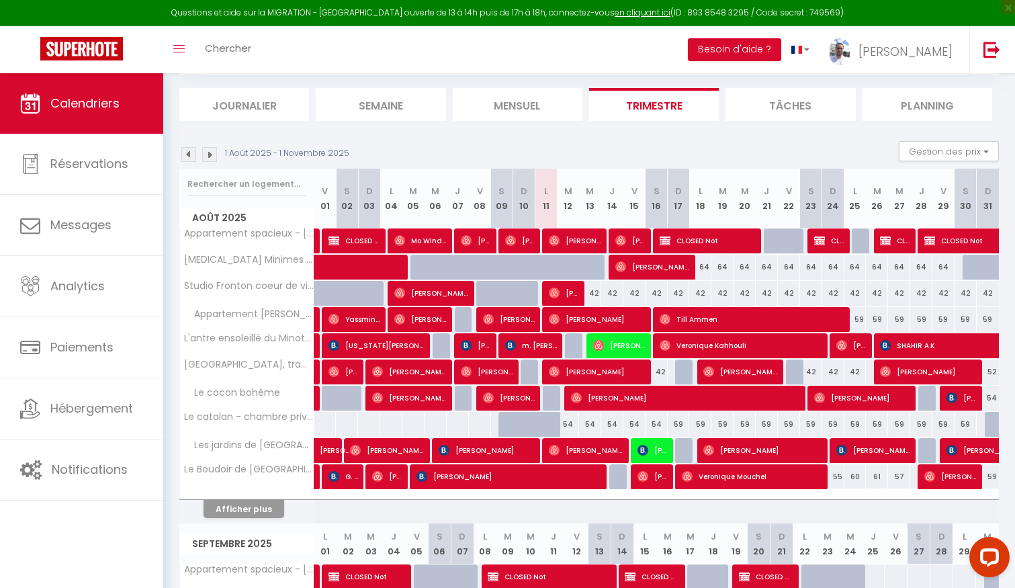
scroll to position [79, 0]
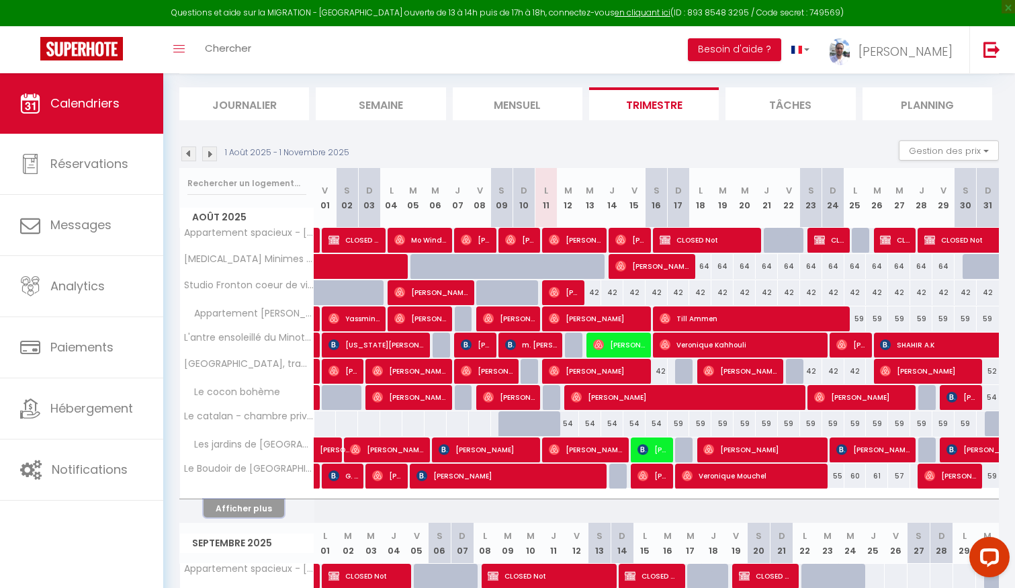
click at [259, 507] on button "Afficher plus" at bounding box center [244, 508] width 81 height 18
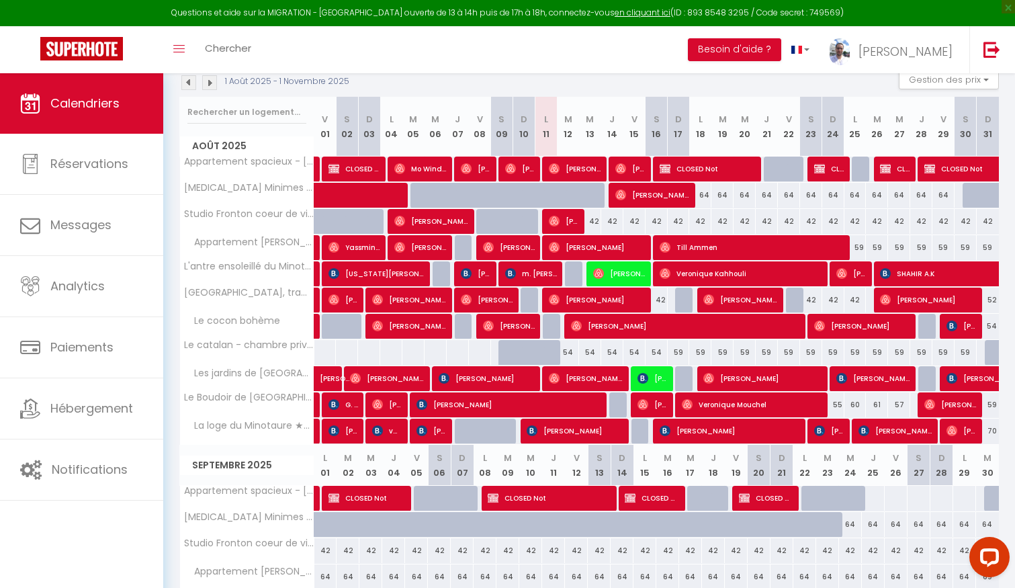
scroll to position [162, 0]
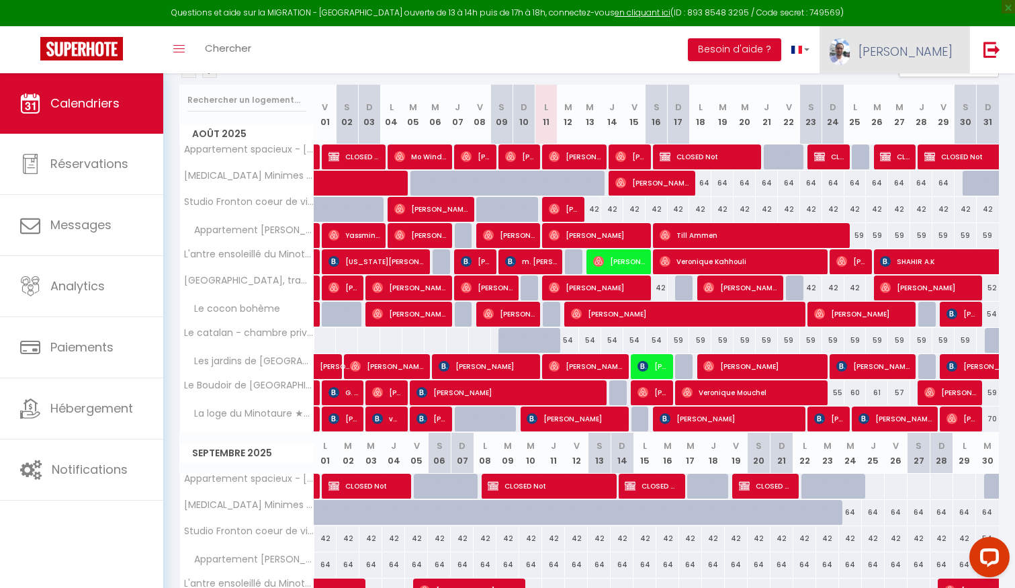
click at [916, 36] on link "[PERSON_NAME]" at bounding box center [895, 49] width 150 height 47
click at [911, 87] on link "Paramètres" at bounding box center [915, 93] width 99 height 23
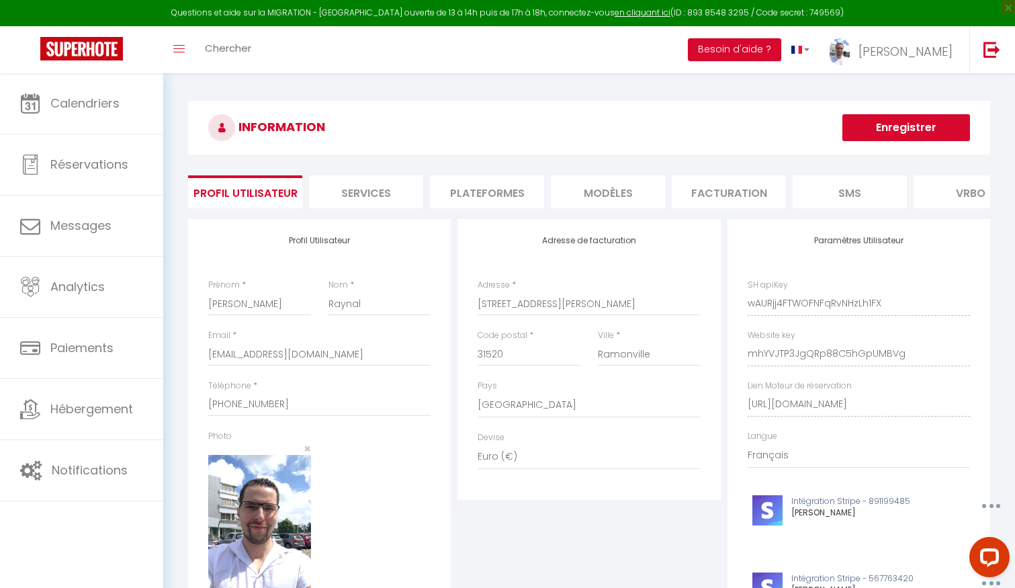
click at [492, 189] on li "Plateformes" at bounding box center [487, 191] width 114 height 33
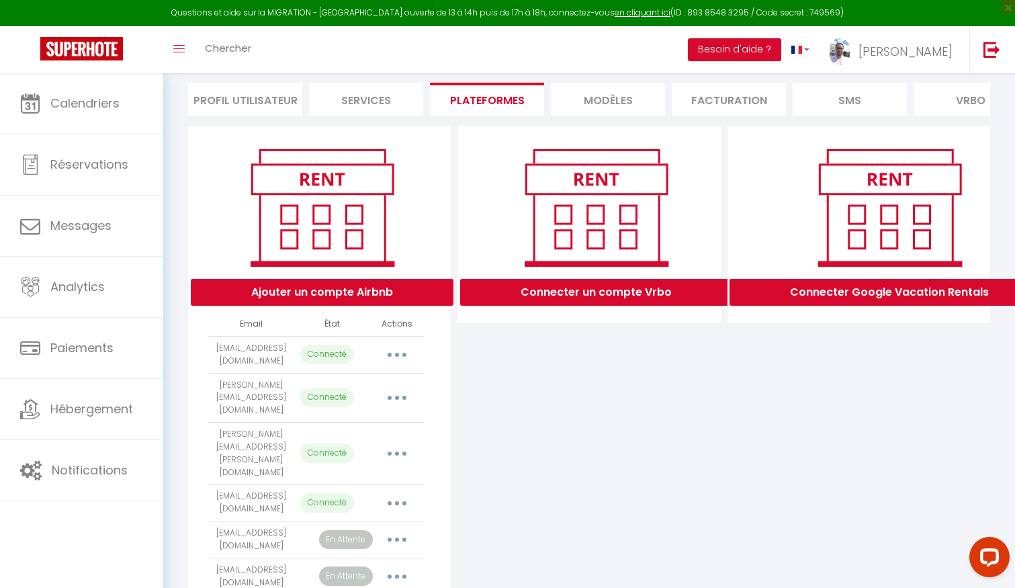
scroll to position [236, 0]
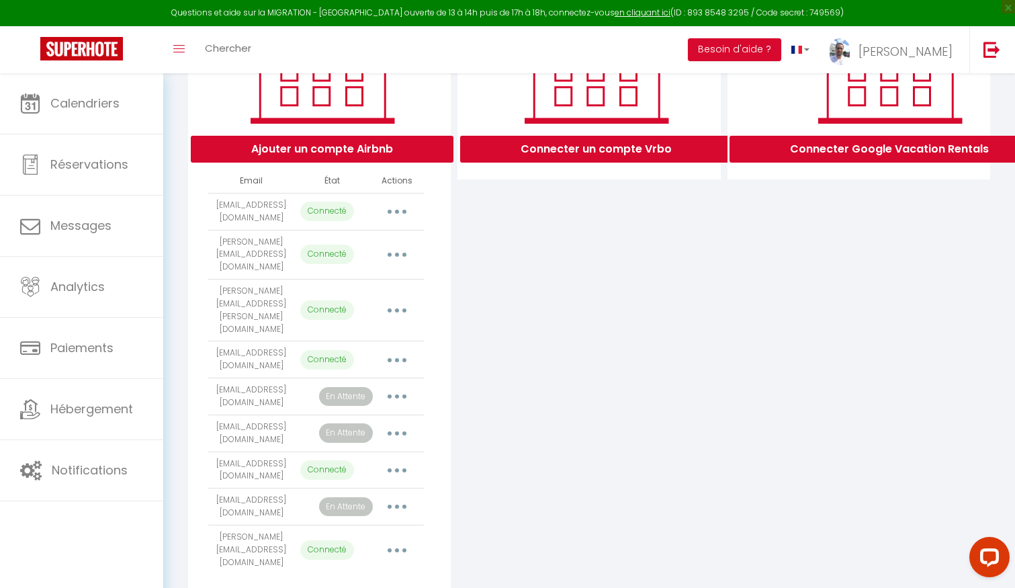
click at [399, 423] on button "button" at bounding box center [397, 433] width 38 height 21
click at [525, 390] on div "Connecter un compte Vrbo" at bounding box center [588, 291] width 269 height 617
click at [369, 151] on button "Ajouter un compte Airbnb" at bounding box center [322, 149] width 263 height 27
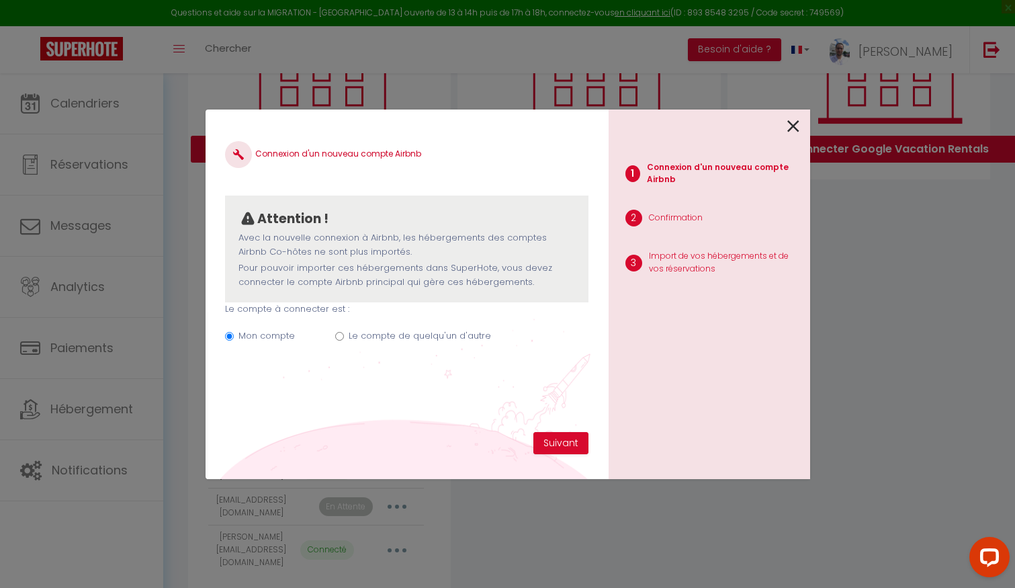
click at [347, 336] on div "Mon compte Le compte de quelqu'un d'autre" at bounding box center [406, 338] width 363 height 45
click at [338, 335] on input "Le compte de quelqu'un d'autre" at bounding box center [339, 336] width 9 height 9
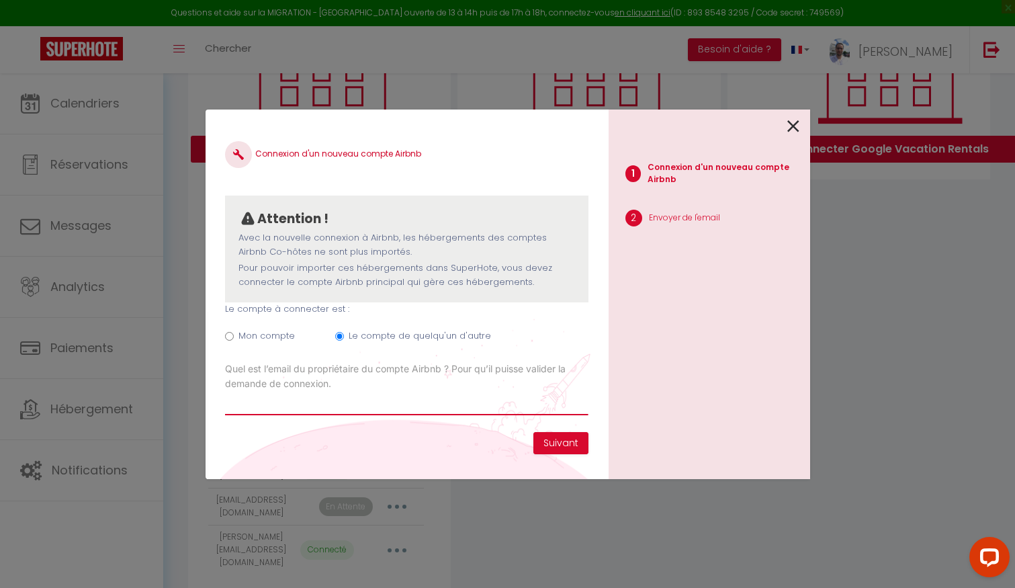
click at [358, 393] on input "Email connexion Airbnb" at bounding box center [406, 403] width 363 height 24
paste input "[EMAIL_ADDRESS][DOMAIN_NAME]"
click at [572, 439] on button "Suivant" at bounding box center [560, 443] width 55 height 23
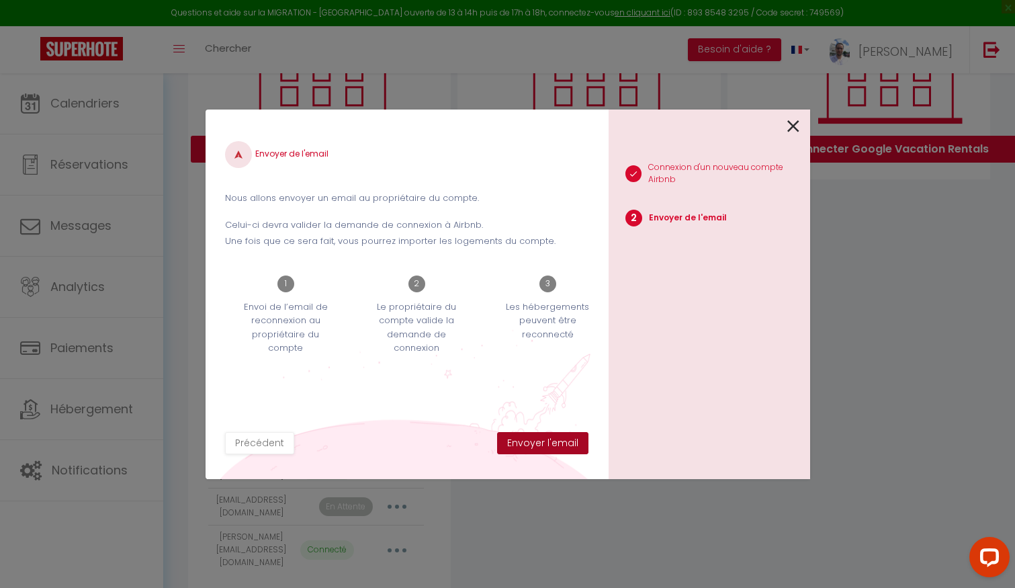
click at [534, 441] on button "Envoyer l'email" at bounding box center [542, 443] width 91 height 23
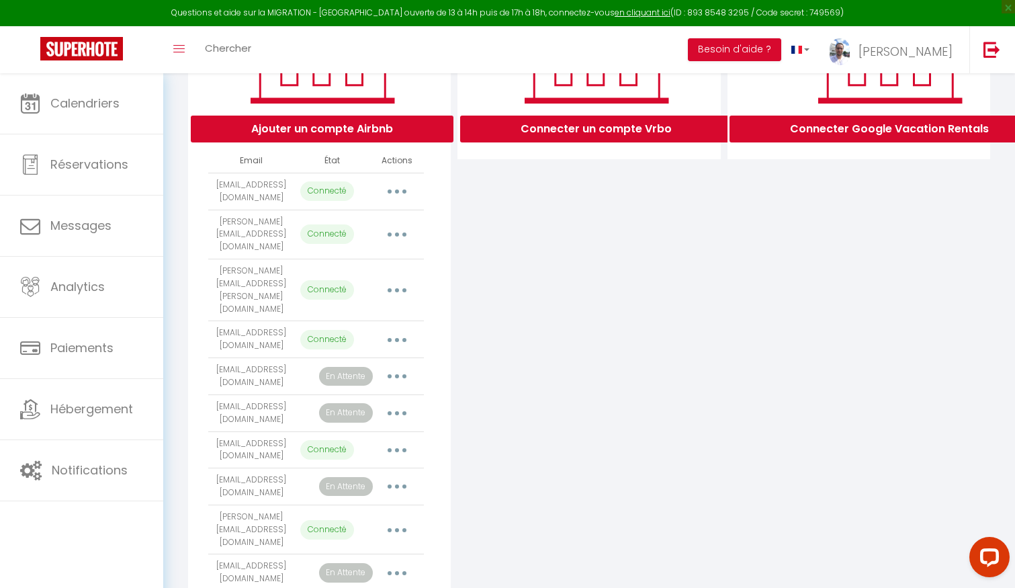
scroll to position [256, 8]
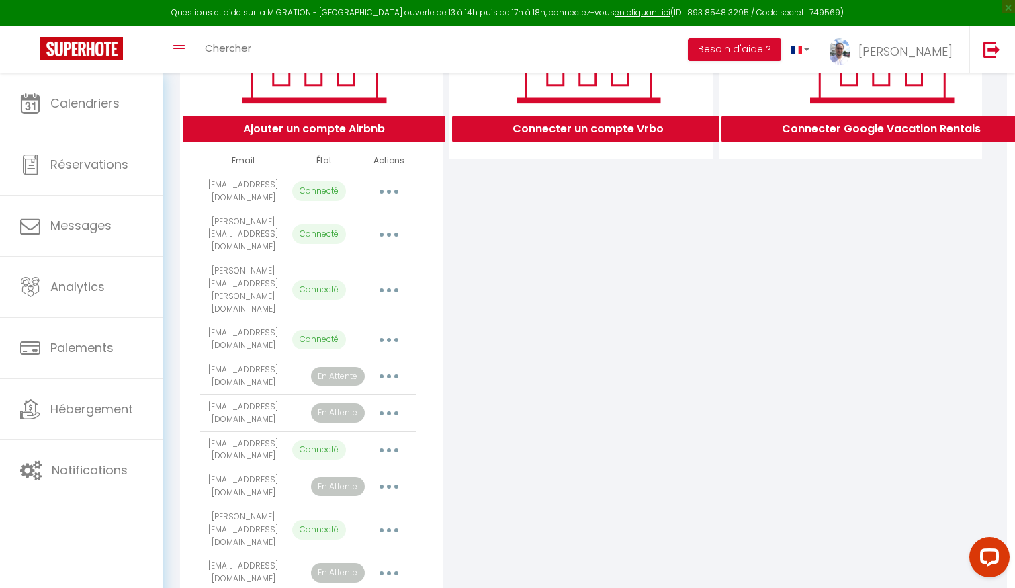
click at [388, 374] on icon "button" at bounding box center [389, 376] width 4 height 4
click at [535, 340] on div "Connecter un compte Vrbo" at bounding box center [580, 290] width 269 height 654
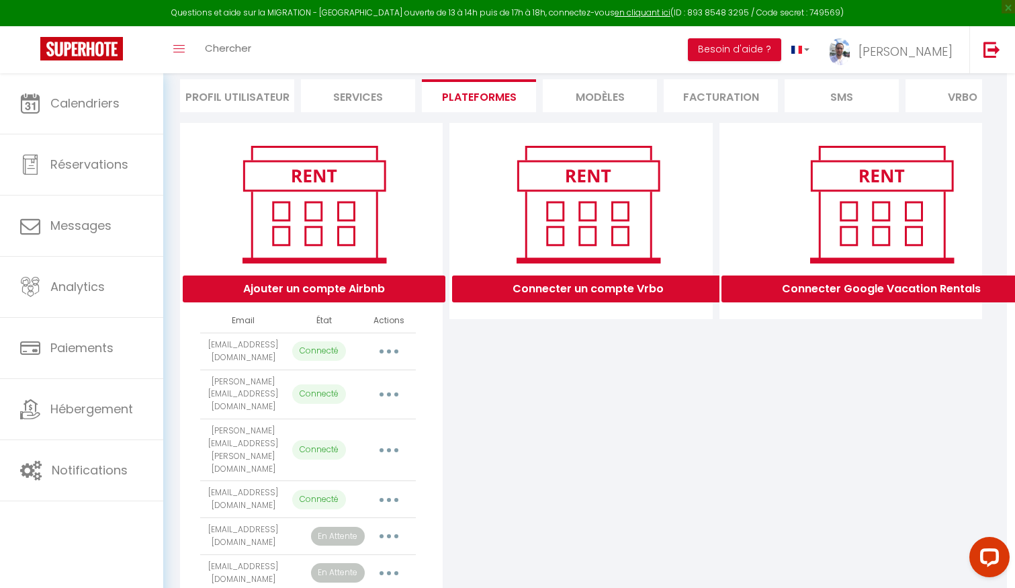
scroll to position [0, 8]
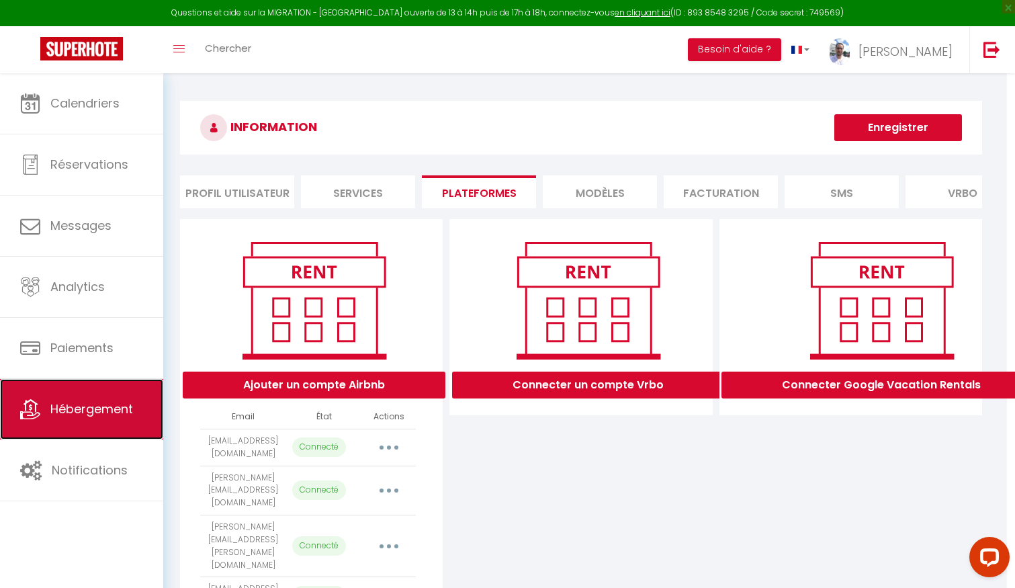
click at [109, 416] on span "Hébergement" at bounding box center [91, 408] width 83 height 17
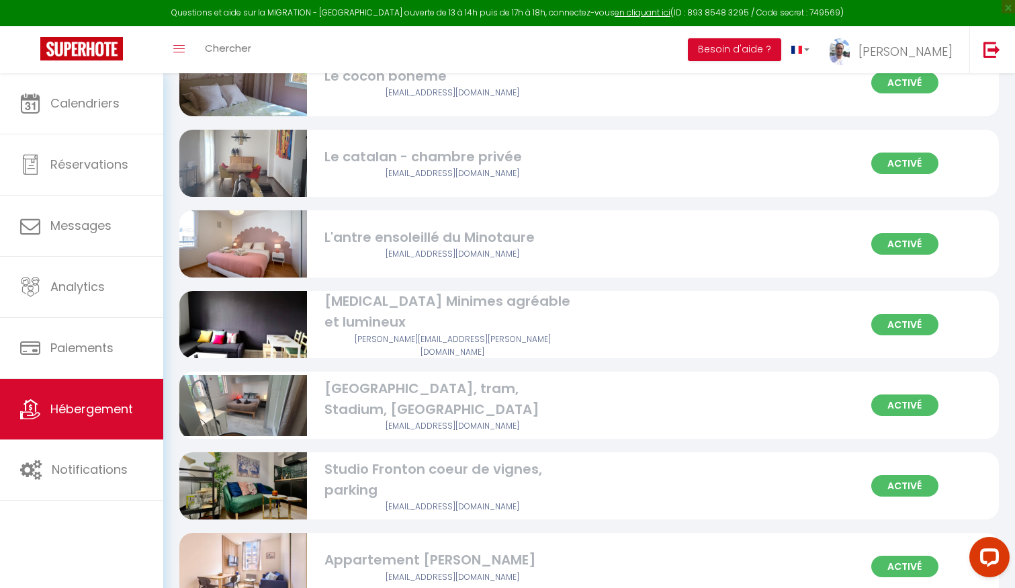
scroll to position [488, 0]
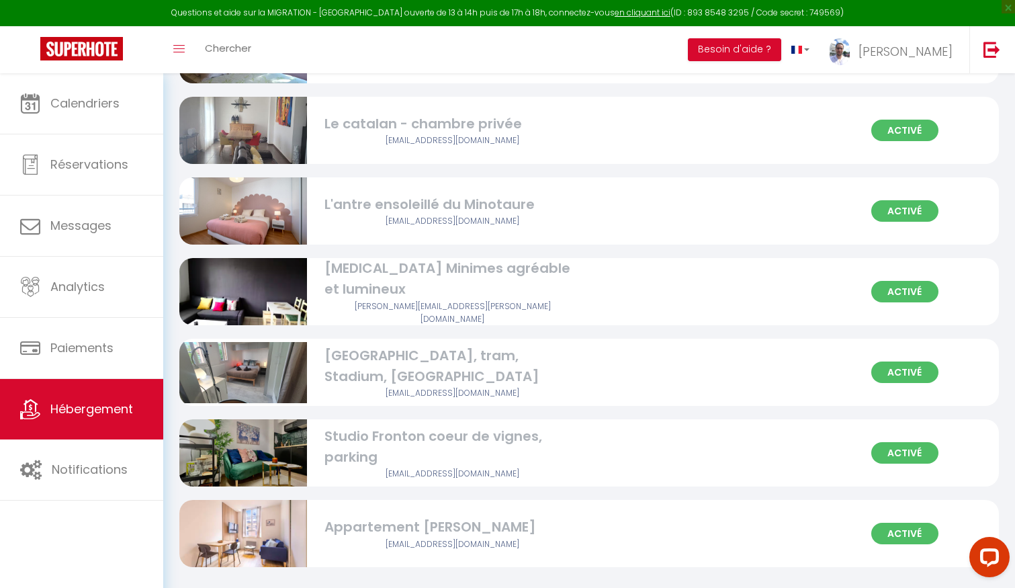
click at [439, 353] on div "[GEOGRAPHIC_DATA], tram, Stadium, [GEOGRAPHIC_DATA]" at bounding box center [451, 366] width 255 height 42
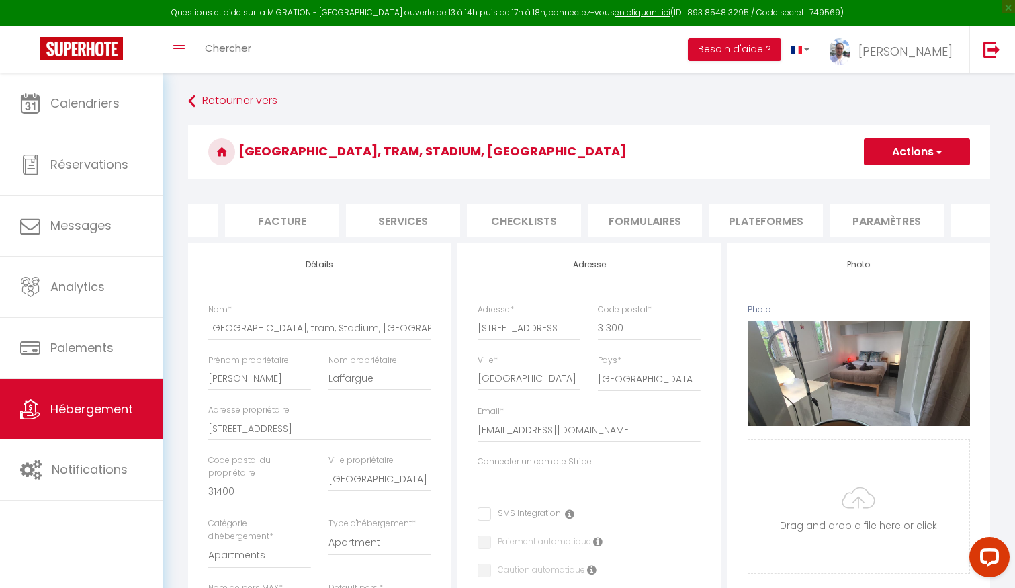
scroll to position [0, 226]
click at [741, 218] on li "Plateformes" at bounding box center [745, 220] width 114 height 33
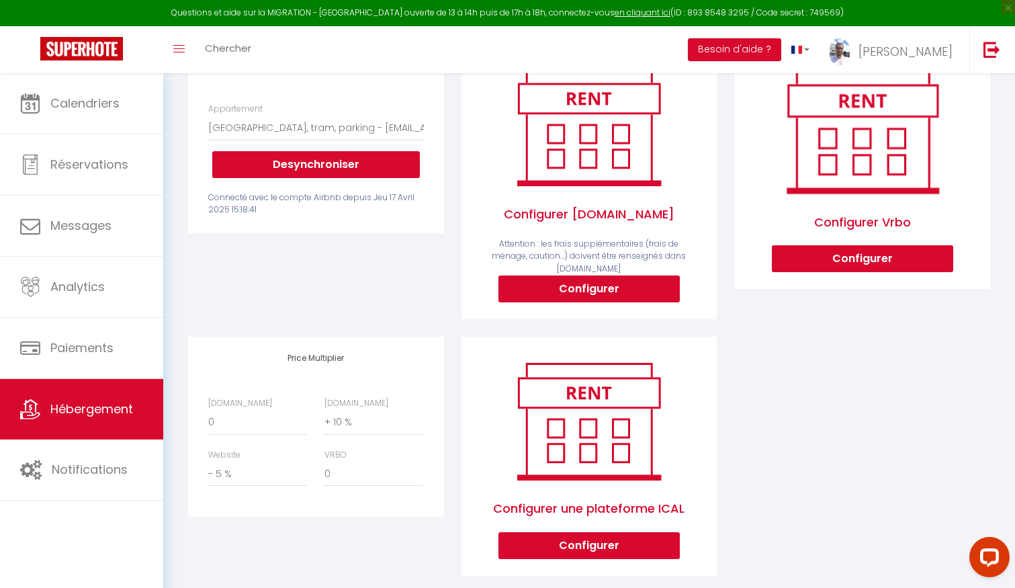
scroll to position [210, 0]
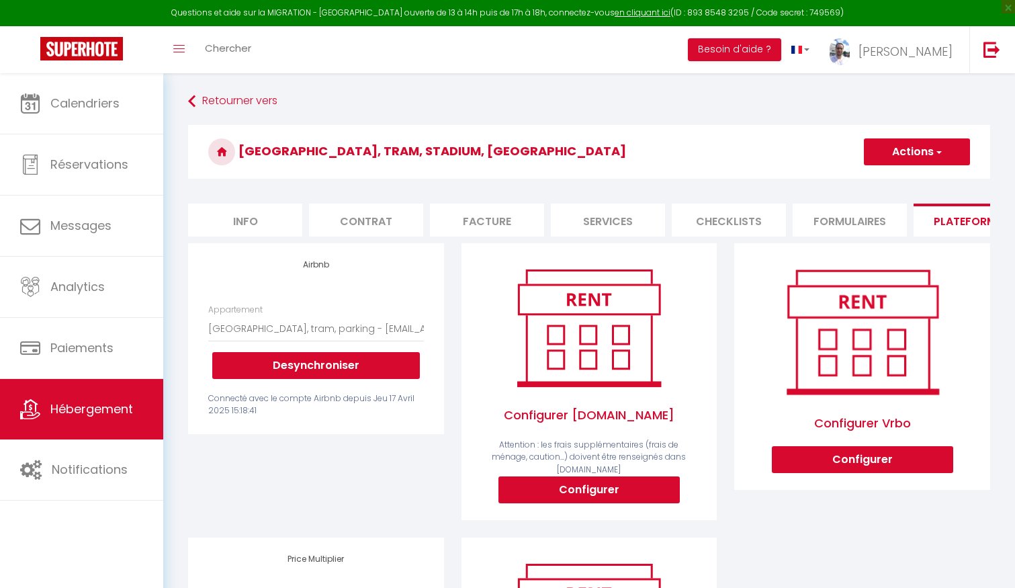
select select
select select "1104-1359204850050886073"
select select "+ 10 %"
select select "- 5 %"
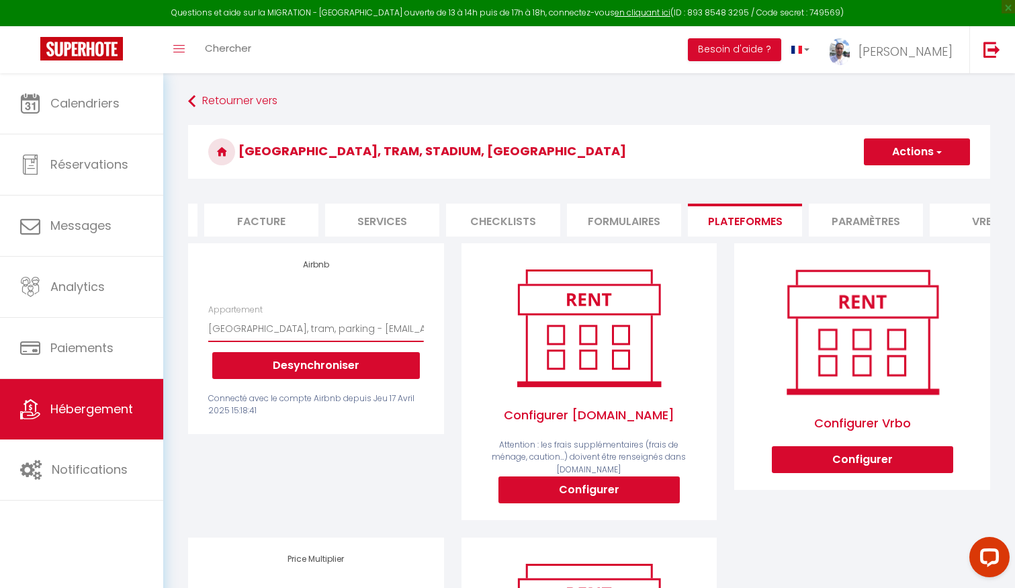
click at [329, 328] on select "T3 - Agréable, tout équipé et lumineux - raynal.guillaume.1@gmail.com Jean Jaur…" at bounding box center [315, 329] width 215 height 26
click at [844, 221] on li "Paramètres" at bounding box center [866, 220] width 114 height 33
select select
checkbox input "false"
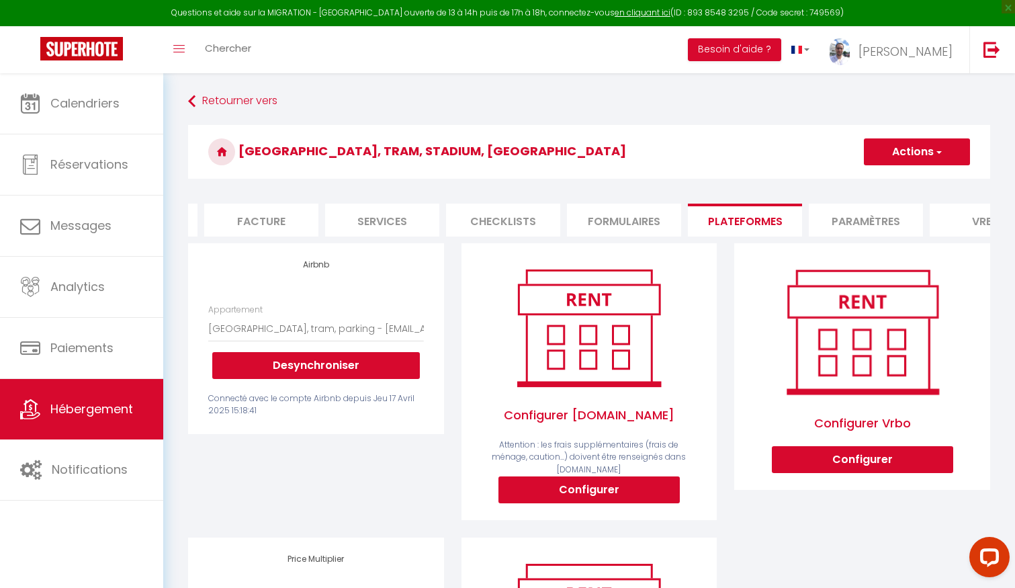
checkbox input "false"
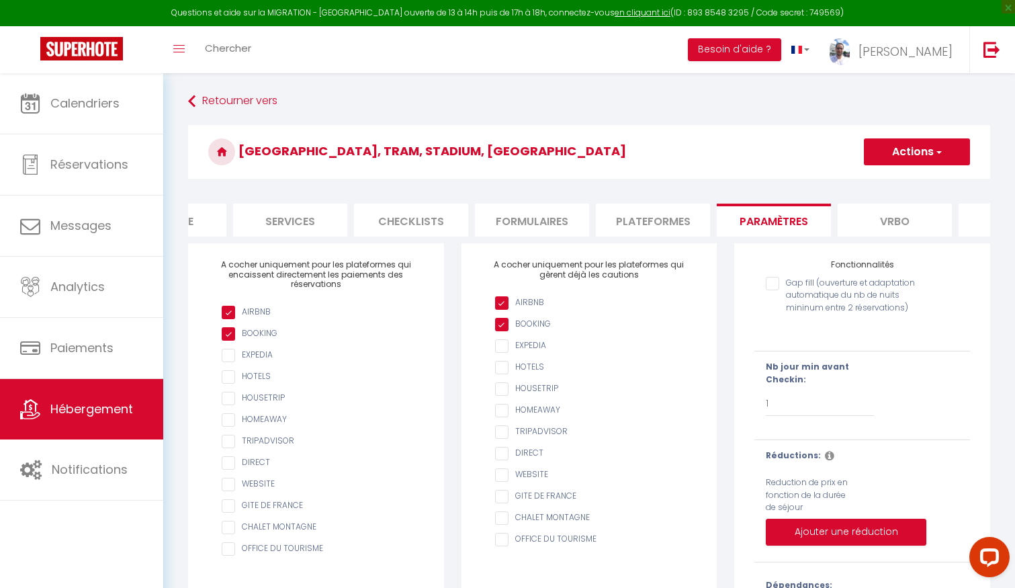
scroll to position [0, 287]
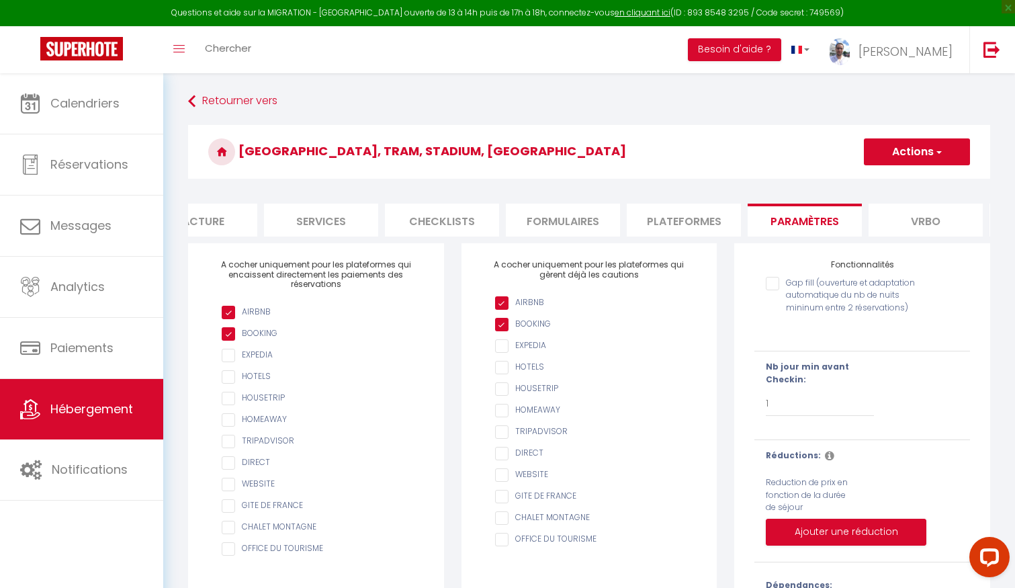
click at [576, 223] on li "Formulaires" at bounding box center [563, 220] width 114 height 33
select select
checkbox input "false"
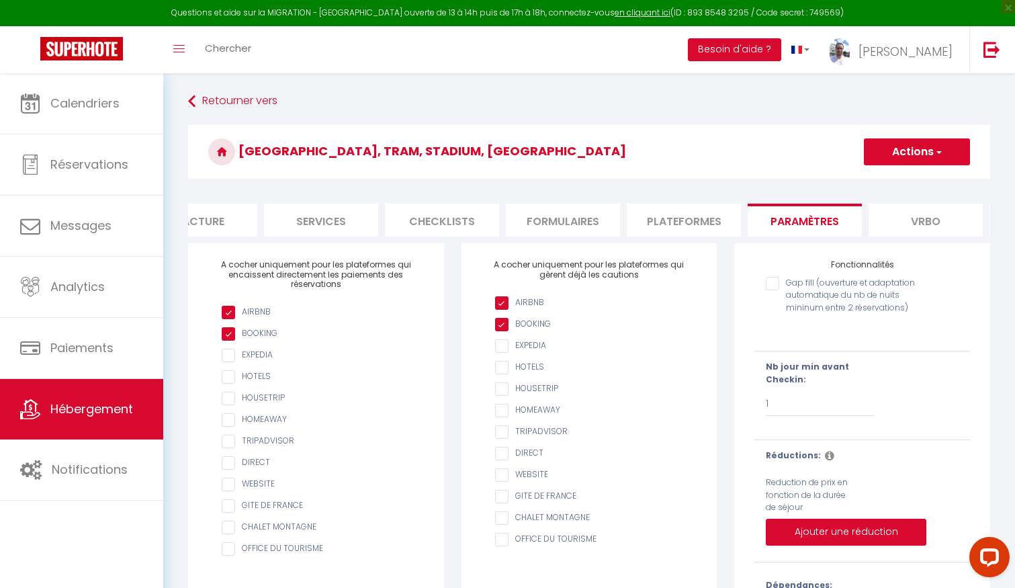
checkbox input "false"
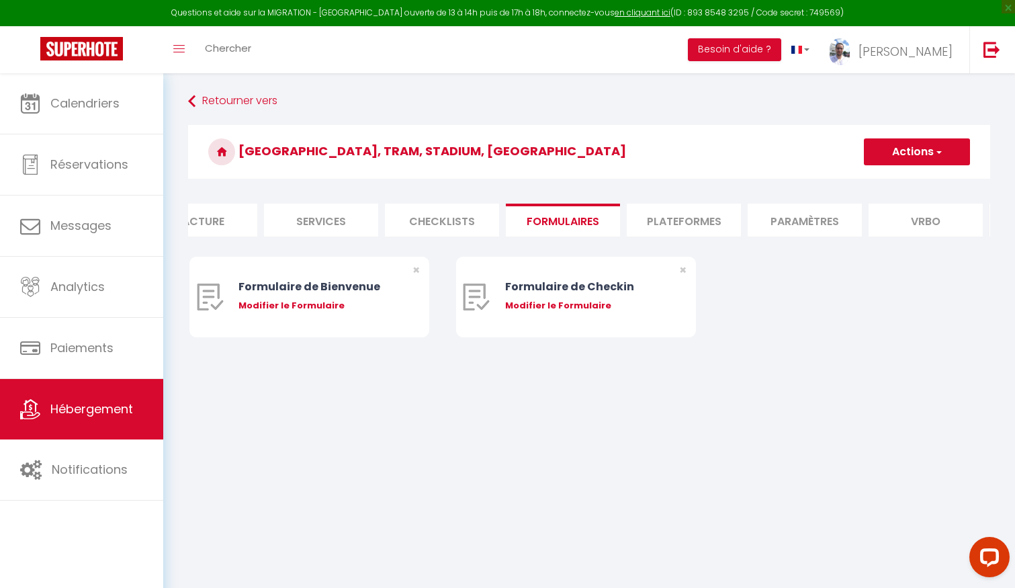
click at [464, 210] on li "Checklists" at bounding box center [442, 220] width 114 height 33
select select
checkbox input "false"
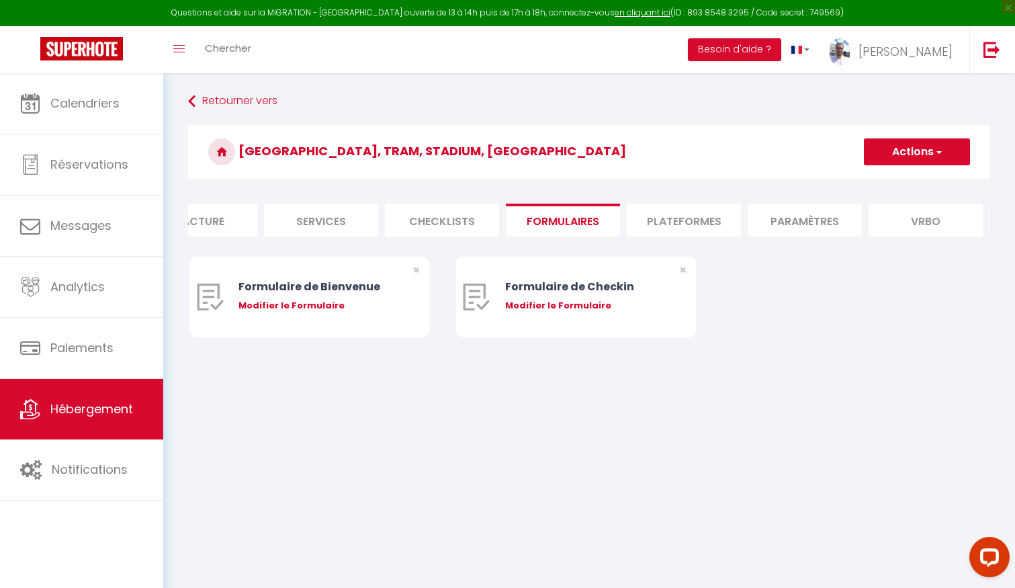
checkbox input "false"
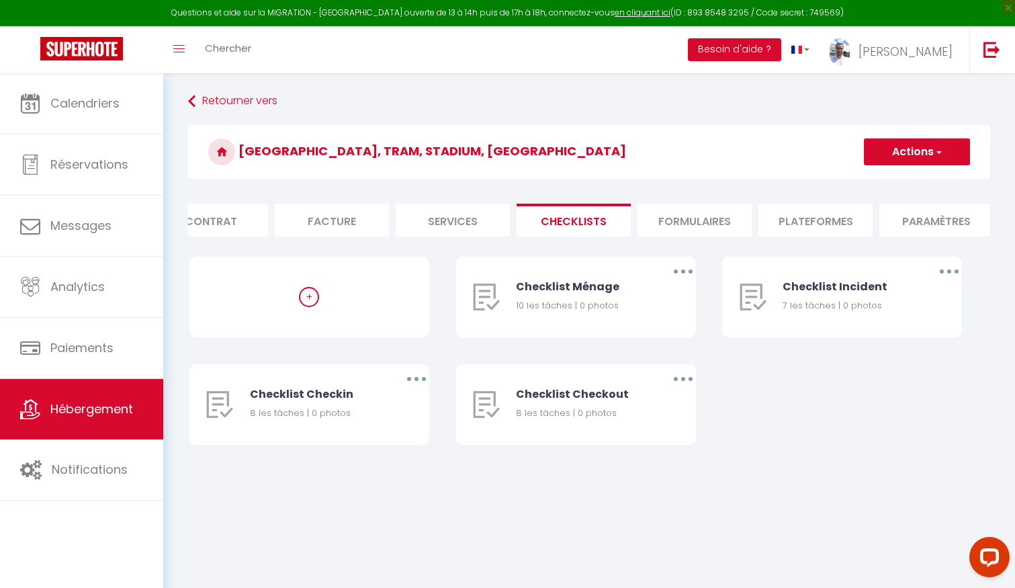
scroll to position [0, 103]
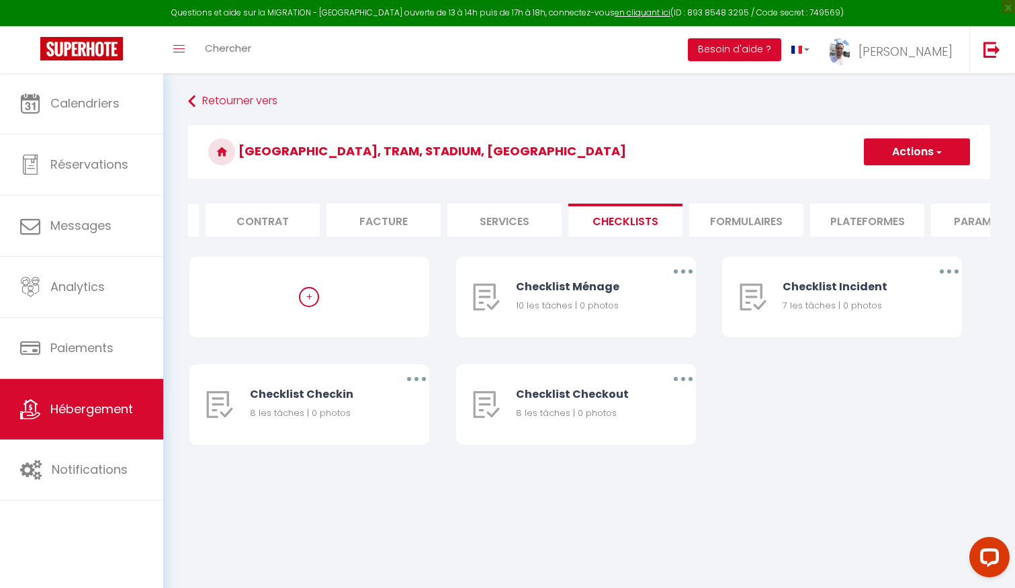
click at [500, 213] on li "Services" at bounding box center [504, 220] width 114 height 33
select select
checkbox input "false"
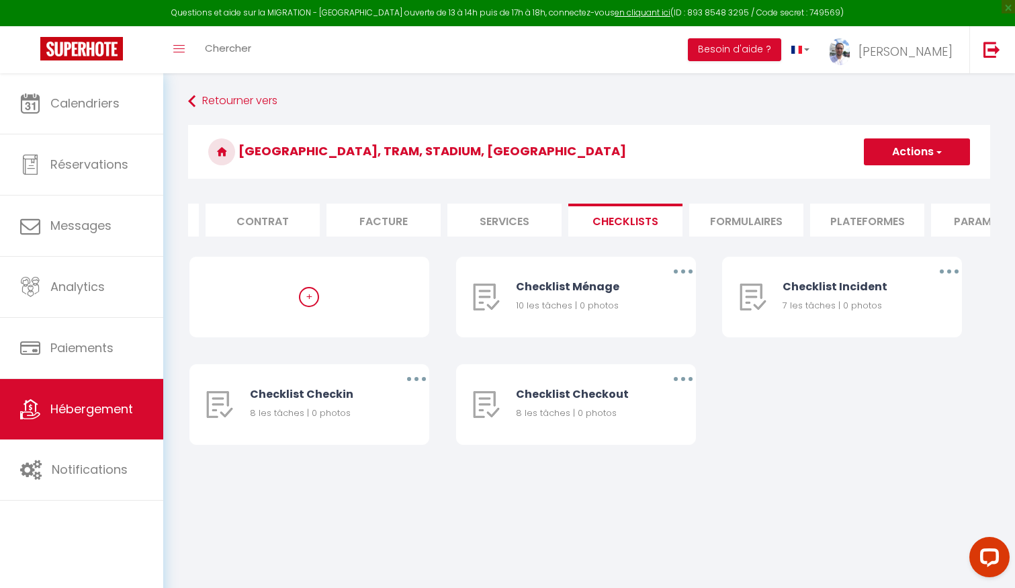
checkbox input "false"
select select
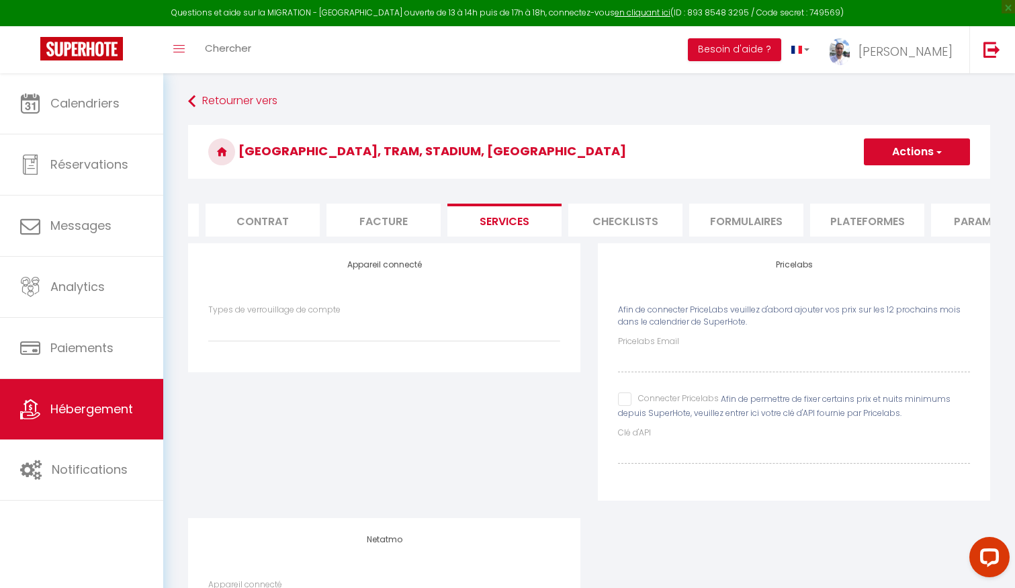
click at [389, 218] on li "Facture" at bounding box center [383, 220] width 114 height 33
select select
checkbox input "false"
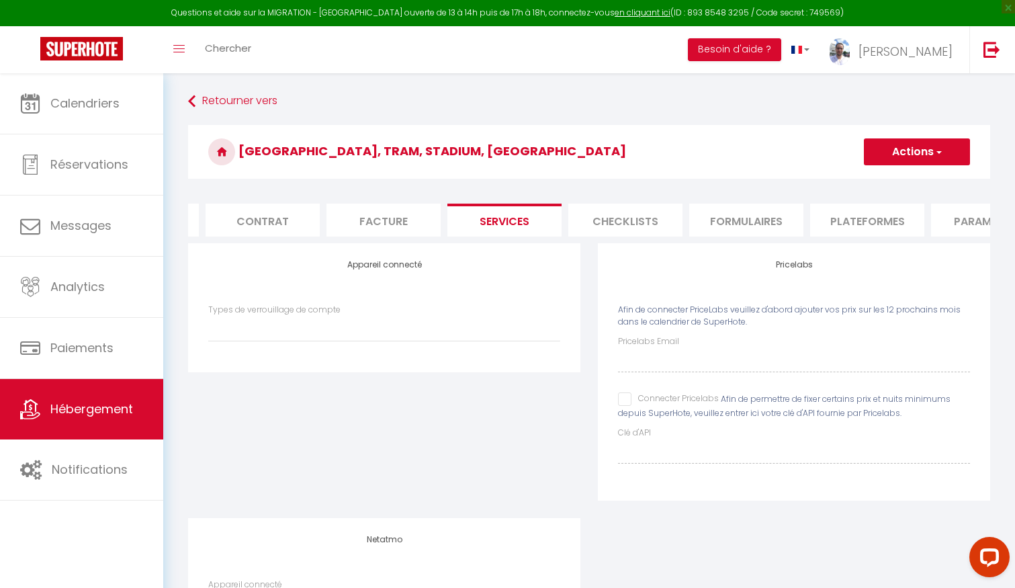
checkbox input "false"
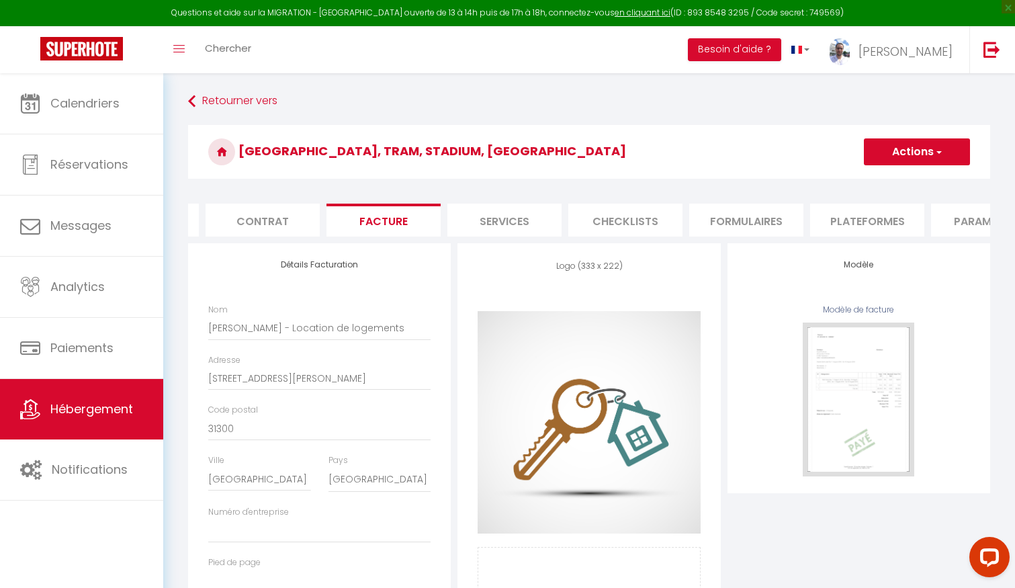
select select
checkbox input "false"
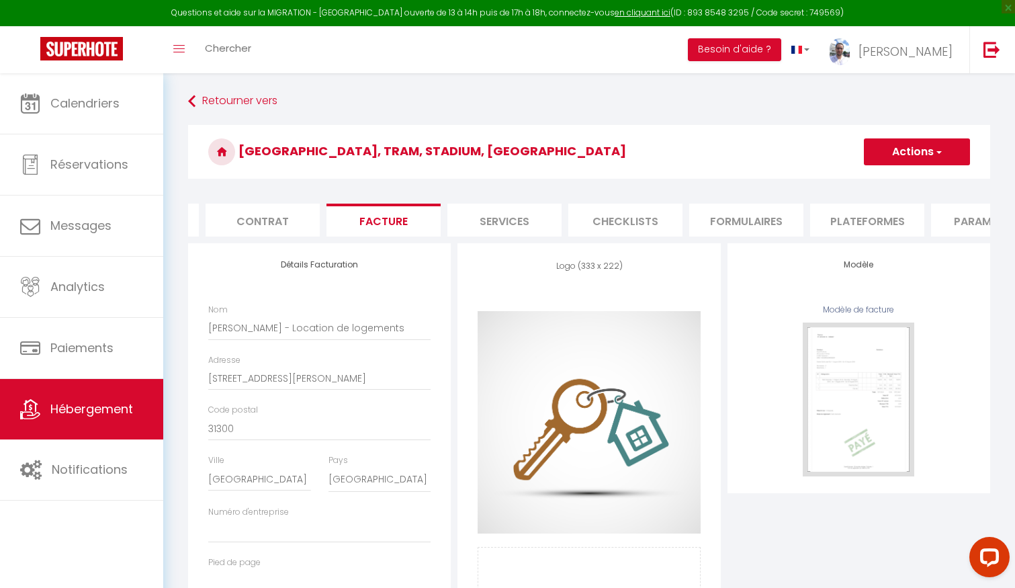
select select
checkbox input "false"
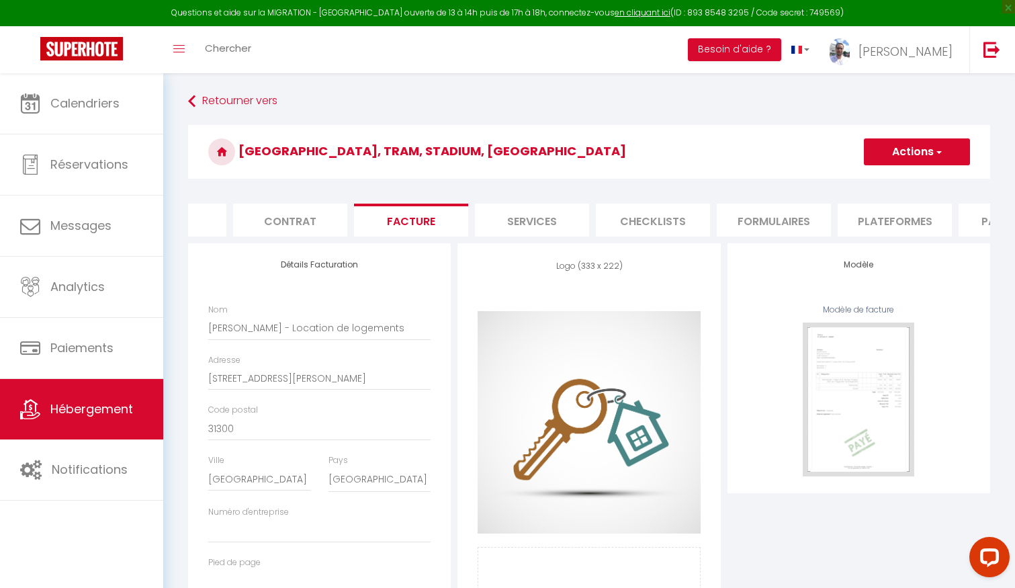
select select
checkbox input "false"
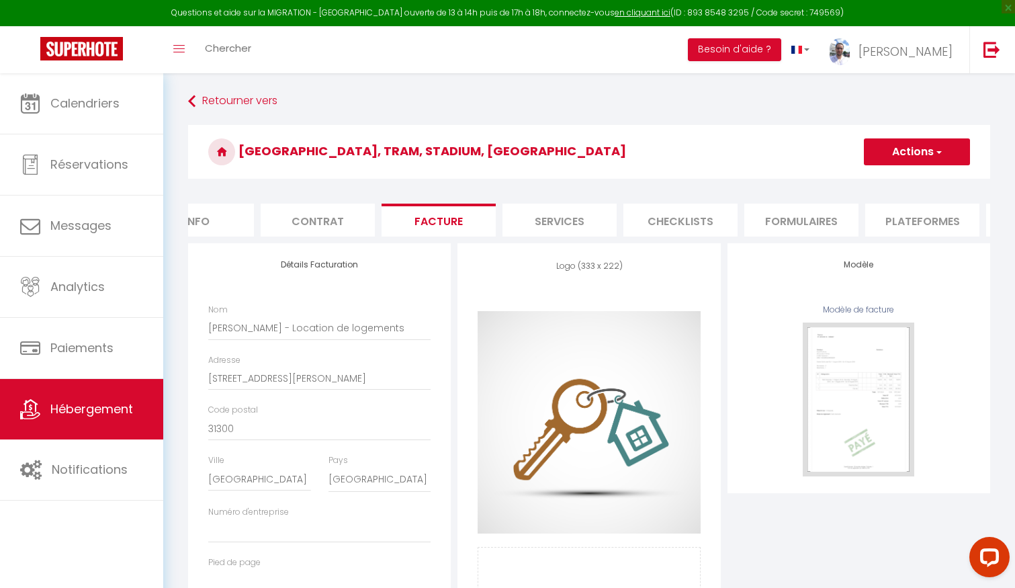
select select
checkbox input "false"
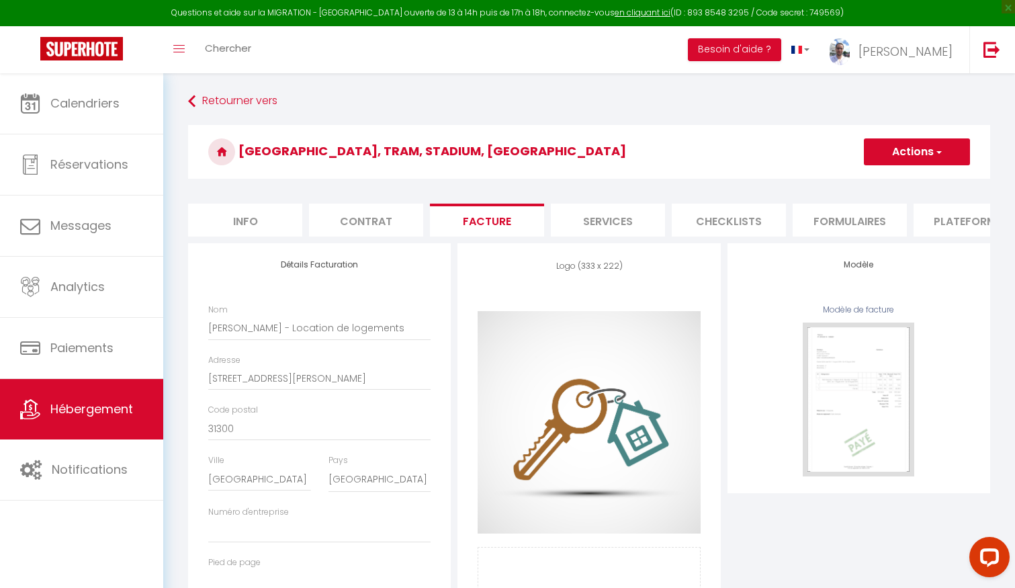
click at [342, 224] on li "Contrat" at bounding box center [366, 220] width 114 height 33
select select
checkbox input "false"
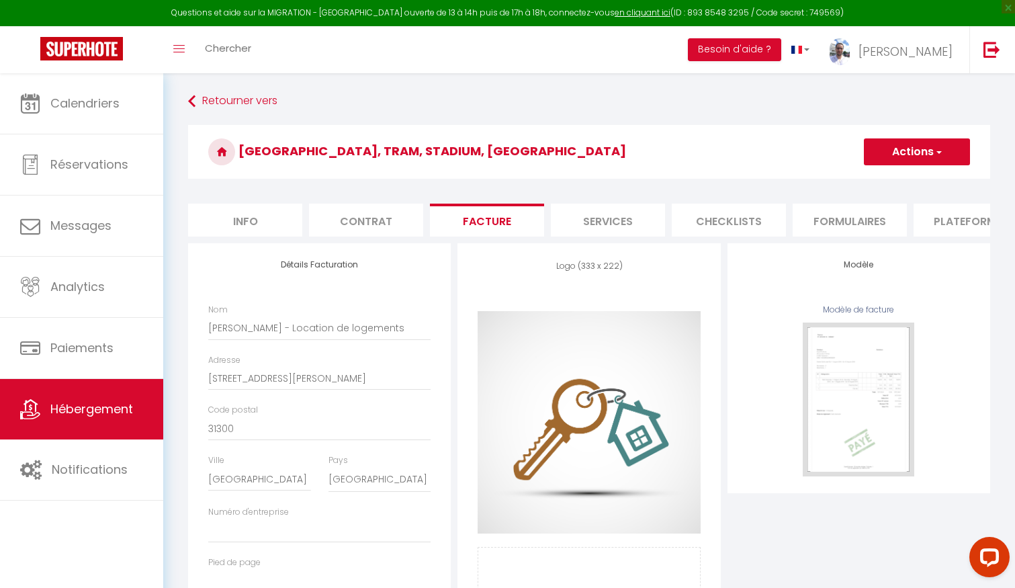
checkbox input "false"
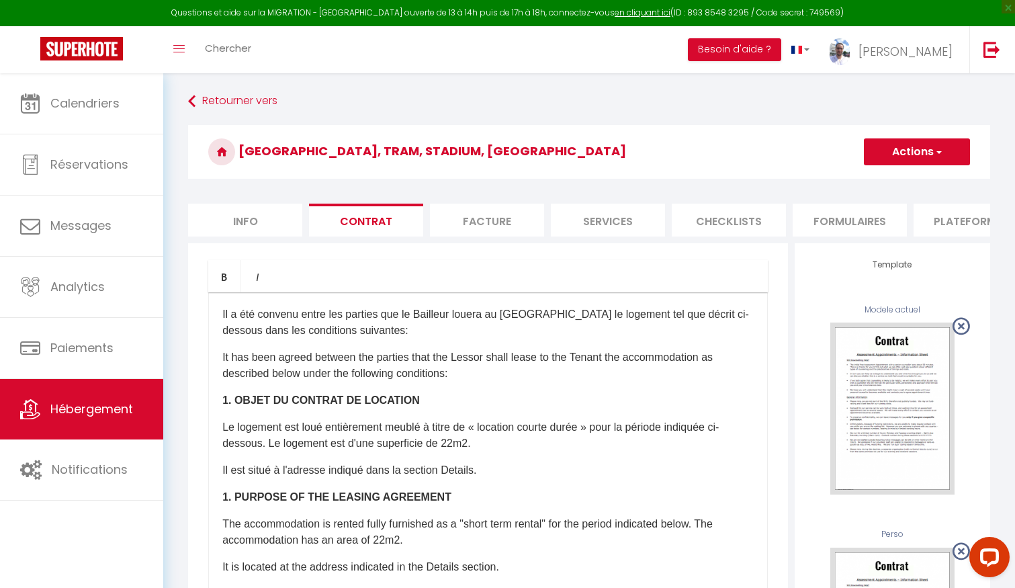
click at [269, 220] on li "Info" at bounding box center [245, 220] width 114 height 33
select select
checkbox input "false"
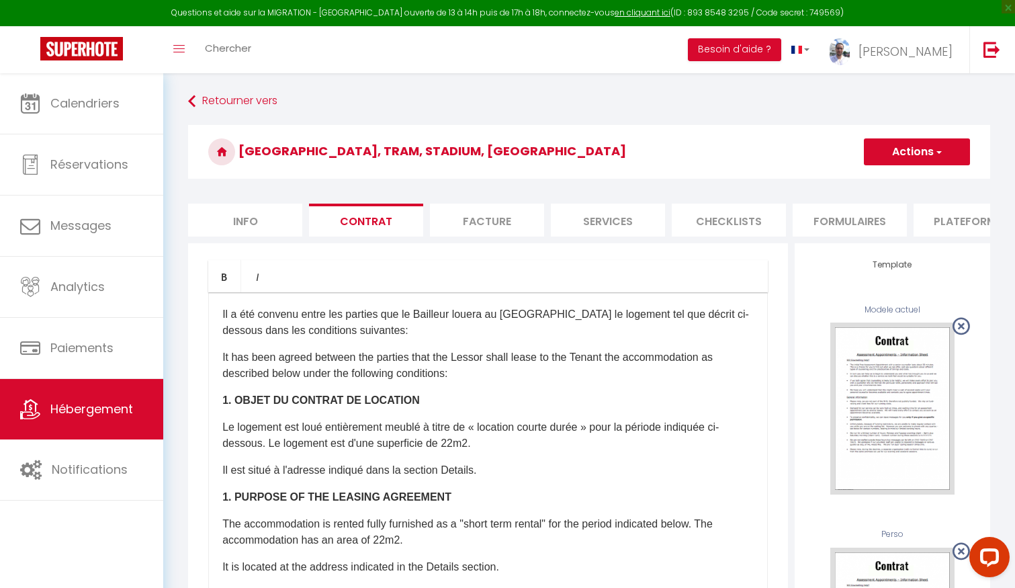
checkbox input "false"
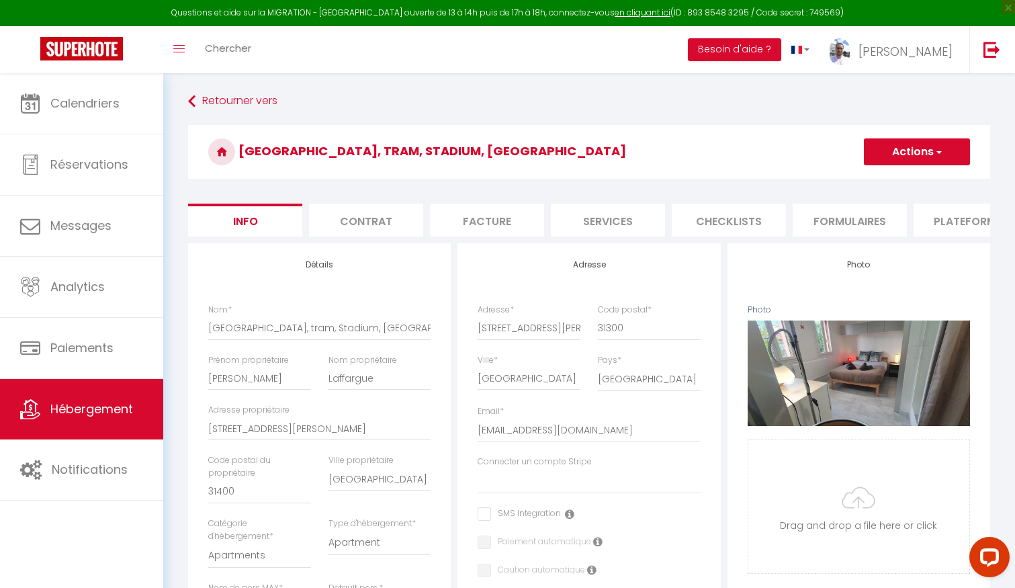
click at [409, 213] on li "Contrat" at bounding box center [366, 220] width 114 height 33
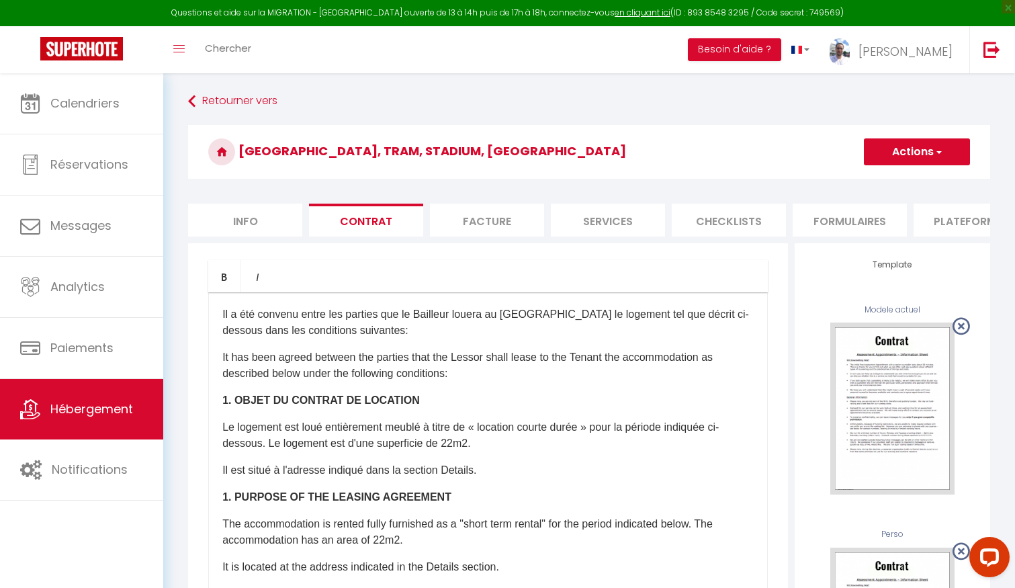
click at [477, 214] on li "Facture" at bounding box center [487, 220] width 114 height 33
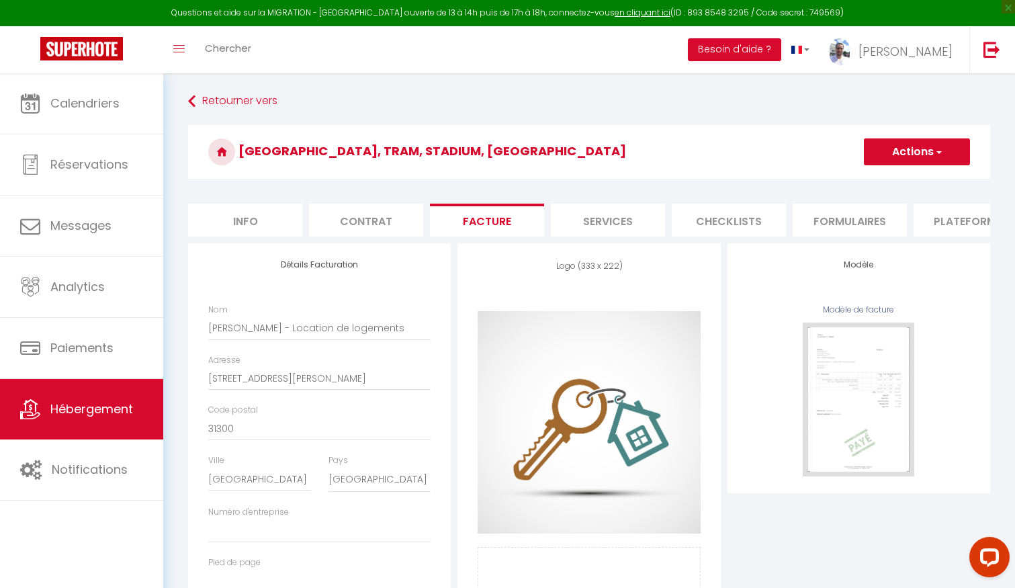
click at [627, 219] on li "Services" at bounding box center [608, 220] width 114 height 33
select select
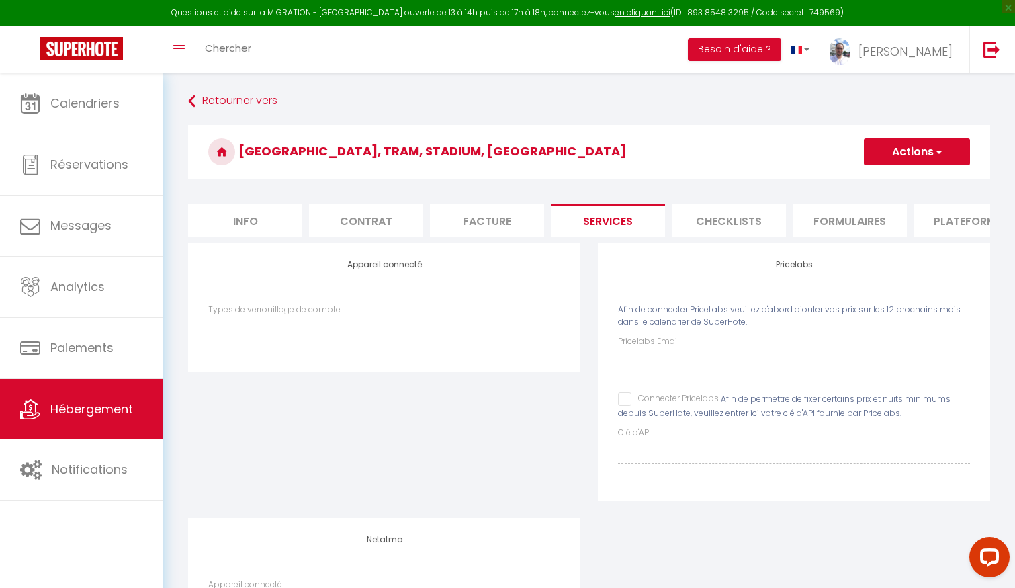
click at [835, 218] on li "Formulaires" at bounding box center [850, 220] width 114 height 33
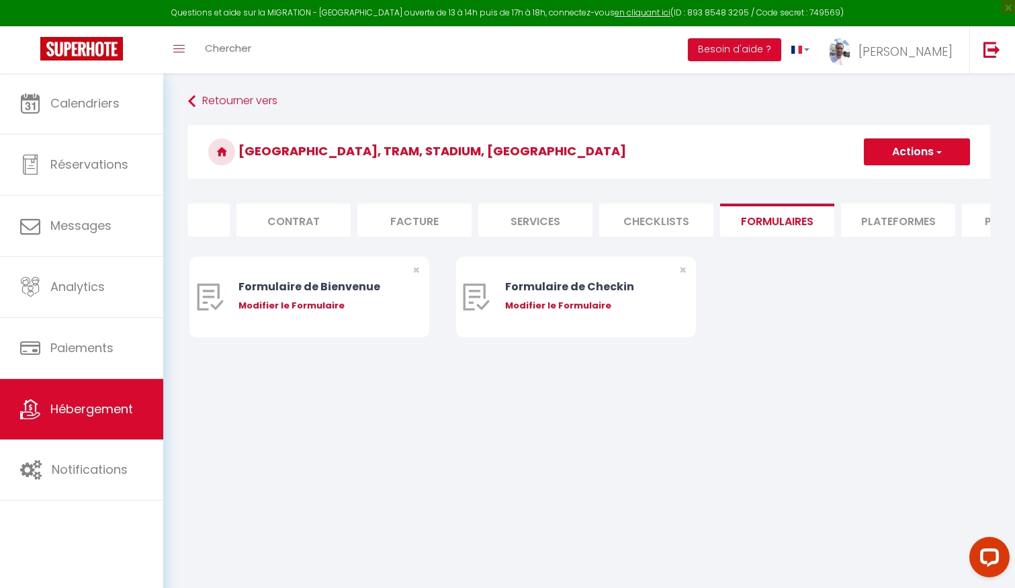
scroll to position [0, 164]
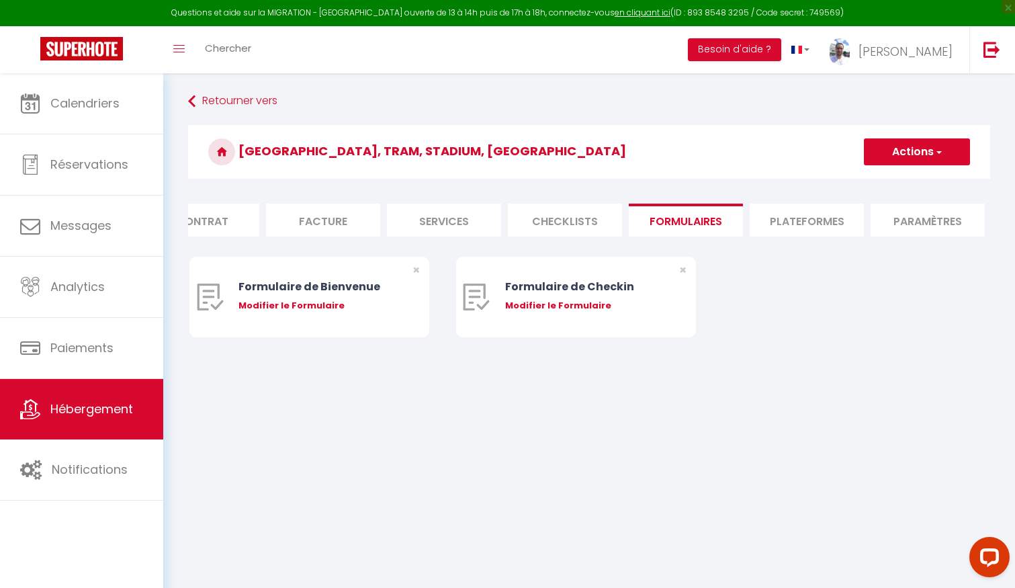
click at [814, 218] on li "Plateformes" at bounding box center [807, 220] width 114 height 33
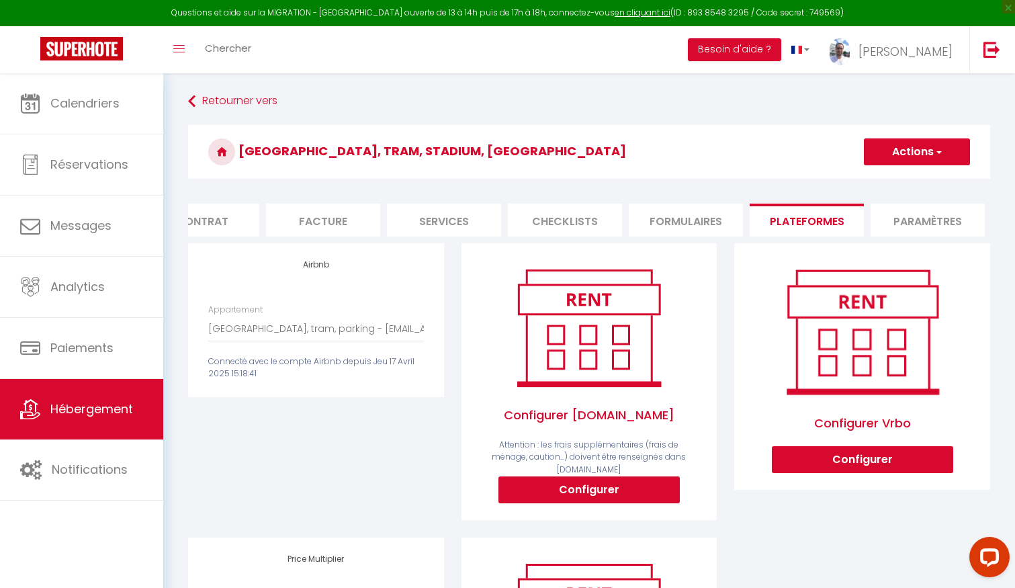
click at [915, 151] on button "Actions" at bounding box center [917, 151] width 106 height 27
click at [724, 169] on h3 "[GEOGRAPHIC_DATA], tram, Stadium, [GEOGRAPHIC_DATA]" at bounding box center [589, 152] width 802 height 54
click at [850, 54] on img at bounding box center [840, 51] width 20 height 27
click at [652, 146] on h3 "[GEOGRAPHIC_DATA], tram, Stadium, [GEOGRAPHIC_DATA]" at bounding box center [589, 152] width 802 height 54
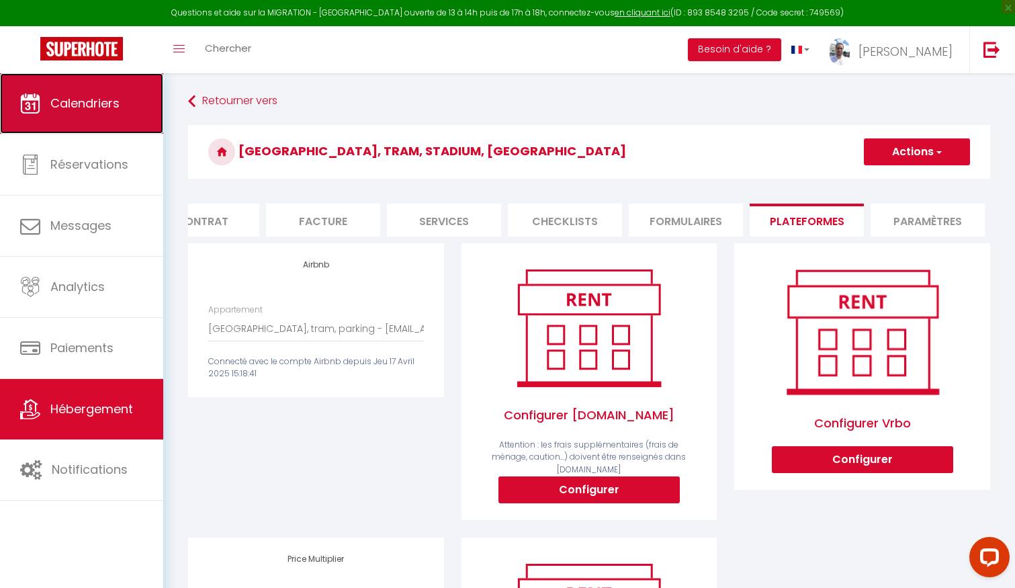
click at [100, 97] on span "Calendriers" at bounding box center [84, 103] width 69 height 17
